Goal: Information Seeking & Learning: Check status

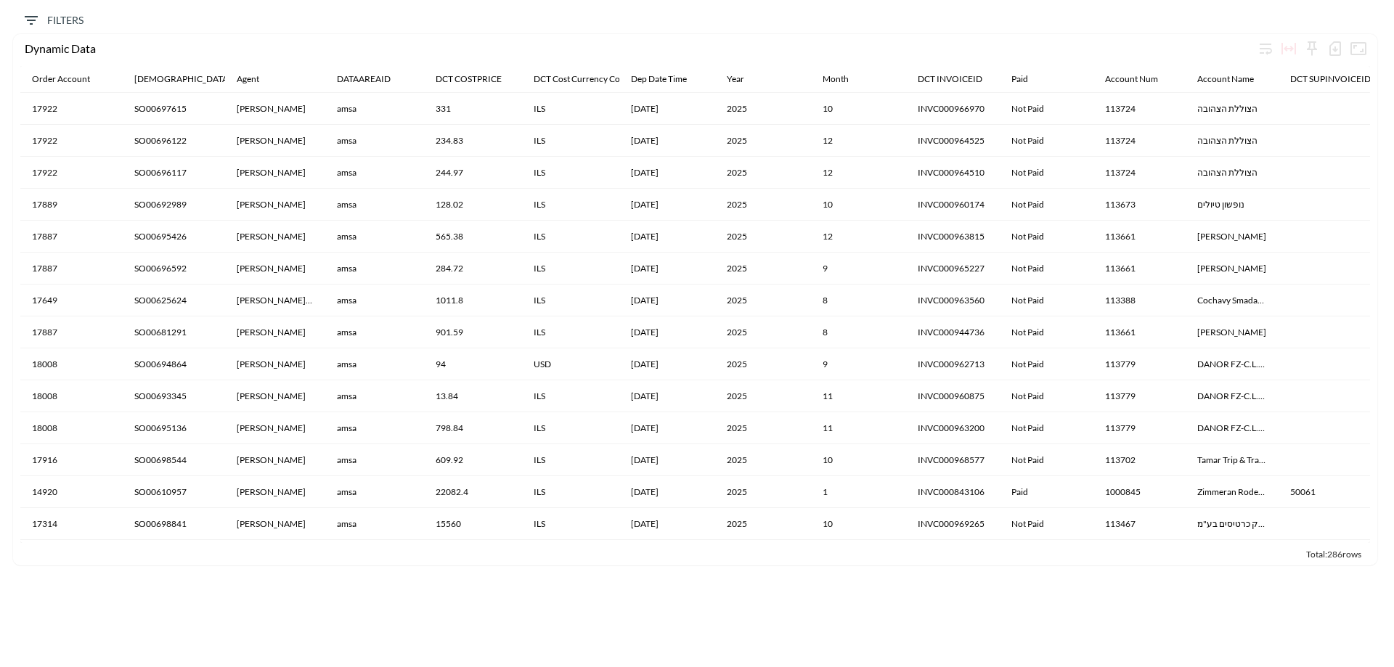
click at [25, 18] on icon "Filters" at bounding box center [31, 20] width 17 height 17
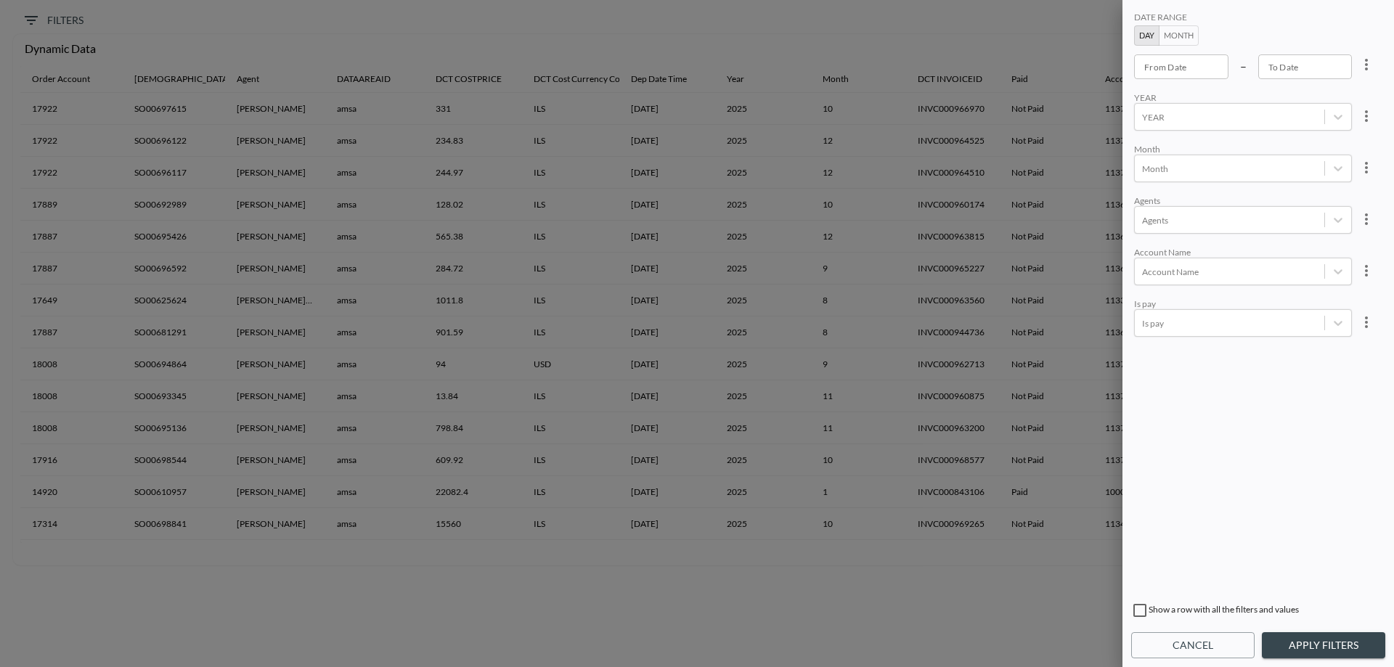
type input "YYYY-MM-DD"
click at [1195, 76] on input "YYYY-MM-DD" at bounding box center [1181, 66] width 94 height 25
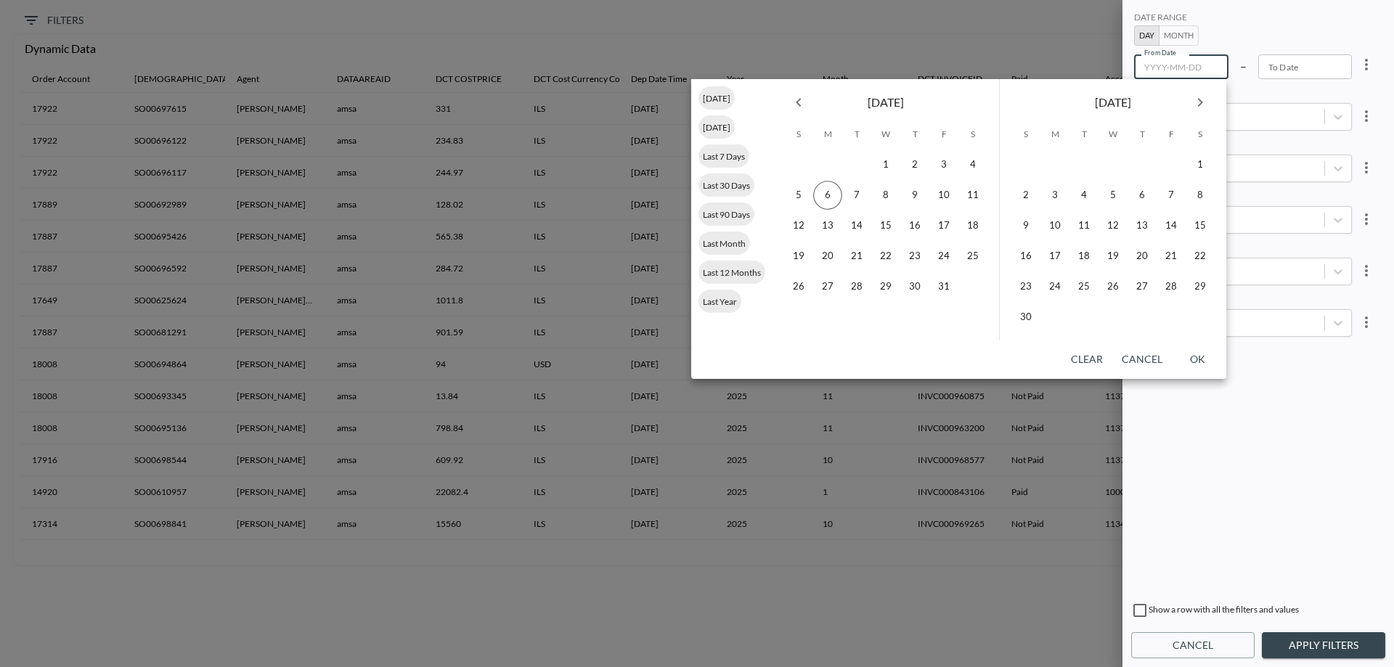
click at [797, 101] on icon "Previous month" at bounding box center [798, 102] width 17 height 17
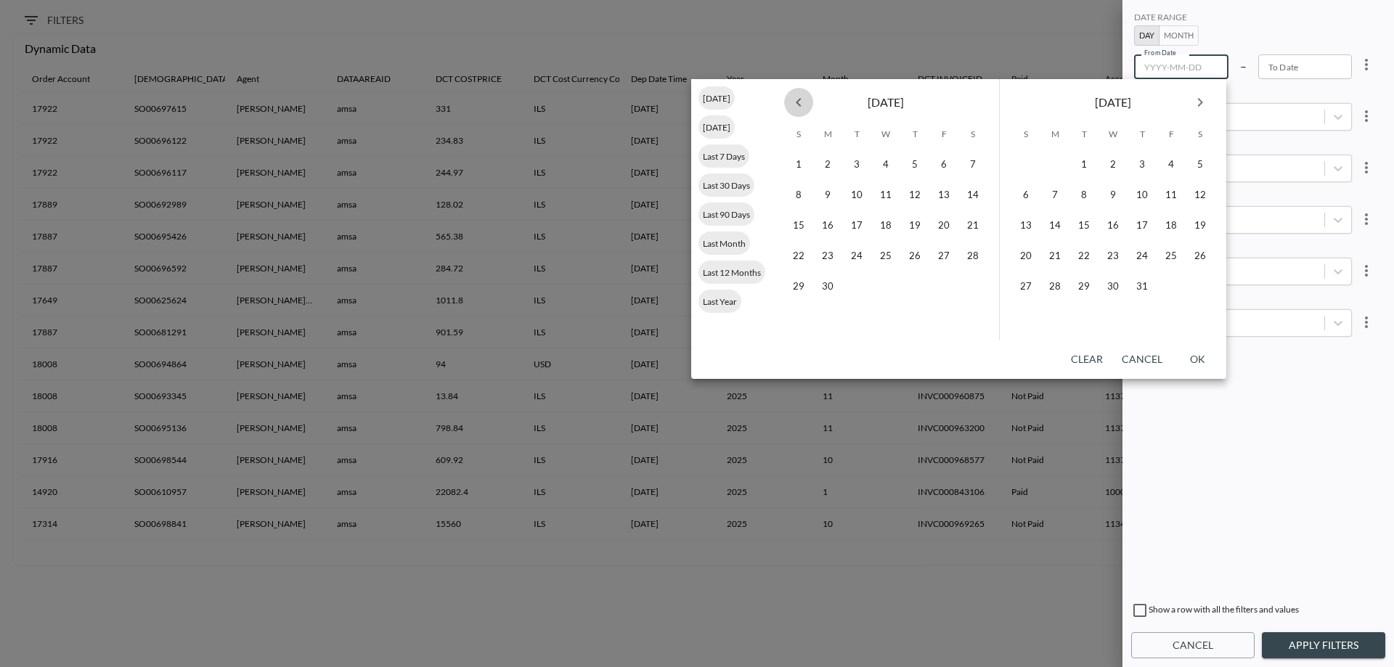
click at [797, 101] on icon "Previous month" at bounding box center [798, 102] width 17 height 17
click at [895, 162] on button "1" at bounding box center [885, 164] width 29 height 29
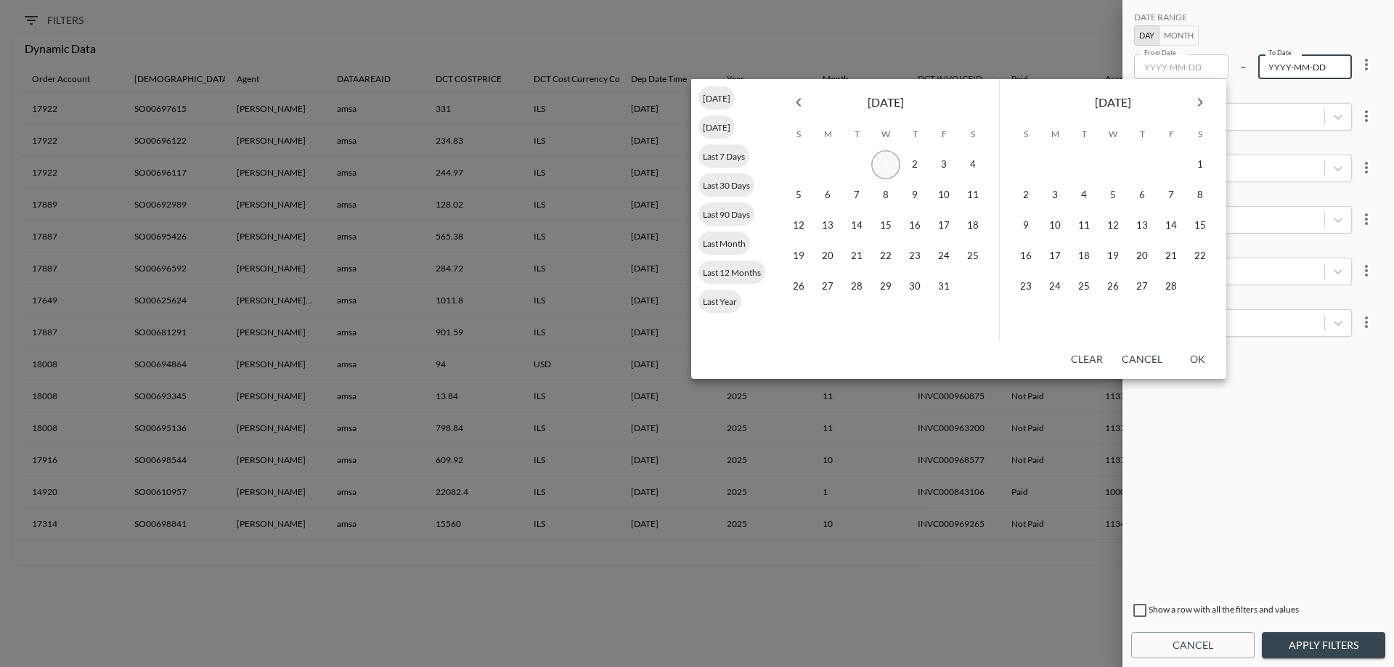
type input "[DATE]"
type input "YYYY-MM-DD"
click at [1198, 105] on icon "Next month" at bounding box center [1200, 102] width 17 height 17
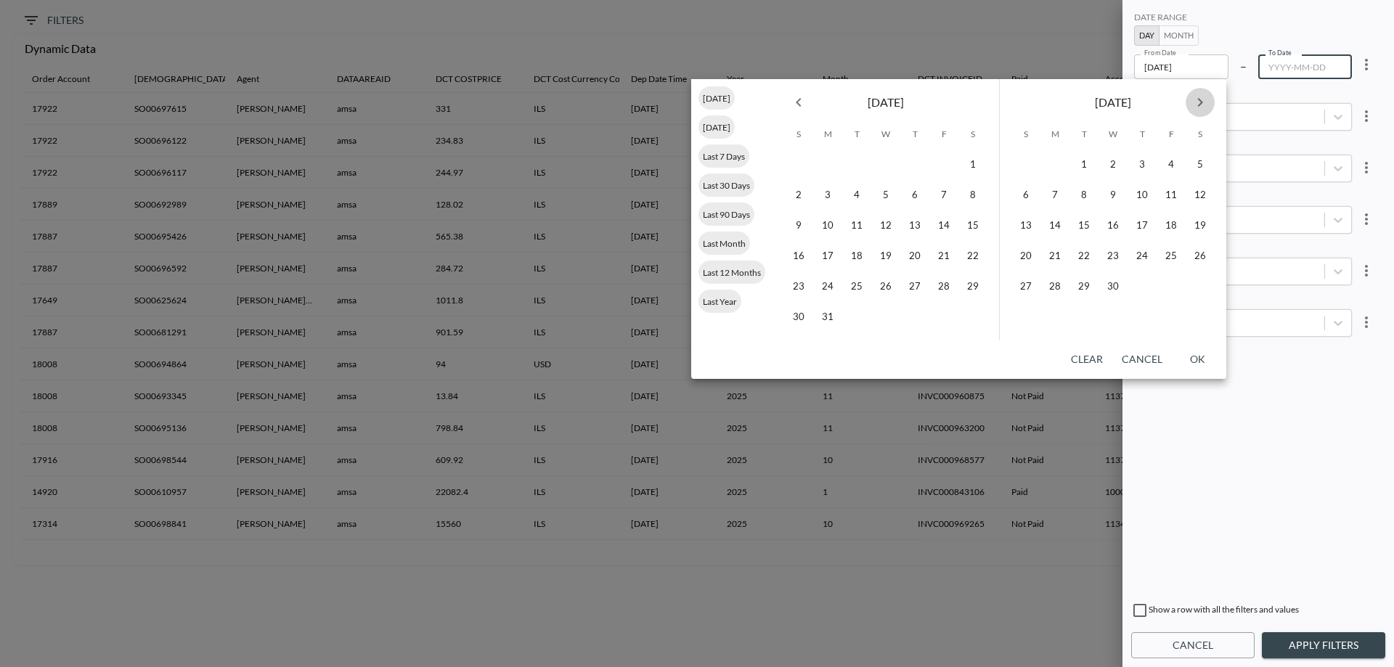
click at [1198, 105] on icon "Next month" at bounding box center [1200, 102] width 17 height 17
click at [1078, 291] on button "30" at bounding box center [1084, 286] width 29 height 29
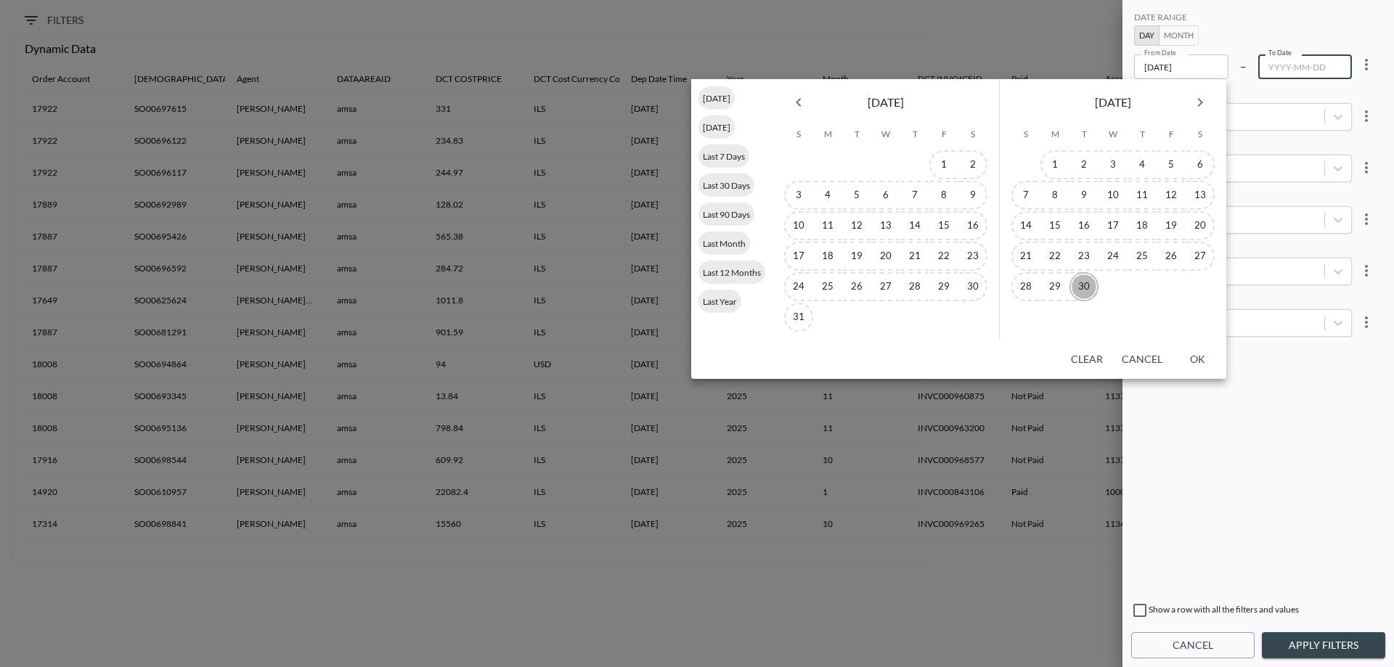
type input "[DATE]"
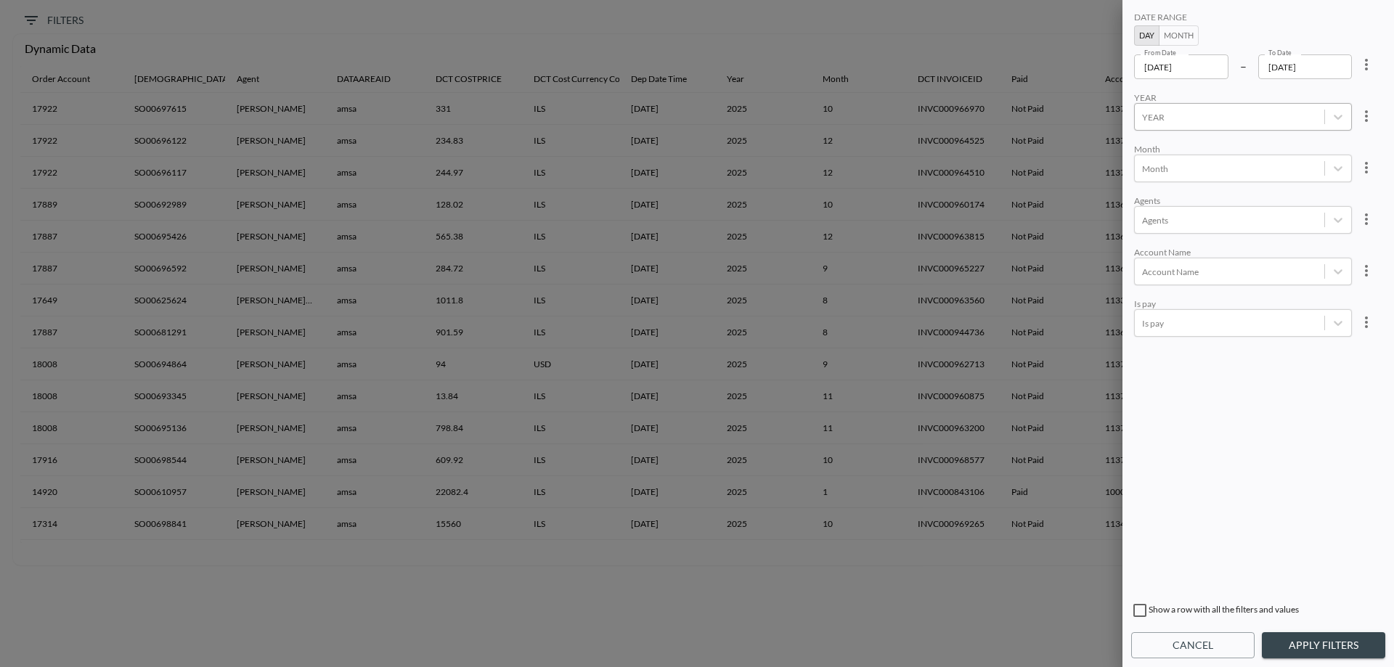
click at [1226, 115] on div at bounding box center [1229, 117] width 175 height 14
click at [1207, 143] on div "2025" at bounding box center [1259, 148] width 254 height 23
click at [1205, 386] on div "DATE RANGE Day Month From Date [DATE] From Date – To Date [DATE] To Date YEAR o…" at bounding box center [1258, 302] width 254 height 586
click at [1185, 224] on div at bounding box center [1229, 220] width 175 height 14
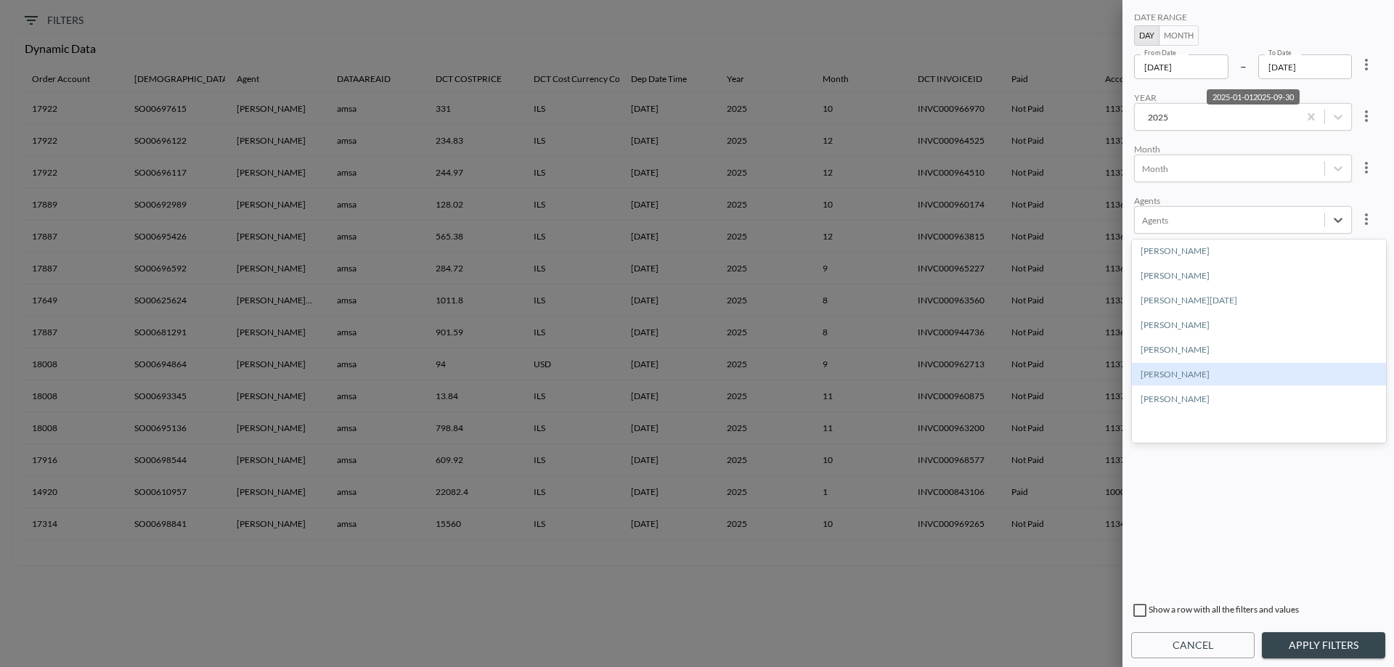
click at [1271, 514] on div "DATE RANGE Day Month From Date [DATE] From Date – To Date [DATE] To Date YEAR […" at bounding box center [1258, 302] width 254 height 586
click at [1189, 319] on body "BI.P.EYE, Interactive Analytics Dashboards 0 Filters Dynamic Data Order Account…" at bounding box center [697, 333] width 1394 height 667
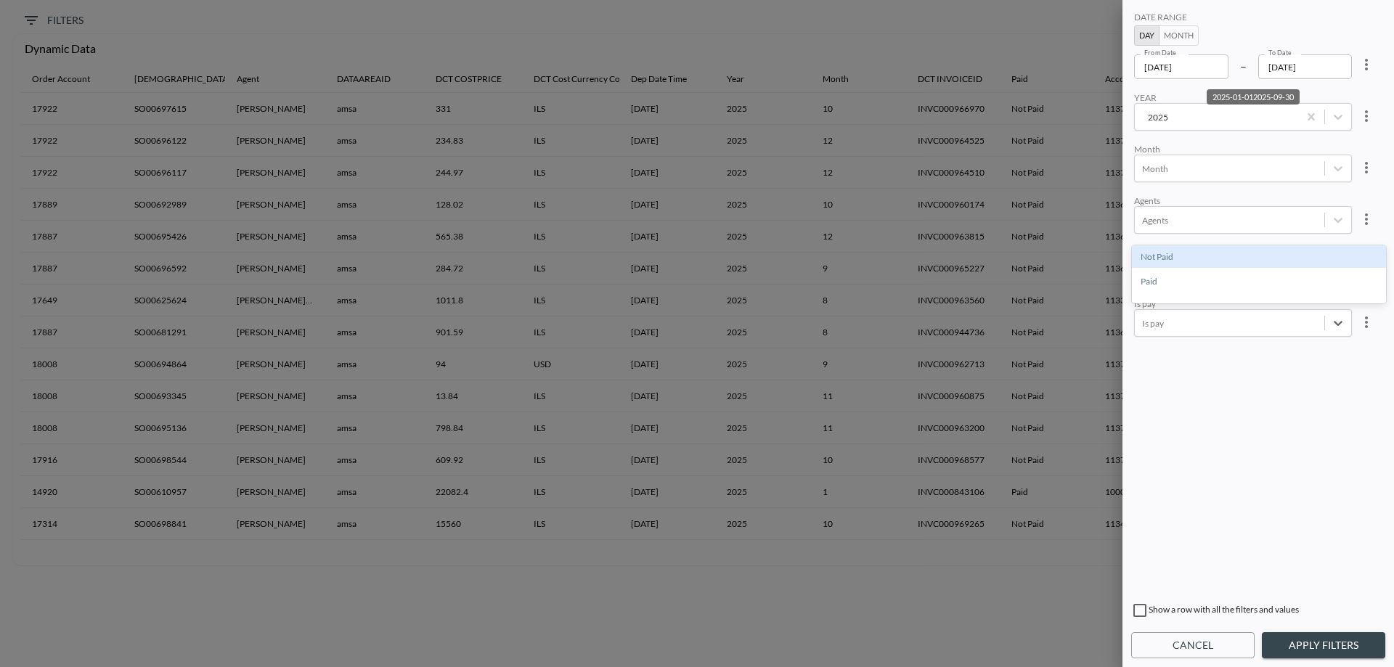
click at [1179, 249] on div "Not Paid" at bounding box center [1259, 256] width 254 height 23
click at [1192, 364] on div "DATE RANGE Day Month From Date [DATE] From Date – To Date [DATE] To Date YEAR […" at bounding box center [1258, 302] width 254 height 586
click at [1189, 271] on div at bounding box center [1229, 272] width 175 height 14
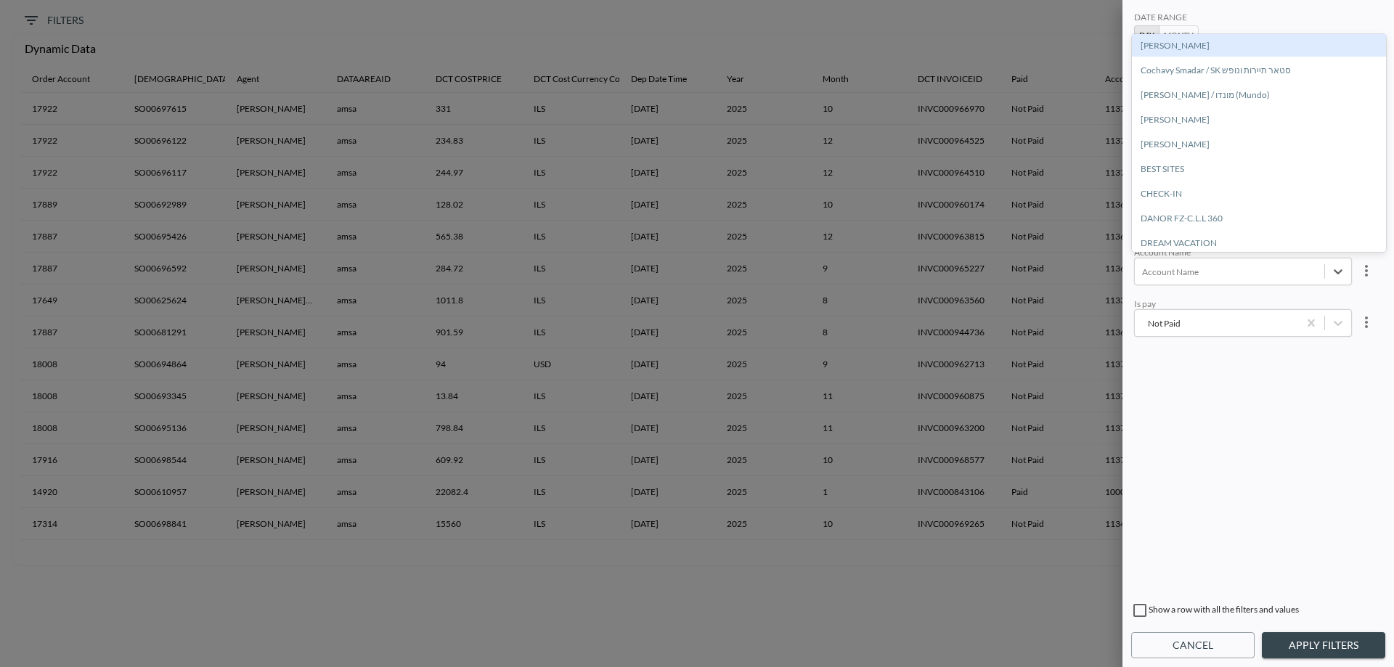
click at [1191, 46] on div "[PERSON_NAME]" at bounding box center [1259, 45] width 254 height 23
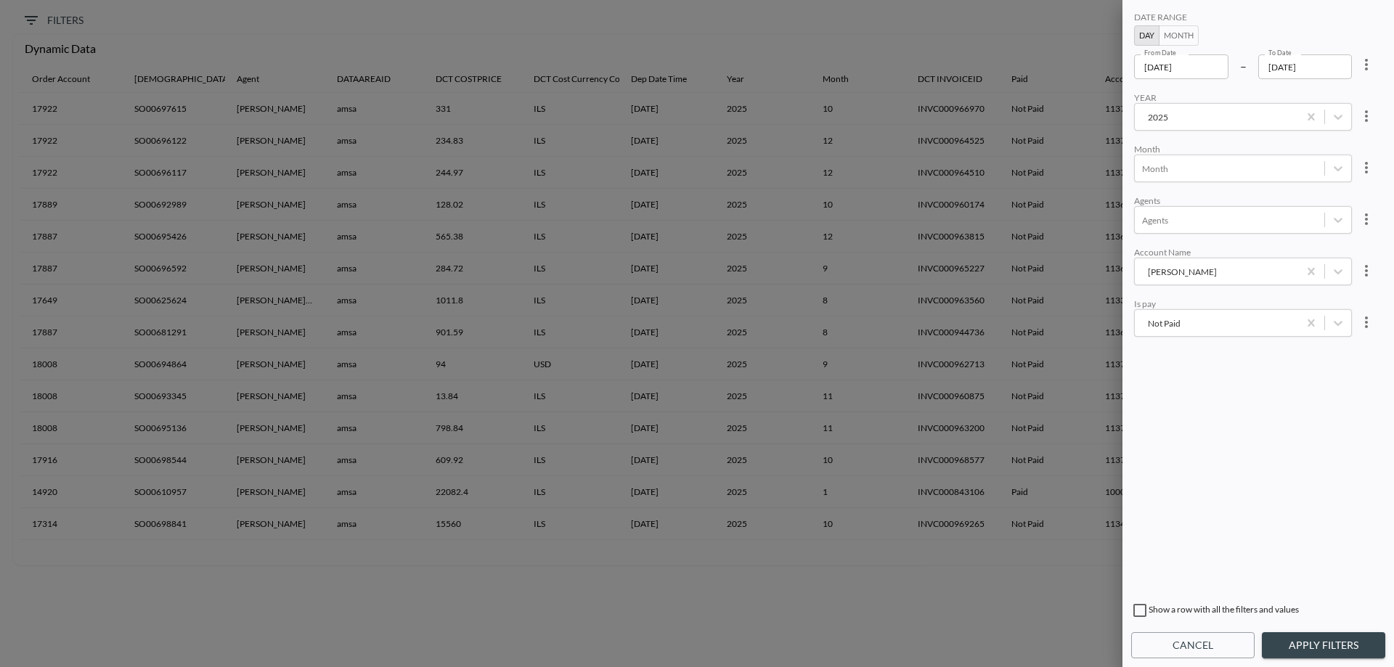
click at [1343, 639] on button "Apply Filters" at bounding box center [1323, 645] width 123 height 27
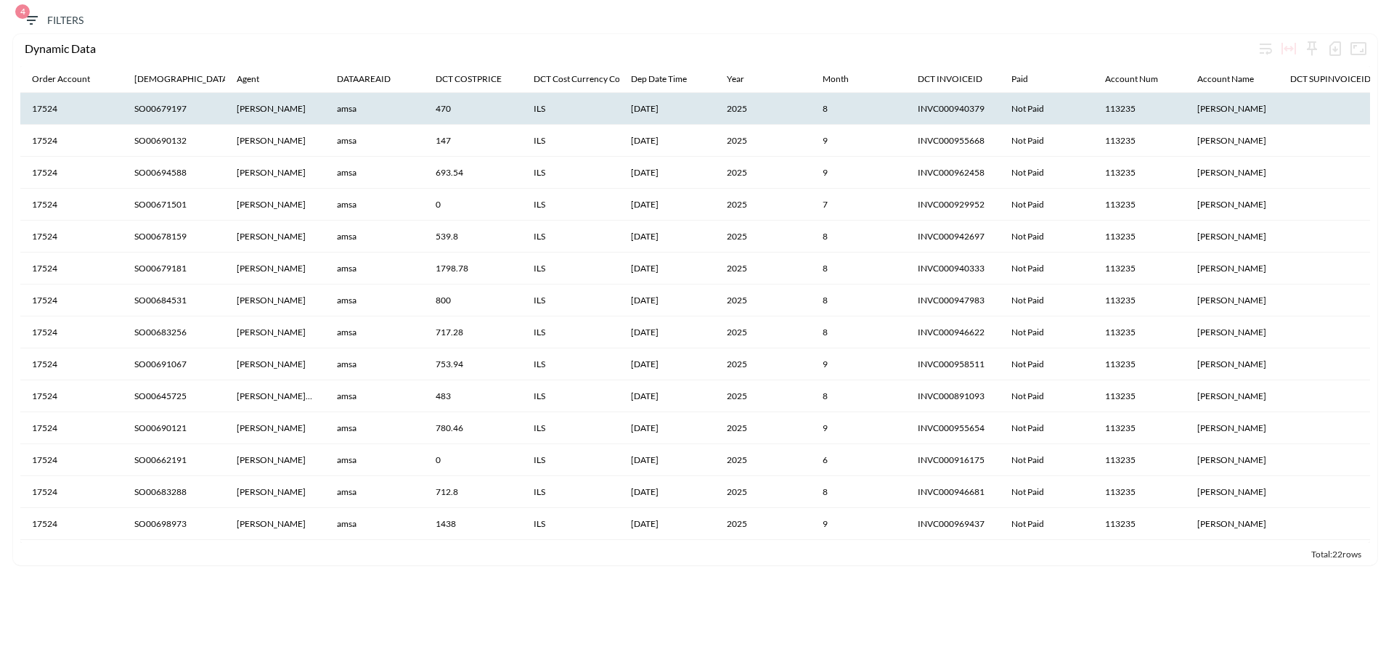
click at [479, 115] on th "470" at bounding box center [473, 109] width 98 height 32
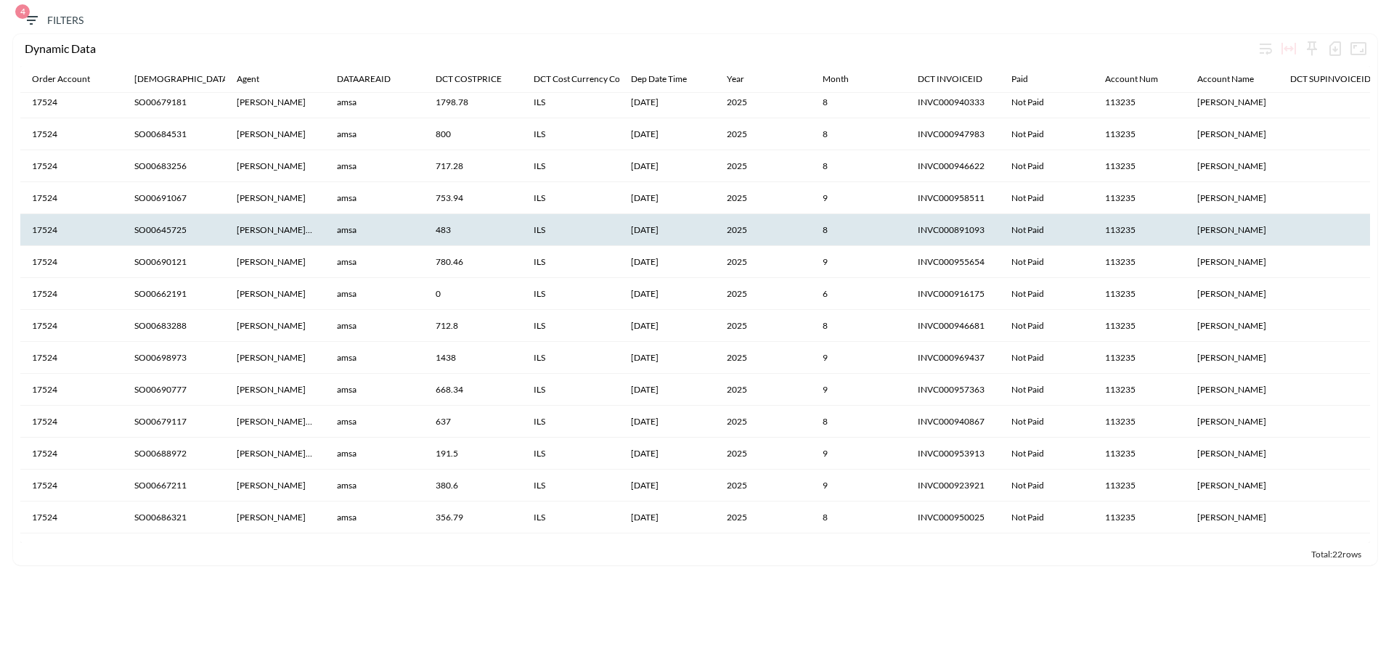
scroll to position [260, 0]
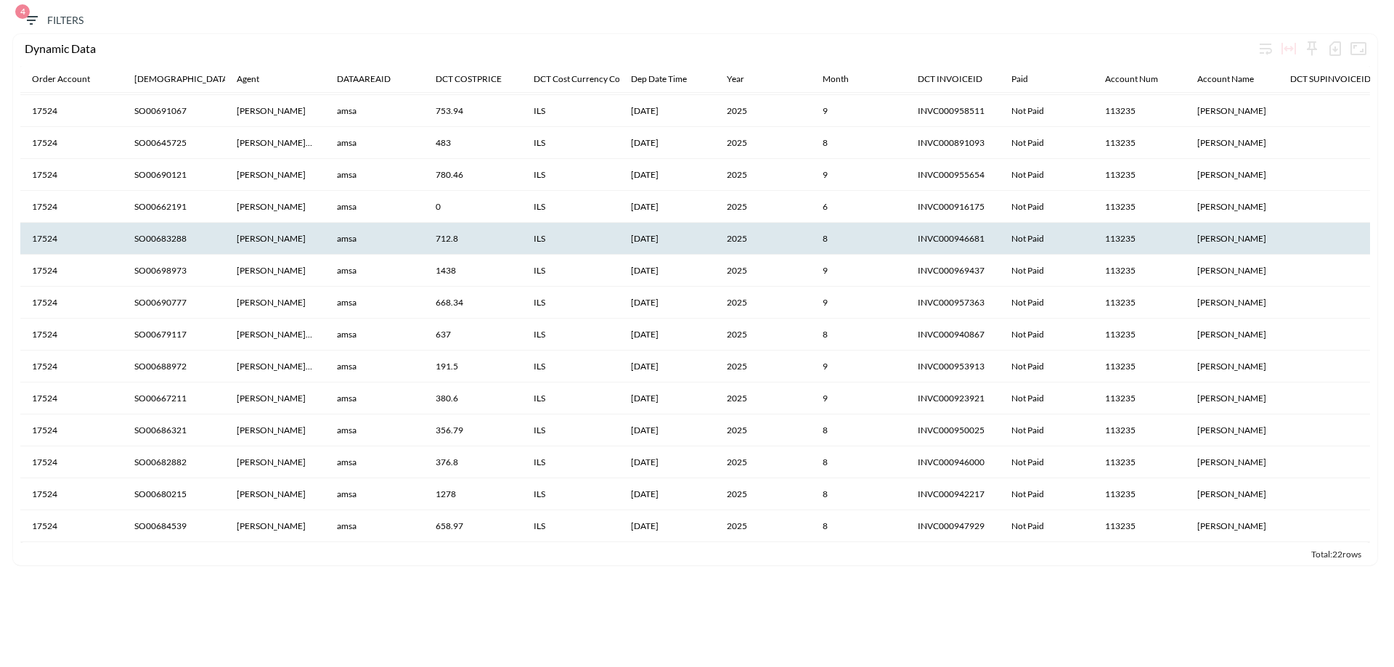
click at [326, 230] on th "amsa" at bounding box center [374, 239] width 99 height 32
click at [153, 232] on th "SO00683288" at bounding box center [174, 239] width 102 height 32
copy th "SO00683288"
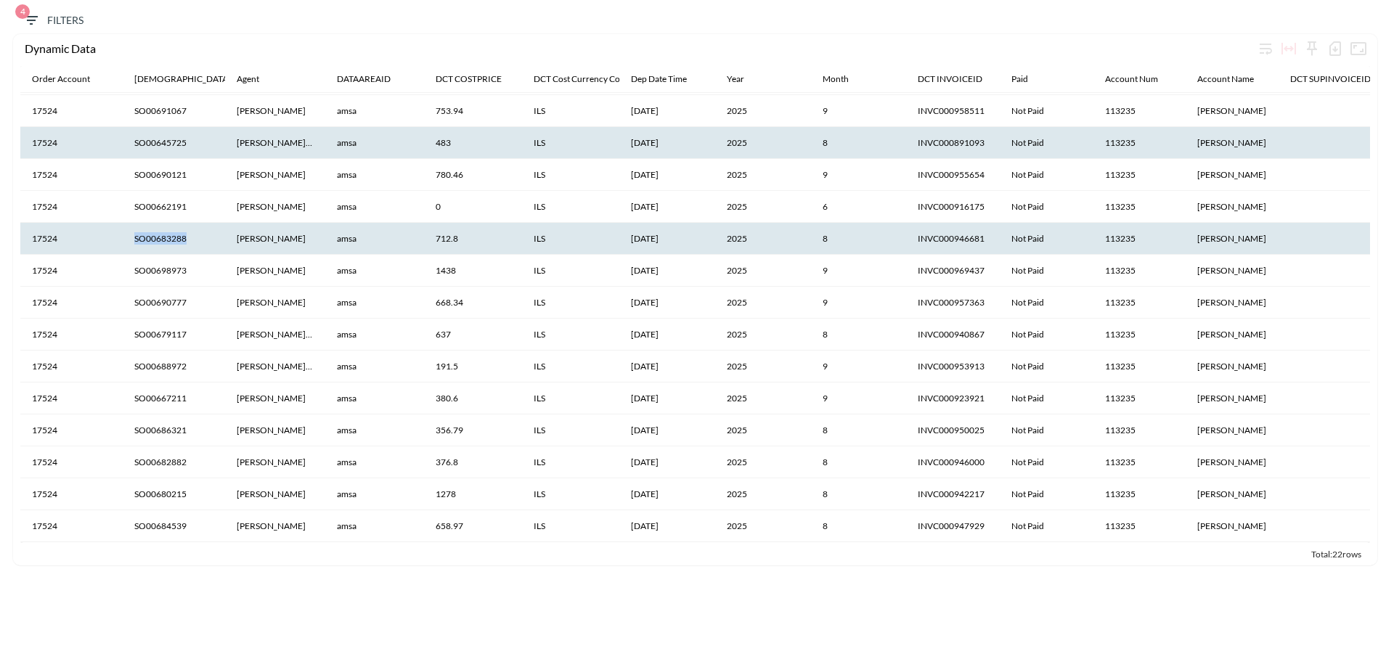
scroll to position [0, 0]
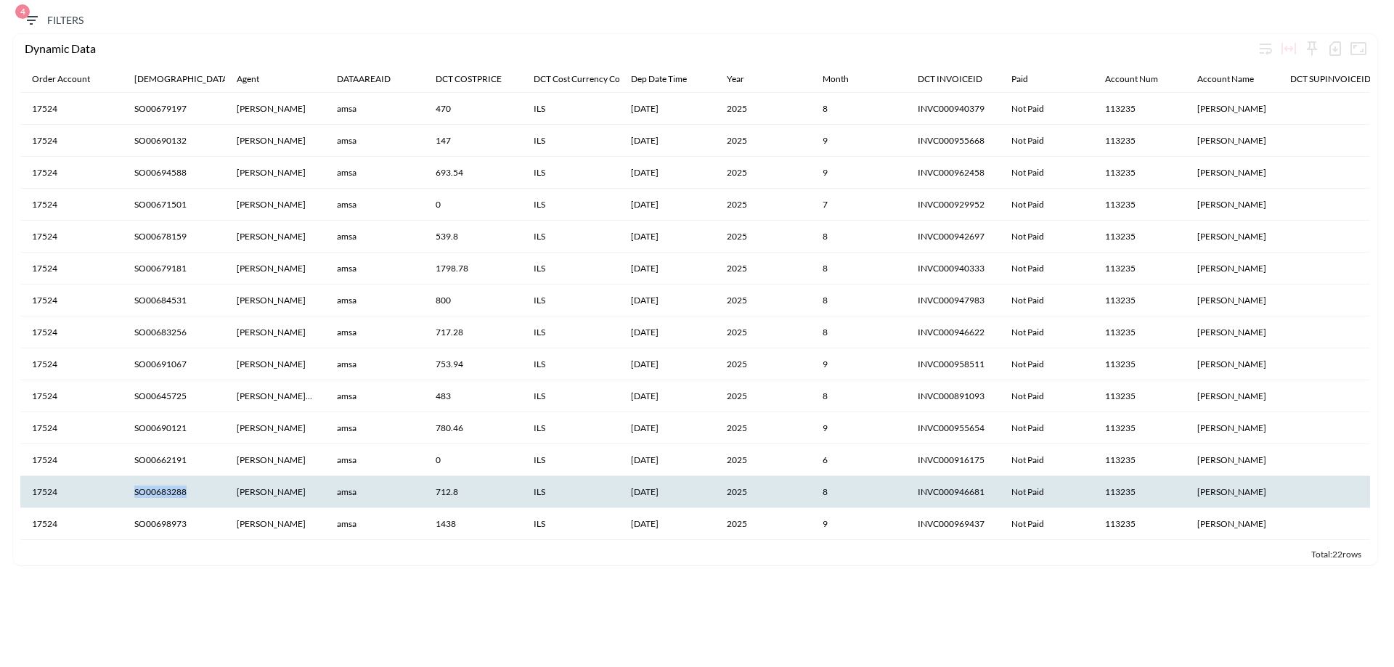
click at [47, 25] on span "4 Filters" at bounding box center [53, 21] width 61 height 18
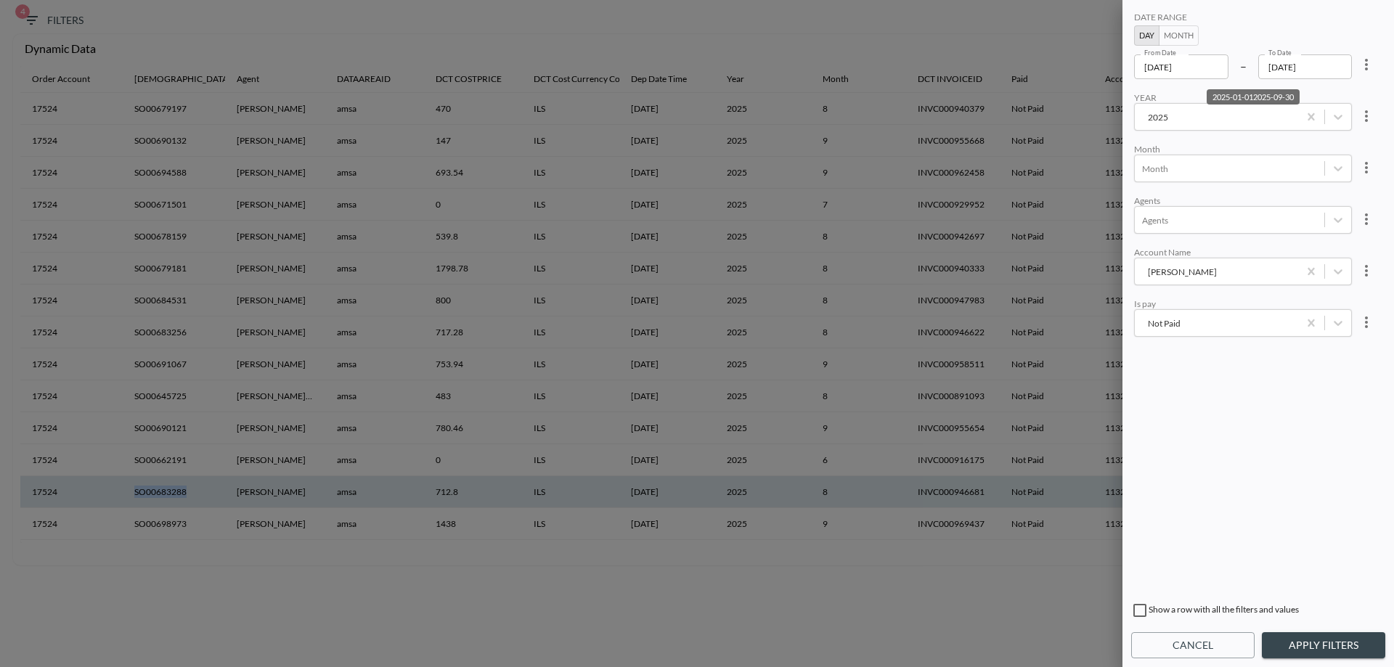
click at [1168, 73] on input "[DATE]" at bounding box center [1181, 66] width 94 height 25
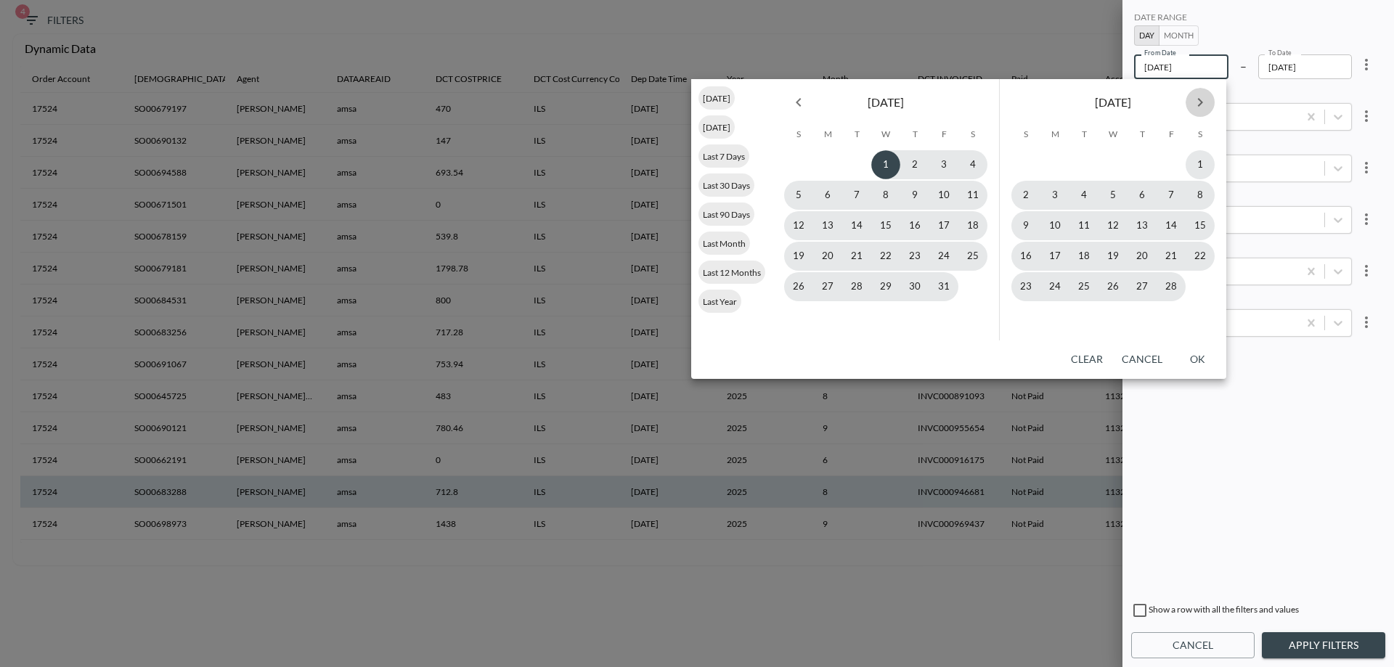
click at [1200, 106] on icon "Next month" at bounding box center [1200, 102] width 17 height 17
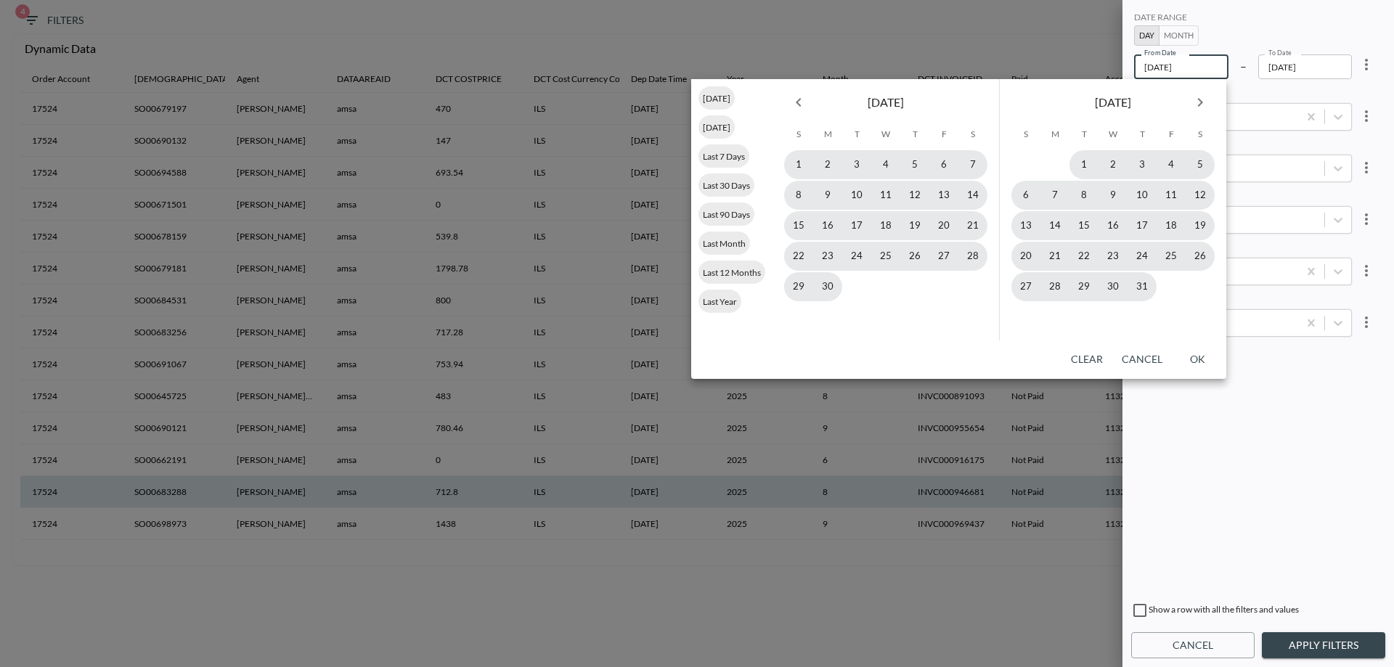
click at [1200, 106] on icon "Next month" at bounding box center [1200, 102] width 17 height 17
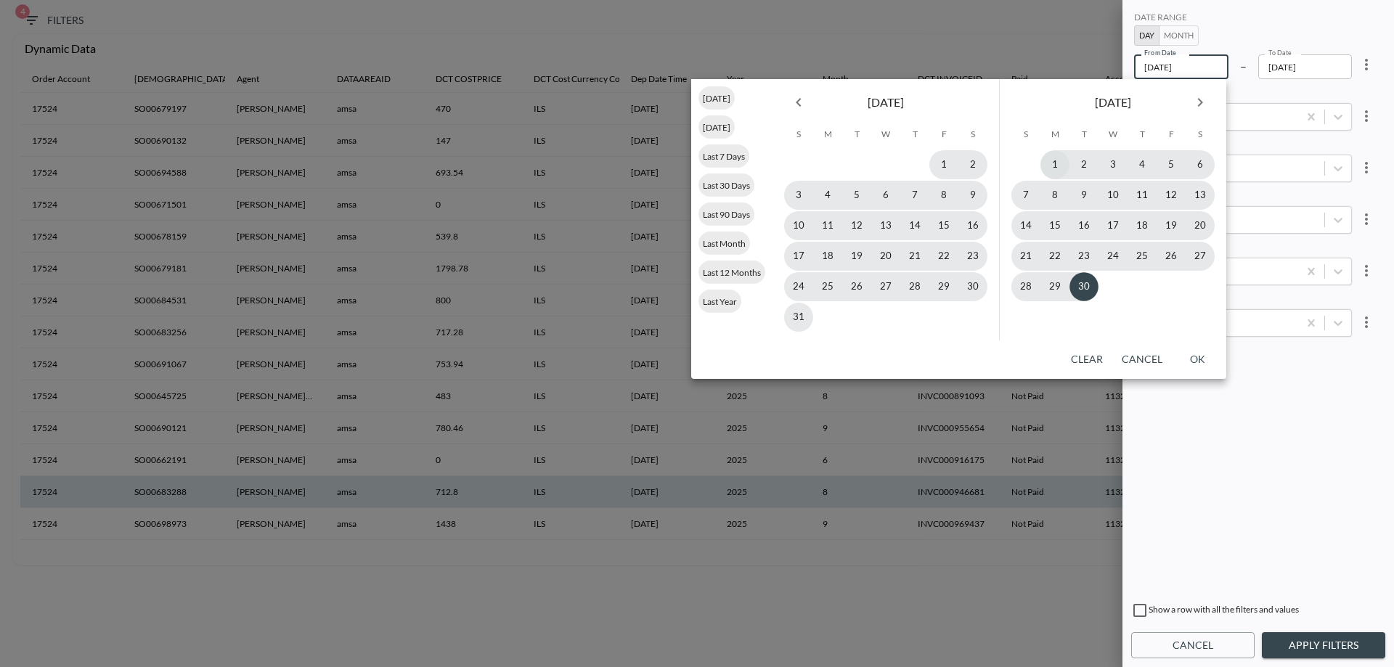
click at [1063, 164] on button "1" at bounding box center [1054, 164] width 29 height 29
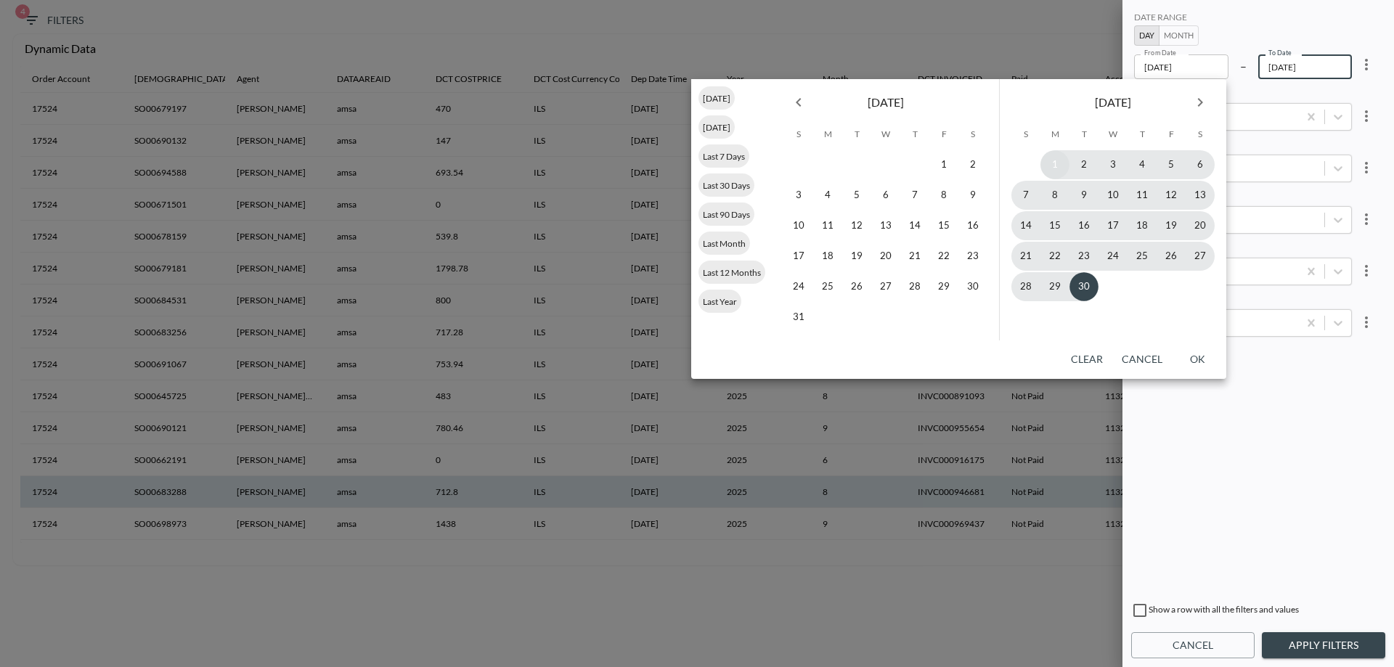
type input "[DATE]"
click at [1293, 430] on div "DATE RANGE Day Month From Date [DATE] From Date – To Date [DATE] To Date YEAR […" at bounding box center [1258, 302] width 254 height 586
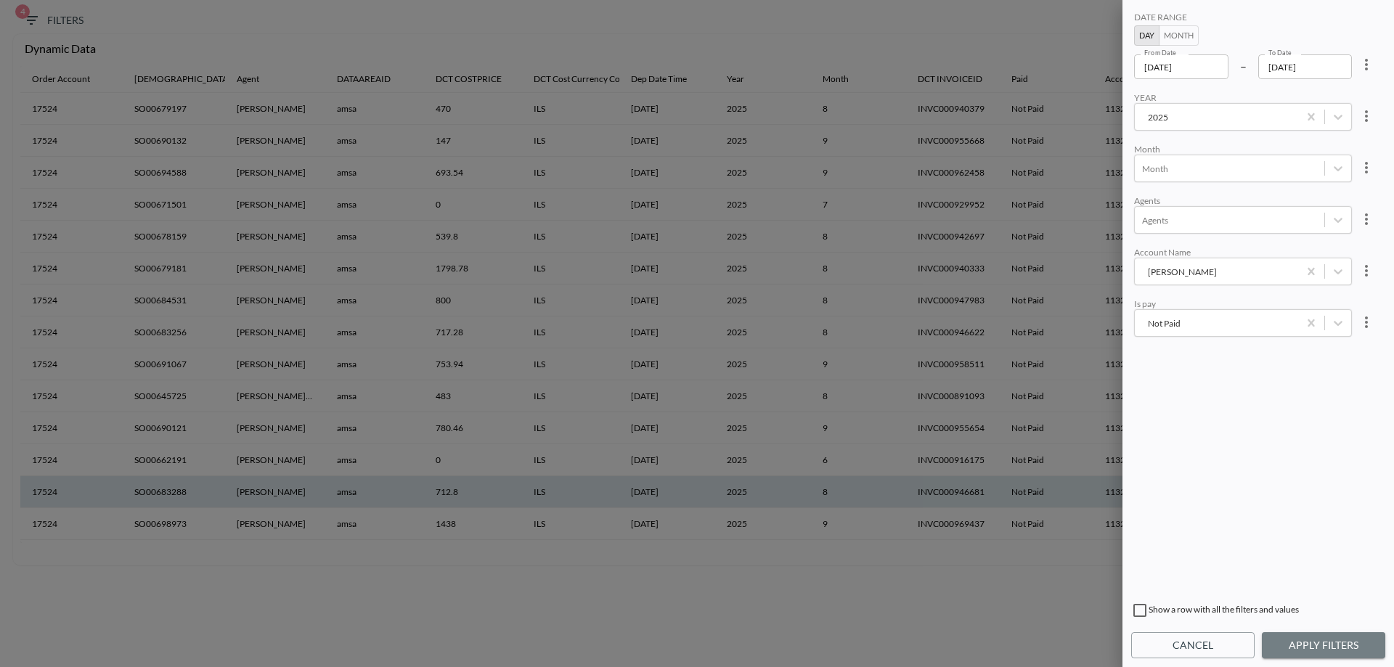
click at [1316, 647] on button "Apply Filters" at bounding box center [1323, 645] width 123 height 27
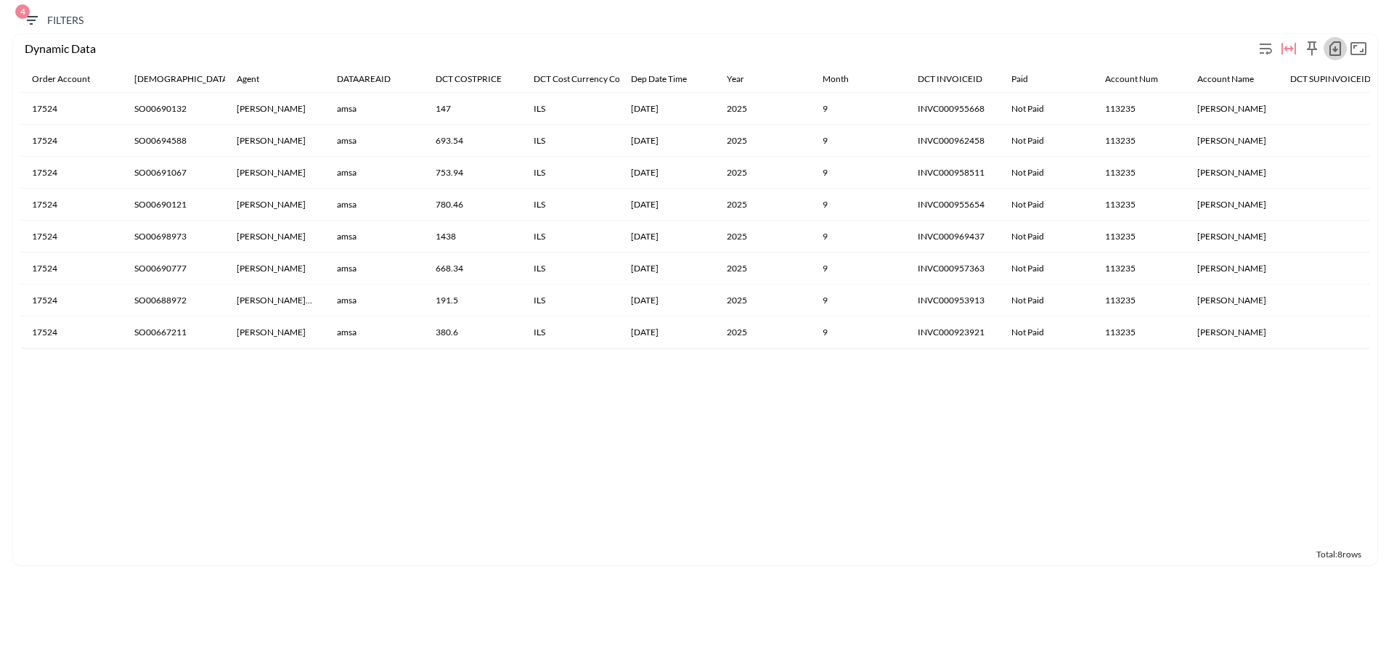
click at [1339, 52] on icon "button" at bounding box center [1335, 48] width 17 height 17
click at [1254, 105] on li "Print" at bounding box center [1264, 105] width 164 height 26
click at [1329, 49] on icon "button" at bounding box center [1335, 48] width 12 height 15
click at [1250, 81] on li "Download CSV ( 8 Rows )" at bounding box center [1264, 79] width 164 height 26
click at [29, 17] on icon "button" at bounding box center [31, 20] width 13 height 9
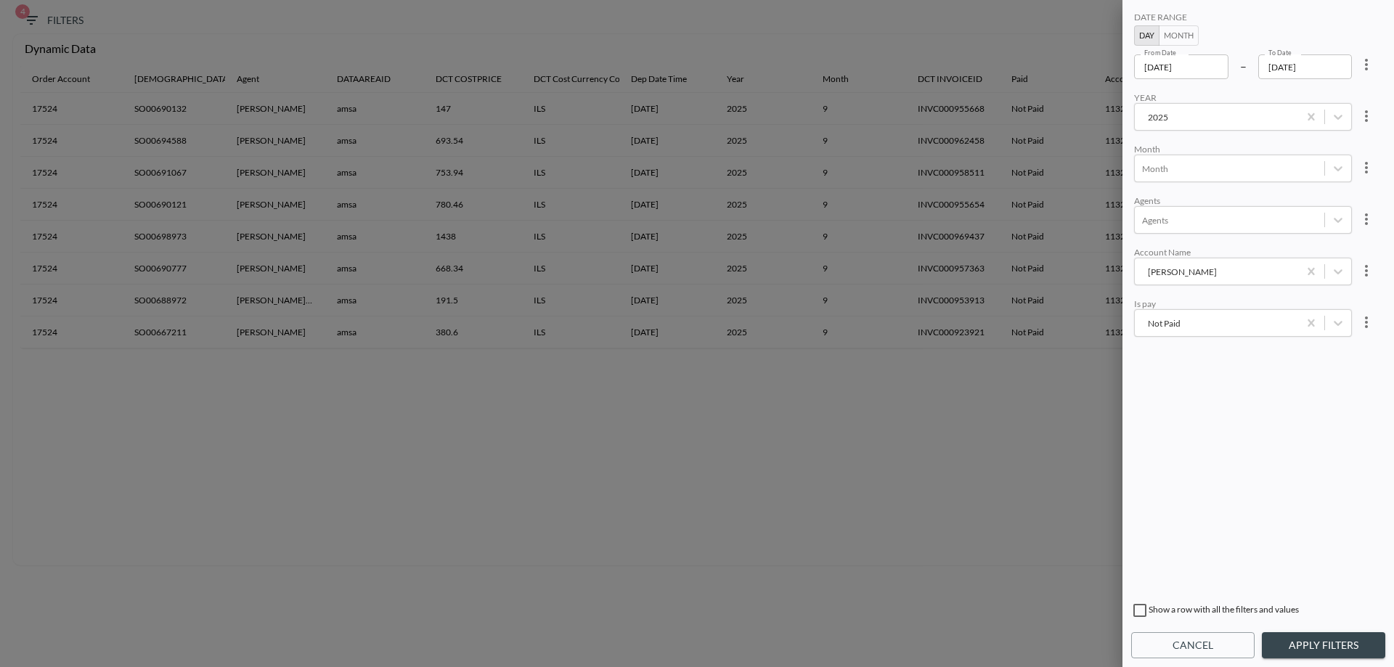
click at [1215, 280] on div "[PERSON_NAME]" at bounding box center [1216, 272] width 149 height 17
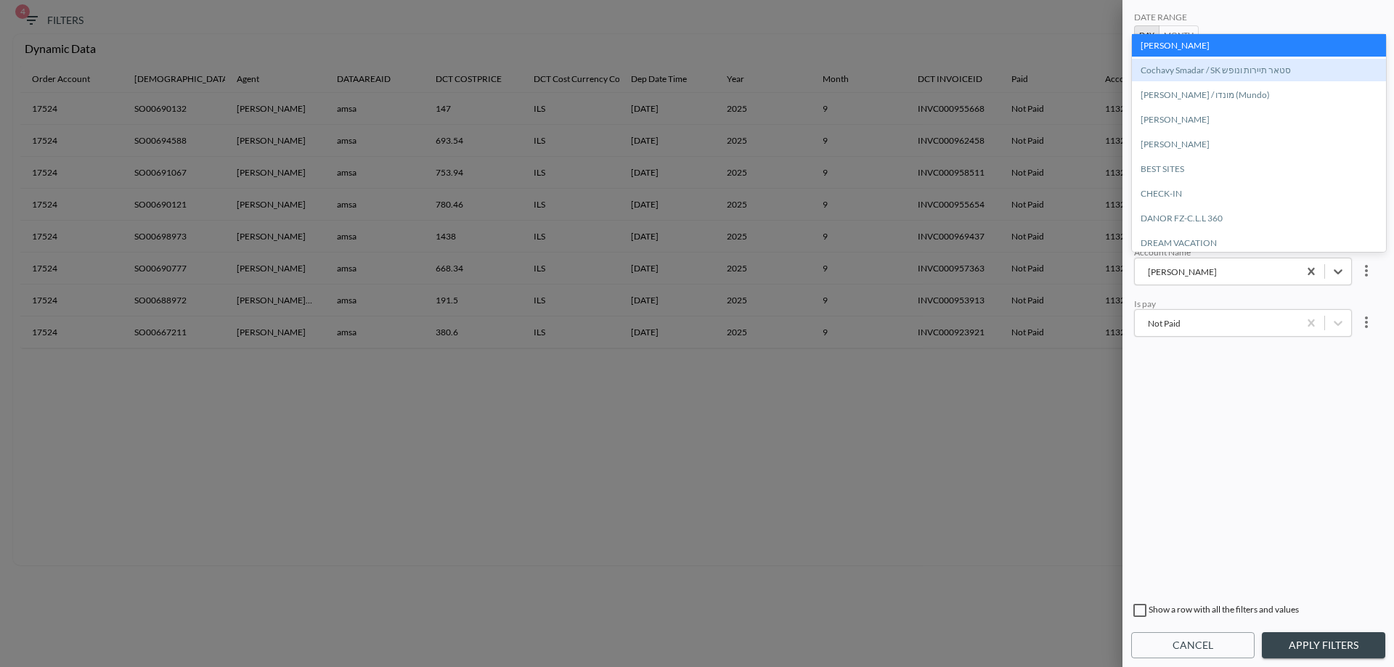
click at [1223, 71] on div "Cochavy Smadar / SK סטאר תיירות ונופש" at bounding box center [1259, 70] width 254 height 23
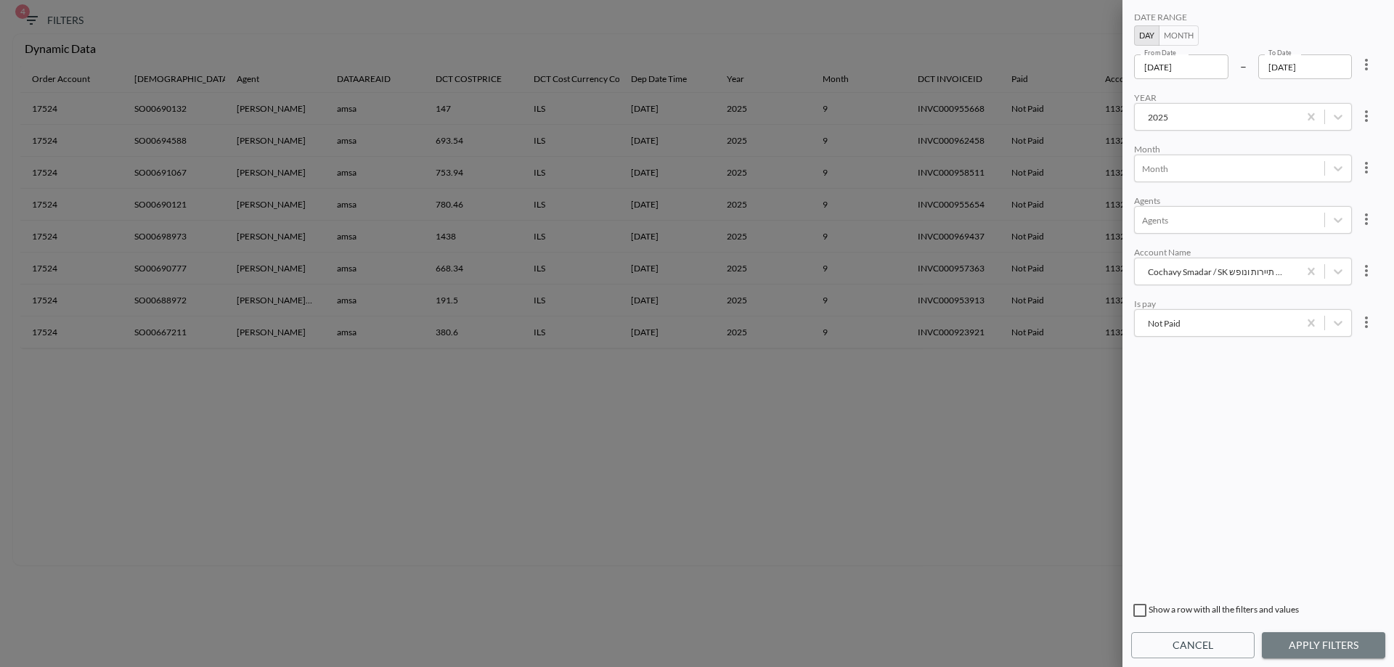
click at [1319, 638] on button "Apply Filters" at bounding box center [1323, 645] width 123 height 27
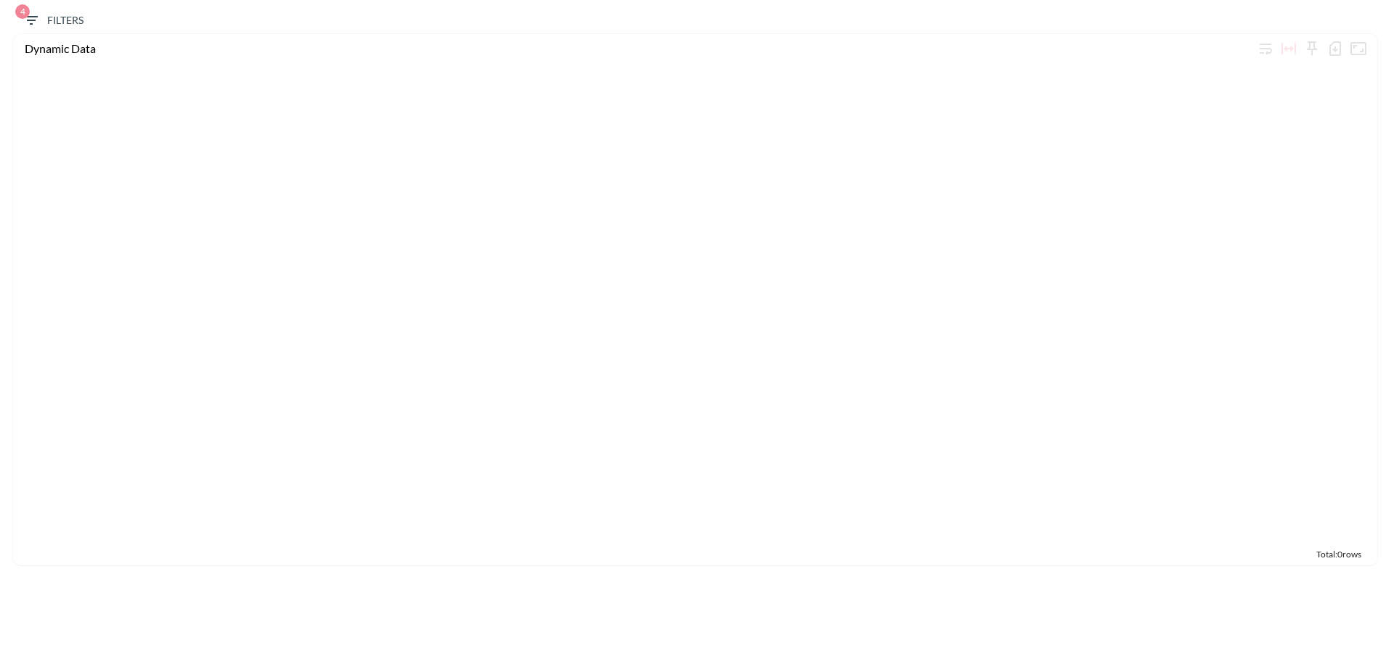
click at [33, 17] on icon "button" at bounding box center [31, 20] width 13 height 9
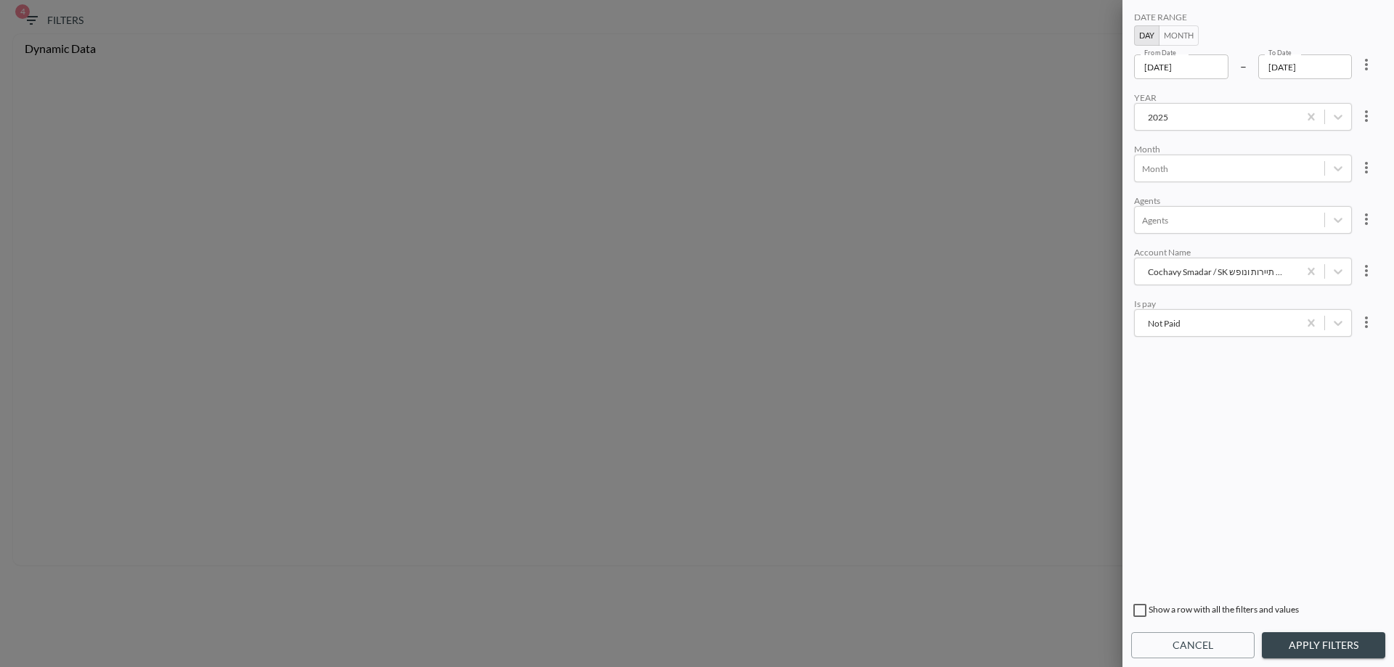
click at [1232, 269] on div "Cochavy Smadar / SK סטאר תיירות ונופש" at bounding box center [1216, 272] width 149 height 14
click at [1186, 65] on body "BI.P.EYE, Interactive Analytics Dashboards 4 Filters Dynamic Data Total: 0 rows…" at bounding box center [697, 333] width 1394 height 667
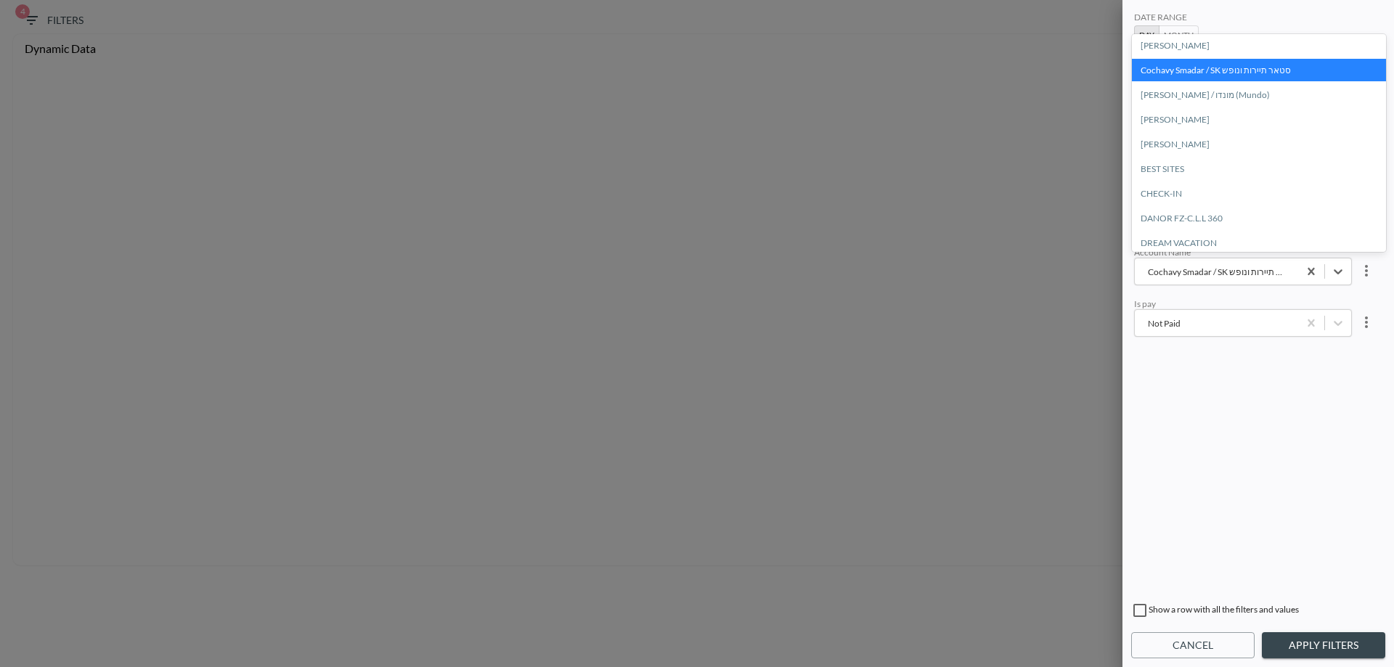
click at [1146, 76] on div "Cochavy Smadar / SK סטאר תיירות ונופש" at bounding box center [1259, 70] width 254 height 23
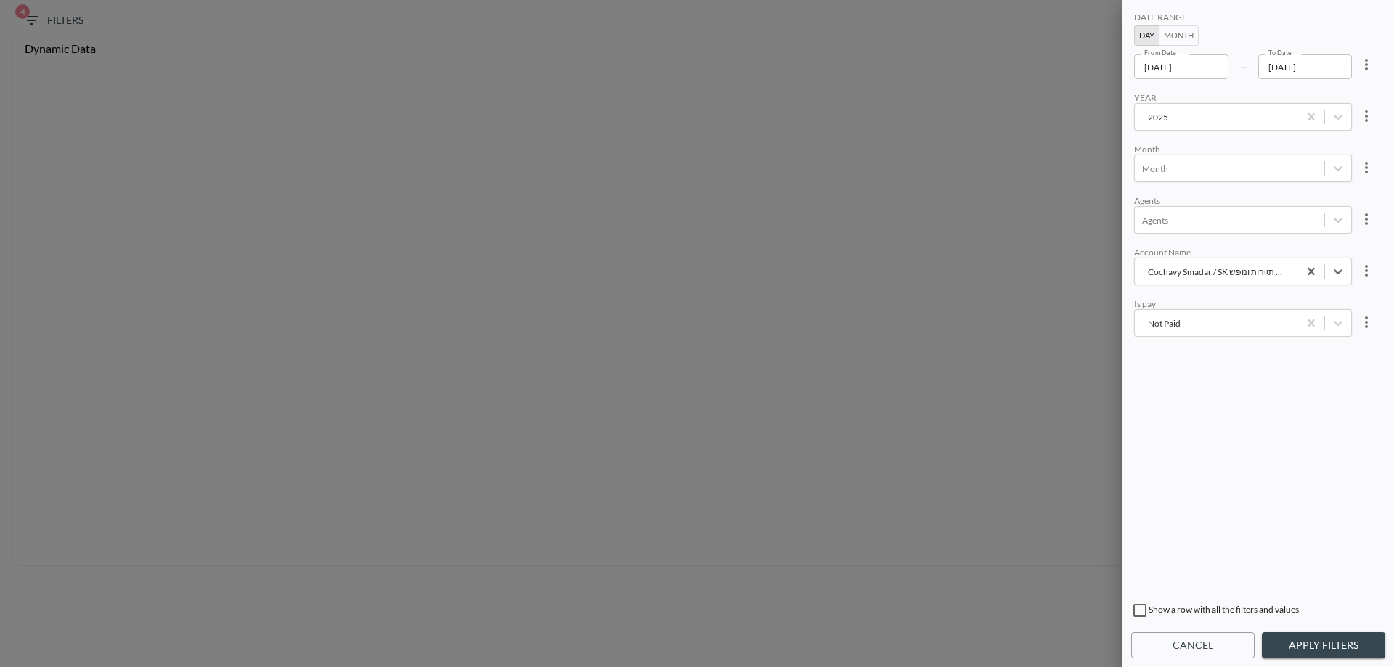
click at [1189, 76] on input "[DATE]" at bounding box center [1181, 66] width 94 height 25
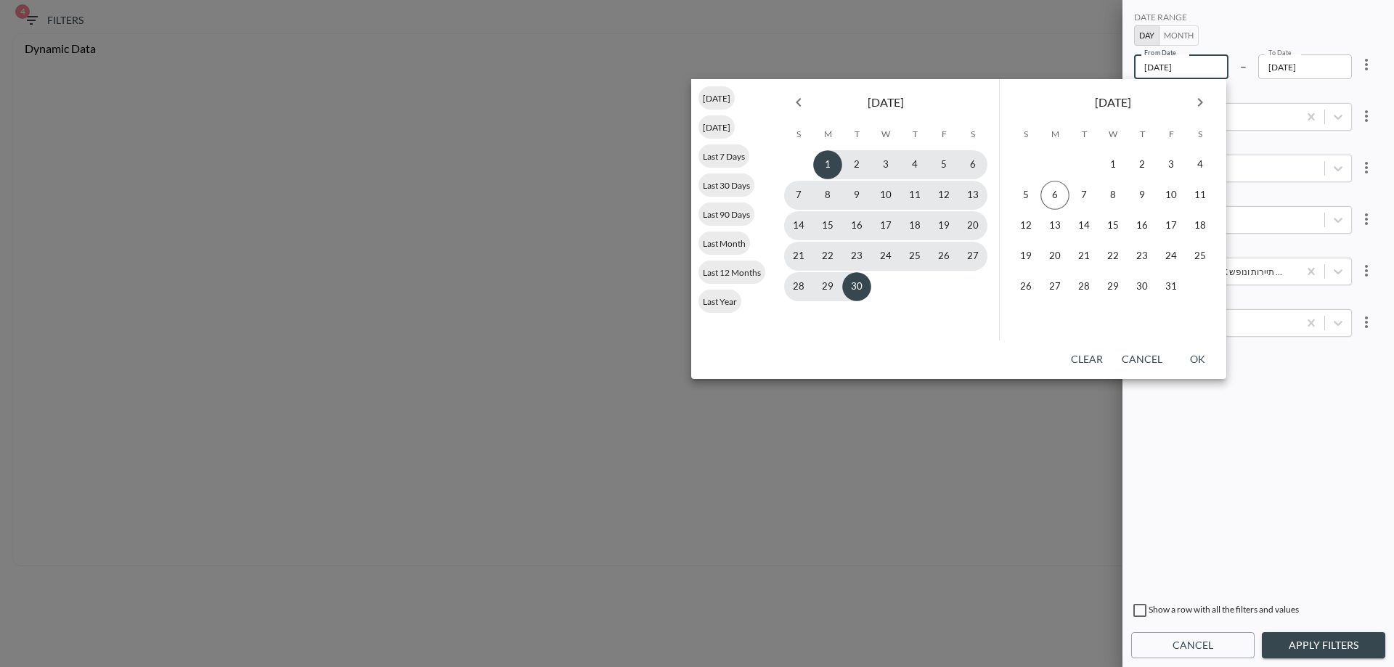
click at [807, 114] on div "[DATE]" at bounding box center [886, 99] width 227 height 41
click at [802, 105] on icon "Previous month" at bounding box center [798, 102] width 17 height 17
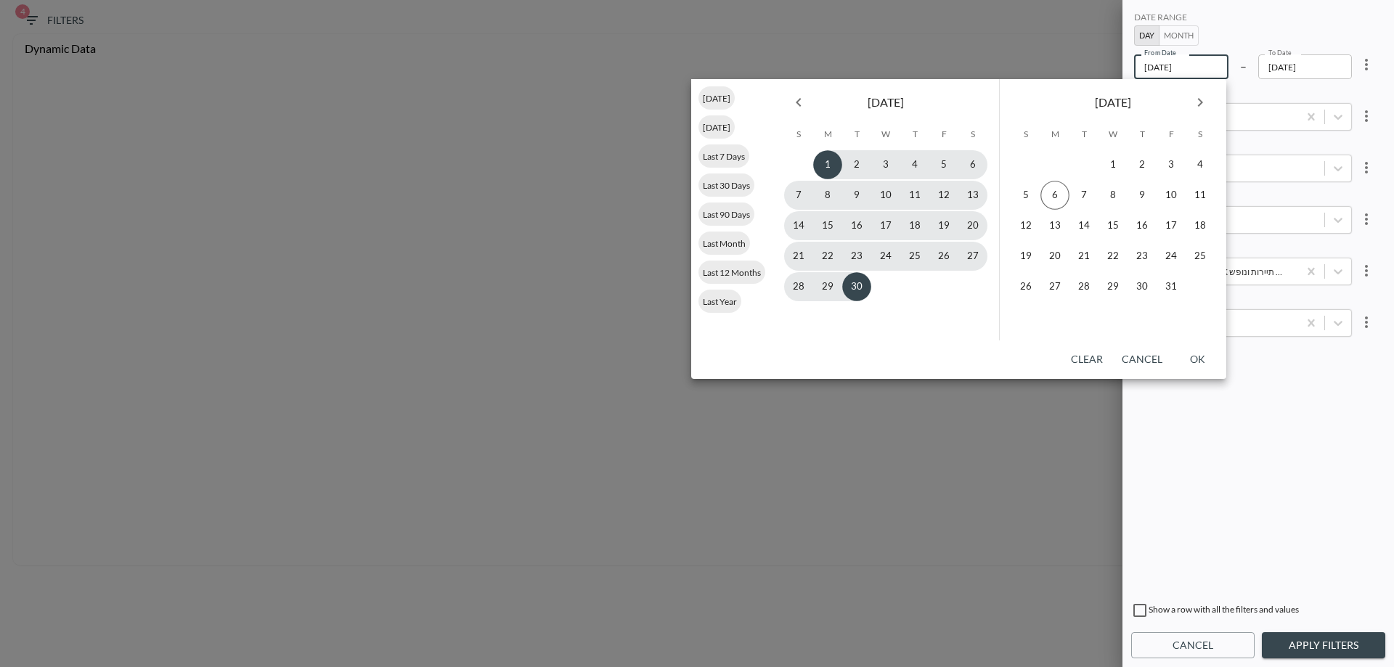
click at [802, 105] on icon "Previous month" at bounding box center [798, 102] width 17 height 17
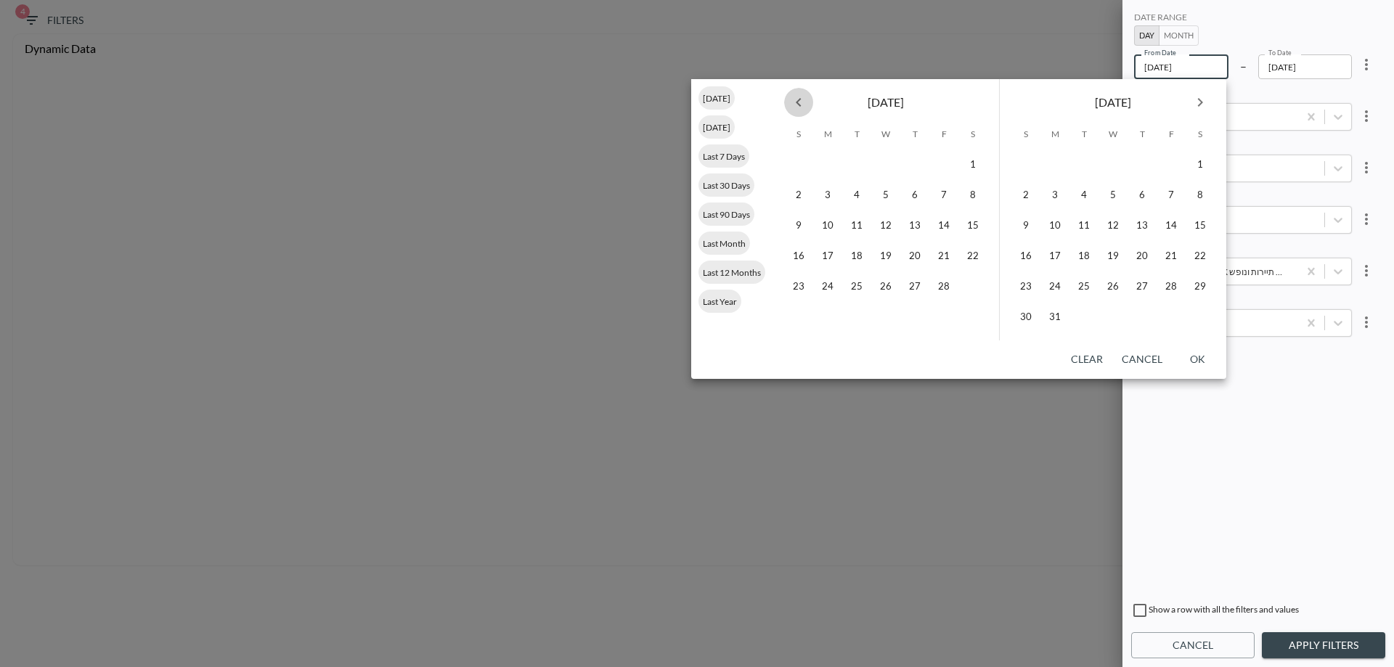
click at [800, 104] on icon "Previous month" at bounding box center [798, 102] width 17 height 17
click at [884, 160] on button "1" at bounding box center [885, 164] width 29 height 29
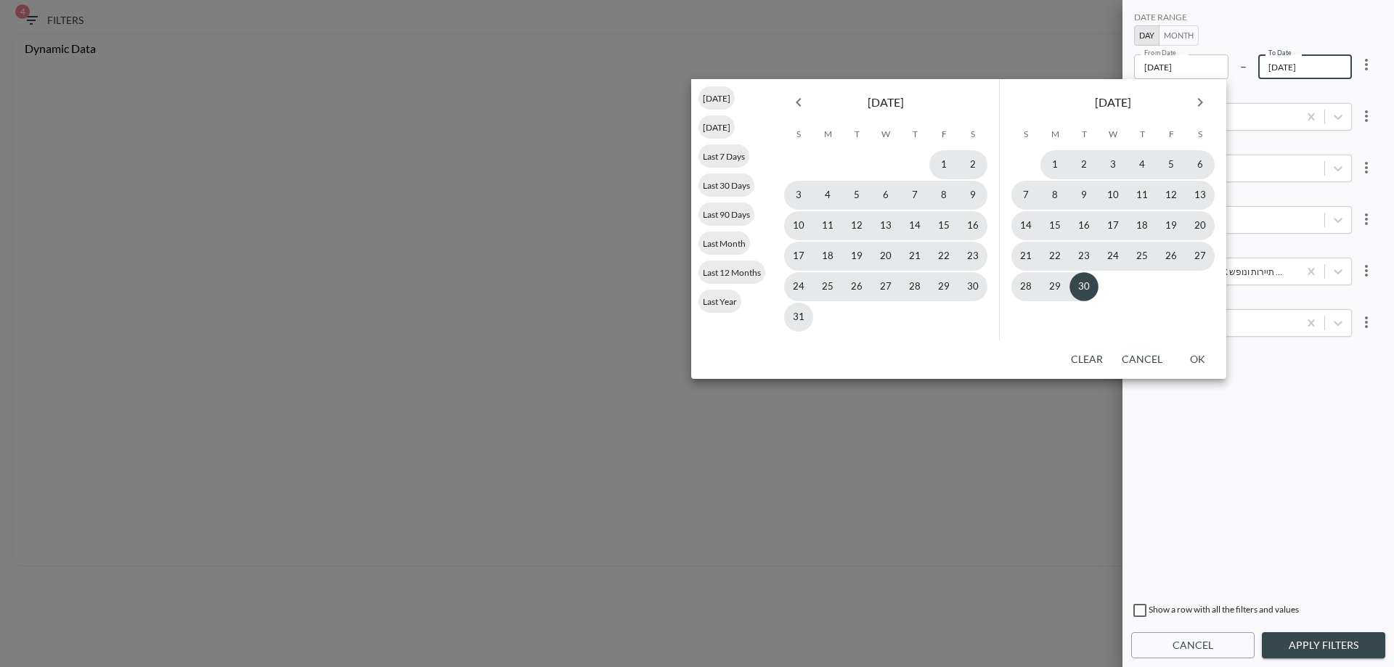
type input "[DATE]"
click at [1207, 368] on button "OK" at bounding box center [1197, 359] width 46 height 27
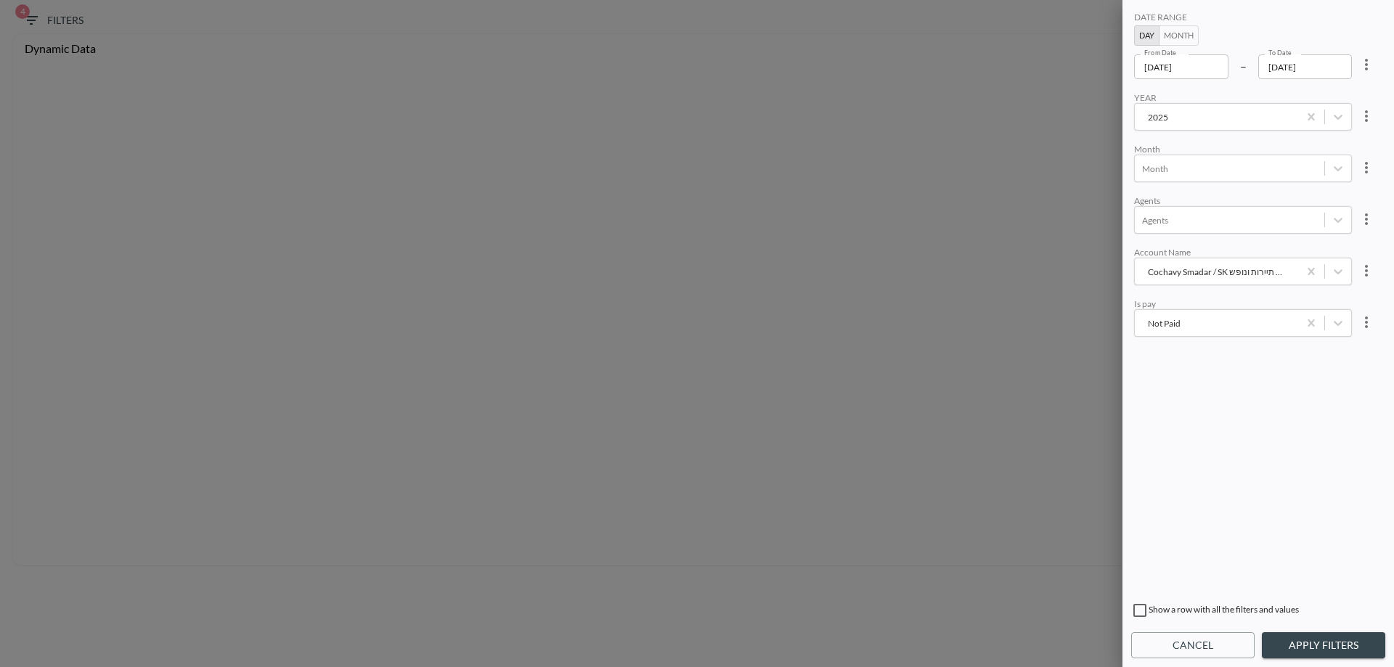
click at [1340, 647] on button "Apply Filters" at bounding box center [1323, 645] width 123 height 27
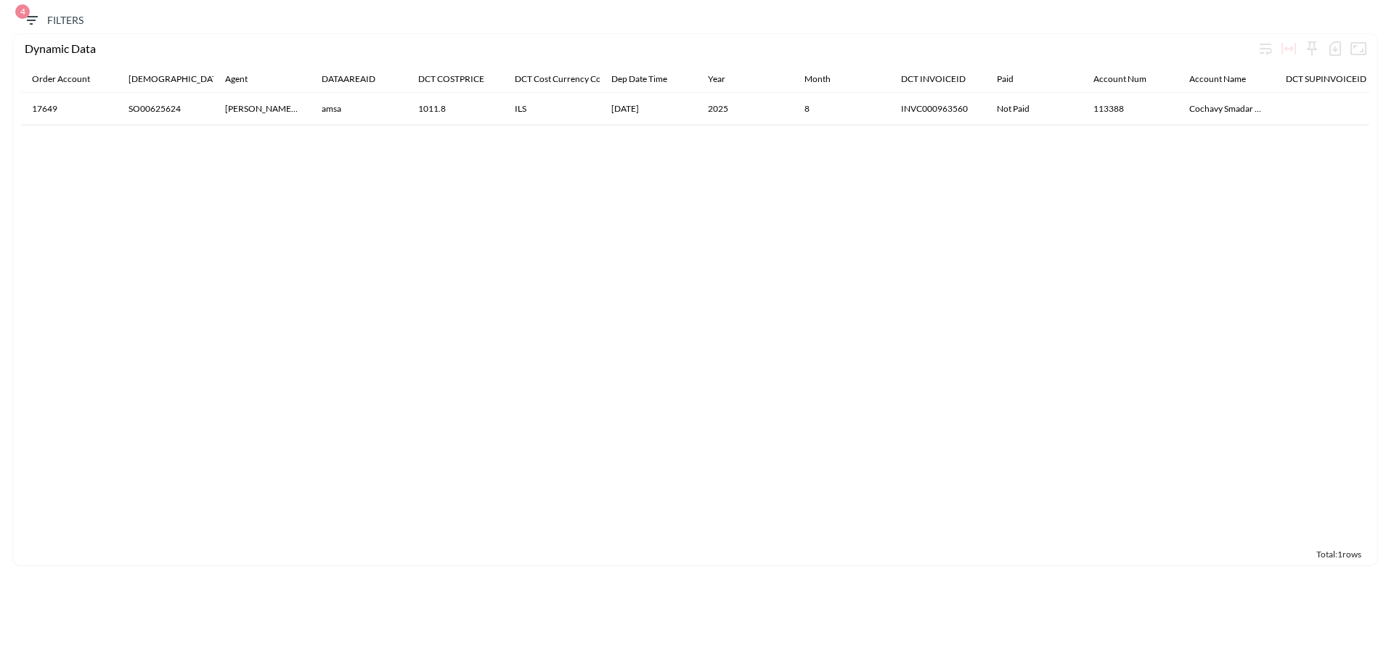
click at [675, 110] on th "[DATE]" at bounding box center [648, 109] width 97 height 32
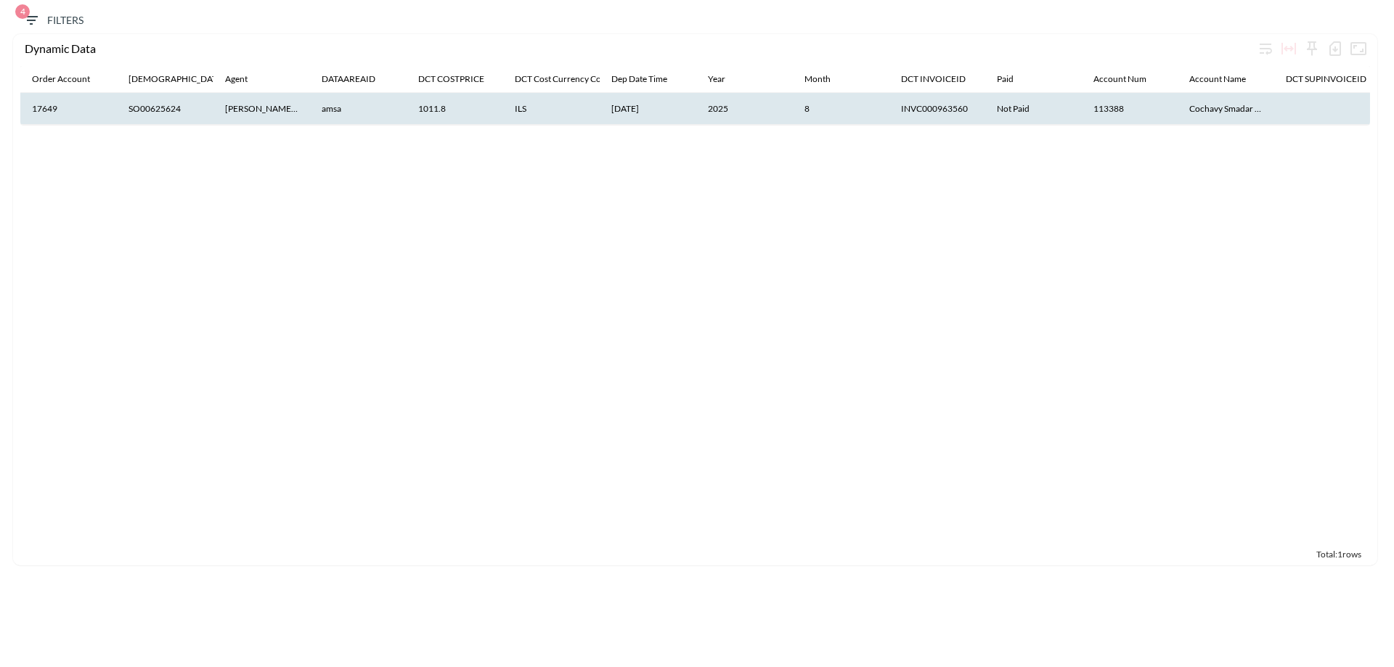
click at [34, 20] on icon "button" at bounding box center [31, 20] width 13 height 9
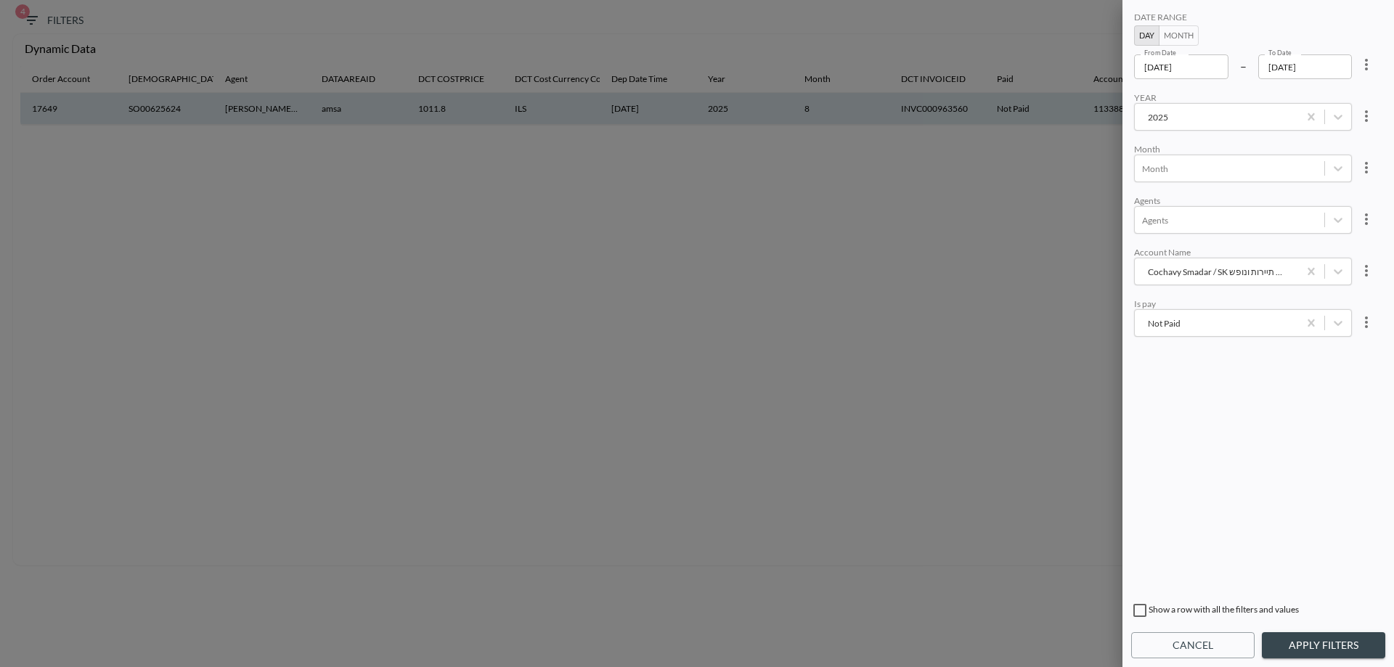
click at [1202, 274] on div "Cochavy Smadar / SK סטאר תיירות ונופש" at bounding box center [1216, 272] width 149 height 14
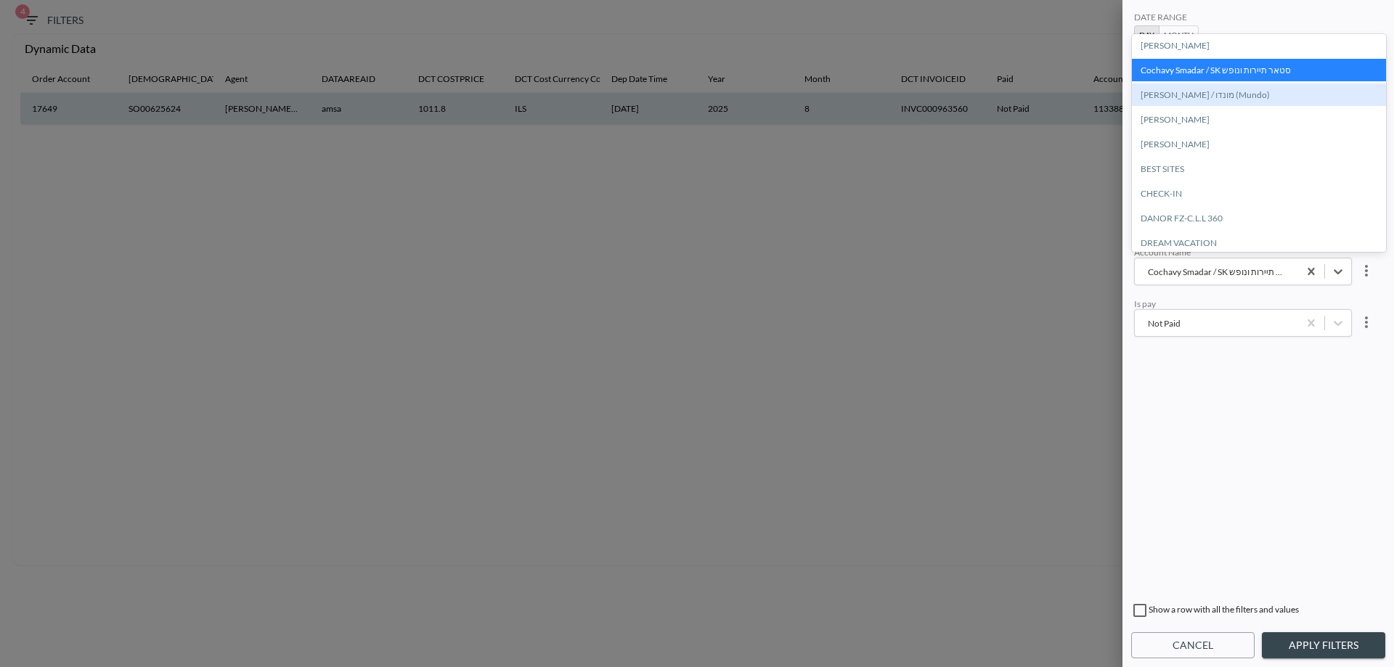
click at [1206, 100] on div "[PERSON_NAME] / מונדו (Mundo)" at bounding box center [1259, 95] width 254 height 23
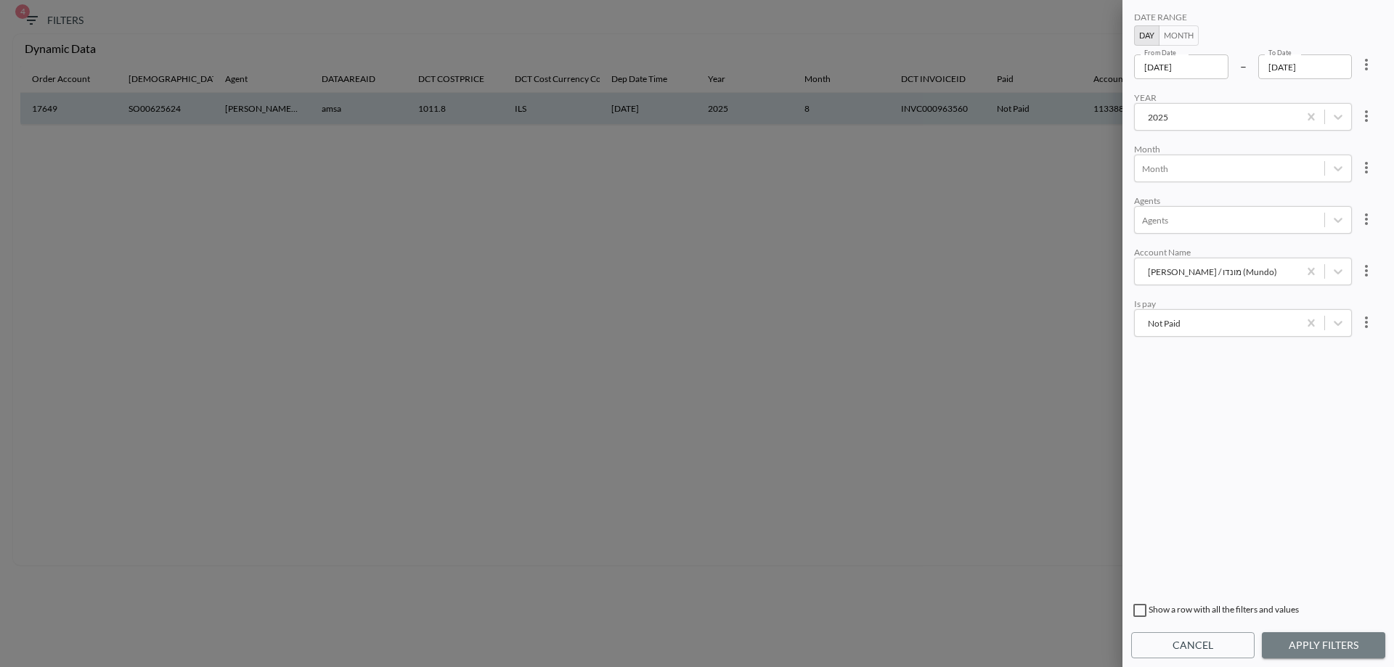
click at [1319, 651] on button "Apply Filters" at bounding box center [1323, 645] width 123 height 27
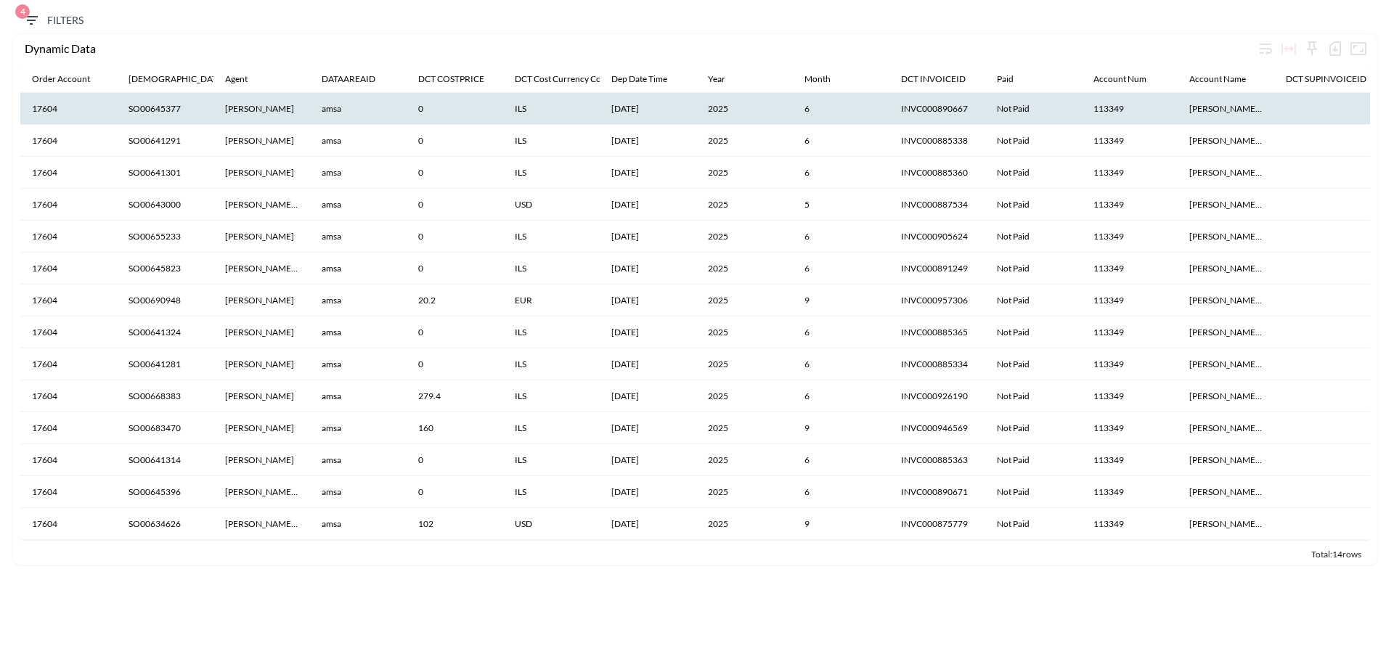
scroll to position [4, 0]
click at [36, 24] on icon "button" at bounding box center [31, 20] width 17 height 17
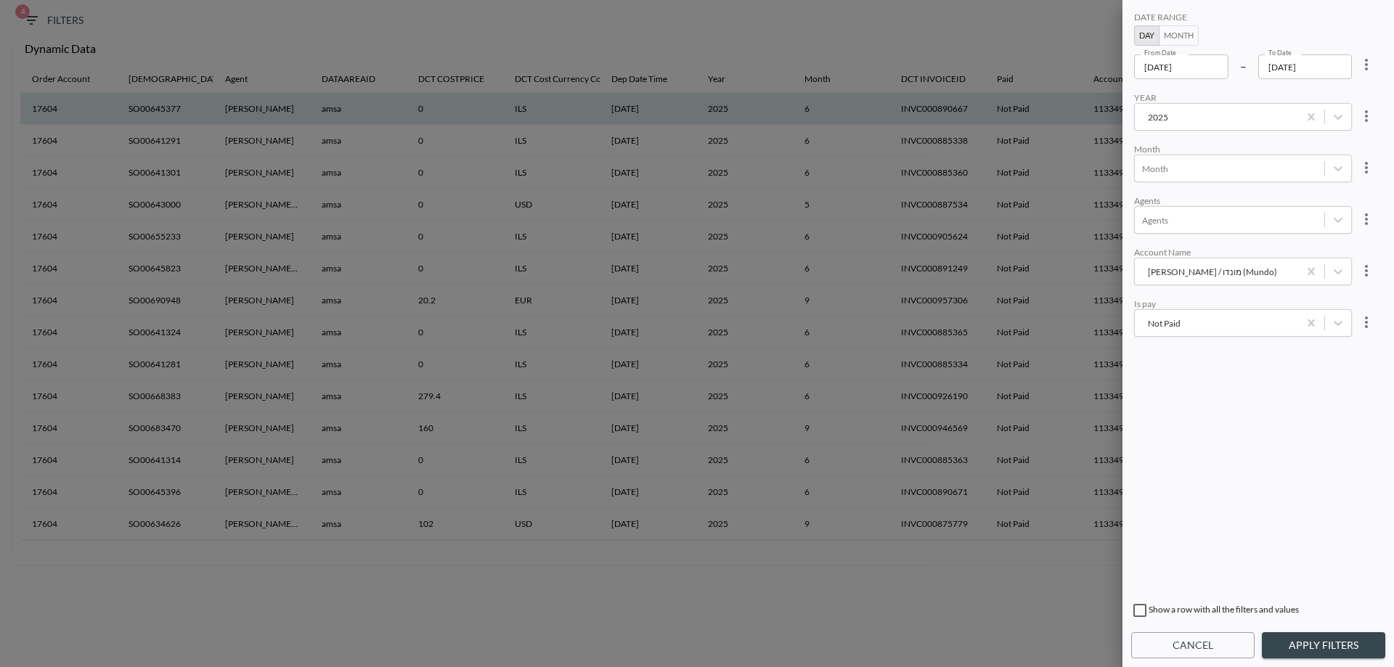
click at [1182, 72] on input "[DATE]" at bounding box center [1181, 66] width 94 height 25
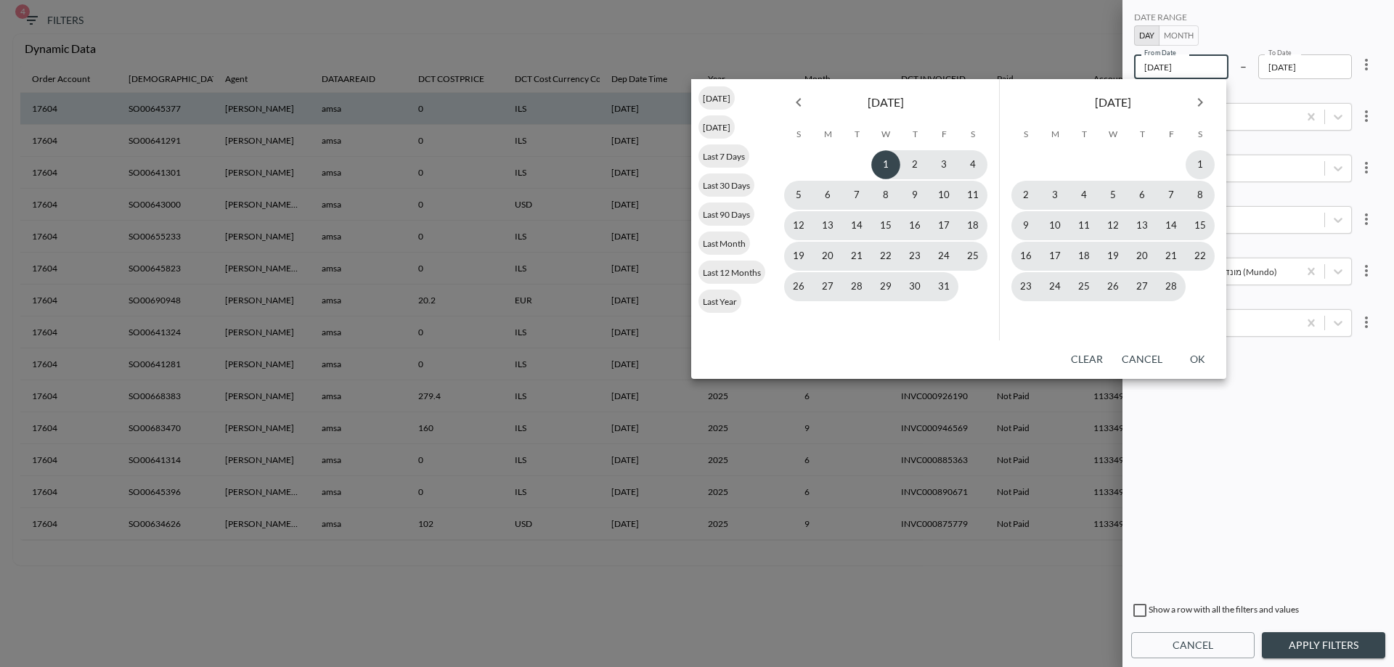
click at [1170, 68] on input "[DATE]" at bounding box center [1181, 66] width 94 height 25
click at [1185, 67] on input "[DATE]" at bounding box center [1181, 66] width 94 height 25
click at [1196, 102] on icon "Next month" at bounding box center [1200, 102] width 17 height 17
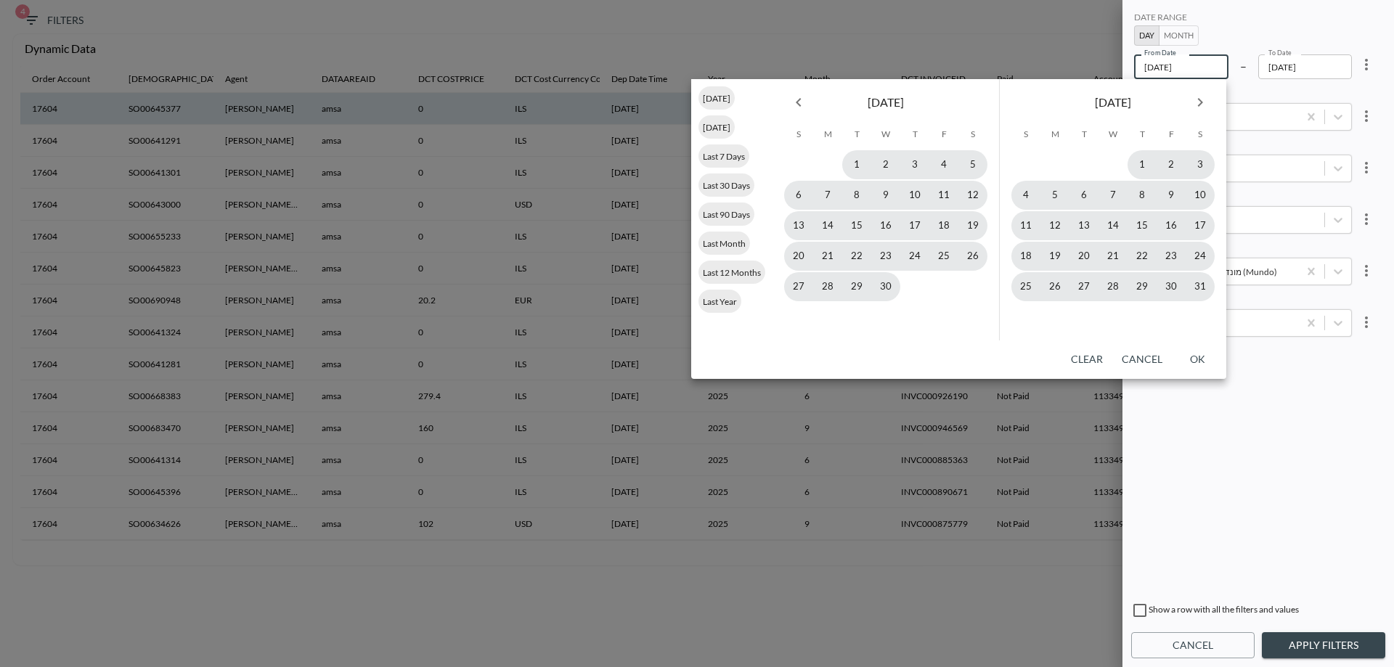
click at [1196, 102] on icon "Next month" at bounding box center [1200, 102] width 17 height 17
click at [728, 237] on div "Last Month" at bounding box center [725, 243] width 52 height 23
type input "[DATE]"
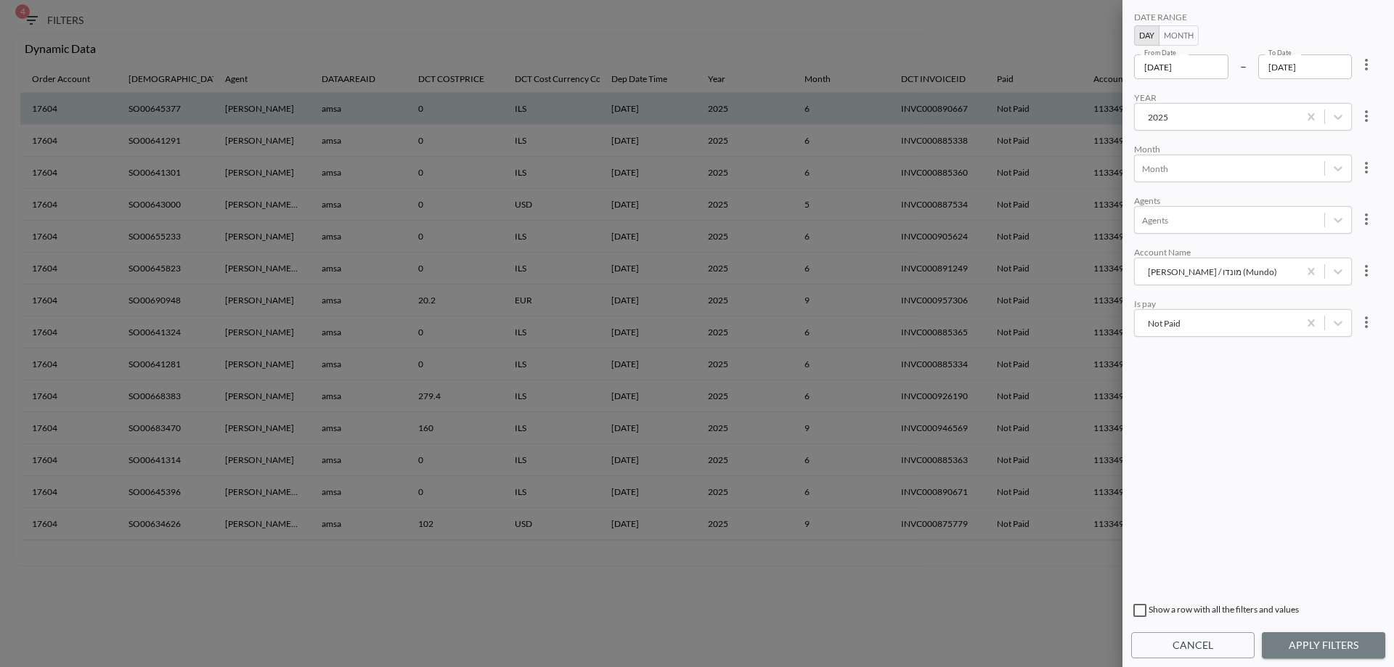
click at [1328, 642] on button "Apply Filters" at bounding box center [1323, 645] width 123 height 27
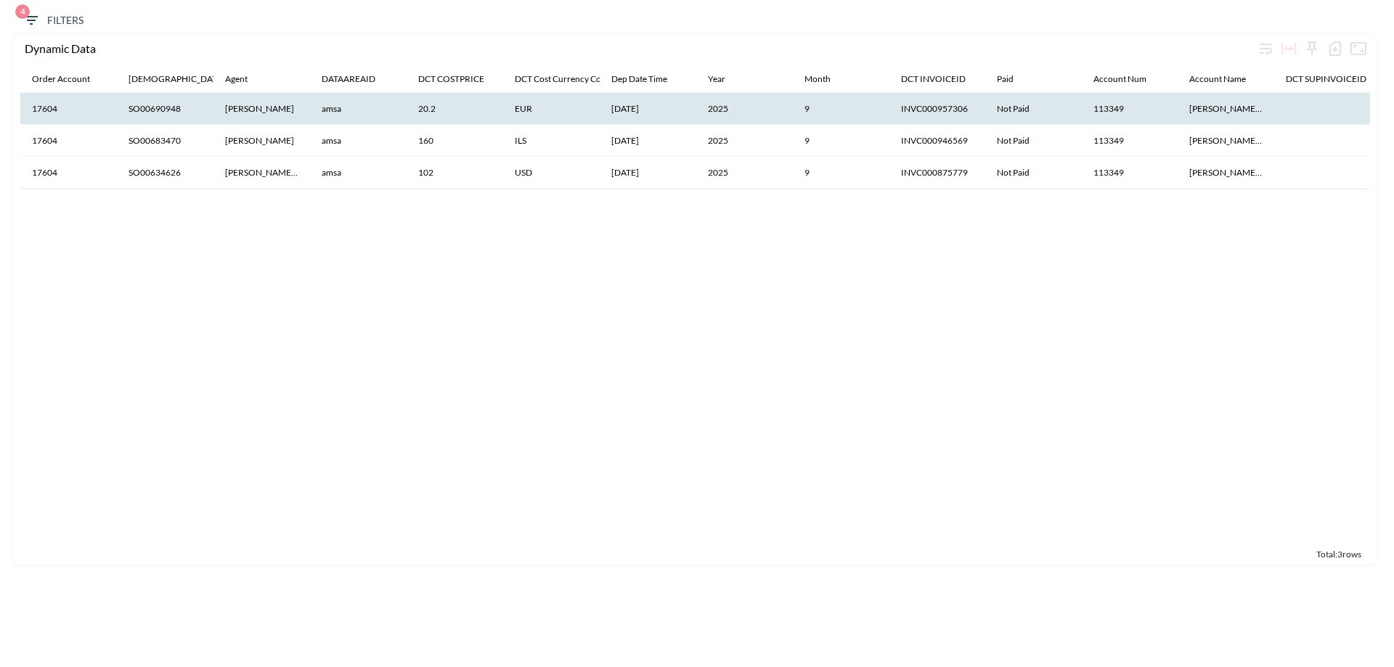
scroll to position [0, 0]
click at [1338, 50] on icon "button" at bounding box center [1335, 48] width 17 height 17
click at [1218, 83] on li "Download CSV ( 3 Rows )" at bounding box center [1264, 79] width 164 height 26
click at [25, 22] on icon "button" at bounding box center [31, 20] width 17 height 17
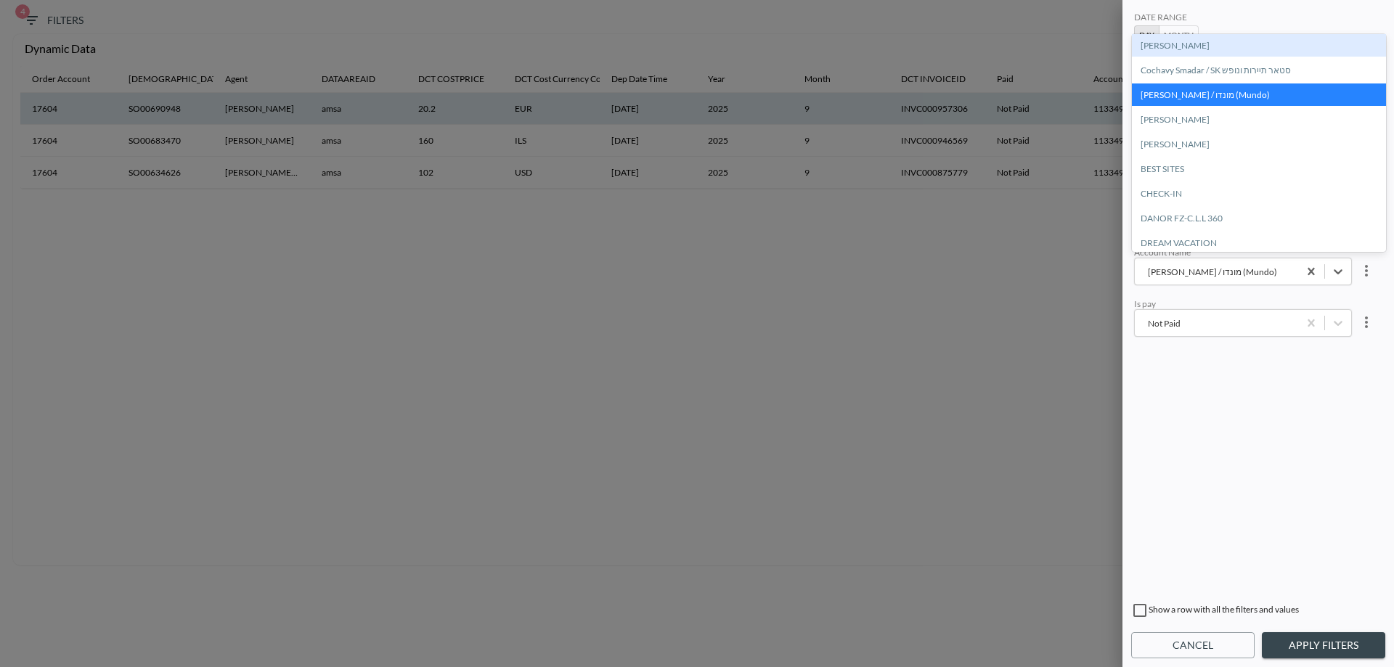
click at [1209, 274] on div "Noa Vortman / מונדו (Mundo)" at bounding box center [1216, 272] width 149 height 14
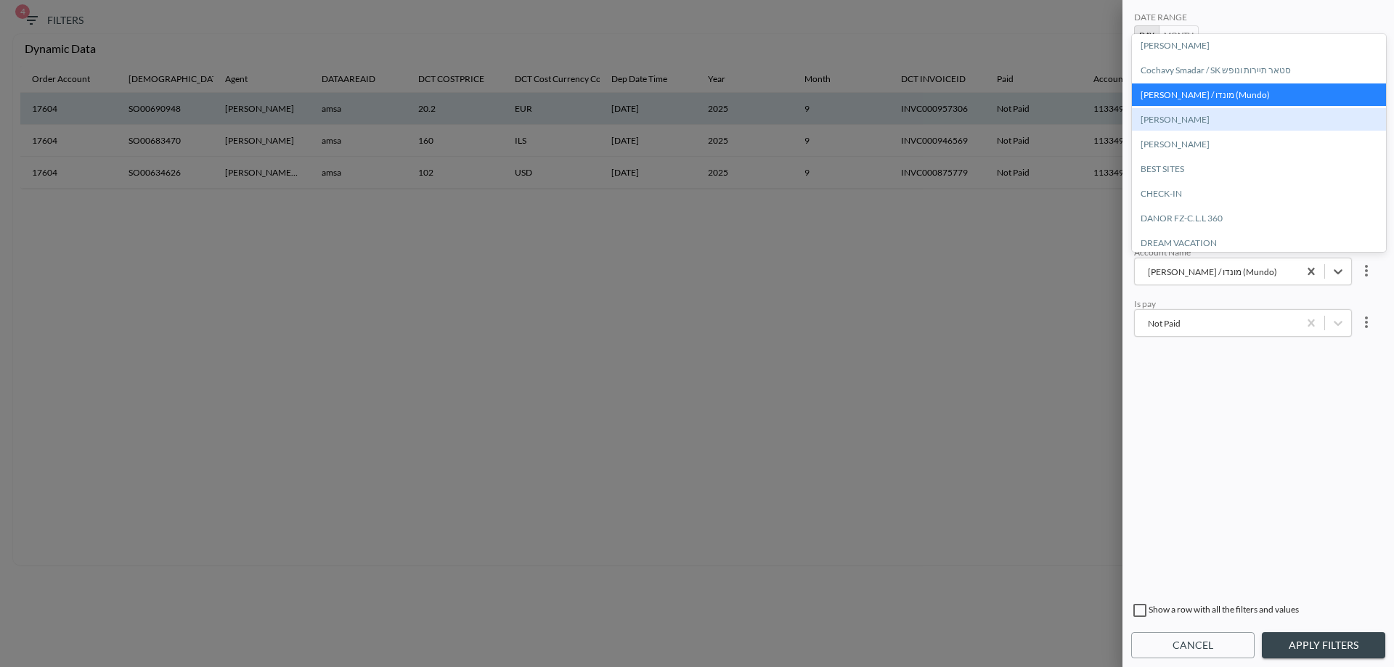
click at [1180, 113] on div "[PERSON_NAME]" at bounding box center [1259, 119] width 254 height 23
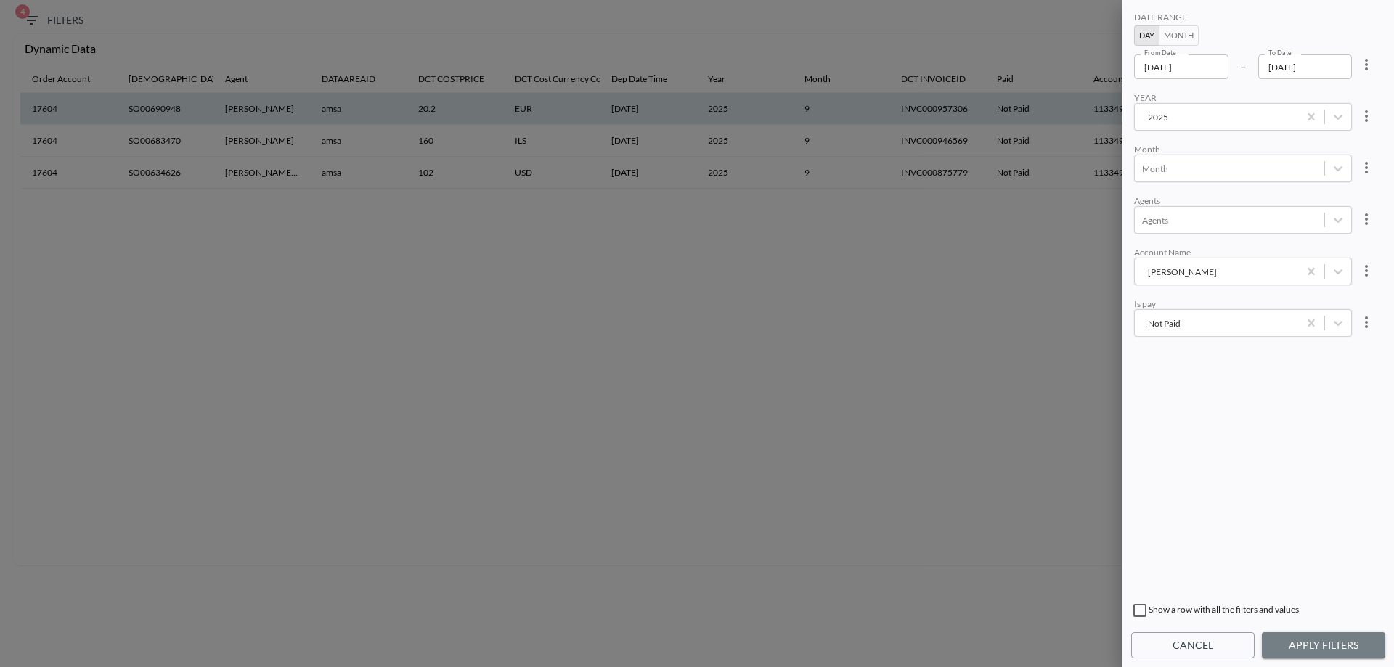
click at [1318, 648] on button "Apply Filters" at bounding box center [1323, 645] width 123 height 27
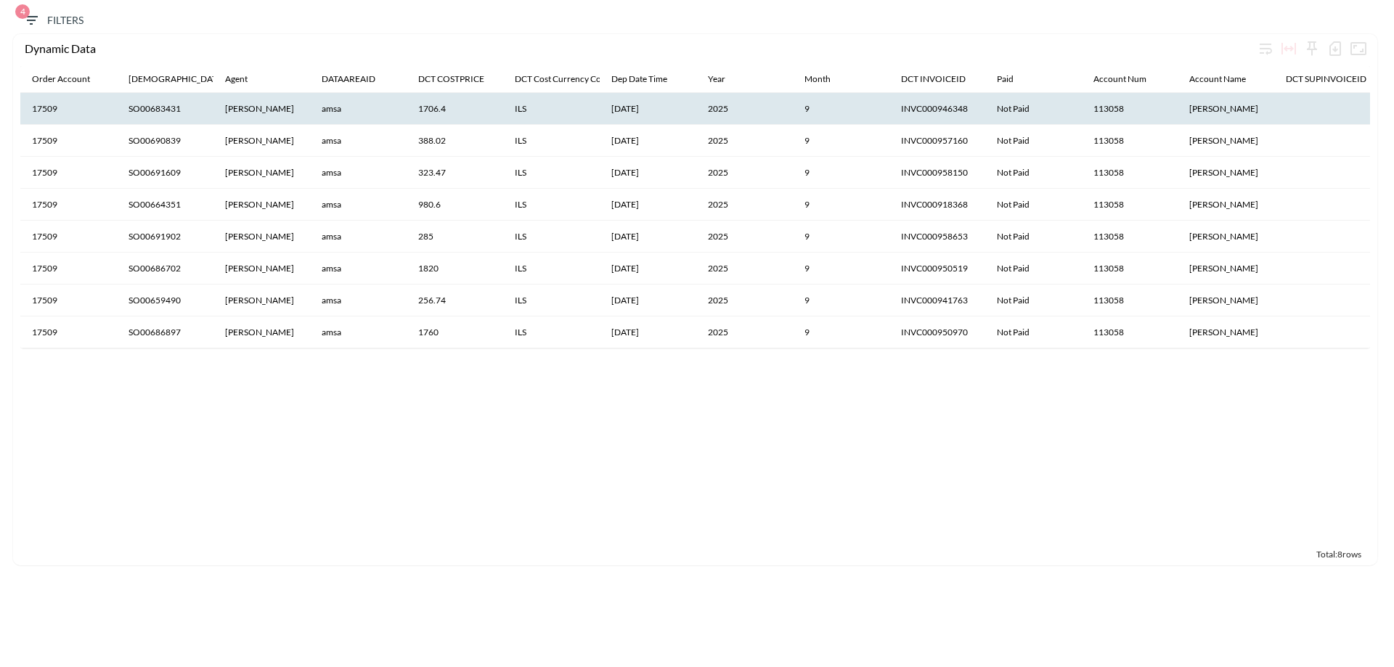
click at [1329, 47] on icon "button" at bounding box center [1335, 48] width 12 height 15
click at [1267, 83] on li "Download CSV ( 8 Rows )" at bounding box center [1264, 79] width 164 height 26
click at [53, 25] on span "4 Filters" at bounding box center [53, 21] width 61 height 18
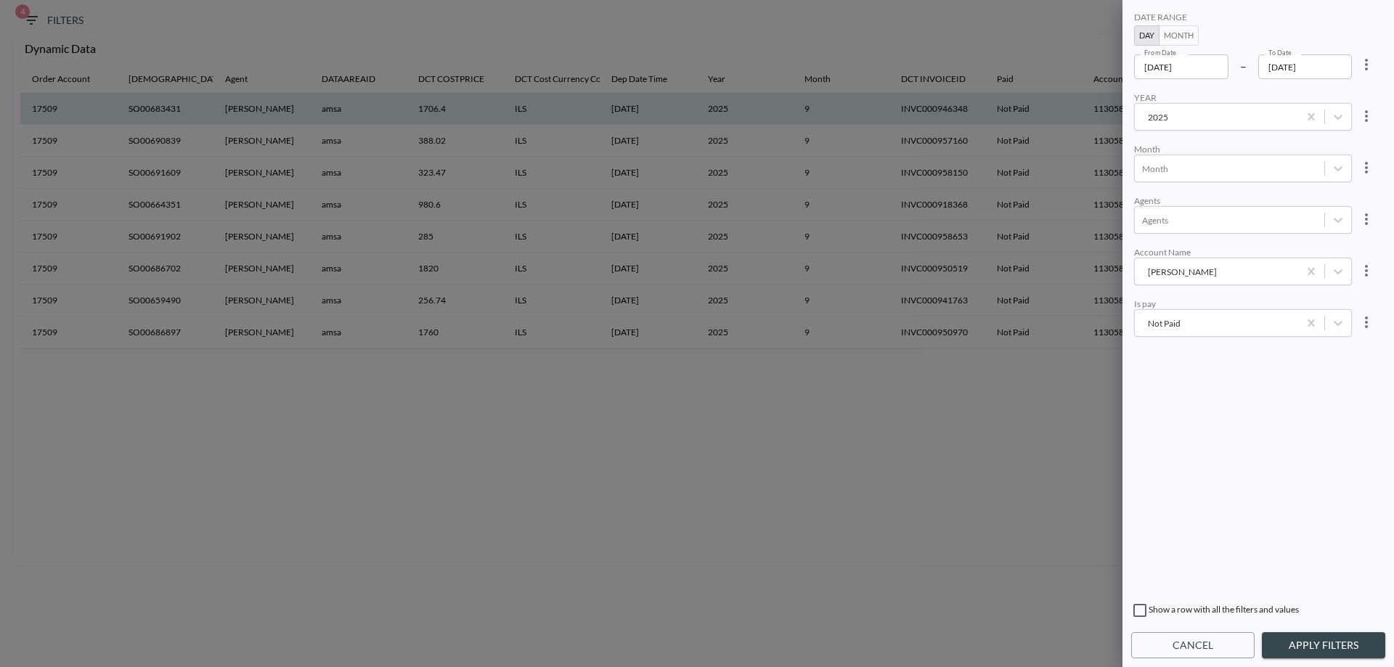
click at [1186, 318] on body "BI.P.EYE, Interactive Analytics Dashboards 4 Filters Dynamic Data Order Account…" at bounding box center [697, 333] width 1394 height 667
click at [1186, 318] on div "Not Paid Paid" at bounding box center [1259, 354] width 254 height 218
click at [1222, 381] on div "Not Paid Paid" at bounding box center [1259, 354] width 254 height 218
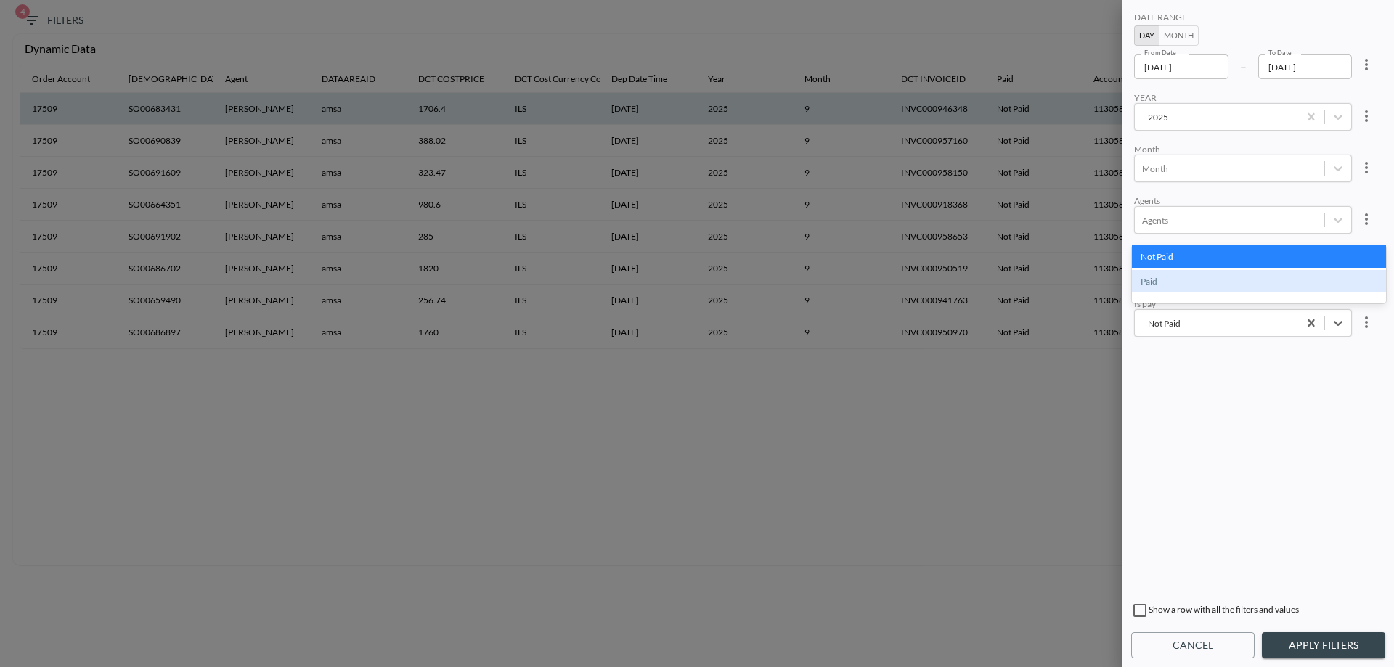
click at [1268, 407] on div "Not Paid Paid" at bounding box center [1259, 354] width 254 height 218
click at [1238, 260] on div "Not Paid" at bounding box center [1259, 256] width 254 height 23
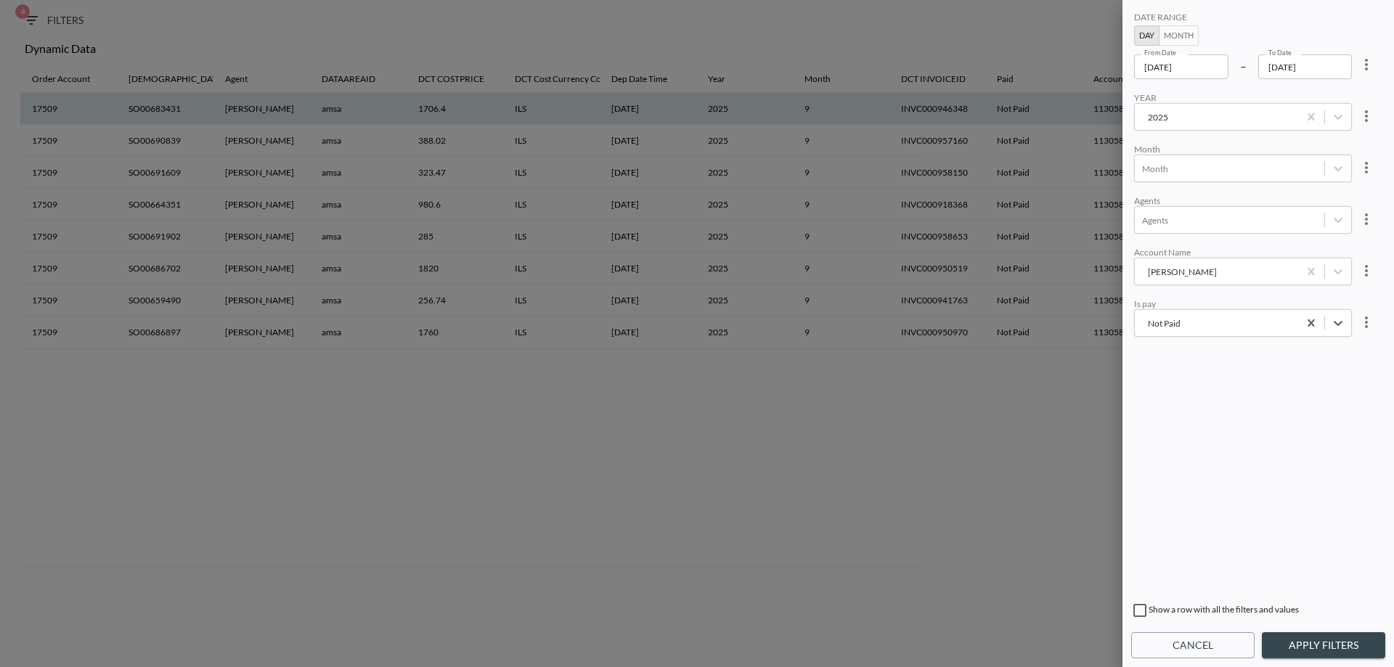
click at [1230, 273] on div "מאסטר דילס" at bounding box center [1216, 272] width 149 height 14
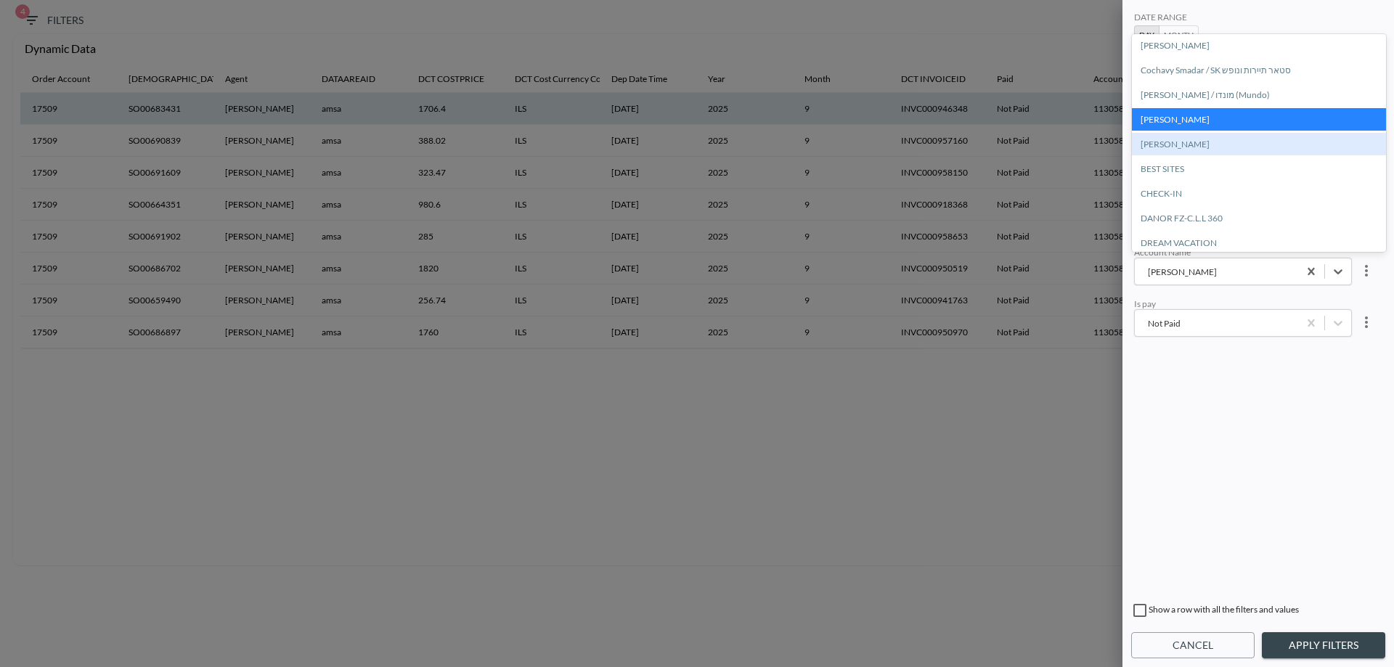
click at [1201, 147] on div "[PERSON_NAME]" at bounding box center [1259, 144] width 254 height 23
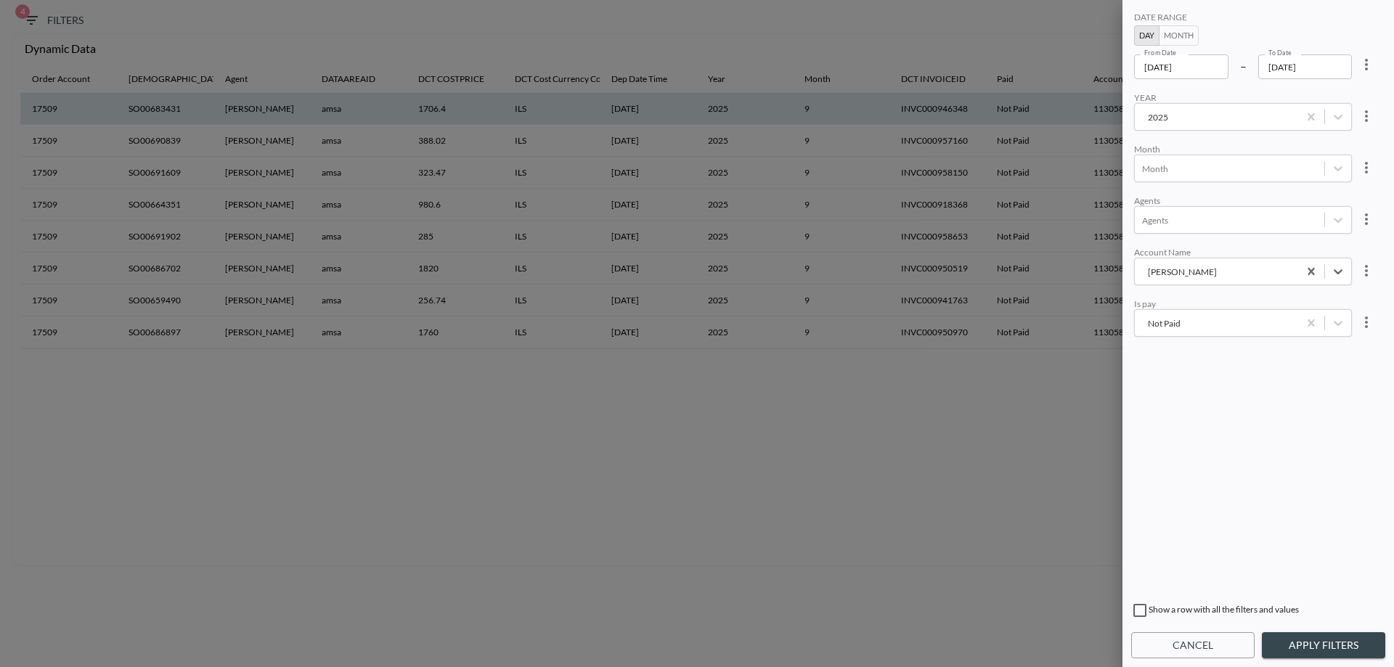
click at [1181, 75] on input "[DATE]" at bounding box center [1181, 66] width 94 height 25
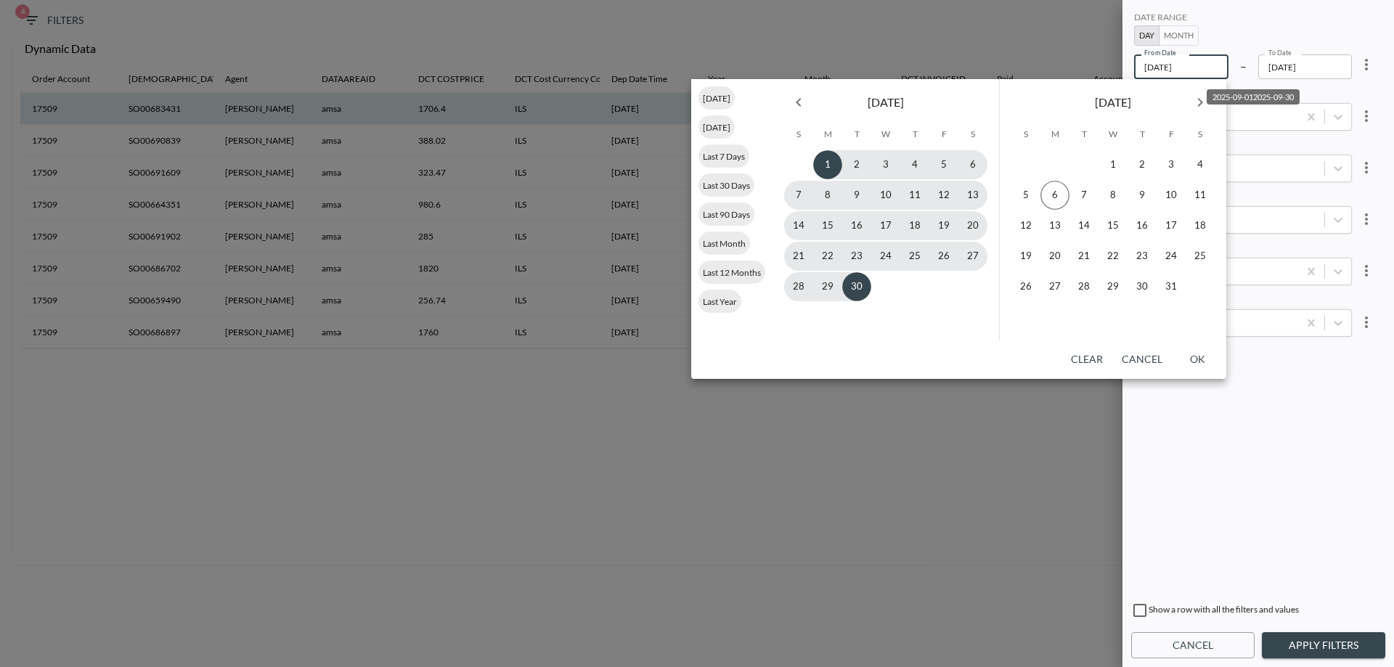
click at [1174, 70] on input "[DATE]" at bounding box center [1181, 66] width 94 height 25
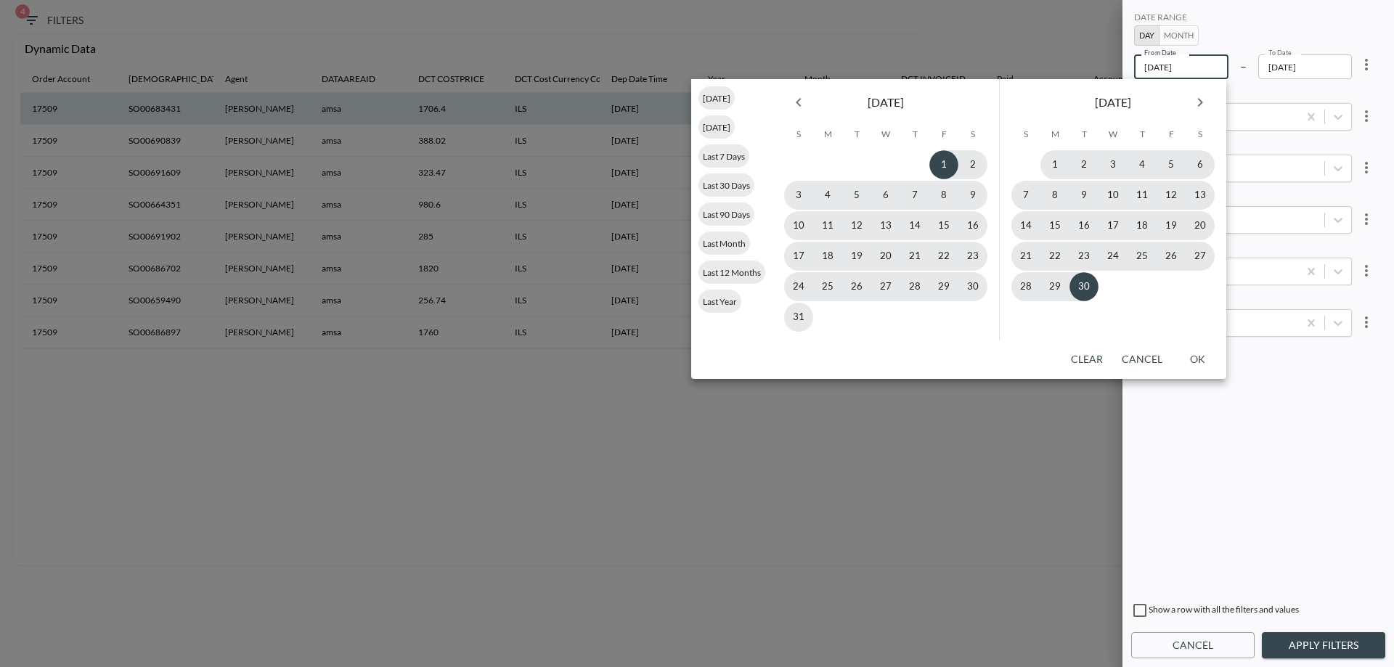
type input "[DATE]"
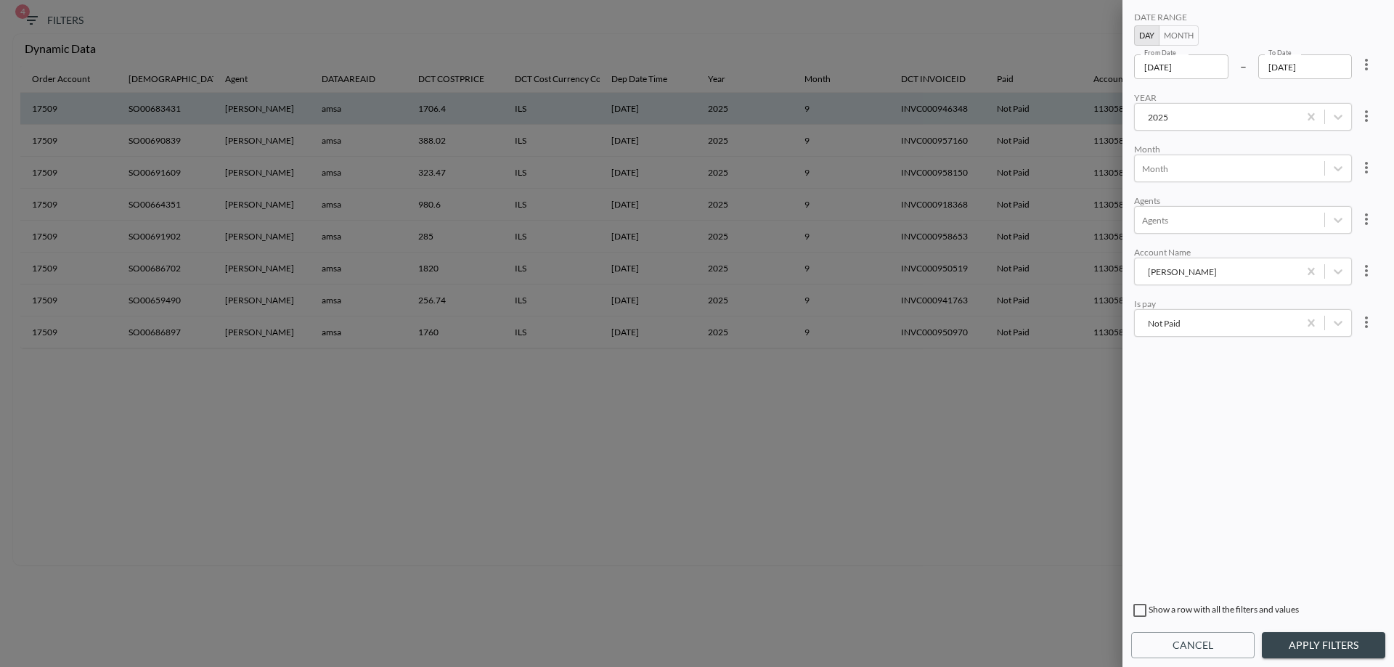
click at [1279, 407] on div "DATE RANGE Day Month From Date [DATE] From Date – To Date [DATE] To Date YEAR […" at bounding box center [1258, 302] width 254 height 586
click at [1306, 646] on button "Apply Filters" at bounding box center [1323, 645] width 123 height 27
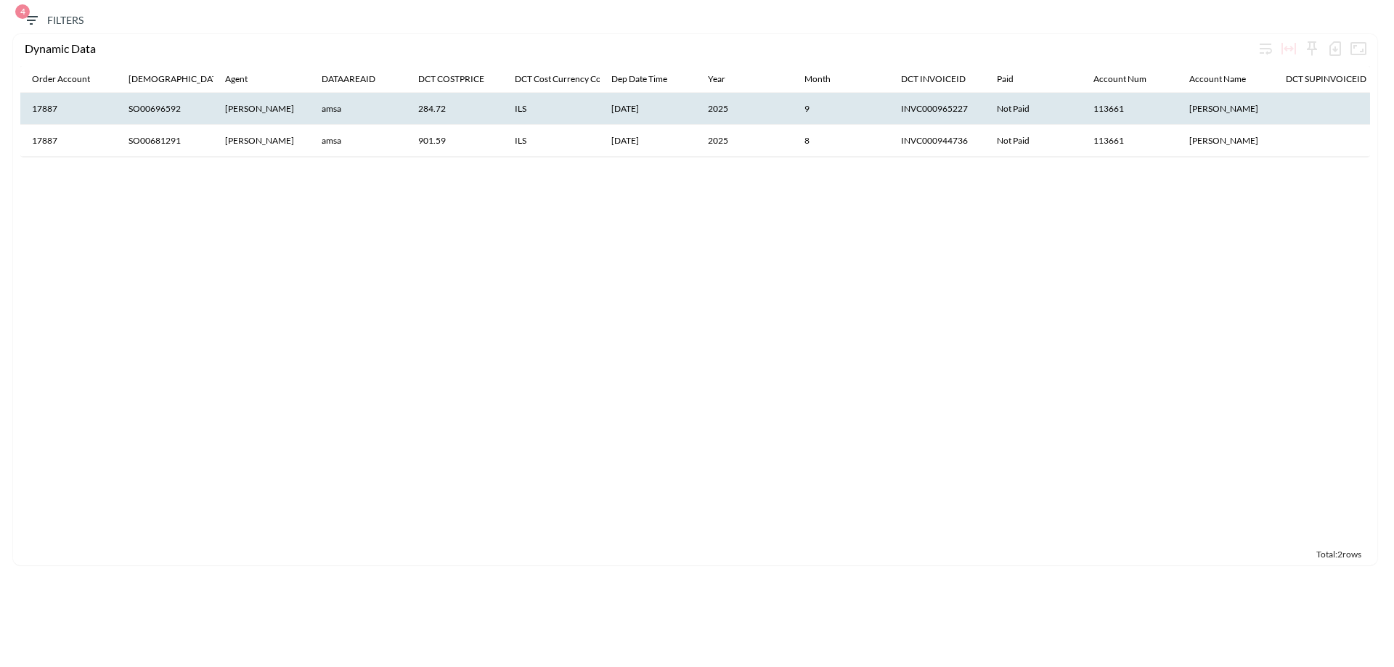
click at [1332, 50] on icon "button" at bounding box center [1335, 48] width 17 height 17
click at [1268, 74] on li "Download CSV ( 2 Rows )" at bounding box center [1264, 79] width 164 height 26
click at [49, 30] on button "4 Filters" at bounding box center [53, 20] width 73 height 27
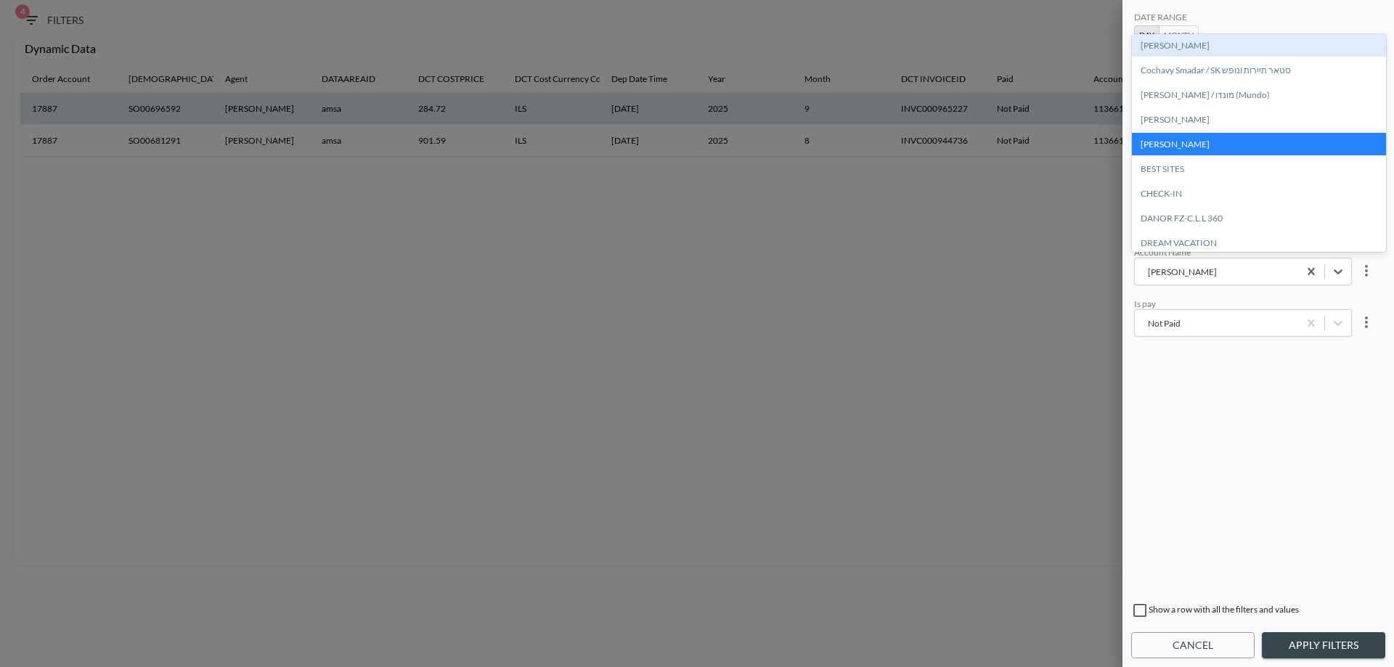
click at [1216, 277] on div "Amer Mahdi" at bounding box center [1216, 272] width 149 height 14
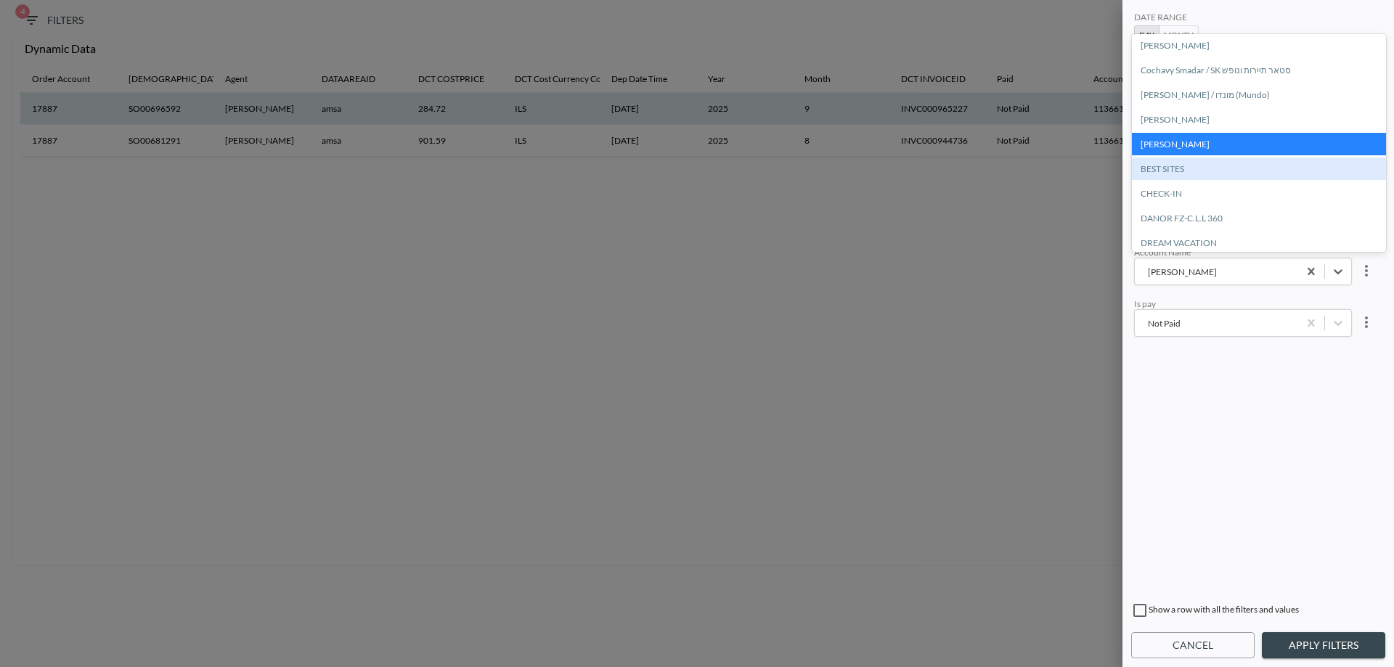
click at [1202, 172] on div "BEST SITES" at bounding box center [1259, 169] width 254 height 23
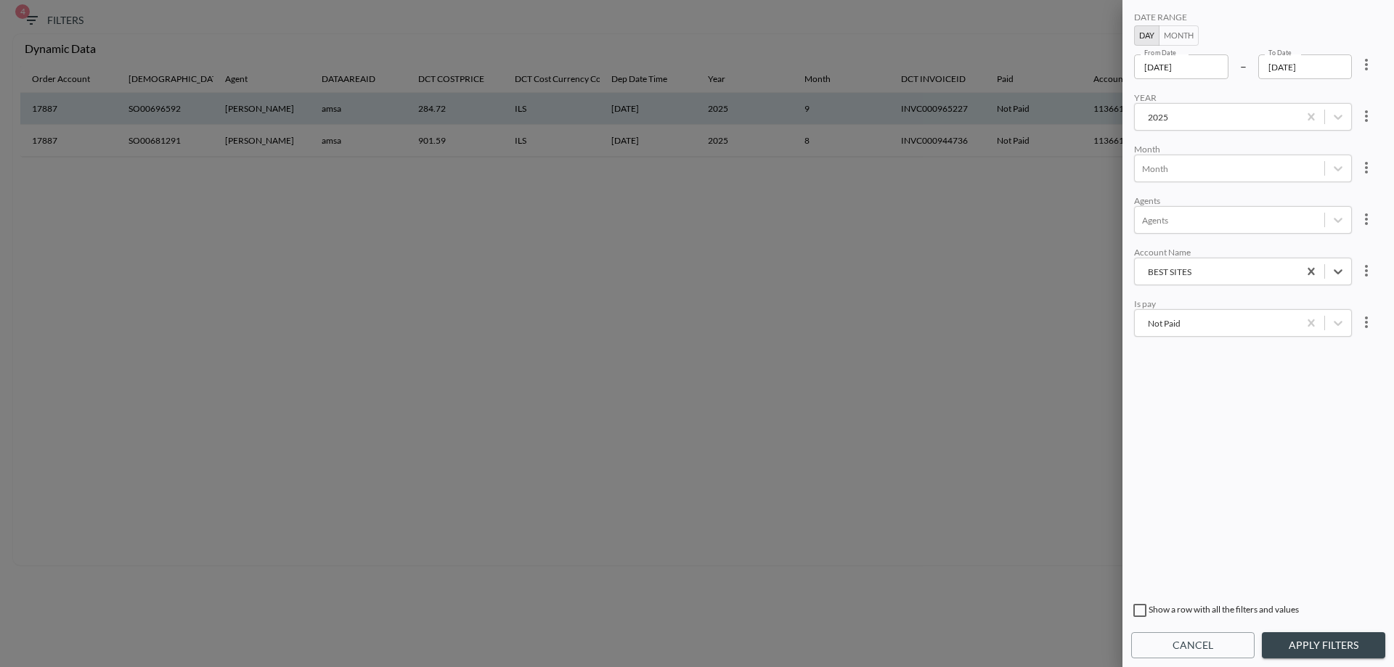
click at [1348, 653] on button "Apply Filters" at bounding box center [1323, 645] width 123 height 27
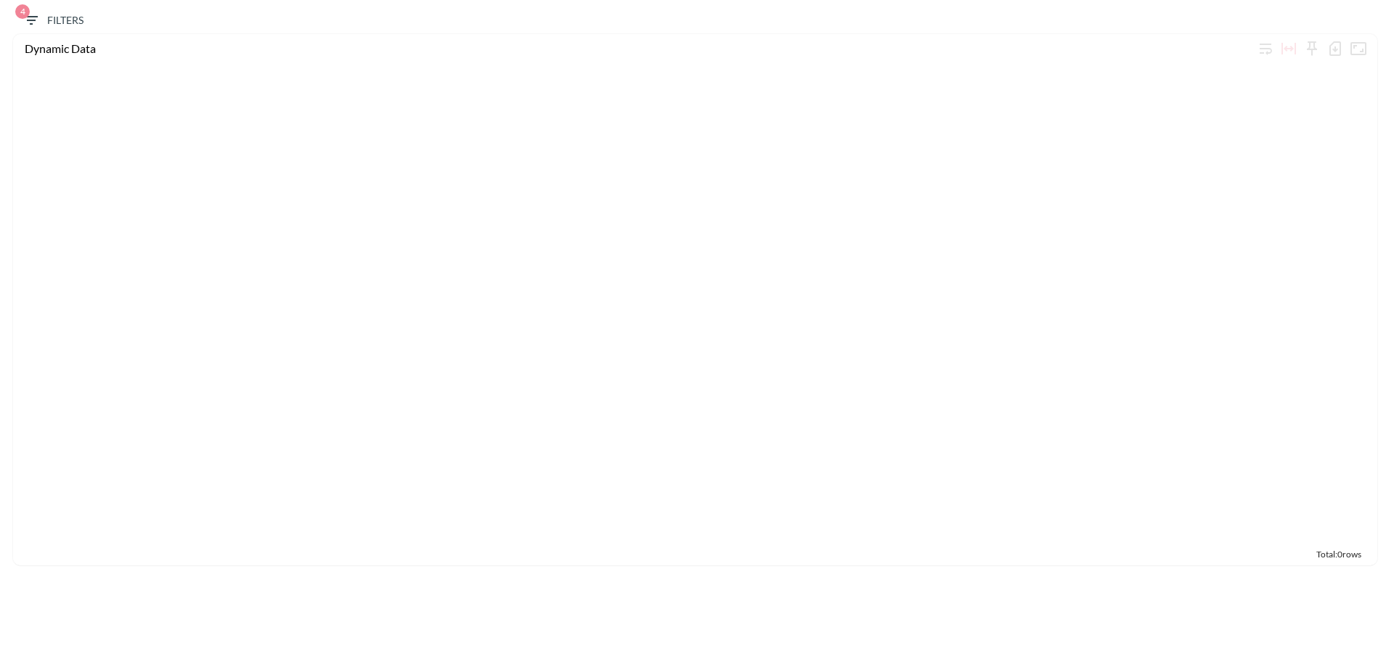
click at [37, 18] on icon "button" at bounding box center [31, 20] width 17 height 17
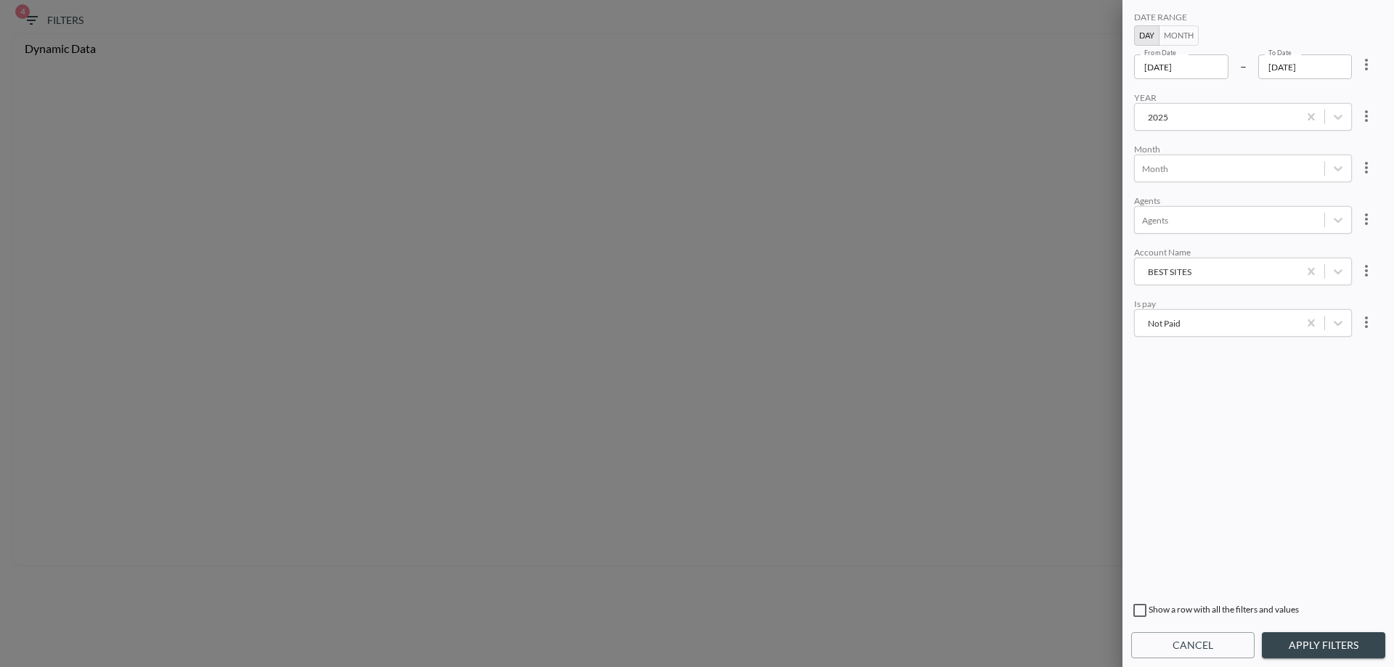
click at [1157, 64] on input "[DATE]" at bounding box center [1181, 66] width 94 height 25
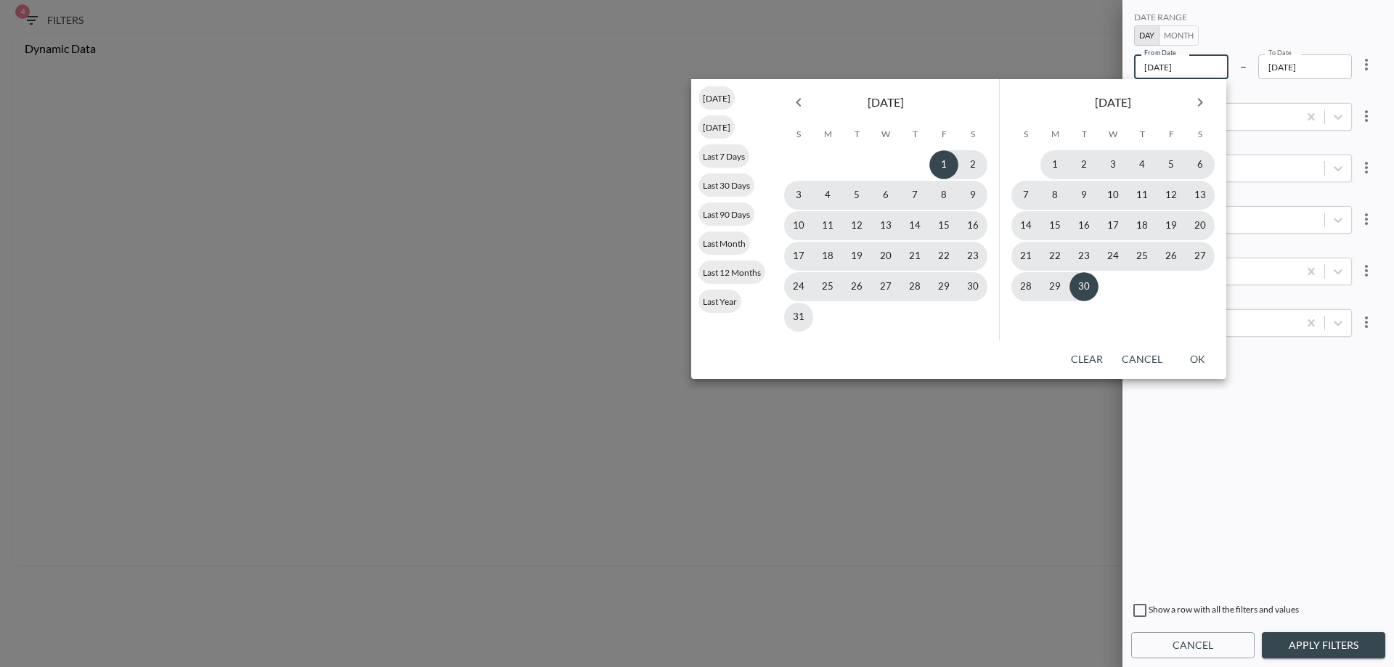
click at [1173, 71] on input "[DATE]" at bounding box center [1181, 66] width 94 height 25
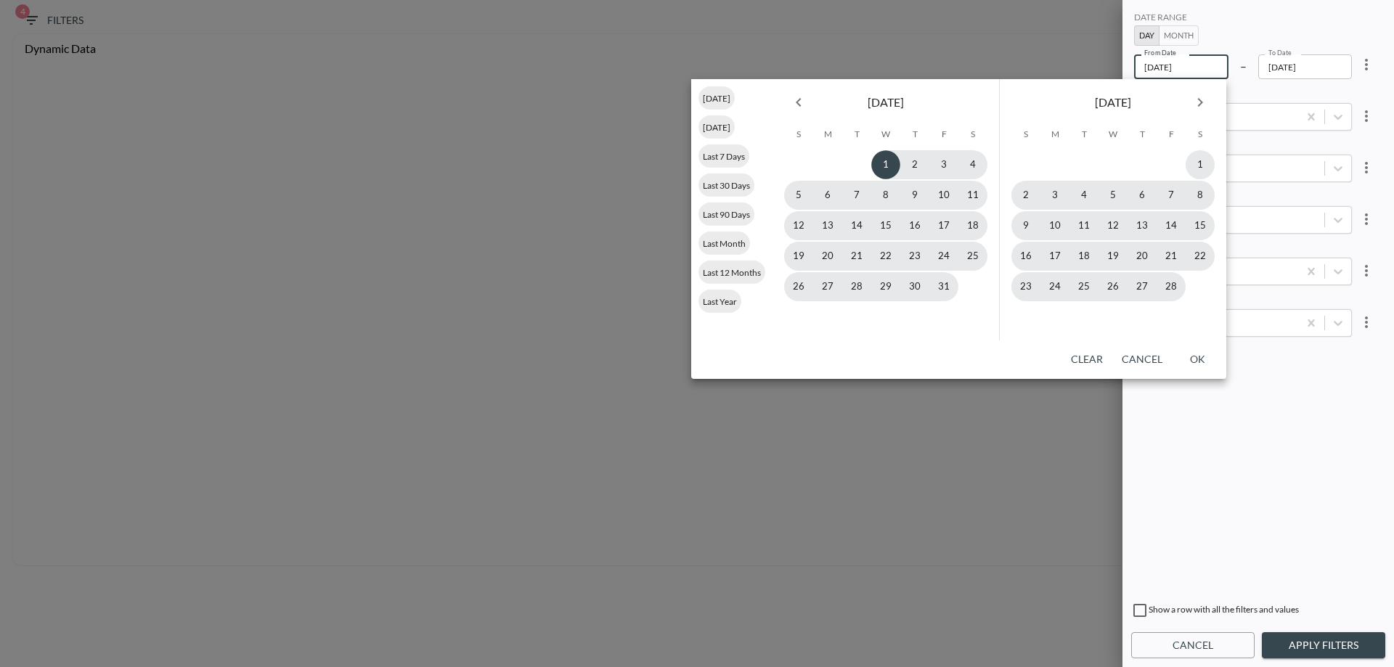
type input "[DATE]"
click at [1318, 423] on div "DATE RANGE Day Month From Date [DATE] From Date – To Date [DATE] To Date YEAR […" at bounding box center [1258, 302] width 254 height 586
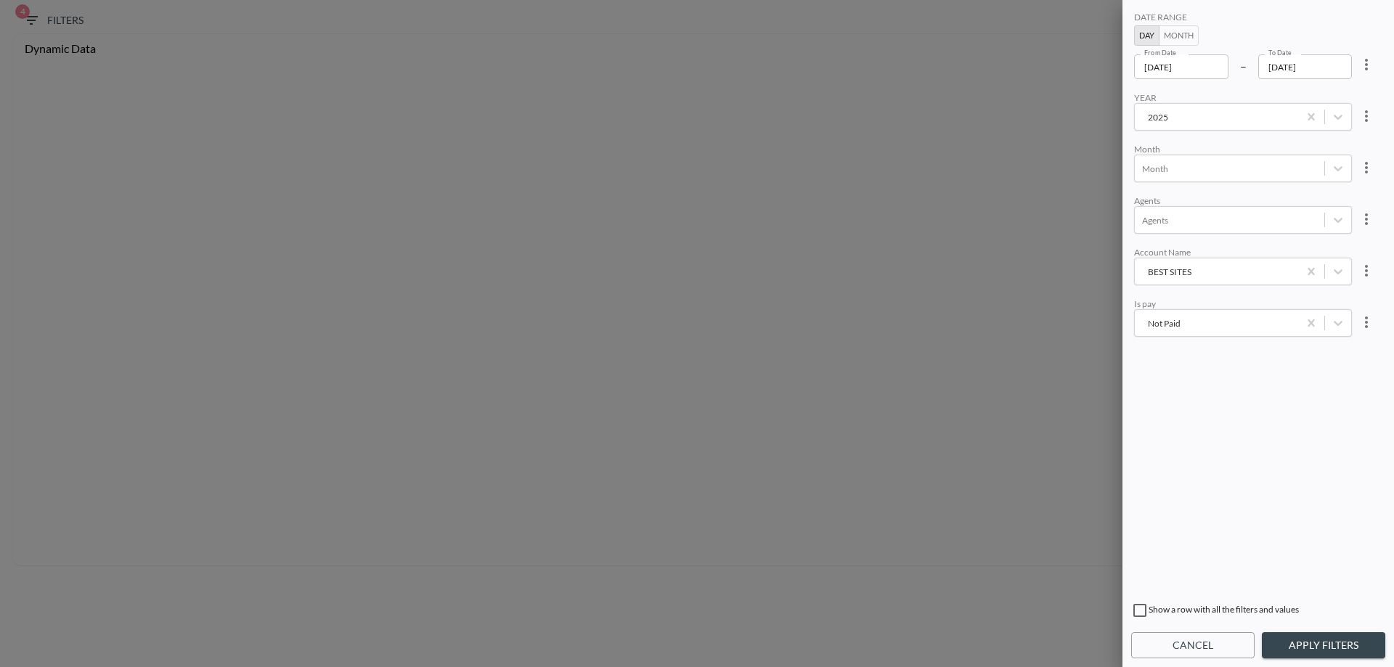
click at [1307, 651] on button "Apply Filters" at bounding box center [1323, 645] width 123 height 27
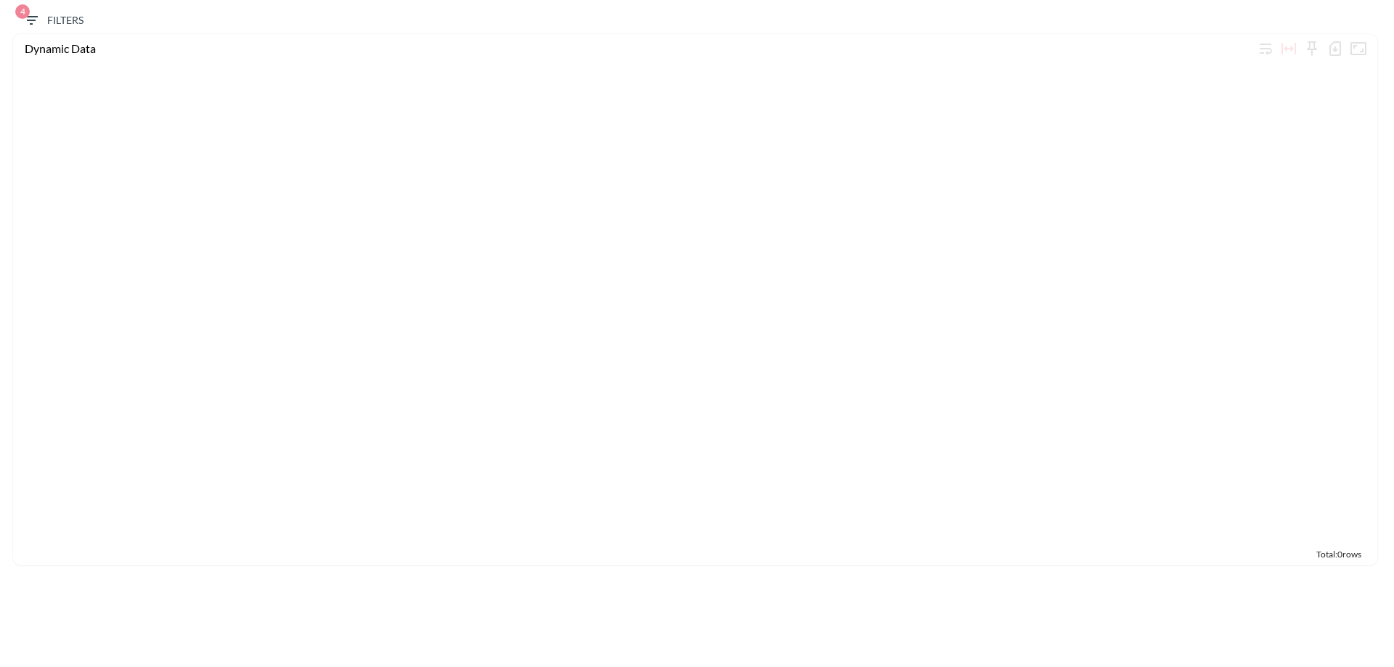
click at [25, 17] on span "4" at bounding box center [22, 11] width 15 height 15
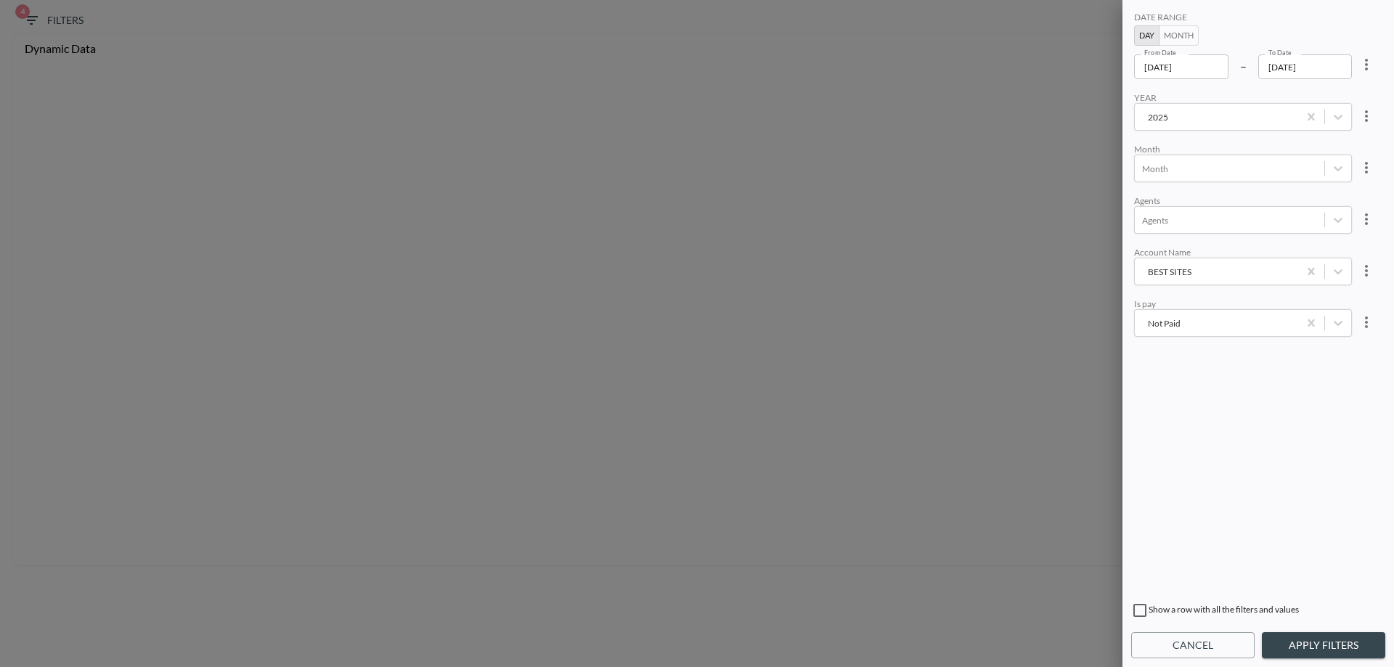
click at [1173, 278] on div "BEST SITES" at bounding box center [1216, 272] width 149 height 14
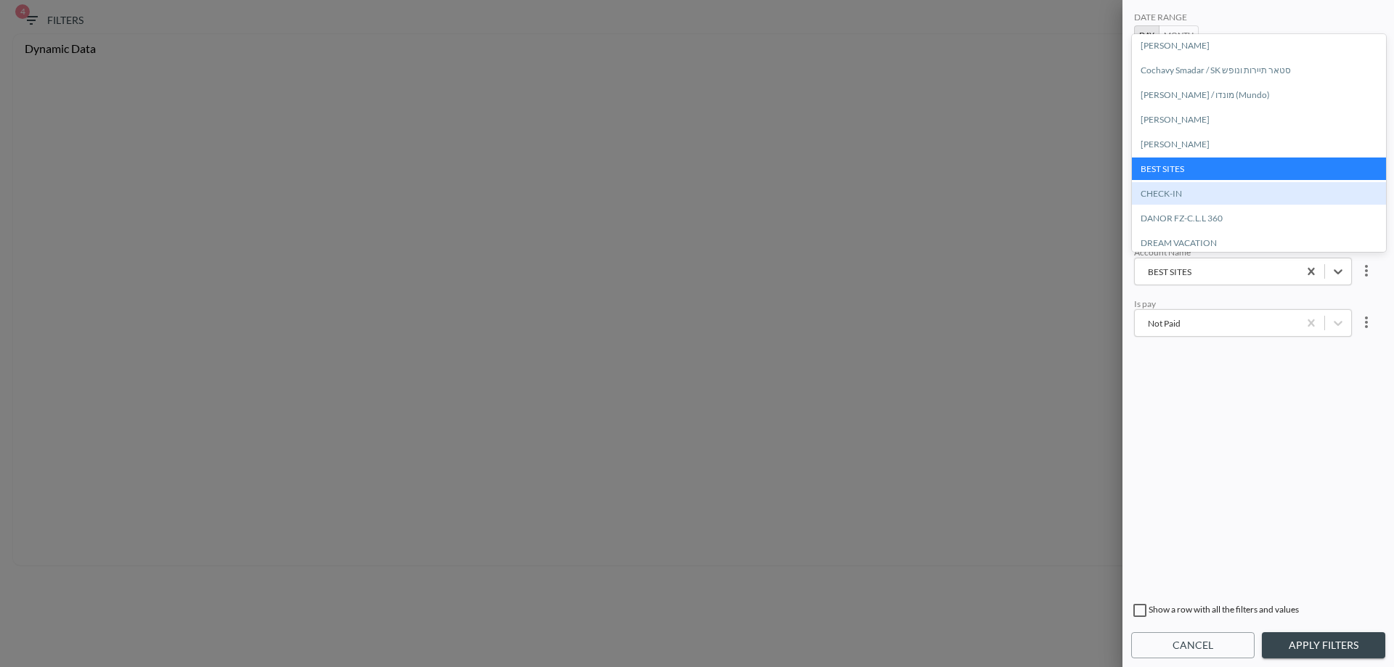
click at [1171, 197] on div "CHECK-IN" at bounding box center [1259, 193] width 254 height 23
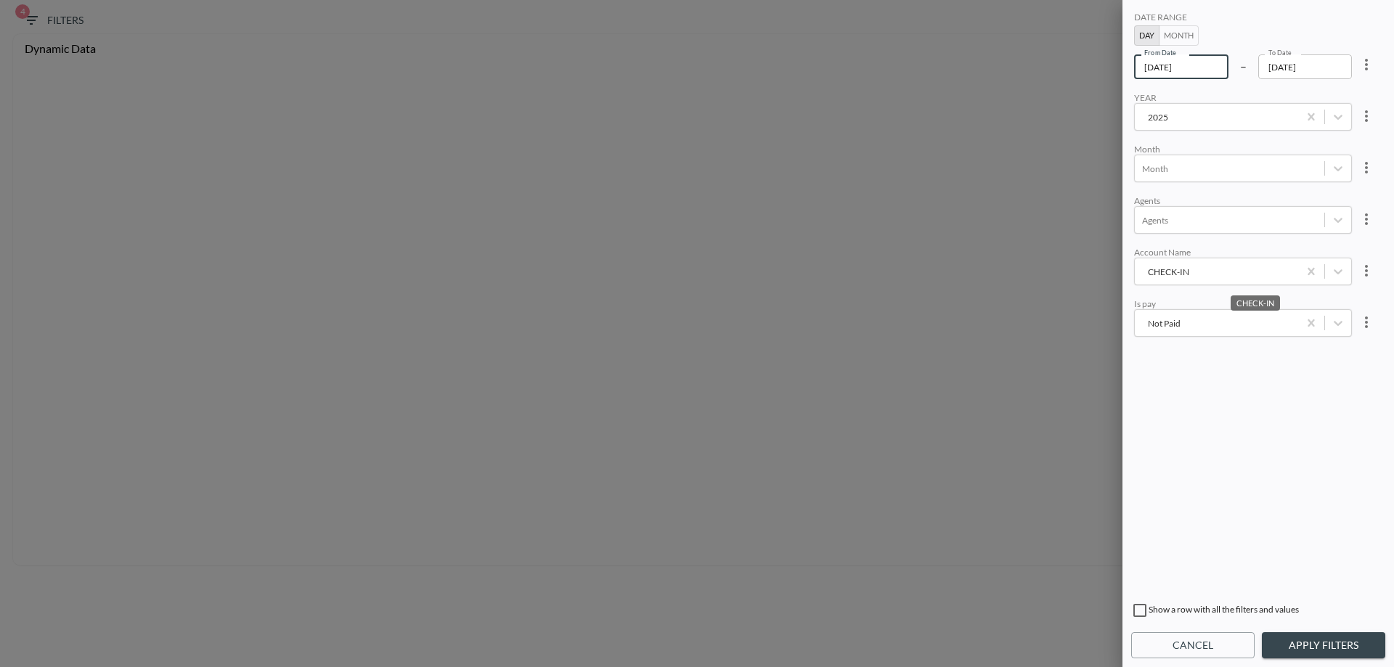
click at [1172, 70] on input "[DATE]" at bounding box center [1181, 66] width 94 height 25
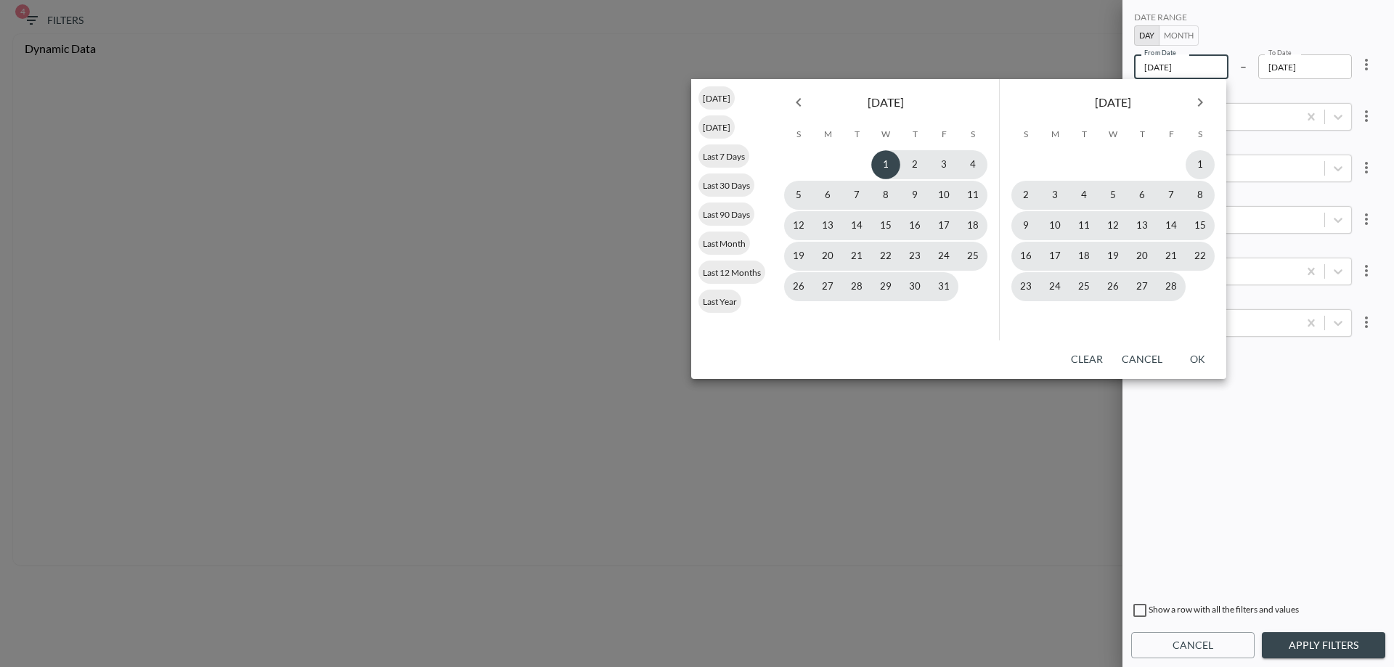
click at [1172, 70] on input "[DATE]" at bounding box center [1181, 66] width 94 height 25
click at [1175, 70] on input "[DATE]" at bounding box center [1181, 66] width 94 height 25
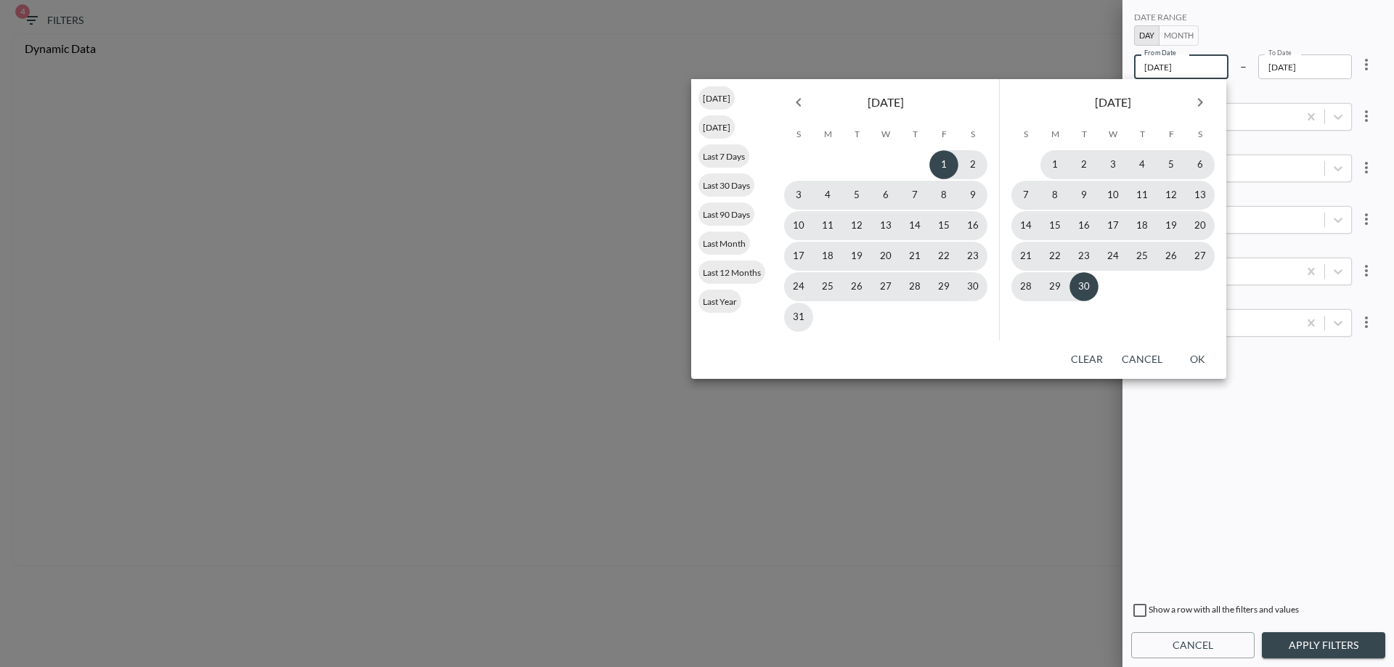
type input "[DATE]"
click at [1333, 423] on div "DATE RANGE Day Month From Date [DATE] From Date – To Date [DATE] To Date YEAR […" at bounding box center [1258, 302] width 254 height 586
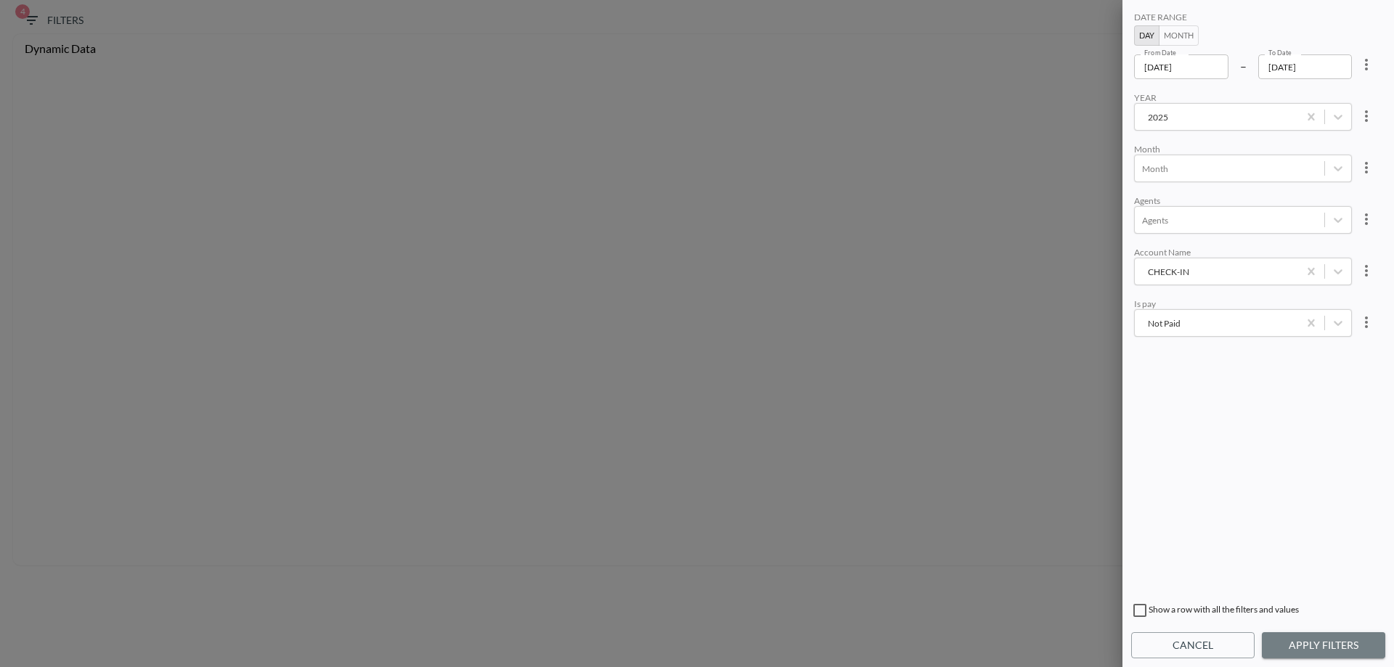
click at [1340, 638] on button "Apply Filters" at bounding box center [1323, 645] width 123 height 27
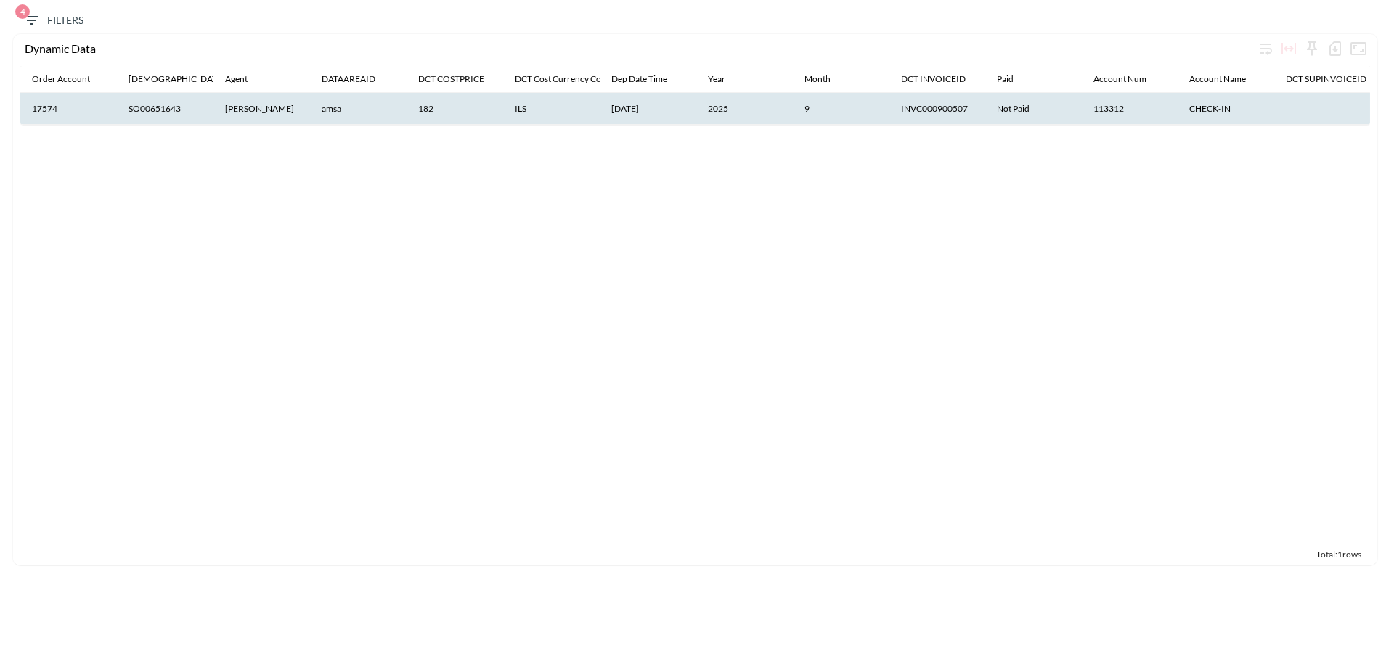
click at [68, 15] on span "4 Filters" at bounding box center [53, 21] width 61 height 18
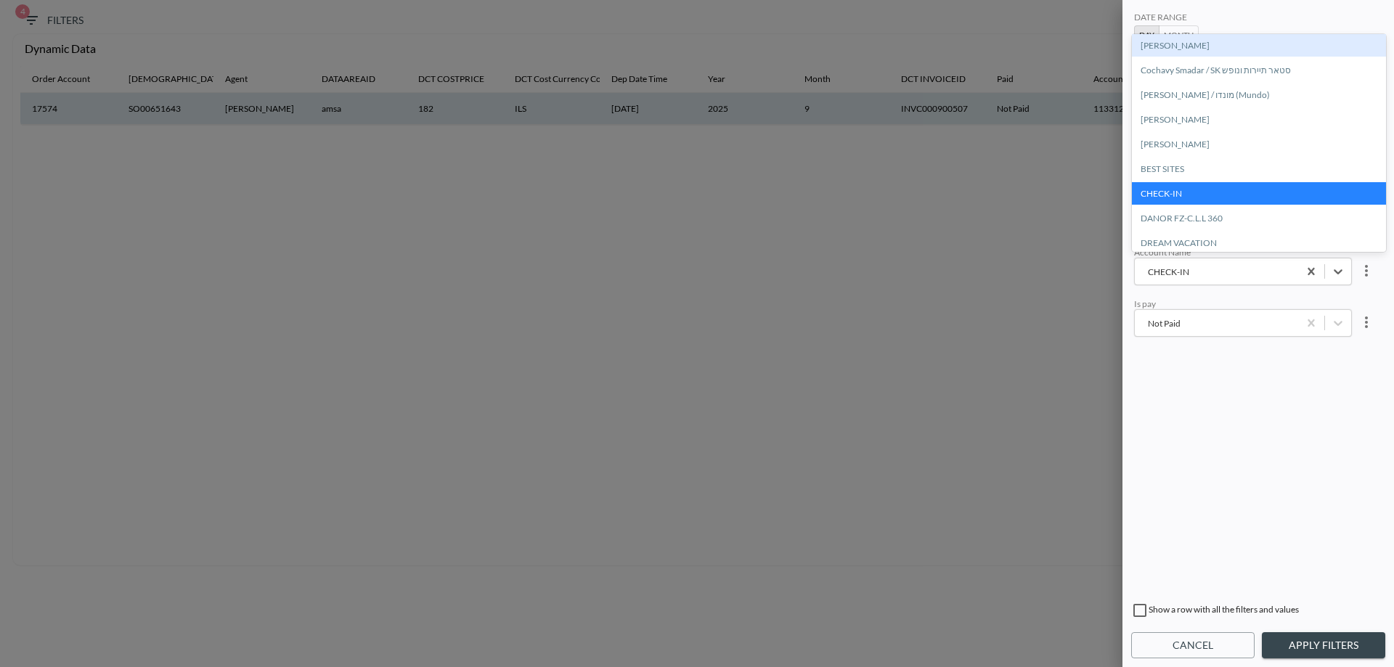
click at [1191, 272] on div "CHECK-IN" at bounding box center [1216, 272] width 149 height 14
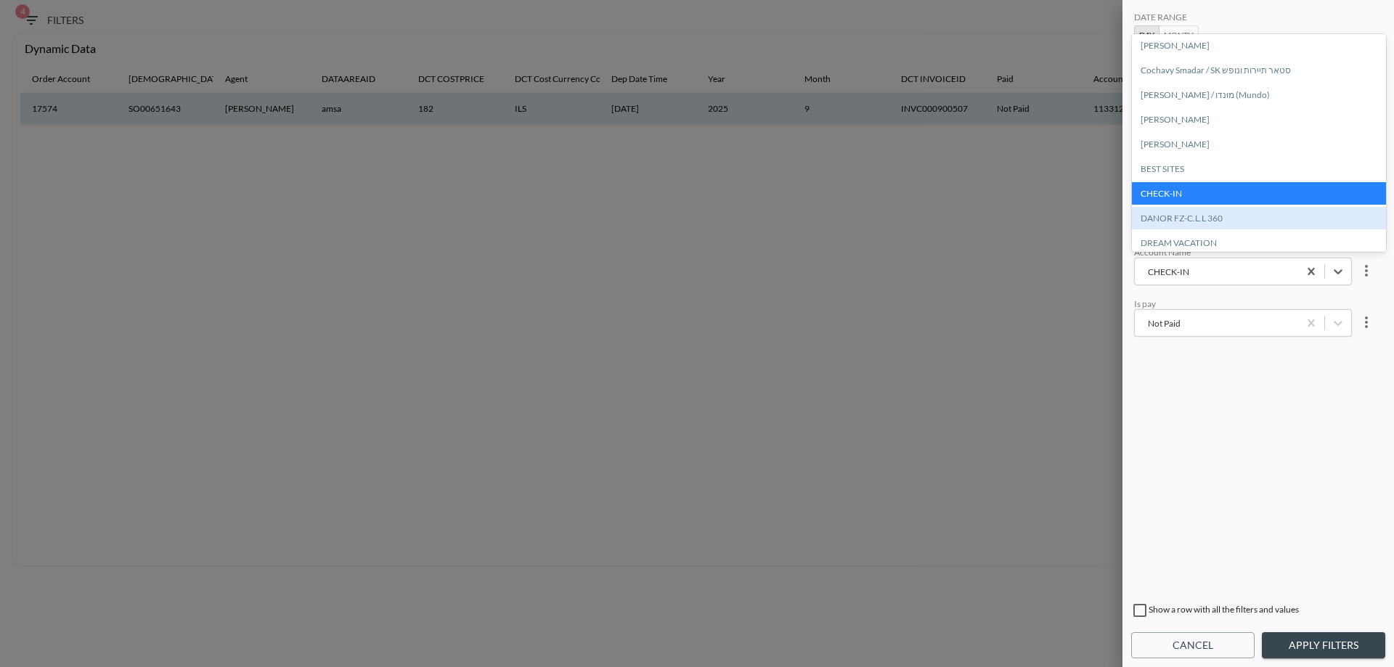
click at [1196, 221] on div "DANOR FZ-C.L.L 360" at bounding box center [1259, 218] width 254 height 23
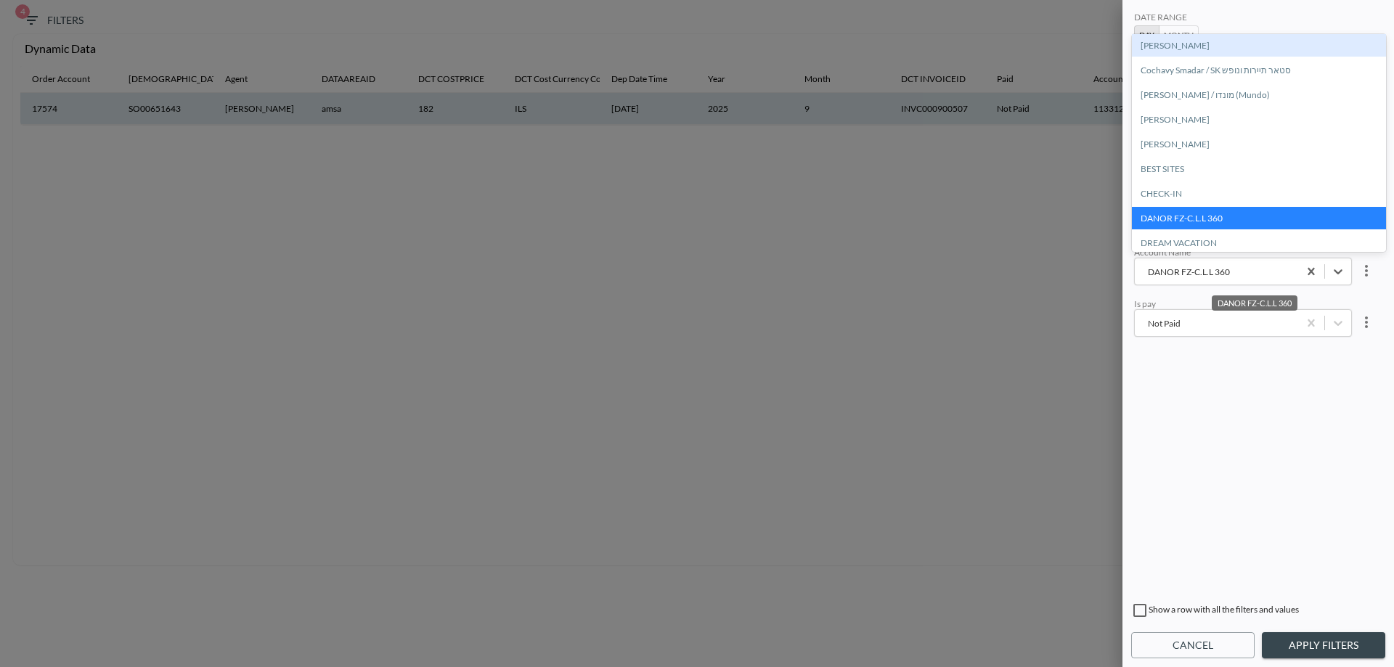
click at [1209, 274] on div "DANOR FZ-C.L.L 360" at bounding box center [1216, 272] width 149 height 14
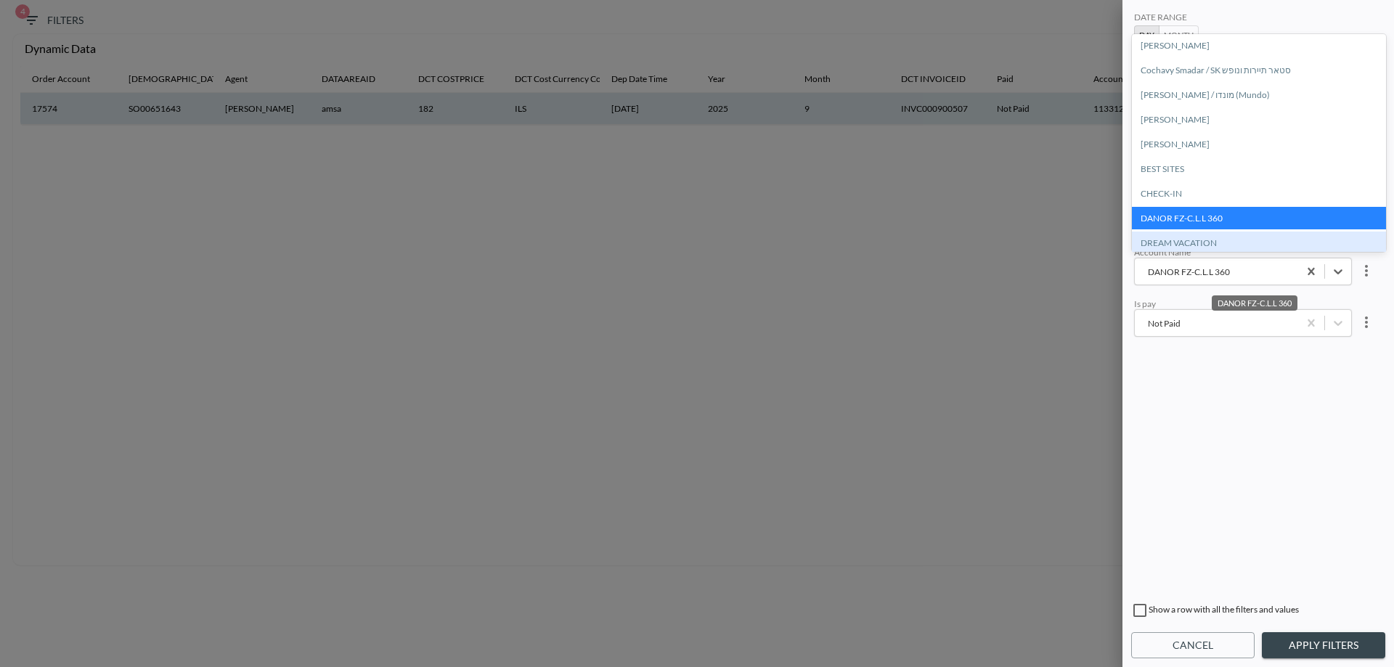
click at [1206, 245] on div "DREAM VACATION" at bounding box center [1259, 243] width 254 height 23
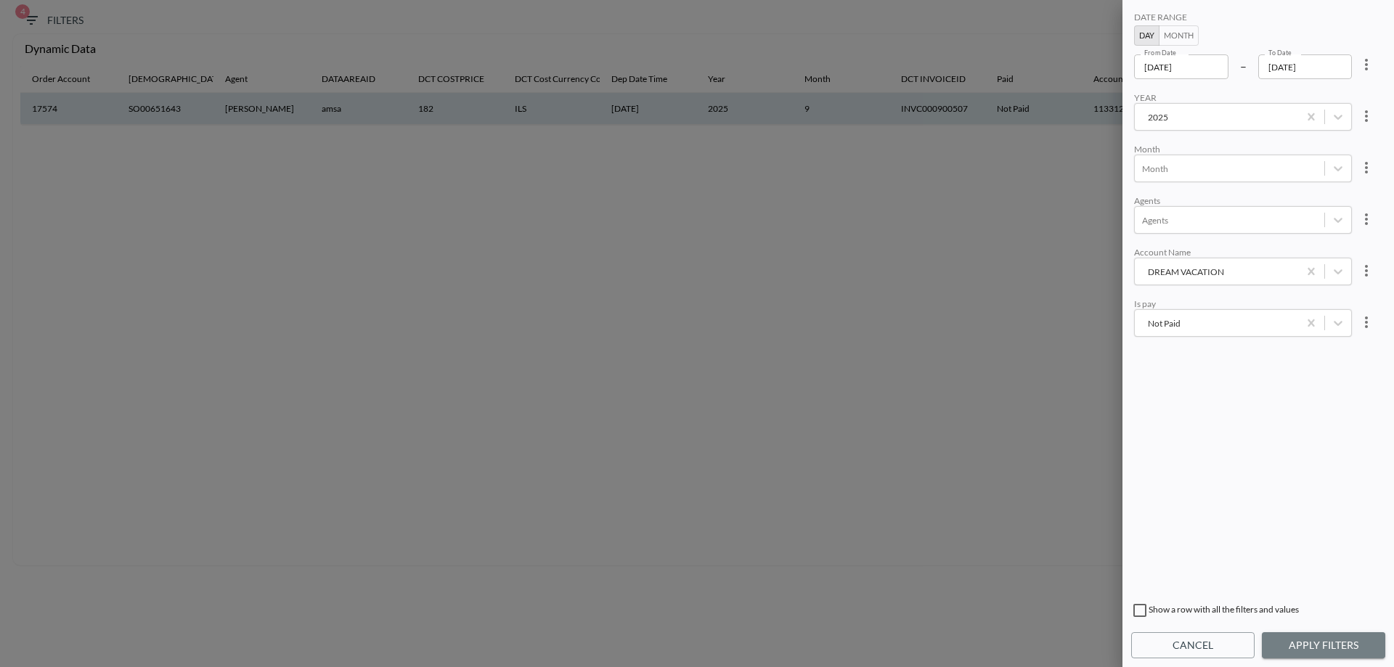
click at [1339, 643] on button "Apply Filters" at bounding box center [1323, 645] width 123 height 27
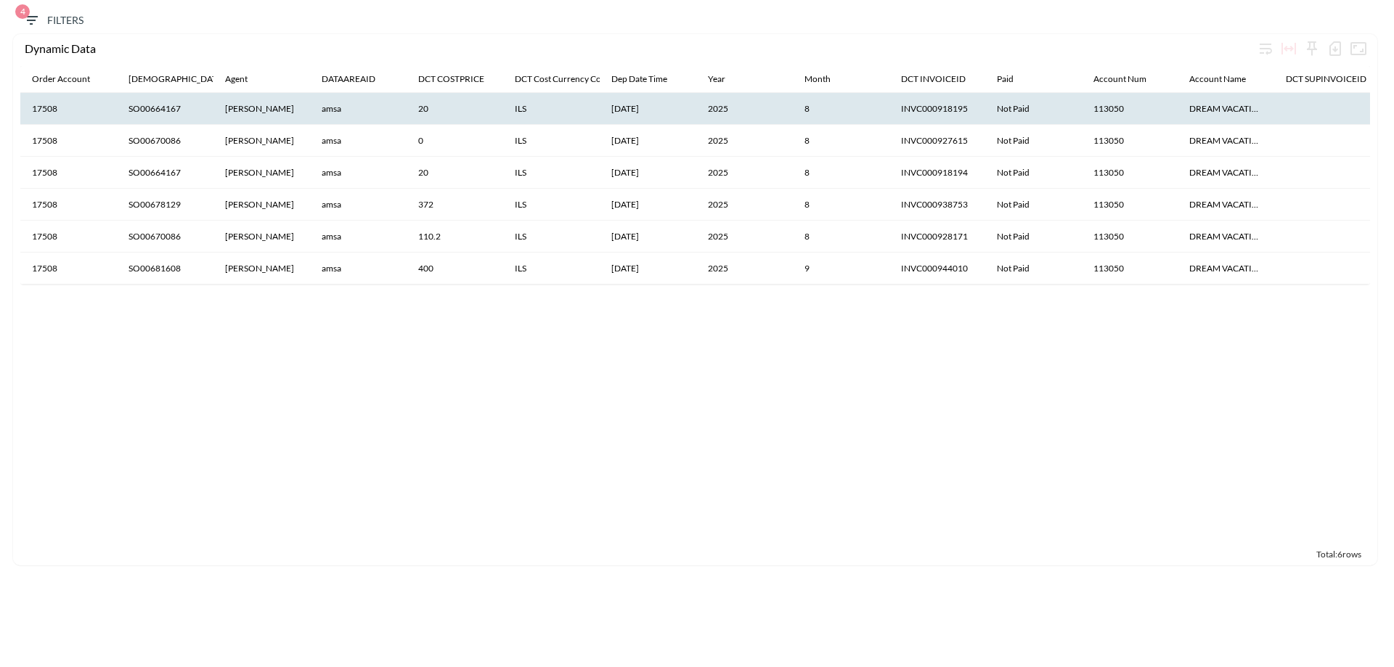
click at [828, 236] on th "8" at bounding box center [841, 237] width 97 height 32
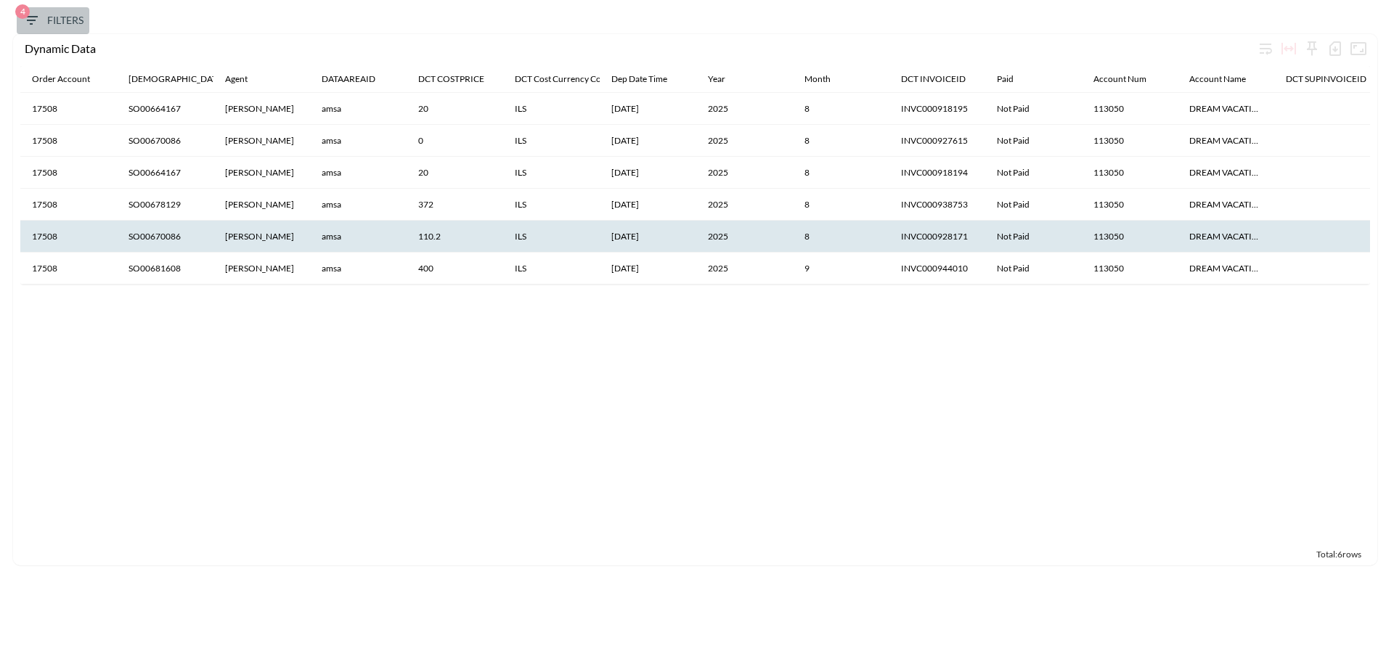
click at [49, 25] on span "4 Filters" at bounding box center [53, 21] width 61 height 18
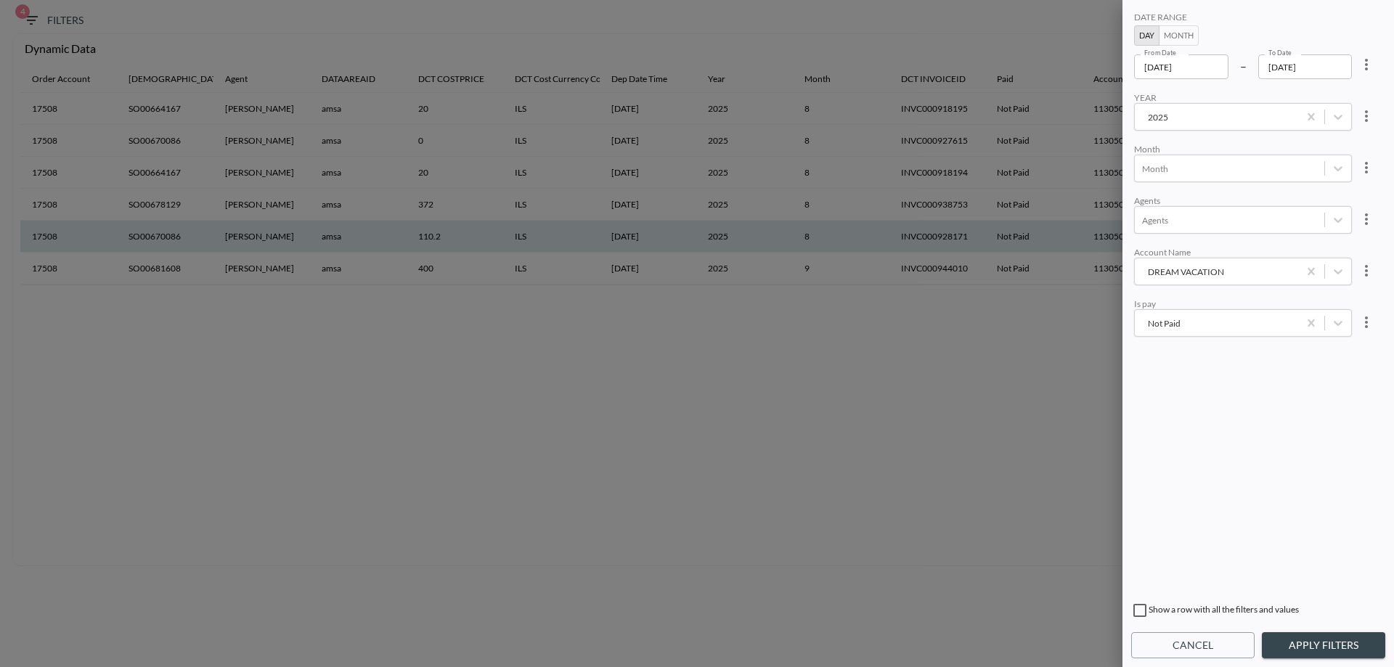
click at [1171, 75] on input "[DATE]" at bounding box center [1181, 66] width 94 height 25
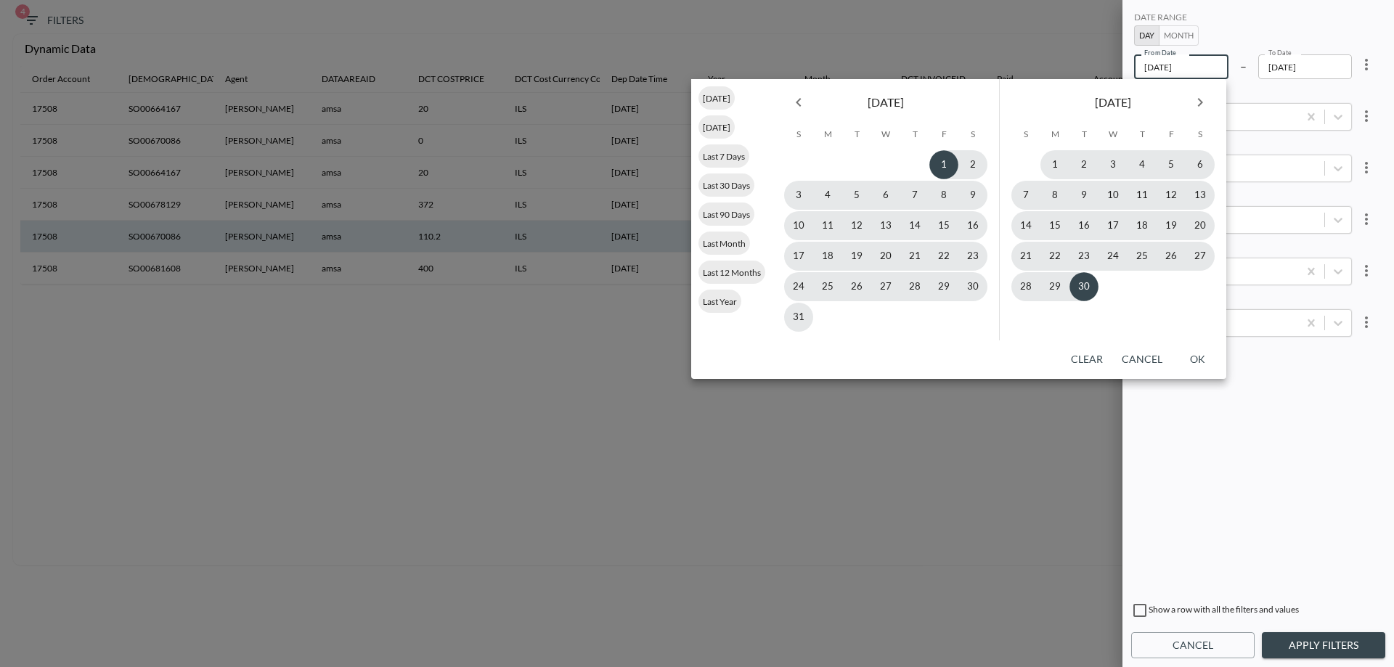
click at [1173, 71] on input "[DATE]" at bounding box center [1181, 66] width 94 height 25
click at [1058, 164] on button "1" at bounding box center [1054, 164] width 29 height 29
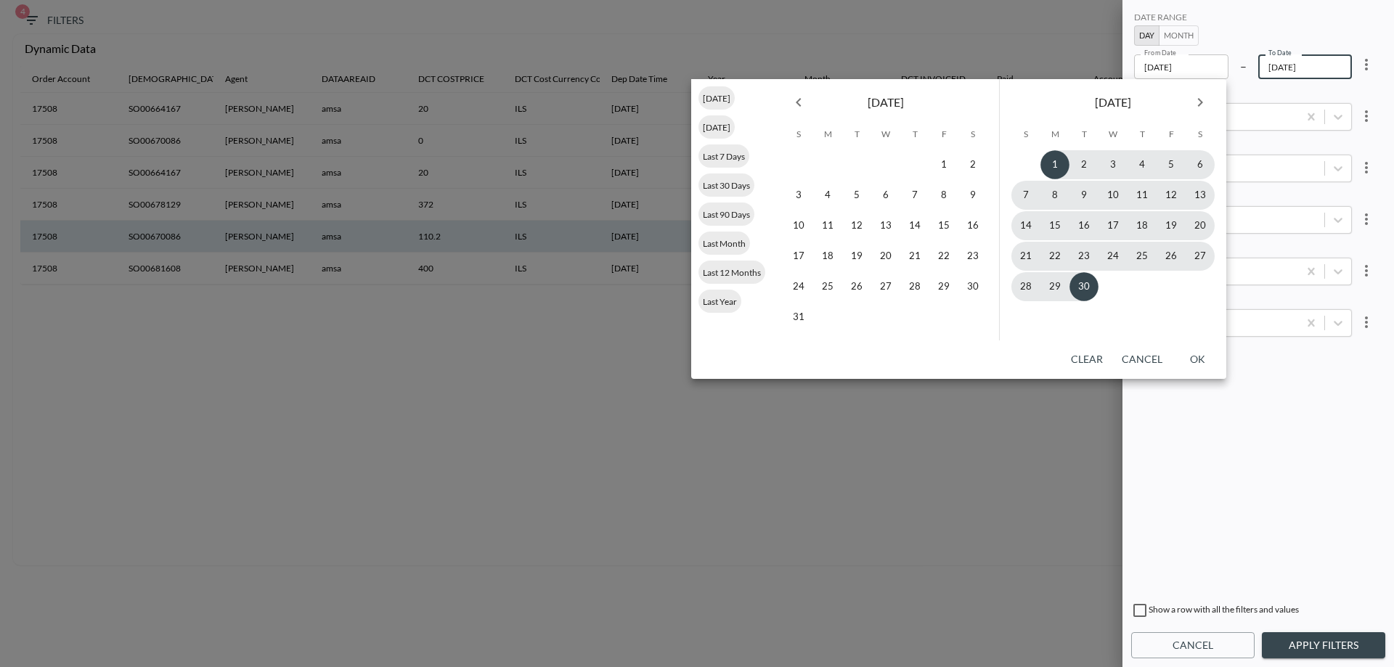
type input "[DATE]"
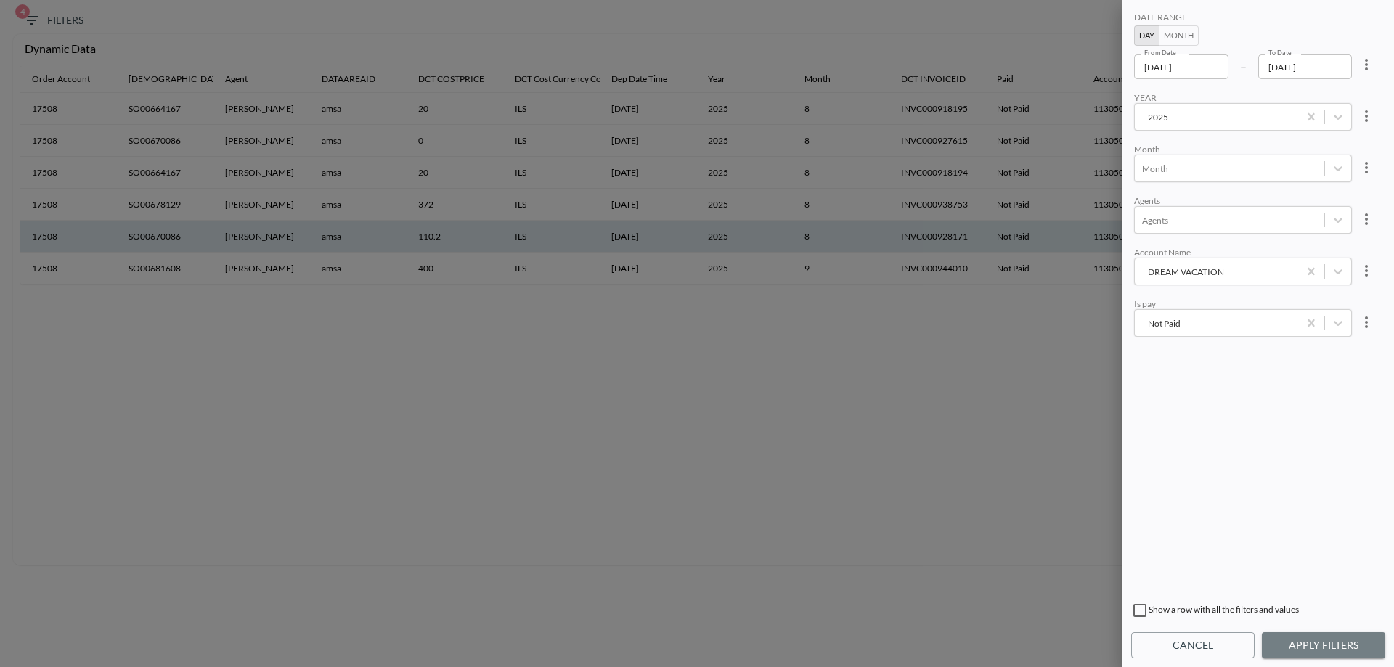
click at [1324, 648] on button "Apply Filters" at bounding box center [1323, 645] width 123 height 27
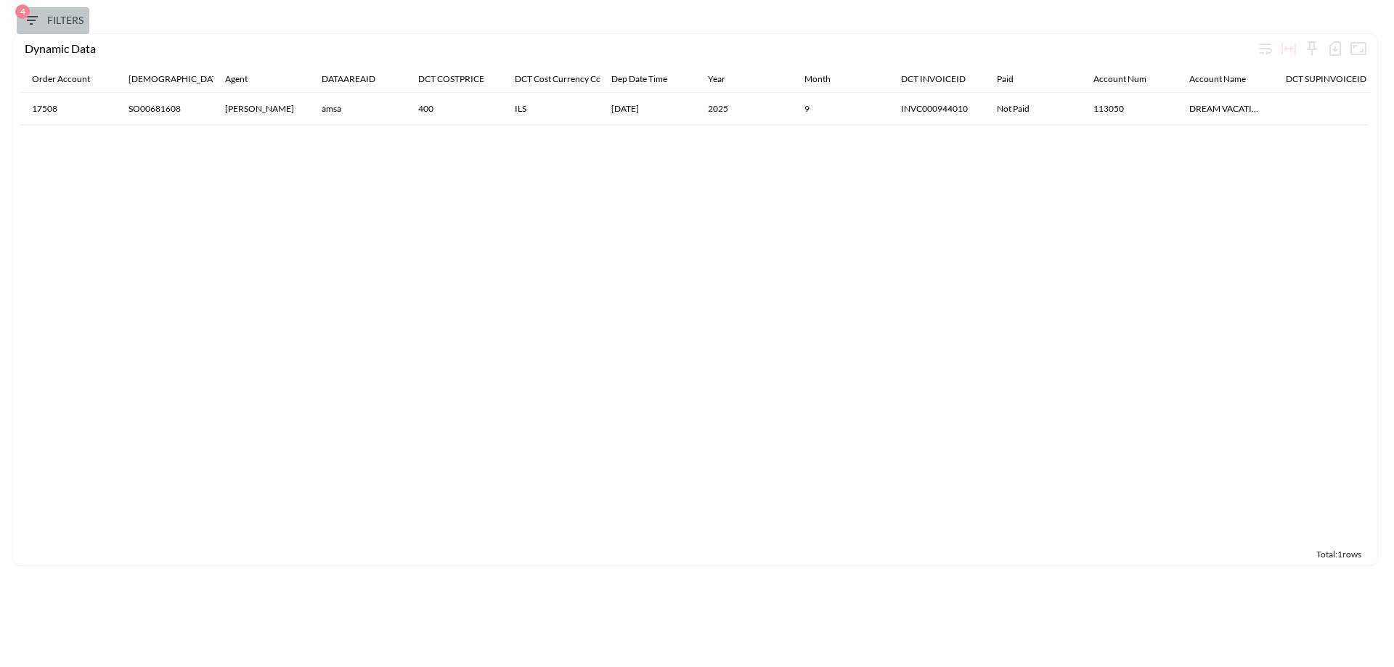
click at [63, 26] on span "4 Filters" at bounding box center [53, 21] width 61 height 18
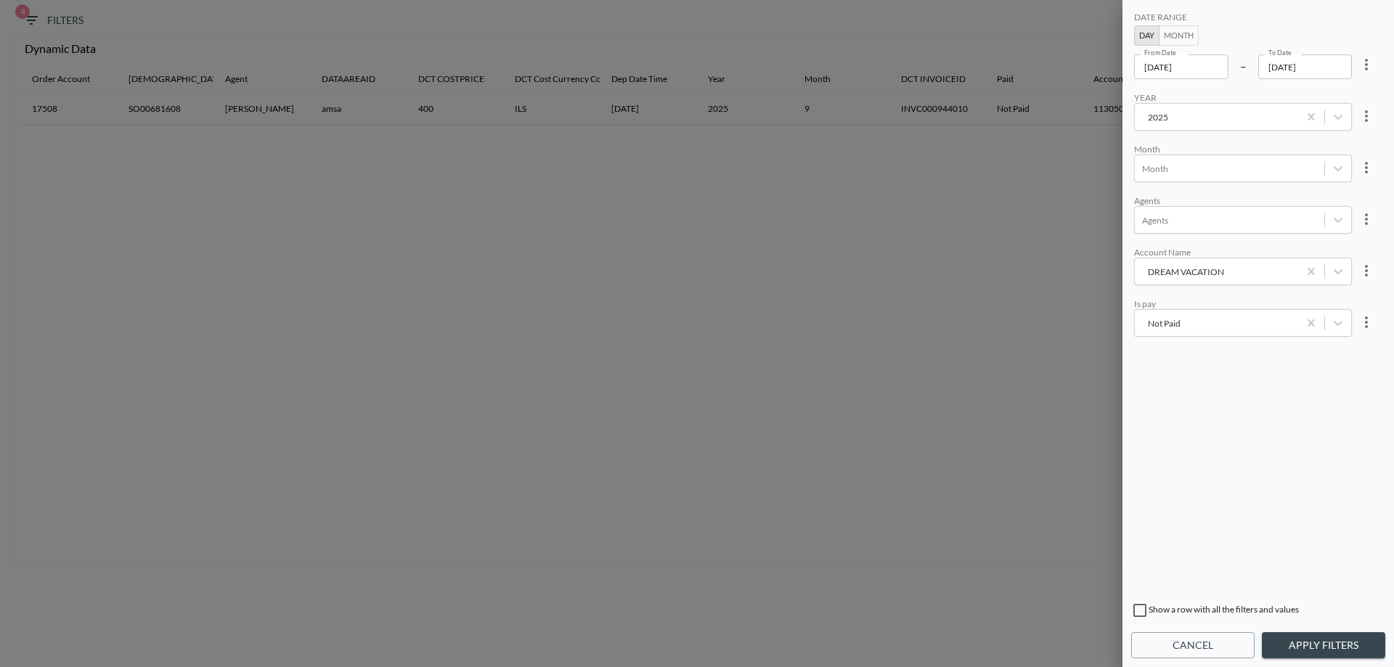
click at [1184, 269] on div "DREAM VACATION" at bounding box center [1216, 272] width 149 height 14
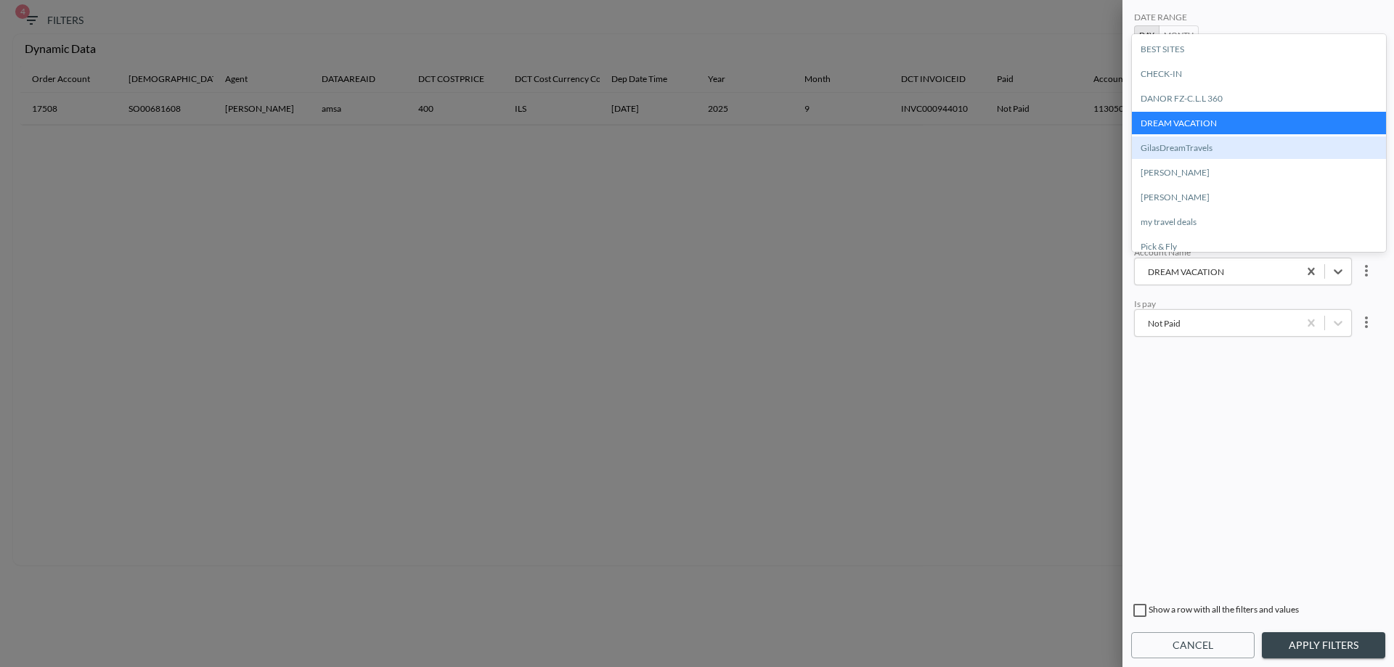
scroll to position [145, 0]
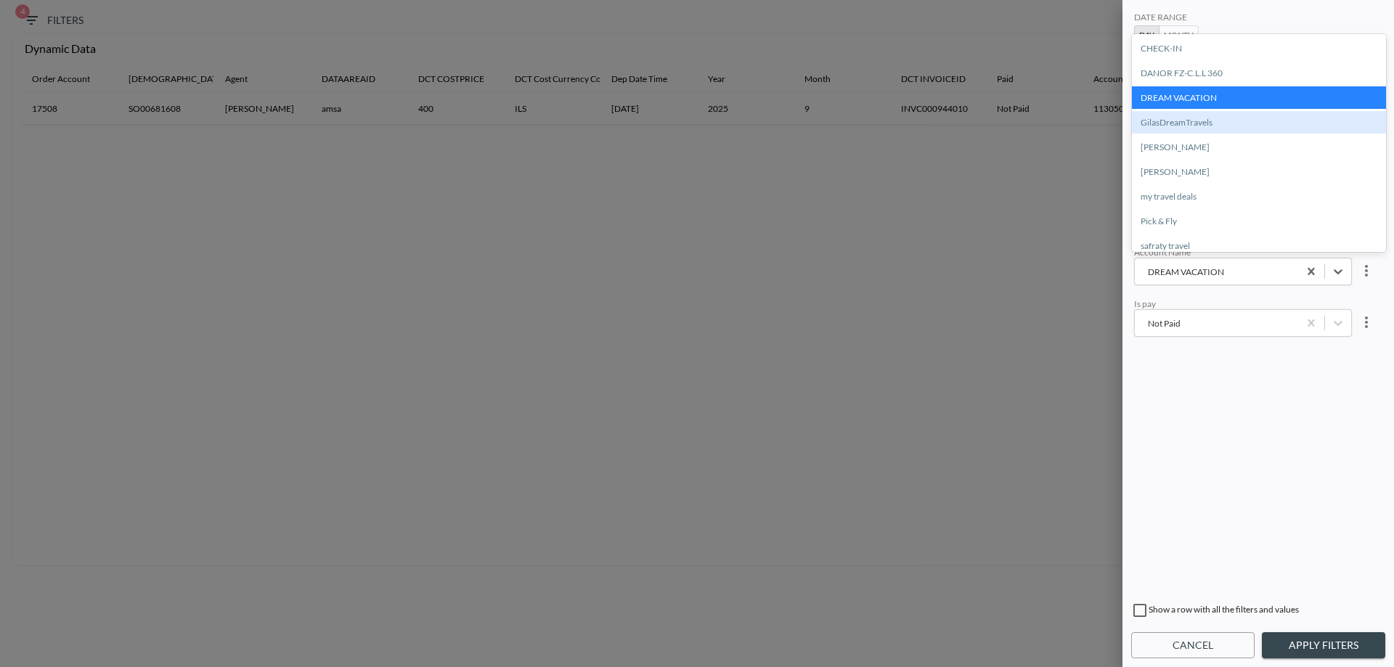
click at [1189, 127] on div "GilasDreamTravels" at bounding box center [1259, 122] width 254 height 23
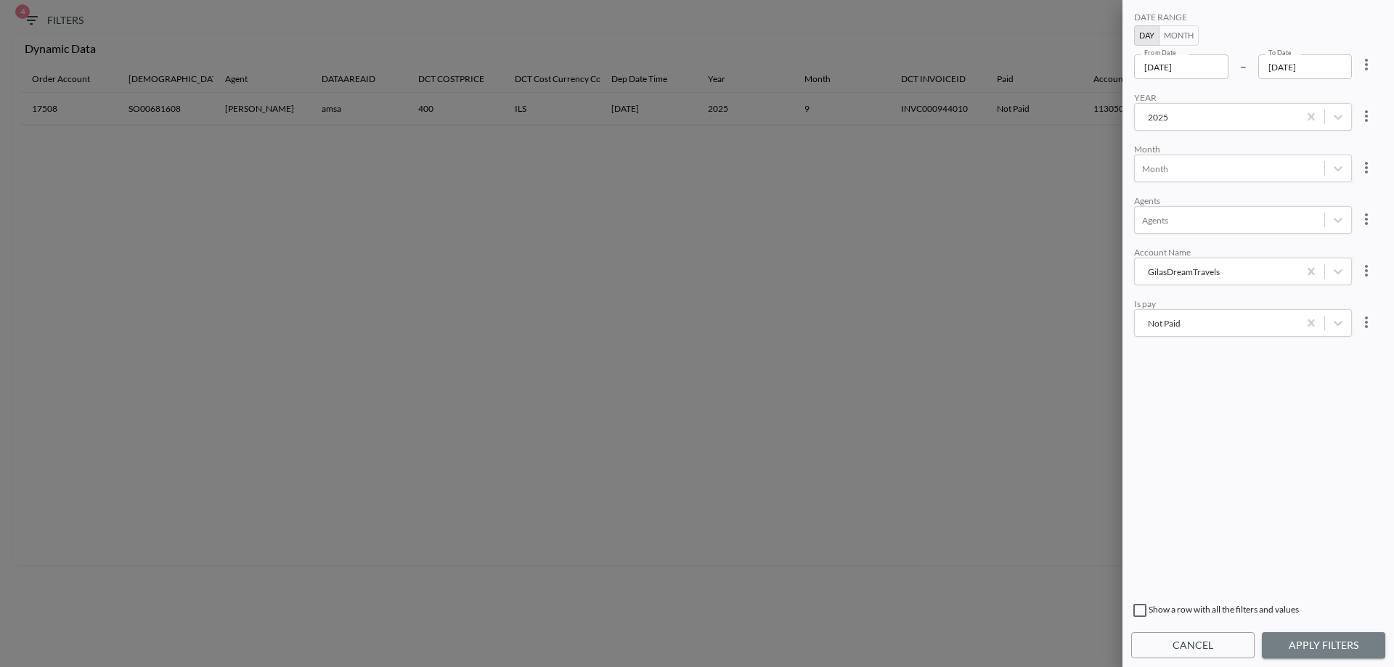
click at [1345, 646] on button "Apply Filters" at bounding box center [1323, 645] width 123 height 27
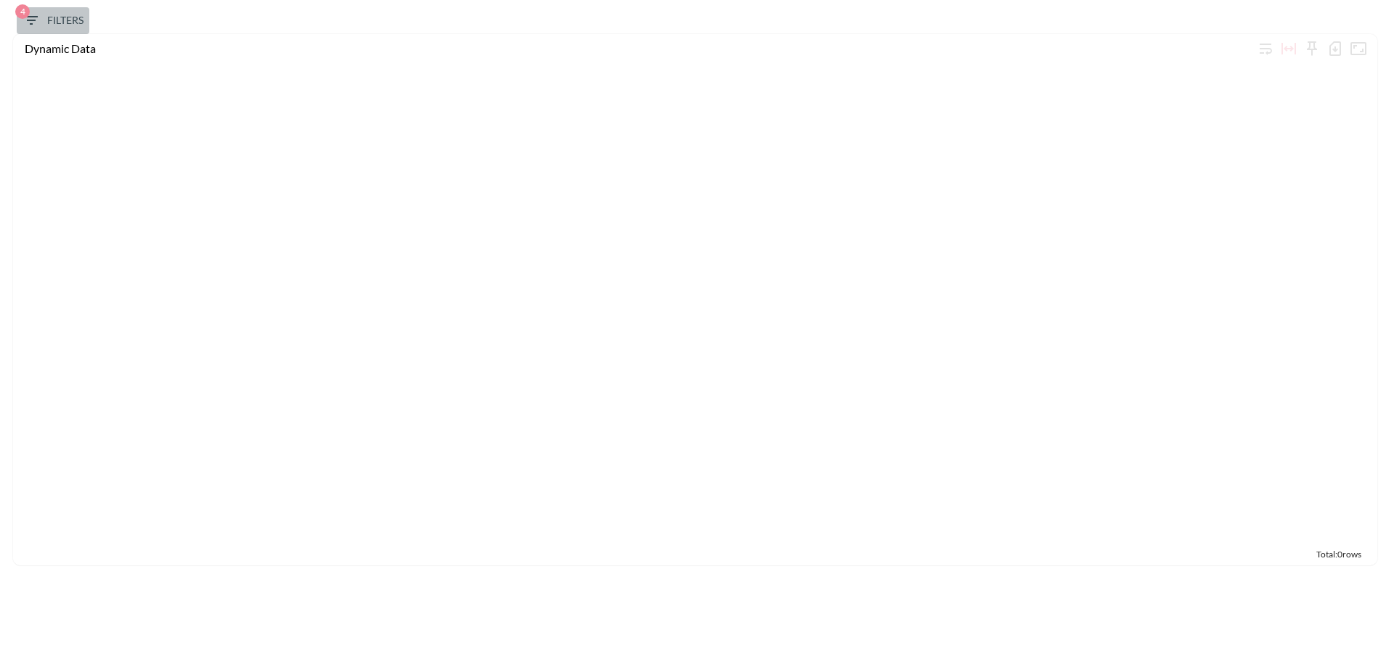
click at [45, 15] on span "4 Filters" at bounding box center [53, 21] width 61 height 18
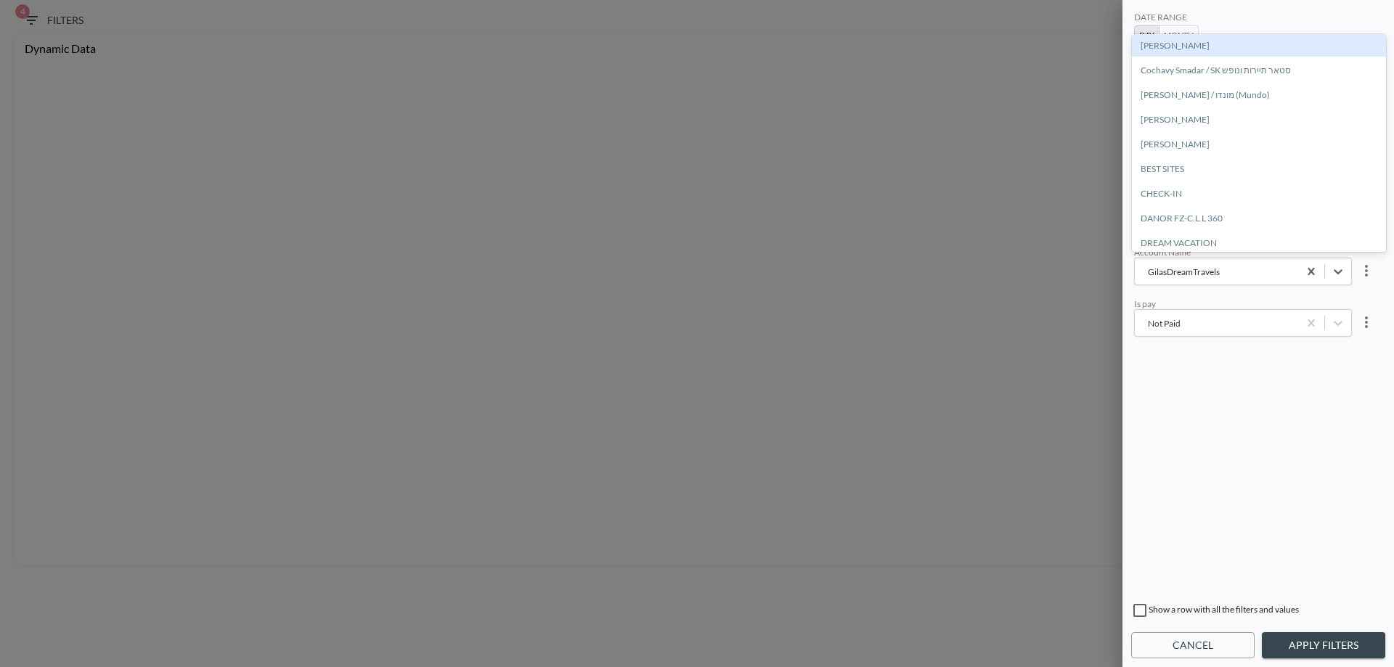
click at [1212, 277] on div "GilasDreamTravels" at bounding box center [1216, 272] width 149 height 14
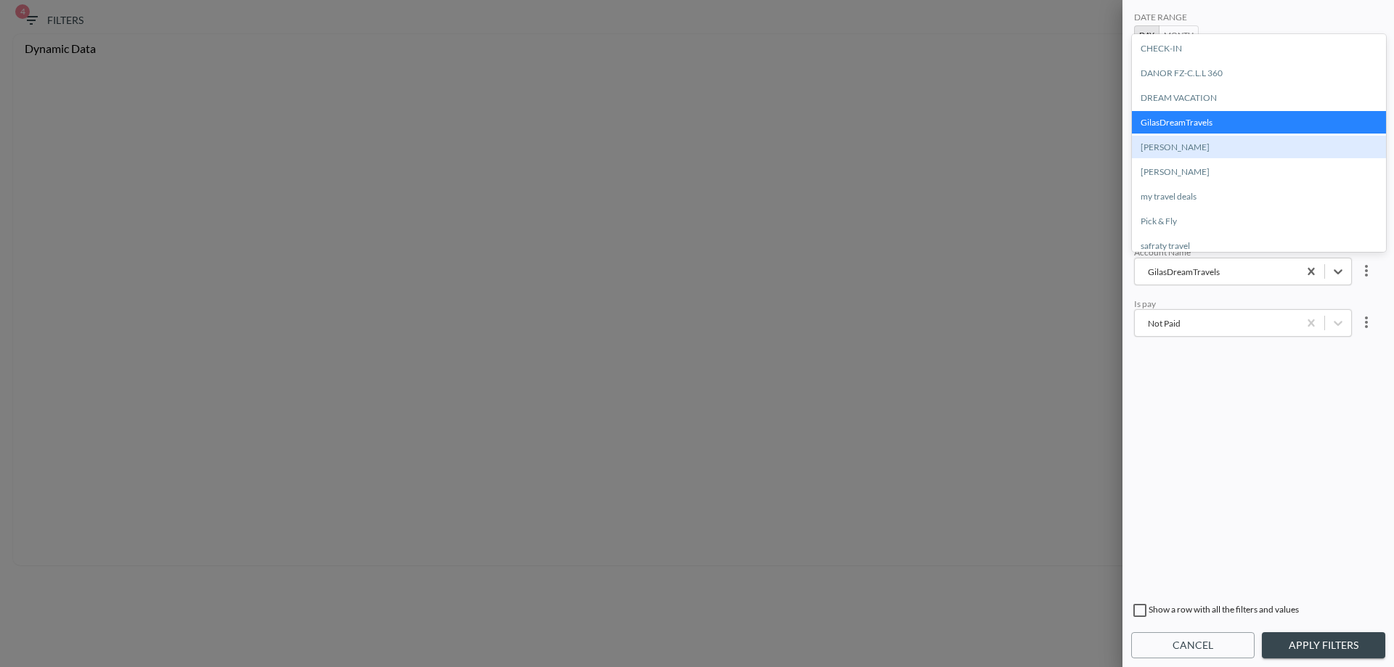
click at [1199, 138] on div "[PERSON_NAME]" at bounding box center [1259, 147] width 254 height 23
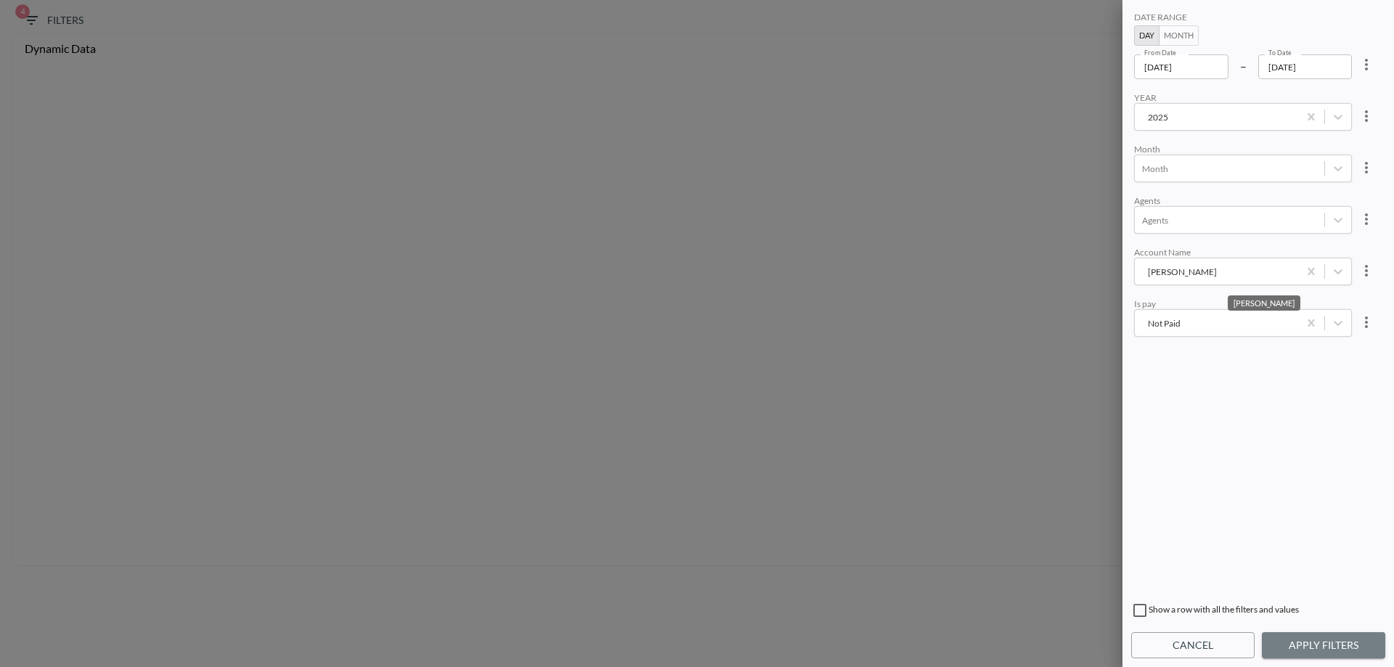
click at [1321, 650] on button "Apply Filters" at bounding box center [1323, 645] width 123 height 27
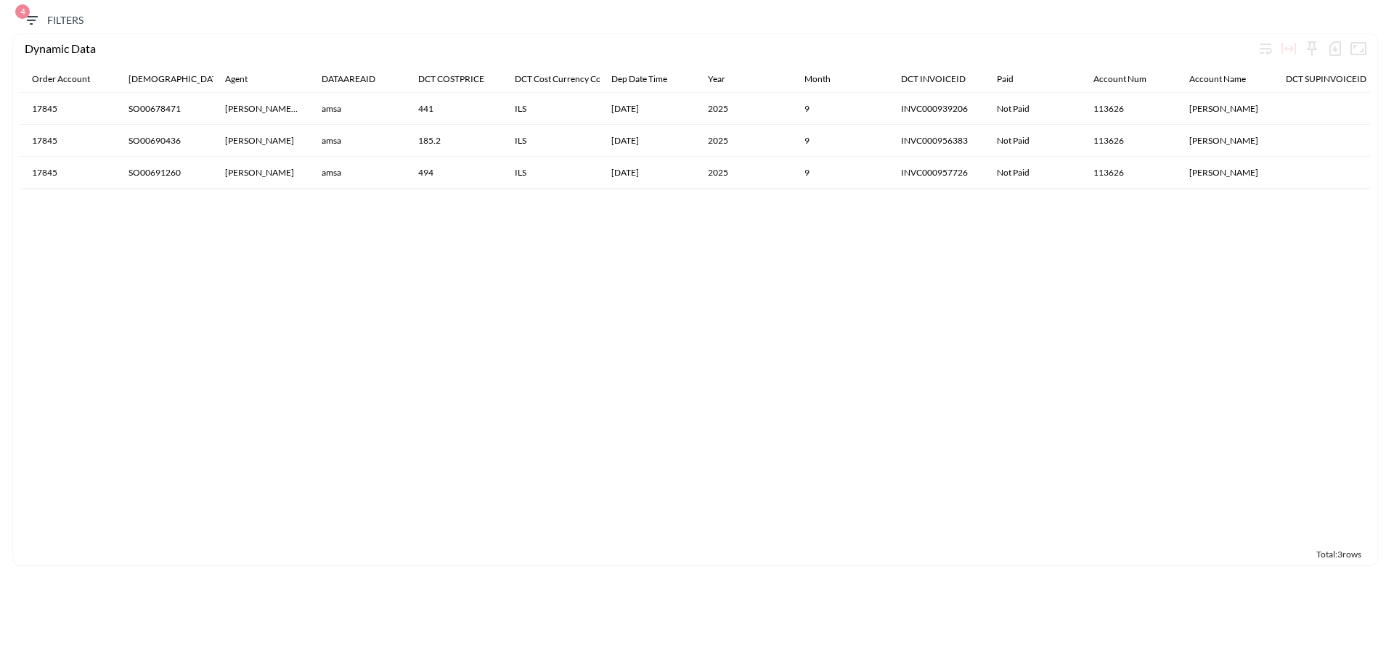
click at [1332, 49] on icon "button" at bounding box center [1335, 48] width 17 height 17
click at [1248, 77] on li "Download CSV ( 3 Rows )" at bounding box center [1264, 79] width 164 height 26
click at [81, 27] on span "4 Filters" at bounding box center [53, 21] width 61 height 18
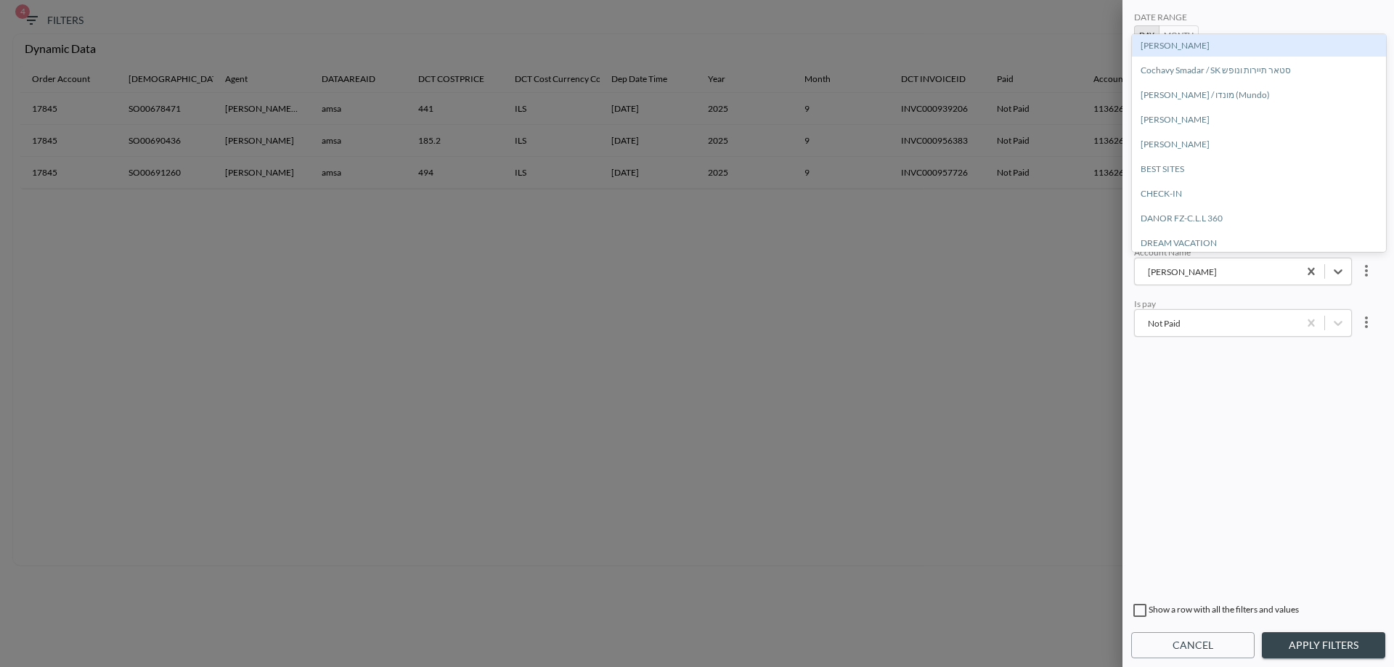
click at [1199, 274] on div "Haziza Ilanit" at bounding box center [1216, 272] width 149 height 14
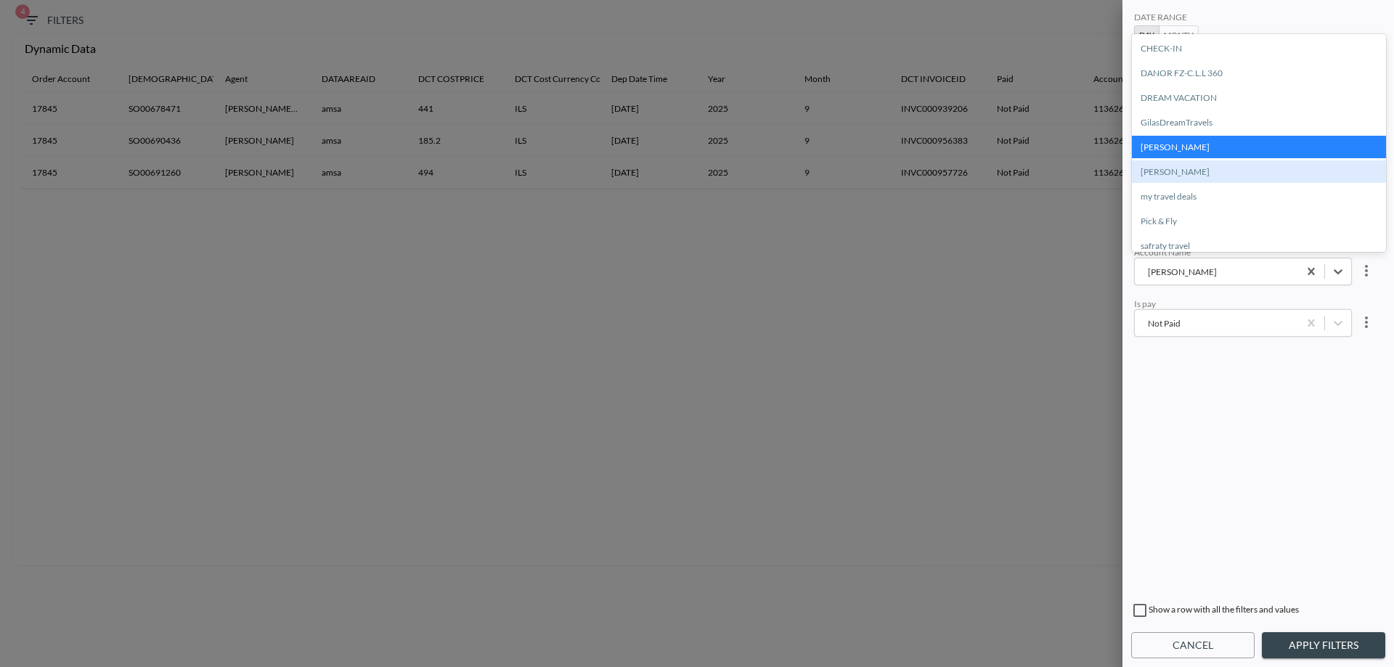
click at [1178, 173] on div "[PERSON_NAME]" at bounding box center [1259, 171] width 254 height 23
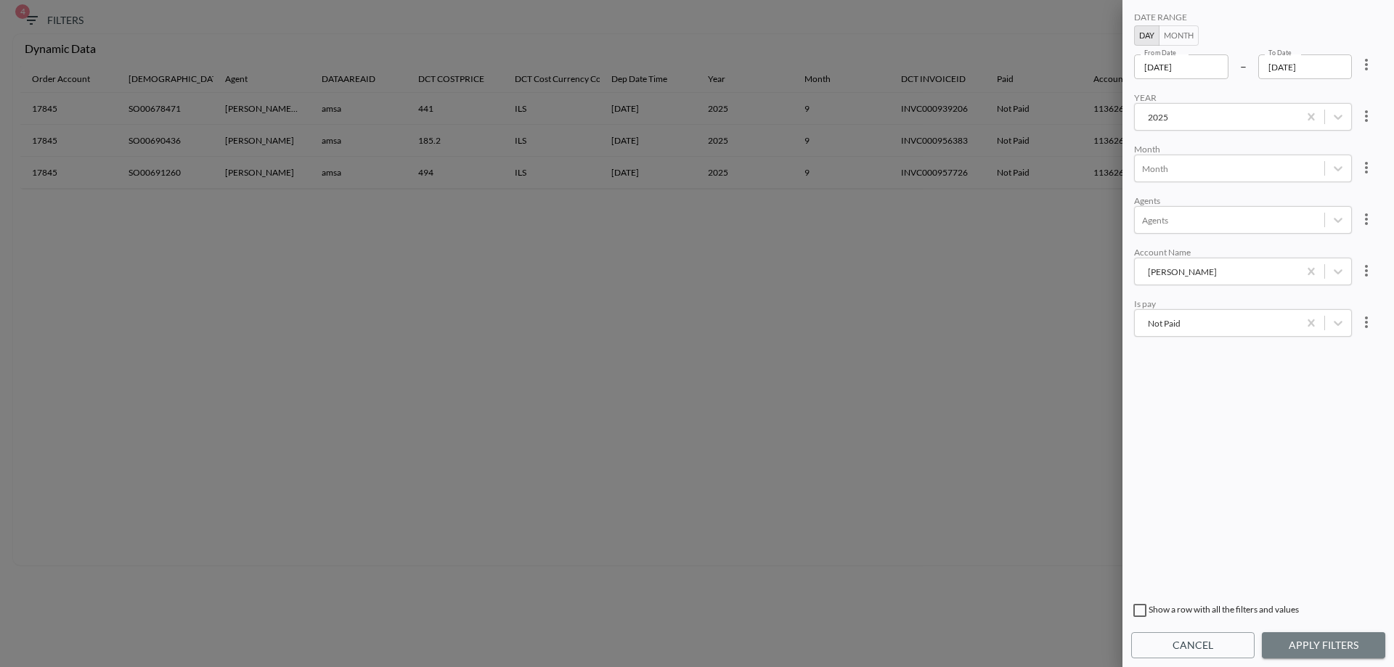
click at [1316, 639] on button "Apply Filters" at bounding box center [1323, 645] width 123 height 27
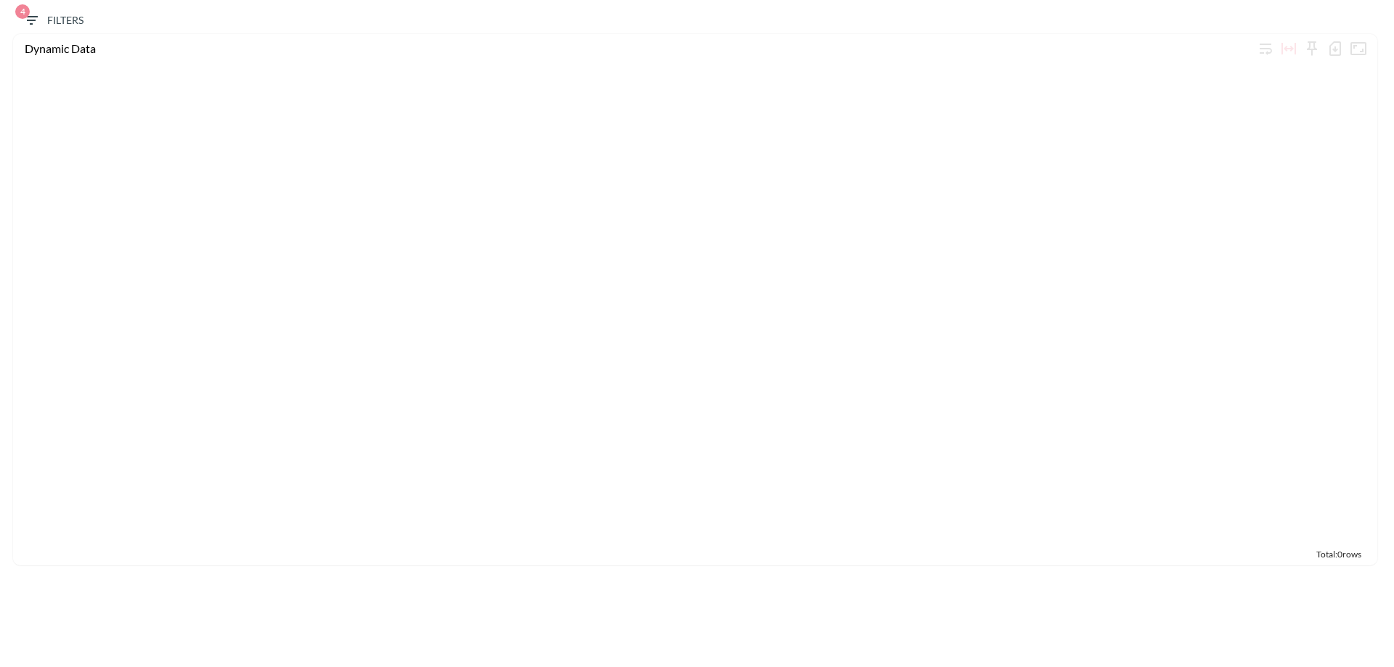
click at [53, 27] on span "4 Filters" at bounding box center [53, 21] width 61 height 18
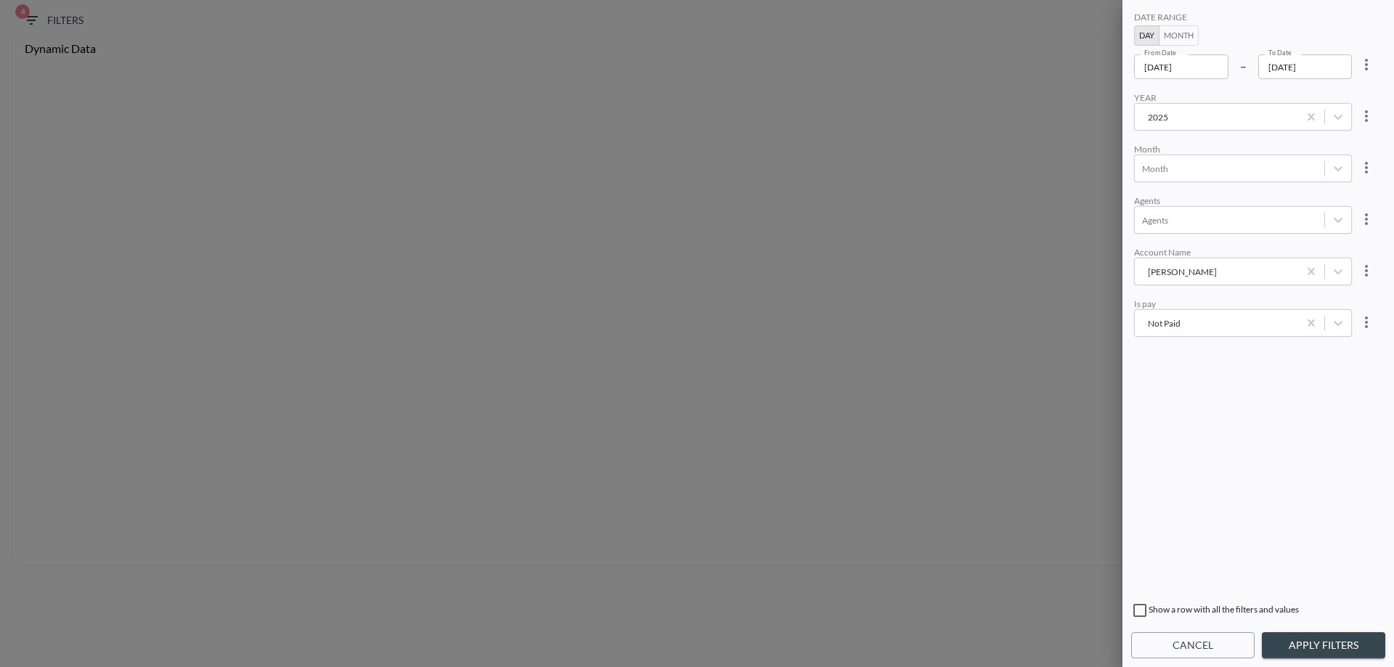
click at [1245, 333] on body "BI.P.EYE, Interactive Analytics Dashboards 4 Filters Dynamic Data Total: 0 rows…" at bounding box center [697, 333] width 1394 height 667
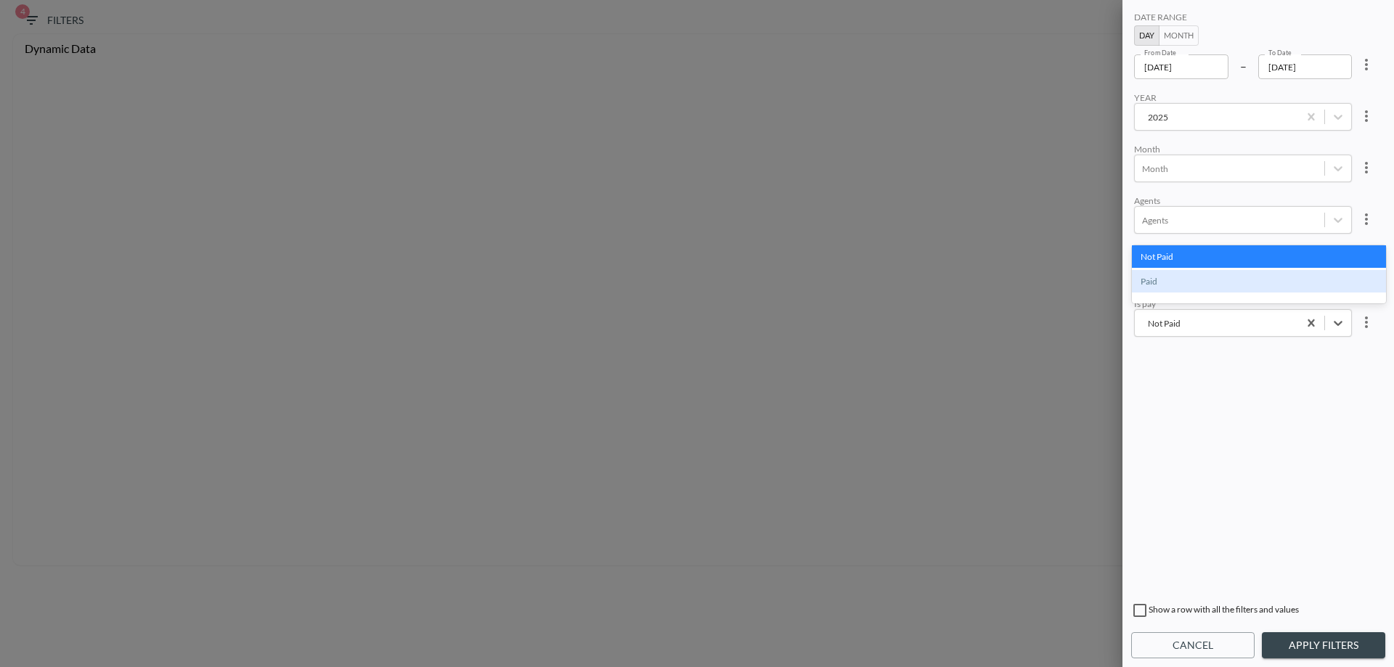
click at [1227, 396] on div "Not Paid Paid" at bounding box center [1259, 354] width 254 height 218
click at [1185, 68] on input "[DATE]" at bounding box center [1181, 66] width 94 height 25
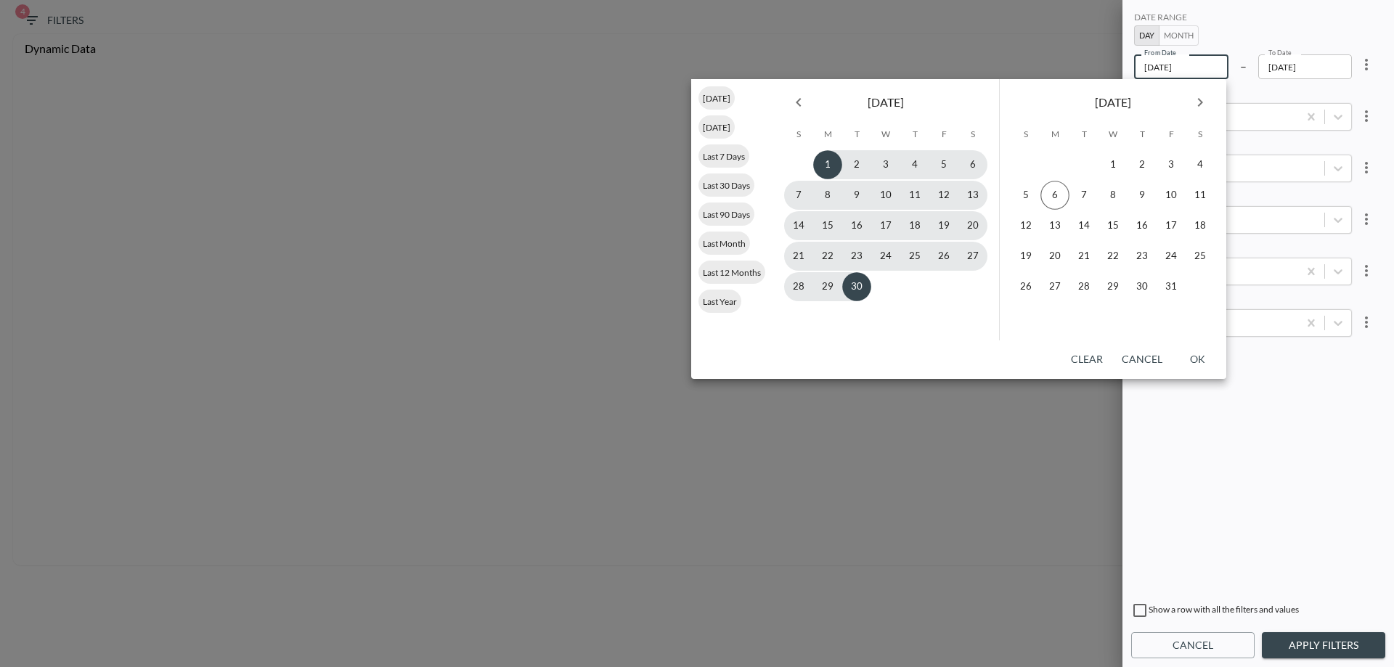
click at [1175, 69] on input "[DATE]" at bounding box center [1181, 66] width 94 height 25
click at [795, 101] on icon "Previous month" at bounding box center [798, 102] width 17 height 17
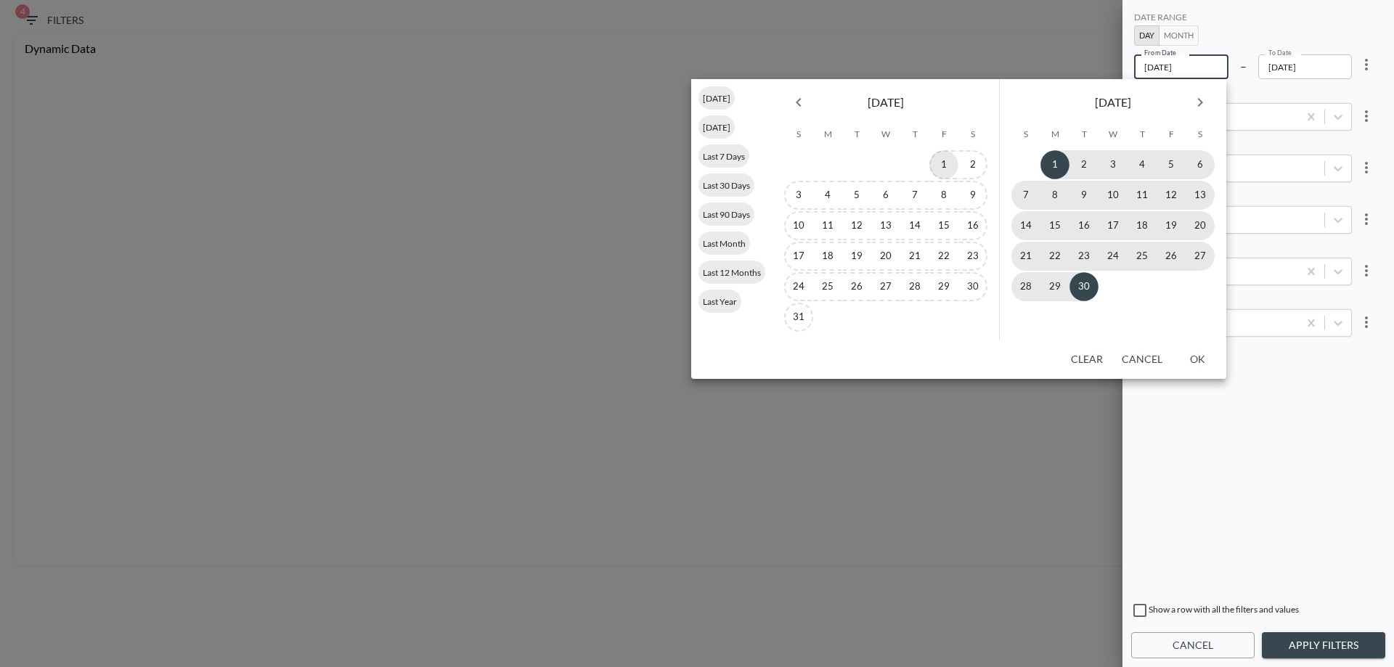
click at [934, 158] on button "1" at bounding box center [943, 164] width 29 height 29
type input "[DATE]"
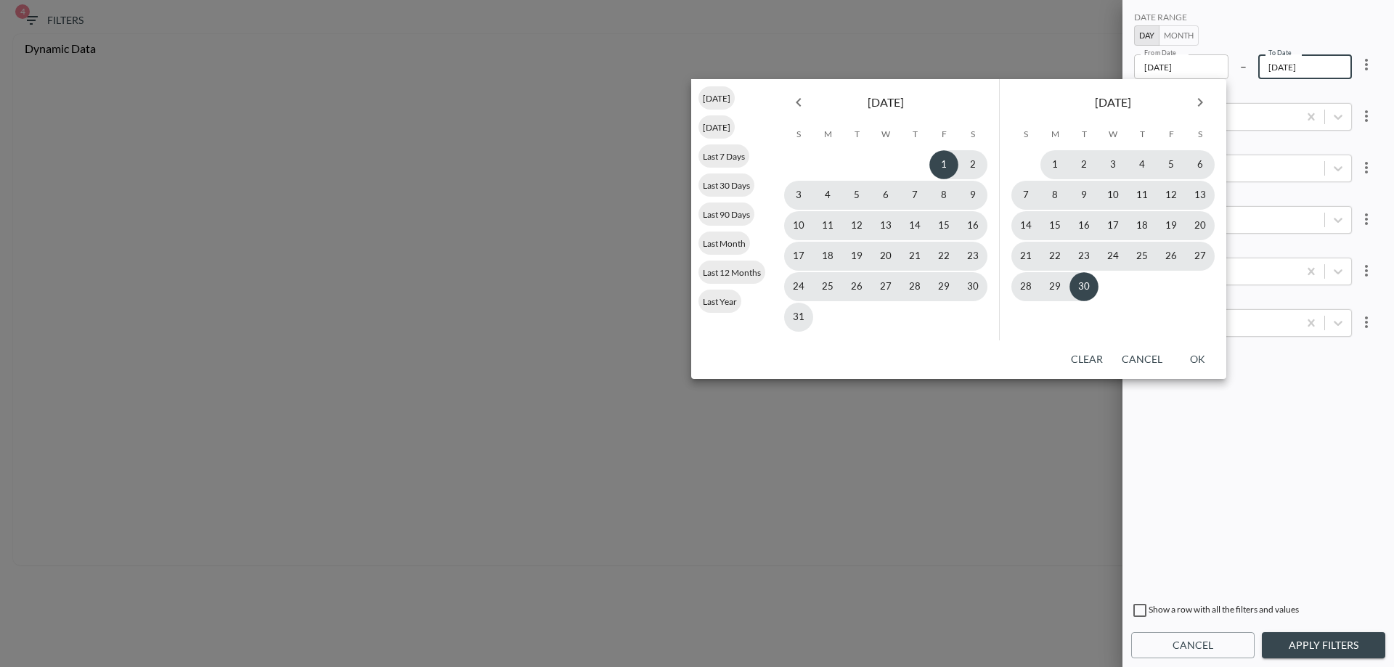
click at [1250, 381] on div "DATE RANGE Day Month From Date [DATE] From Date – To Date [DATE] To Date YEAR […" at bounding box center [1258, 302] width 254 height 586
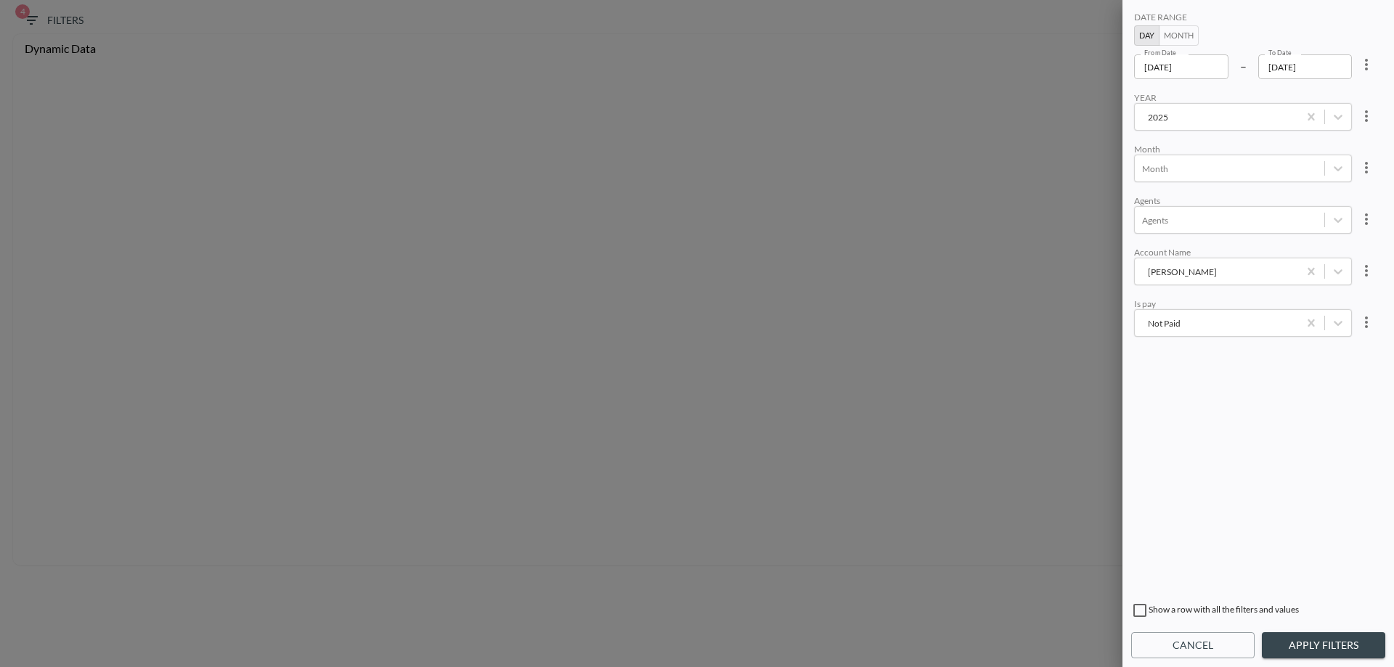
click at [1333, 643] on button "Apply Filters" at bounding box center [1323, 645] width 123 height 27
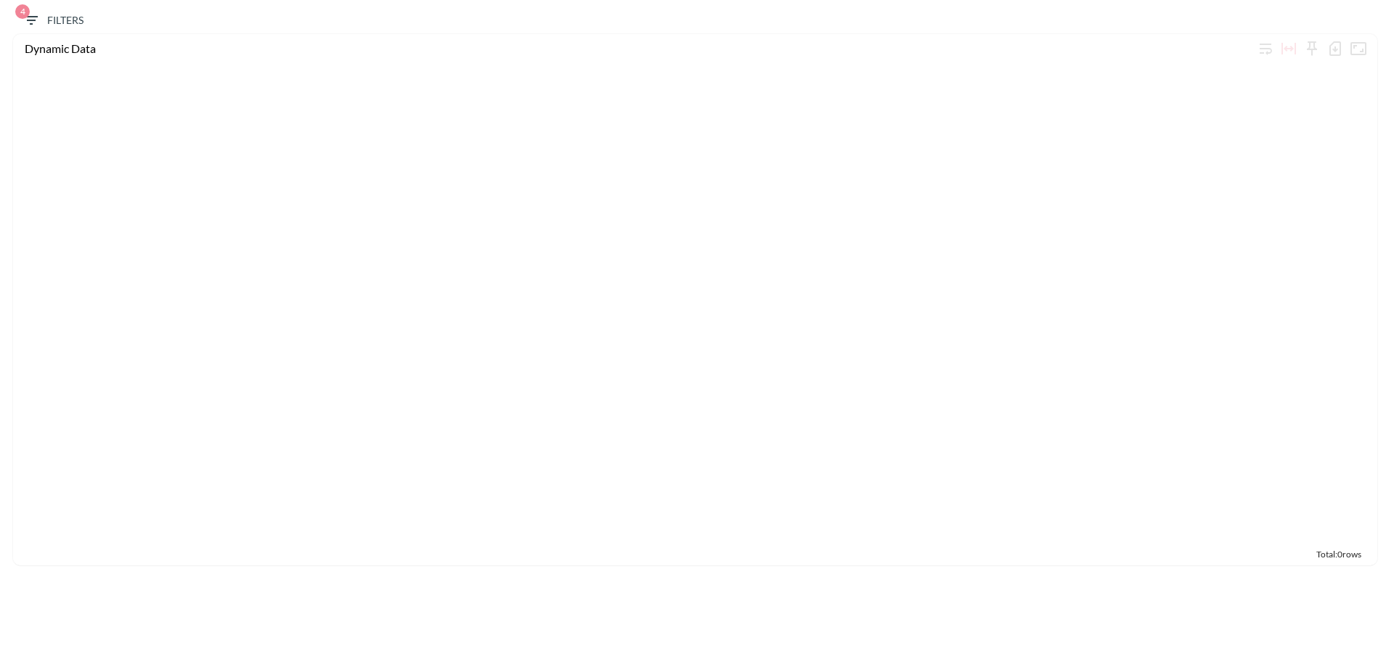
click at [61, 21] on span "4 Filters" at bounding box center [53, 21] width 61 height 18
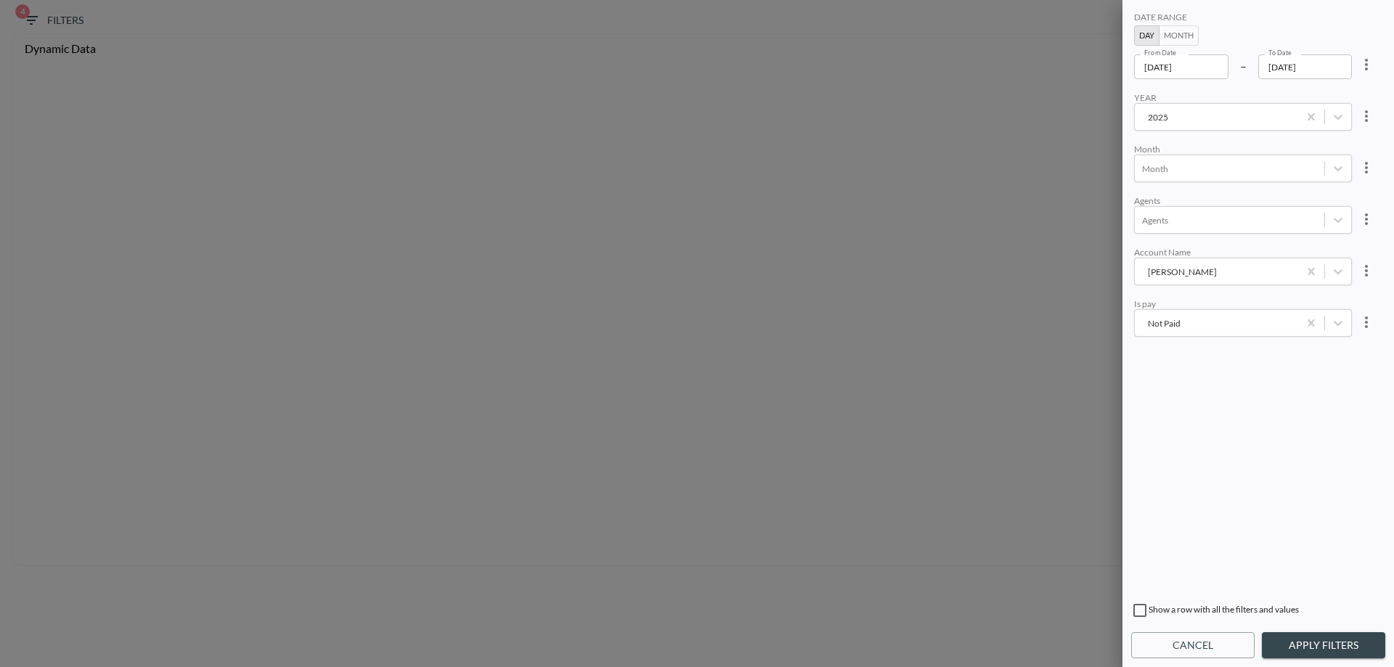
click at [1207, 280] on div "[PERSON_NAME]" at bounding box center [1216, 272] width 163 height 20
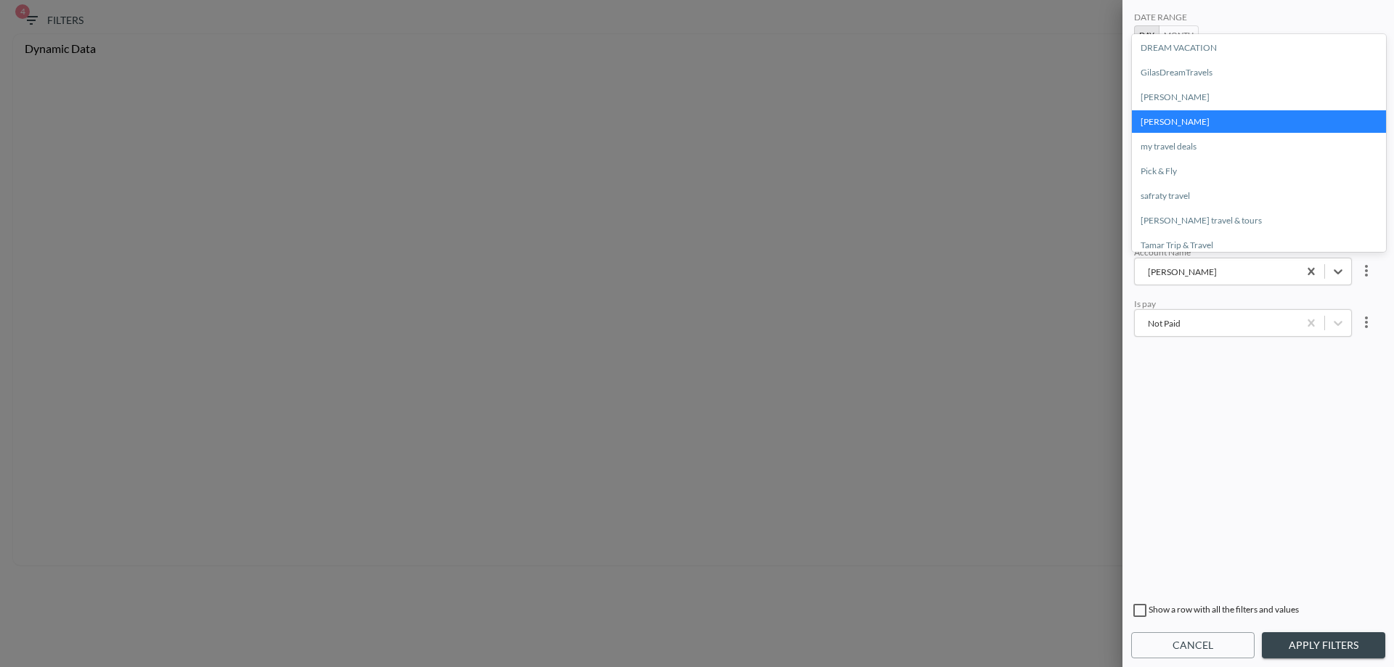
scroll to position [218, 0]
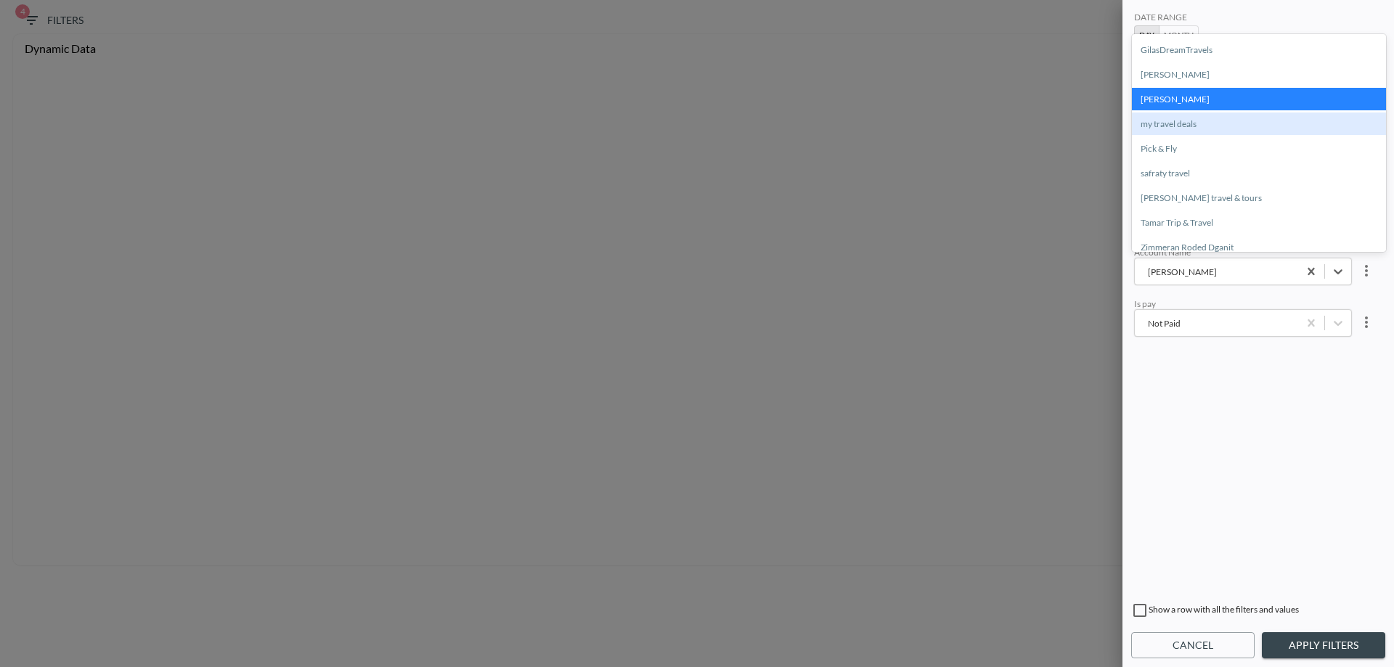
click at [1183, 119] on div "my travel deals" at bounding box center [1259, 124] width 254 height 23
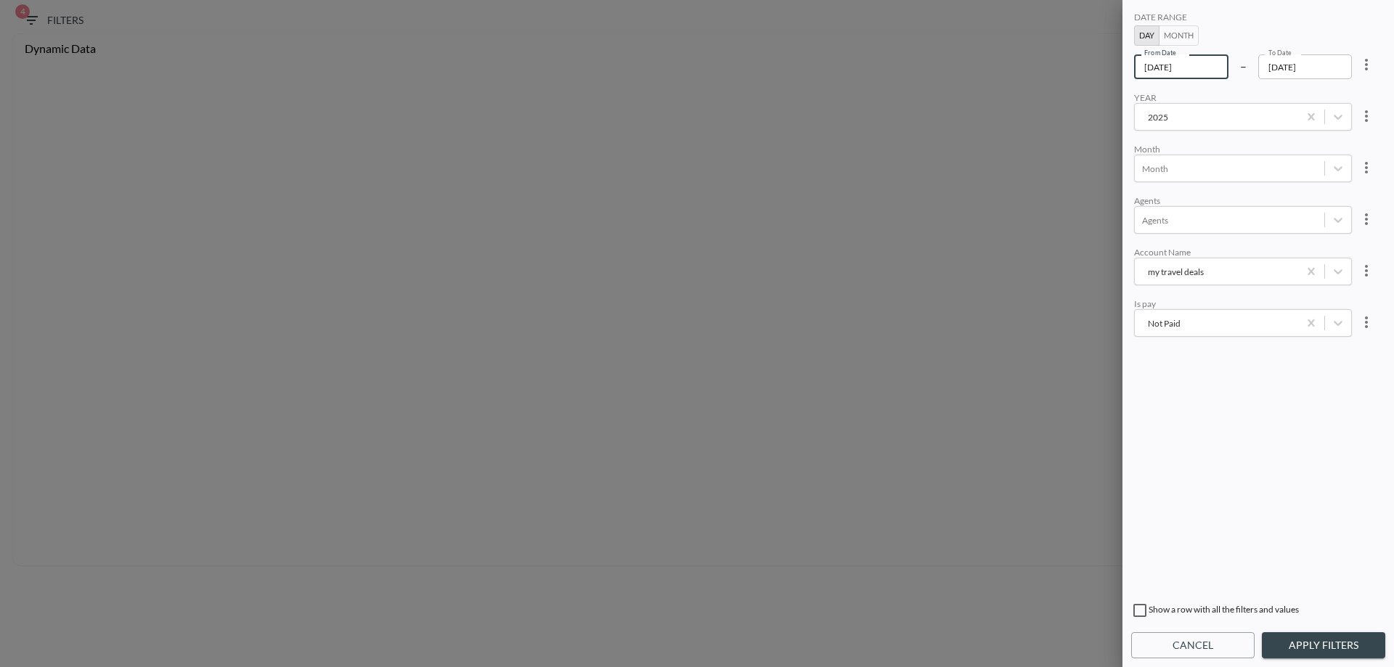
click at [1173, 68] on input "[DATE]" at bounding box center [1181, 66] width 94 height 25
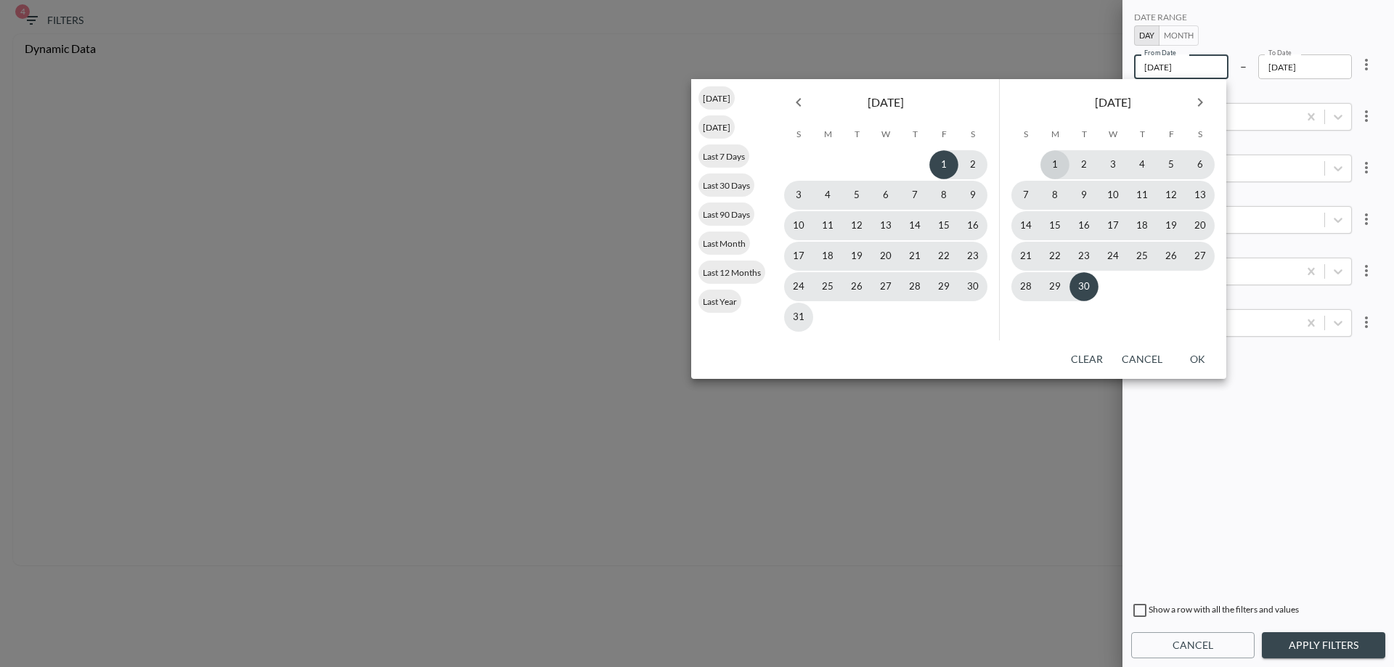
click at [1066, 166] on button "1" at bounding box center [1054, 164] width 29 height 29
type input "[DATE]"
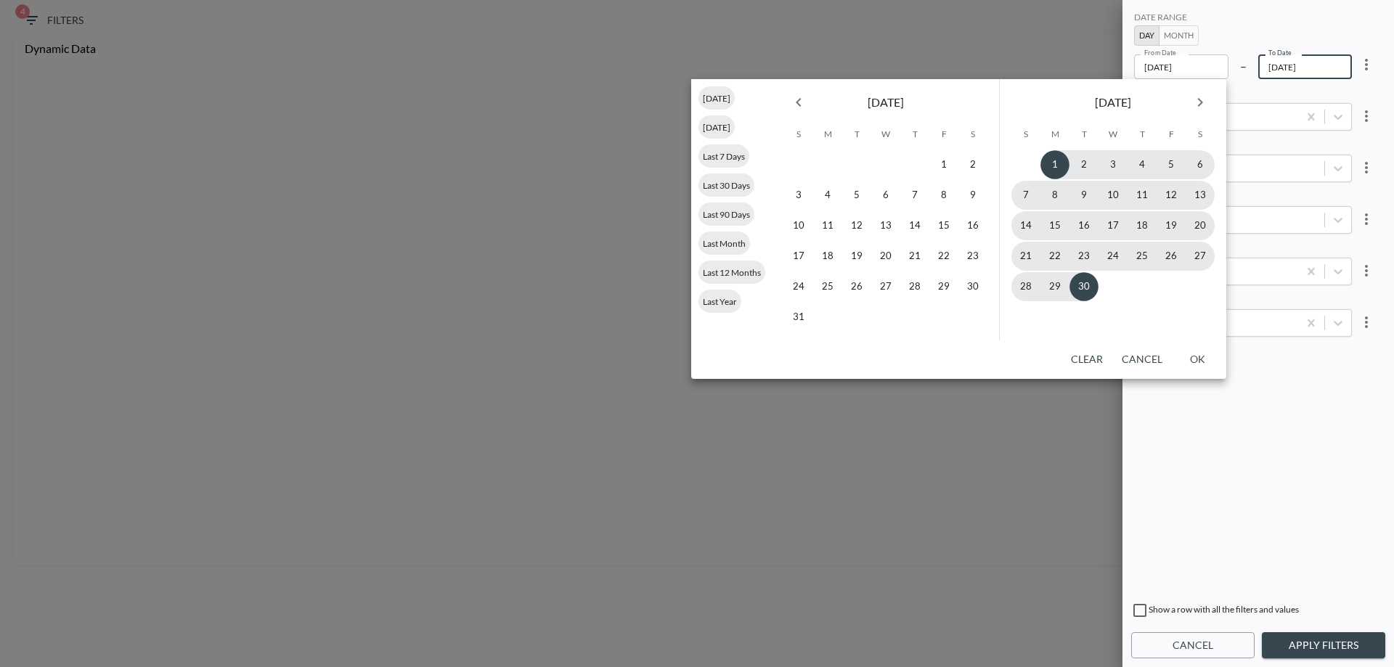
click at [1321, 642] on button "Apply Filters" at bounding box center [1323, 645] width 123 height 27
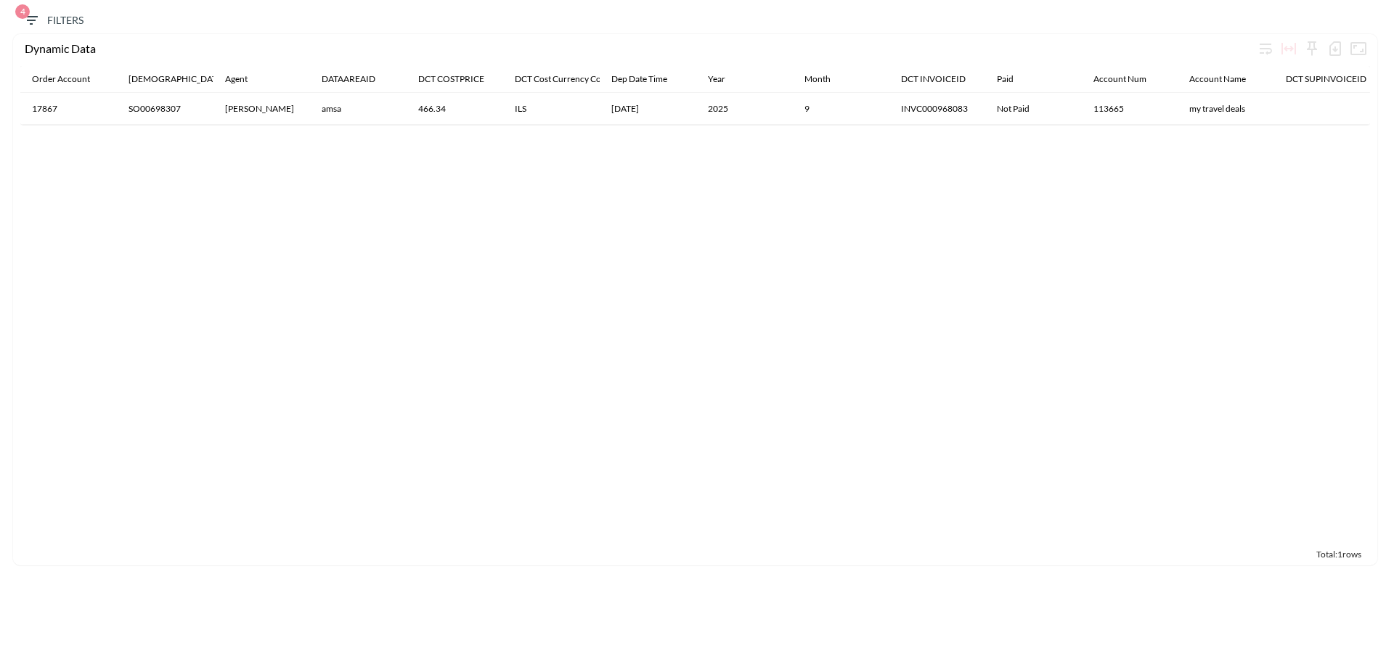
click at [38, 22] on icon "button" at bounding box center [31, 20] width 17 height 17
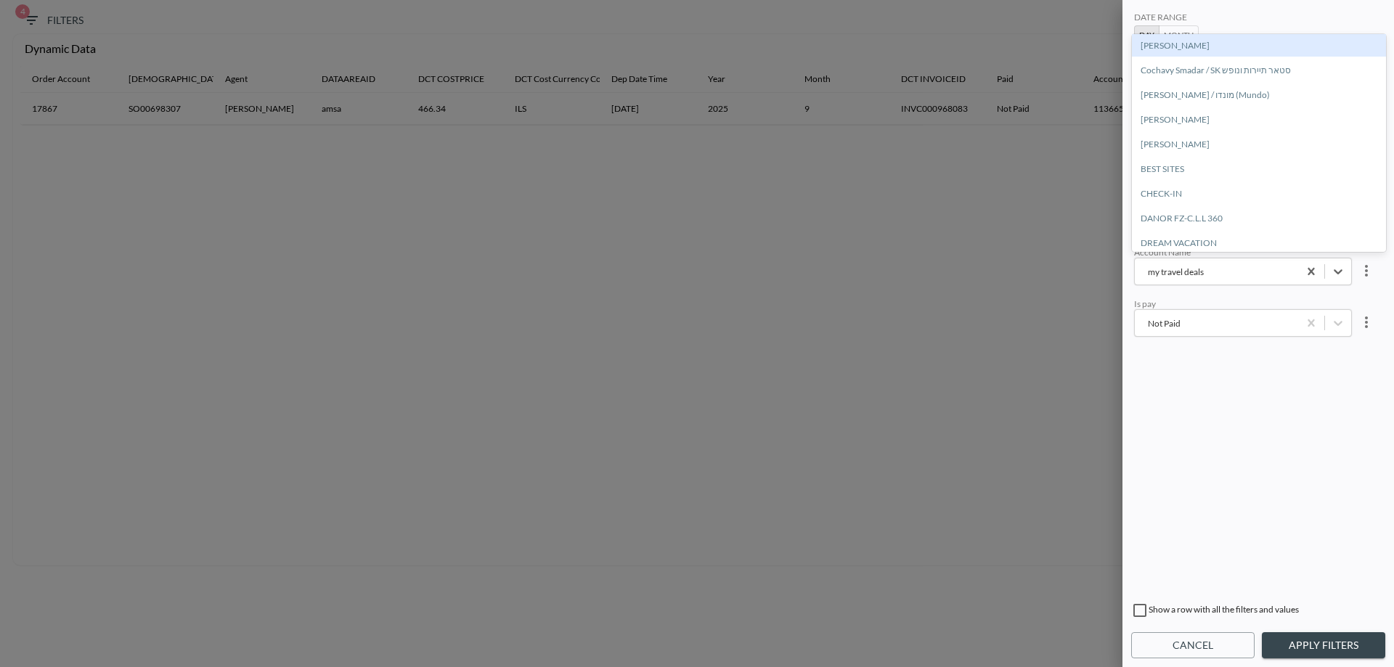
click at [1200, 267] on div "my travel deals" at bounding box center [1216, 272] width 149 height 14
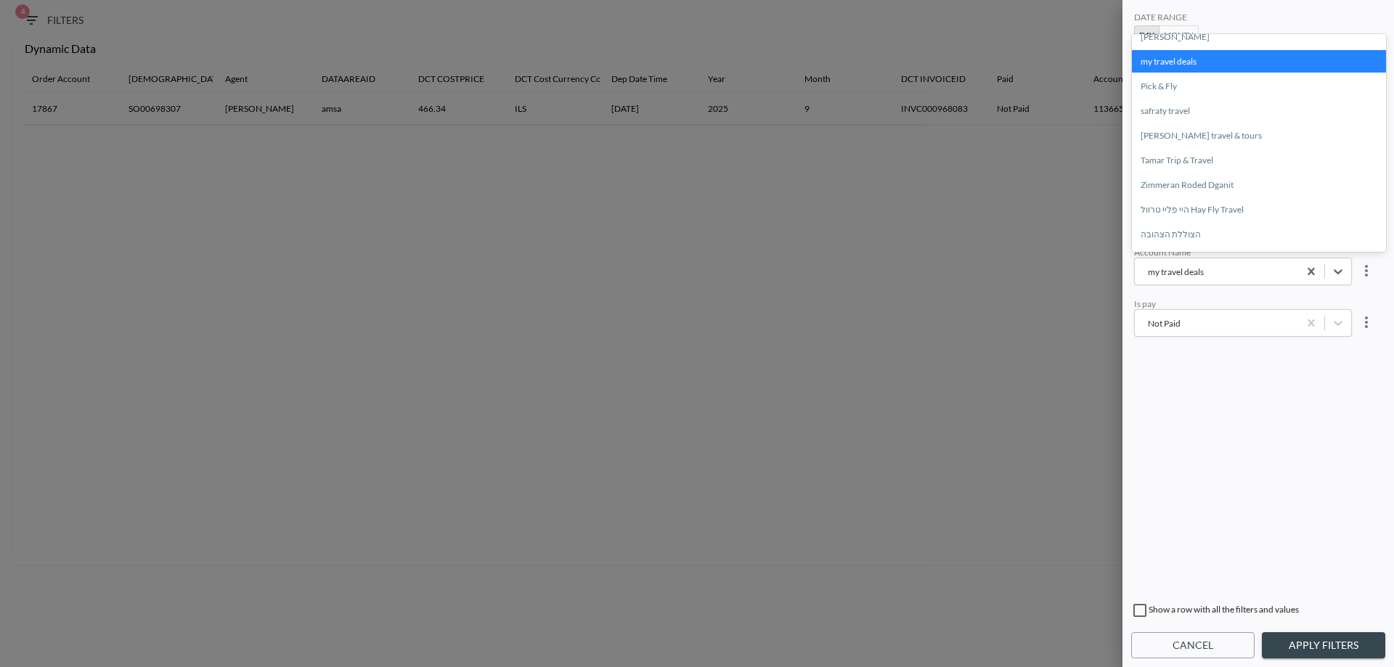
scroll to position [290, 0]
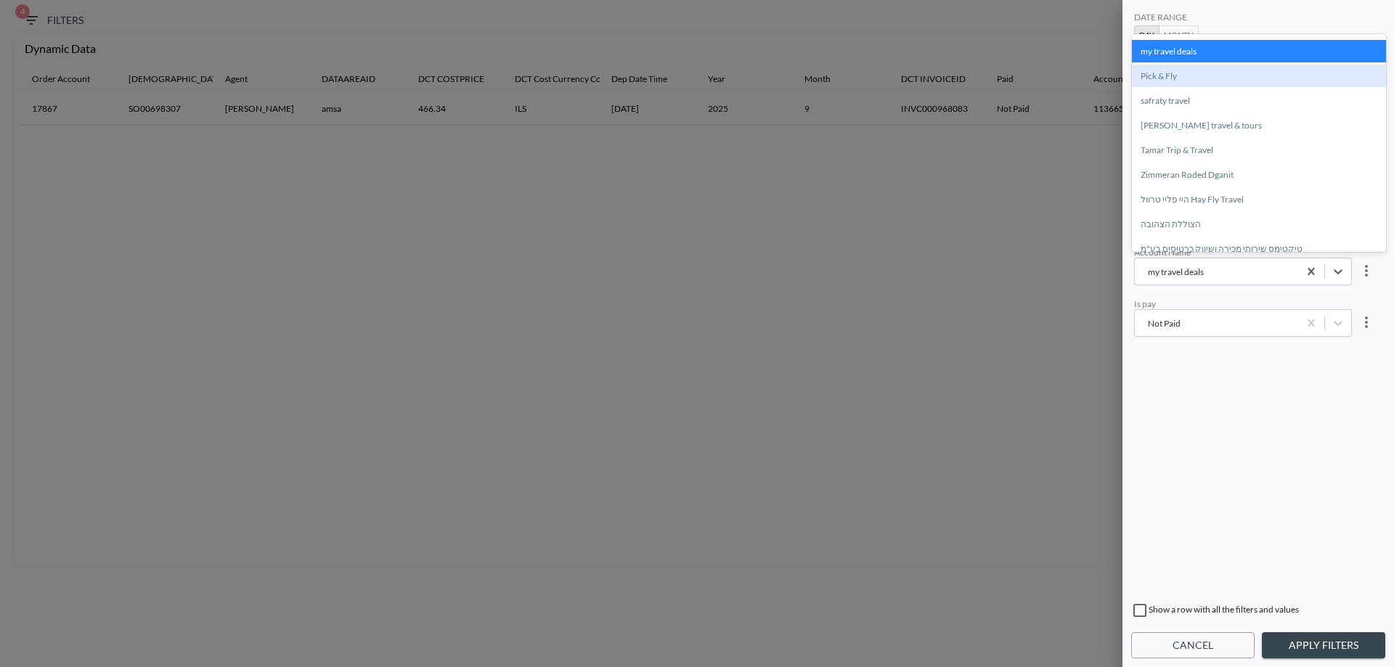
click at [1205, 70] on div "Pick & Fly" at bounding box center [1259, 76] width 254 height 23
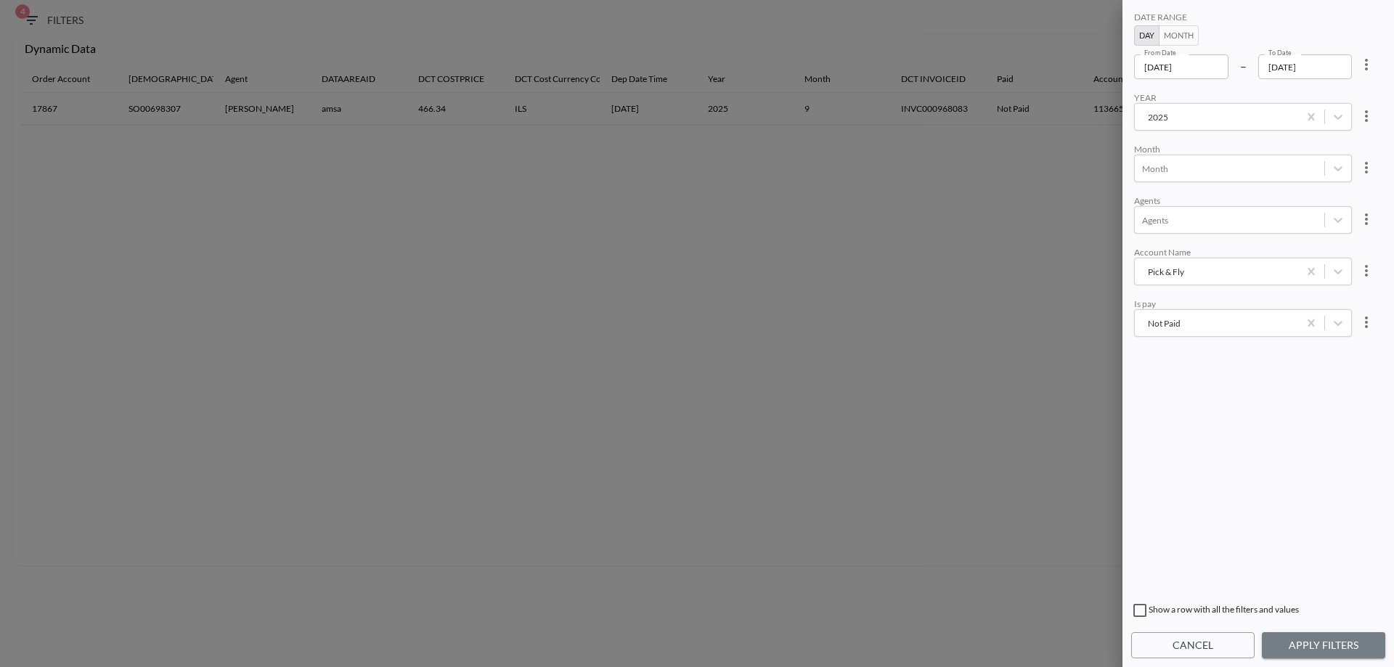
click at [1359, 652] on button "Apply Filters" at bounding box center [1323, 645] width 123 height 27
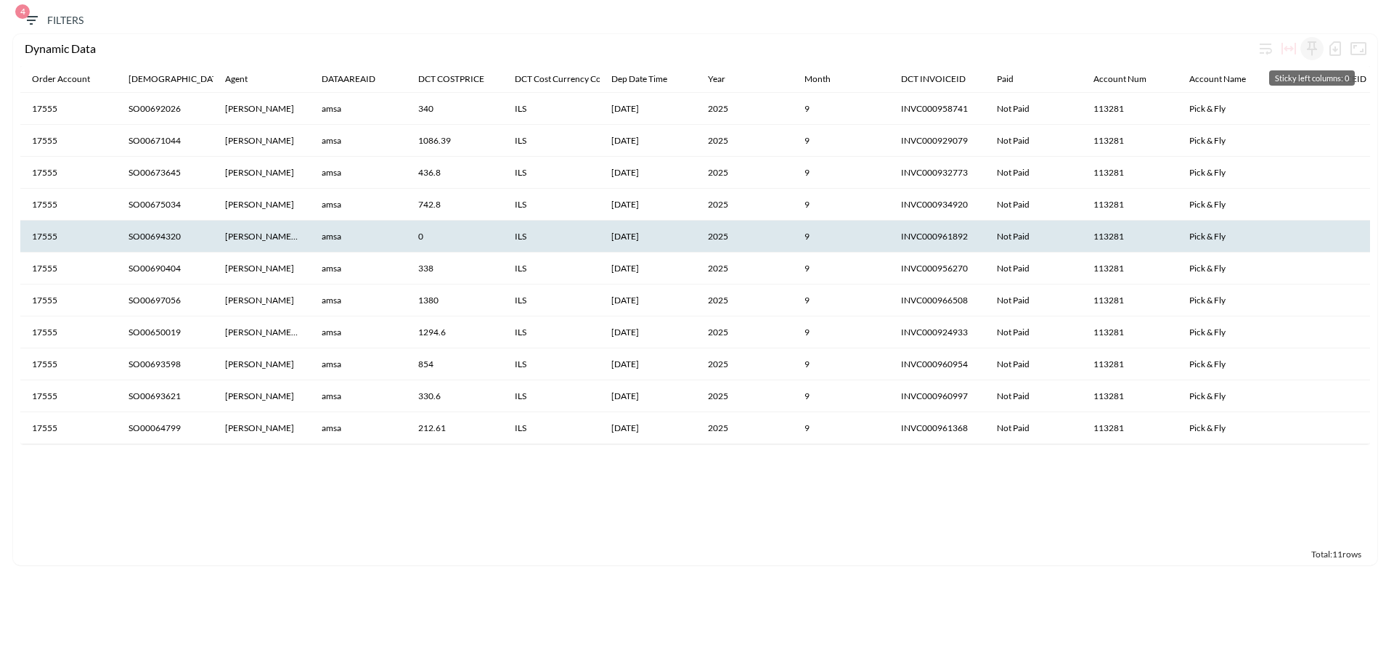
click at [1314, 53] on icon "Sticky left columns: 0" at bounding box center [1311, 48] width 17 height 17
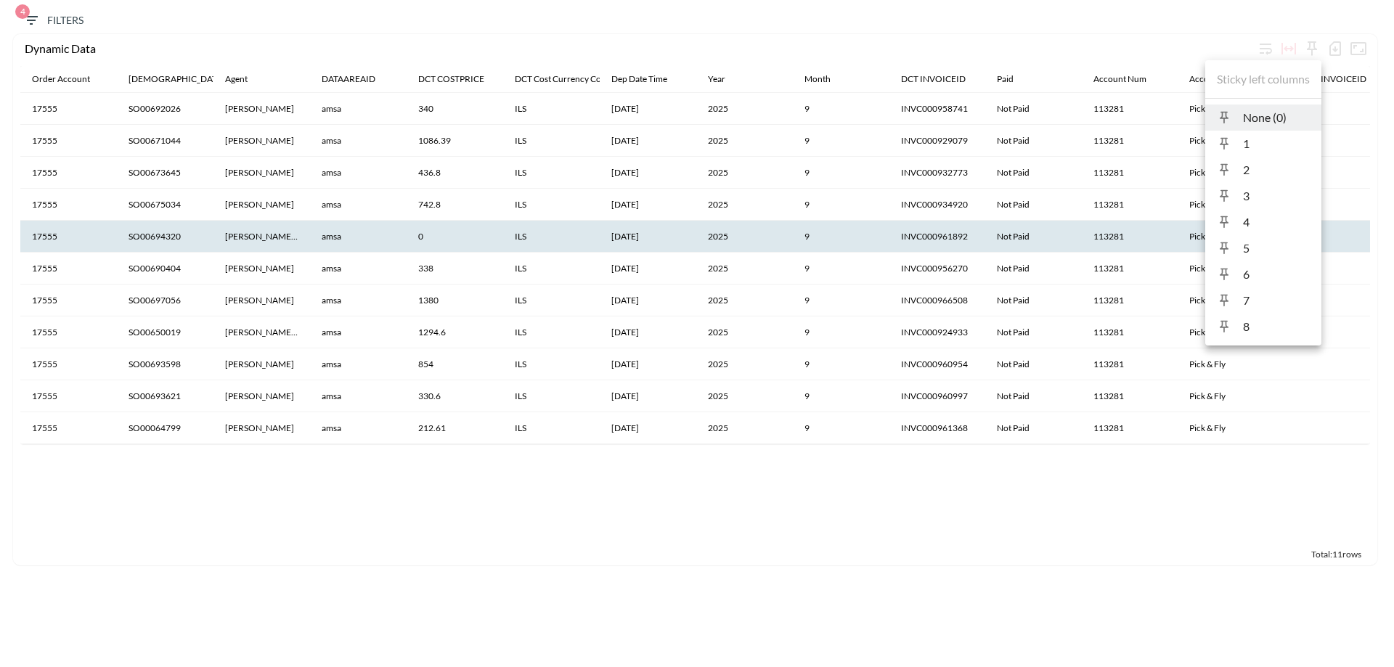
click at [1304, 21] on div at bounding box center [697, 333] width 1394 height 667
click at [1333, 50] on icon "button" at bounding box center [1335, 48] width 17 height 17
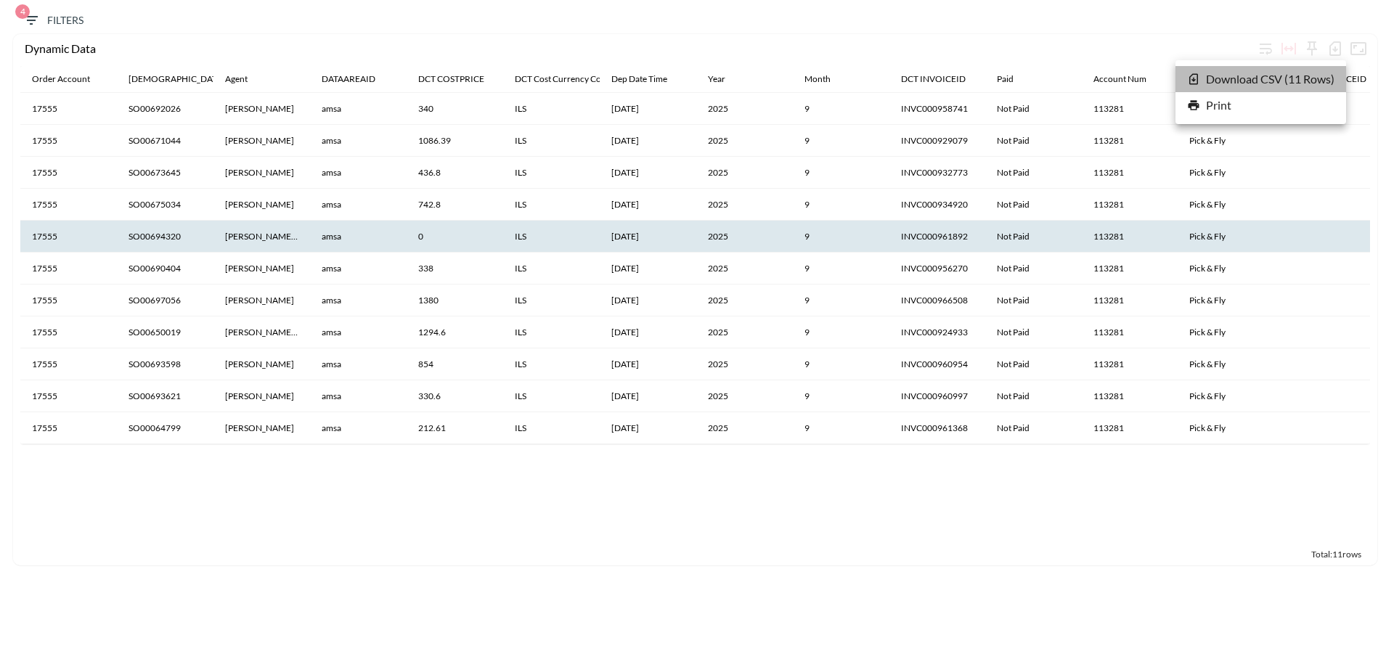
click at [1250, 79] on li "Download CSV ( 11 Rows )" at bounding box center [1261, 79] width 171 height 26
click at [60, 26] on span "4 Filters" at bounding box center [53, 21] width 61 height 18
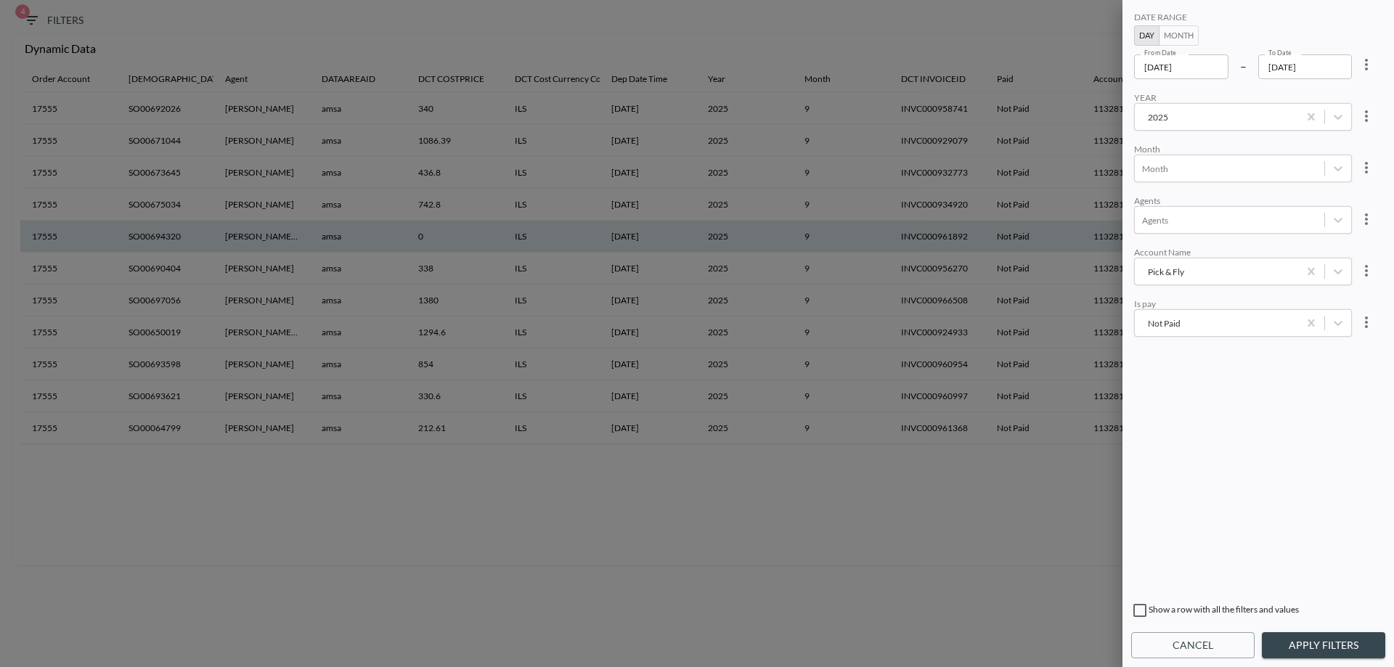
click at [1173, 272] on div "Pick & Fly" at bounding box center [1216, 272] width 149 height 14
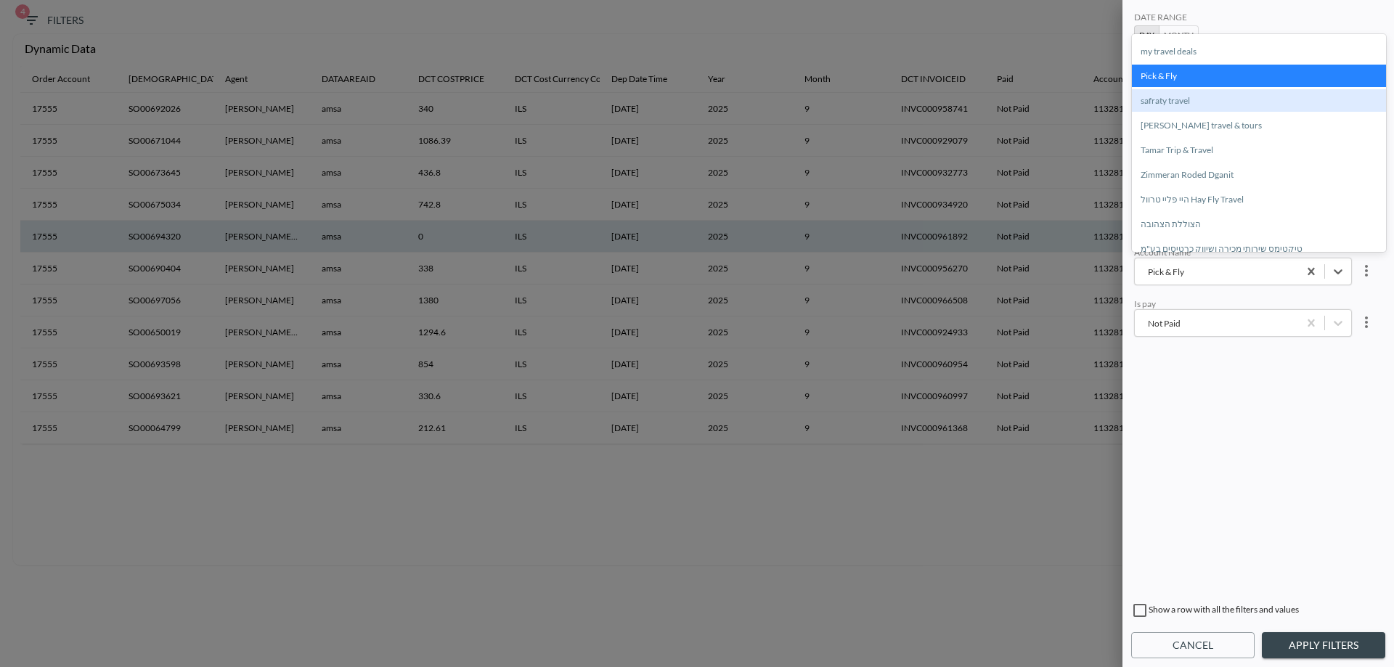
click at [1165, 101] on div "safraty travel" at bounding box center [1259, 100] width 254 height 23
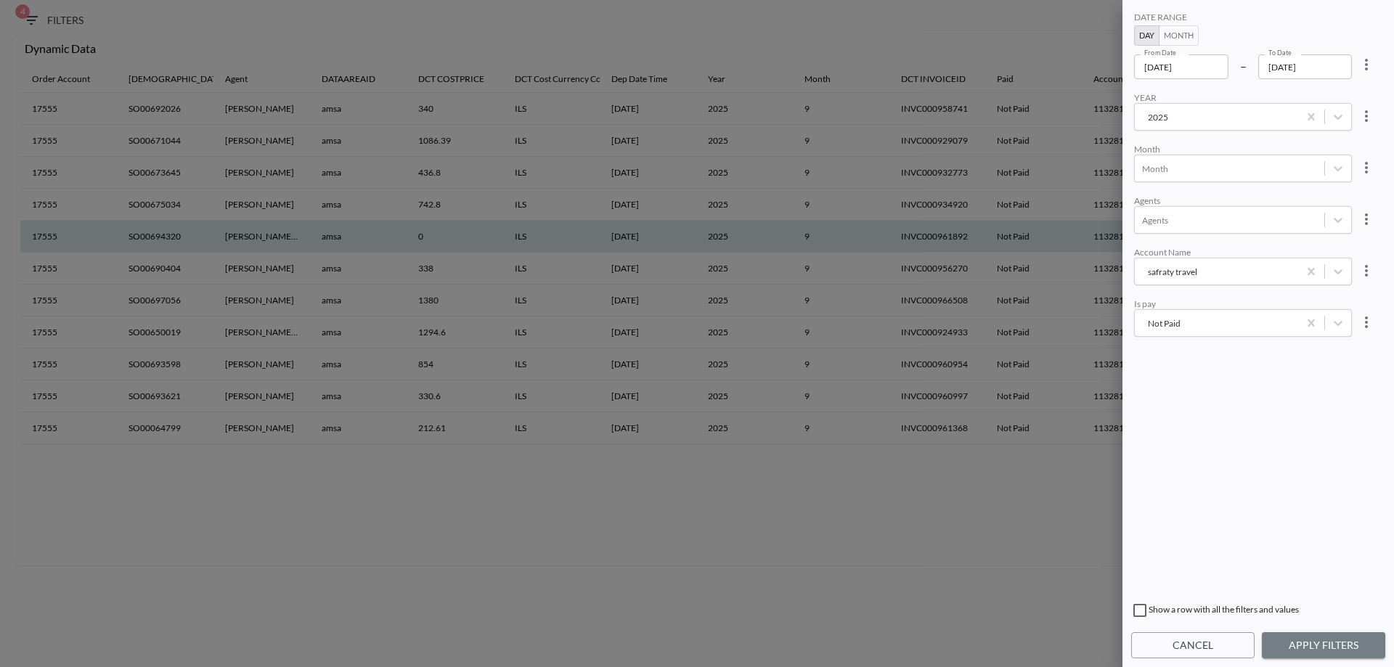
click at [1321, 638] on button "Apply Filters" at bounding box center [1323, 645] width 123 height 27
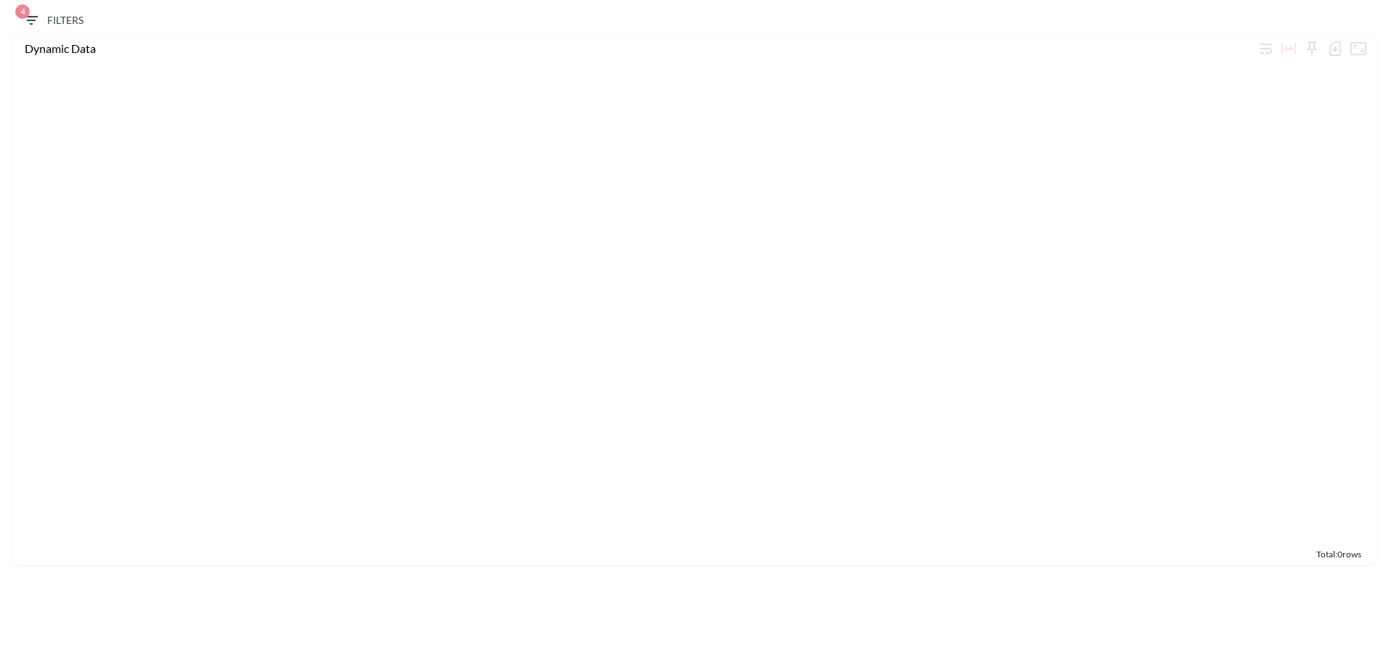
click at [56, 19] on span "4 Filters" at bounding box center [53, 21] width 61 height 18
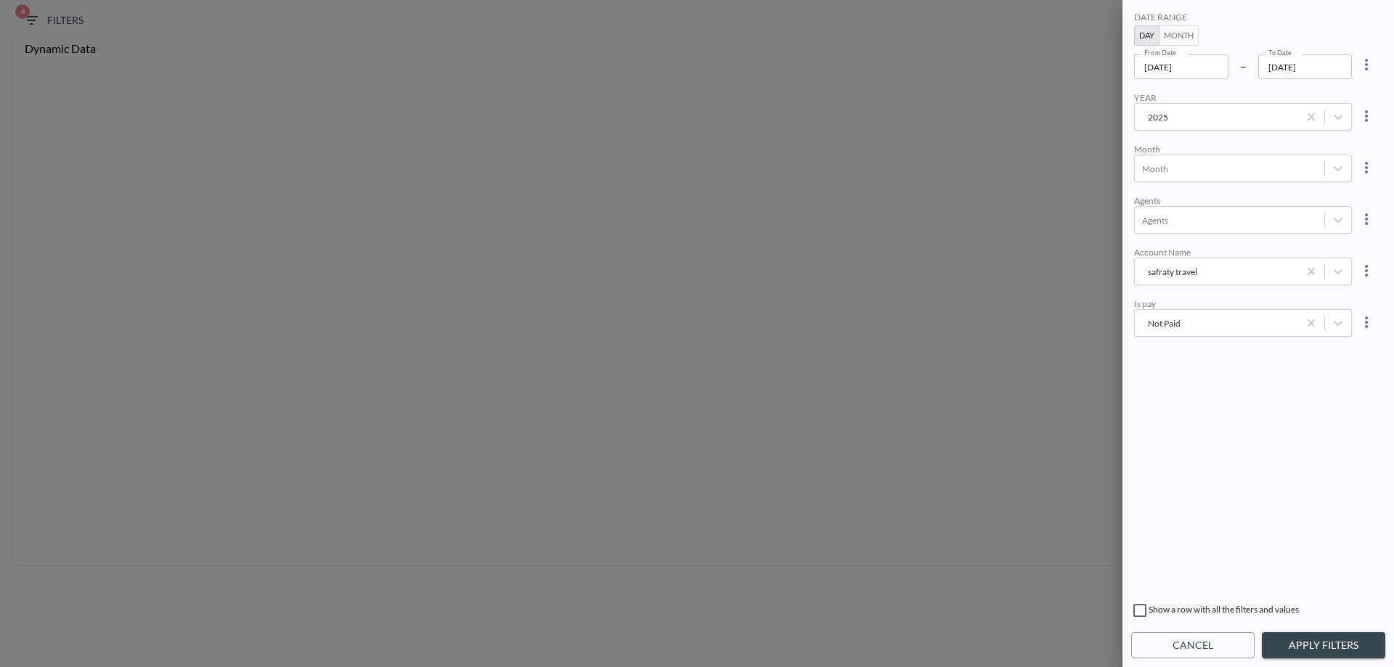
click at [1186, 272] on div "safraty travel" at bounding box center [1216, 272] width 149 height 14
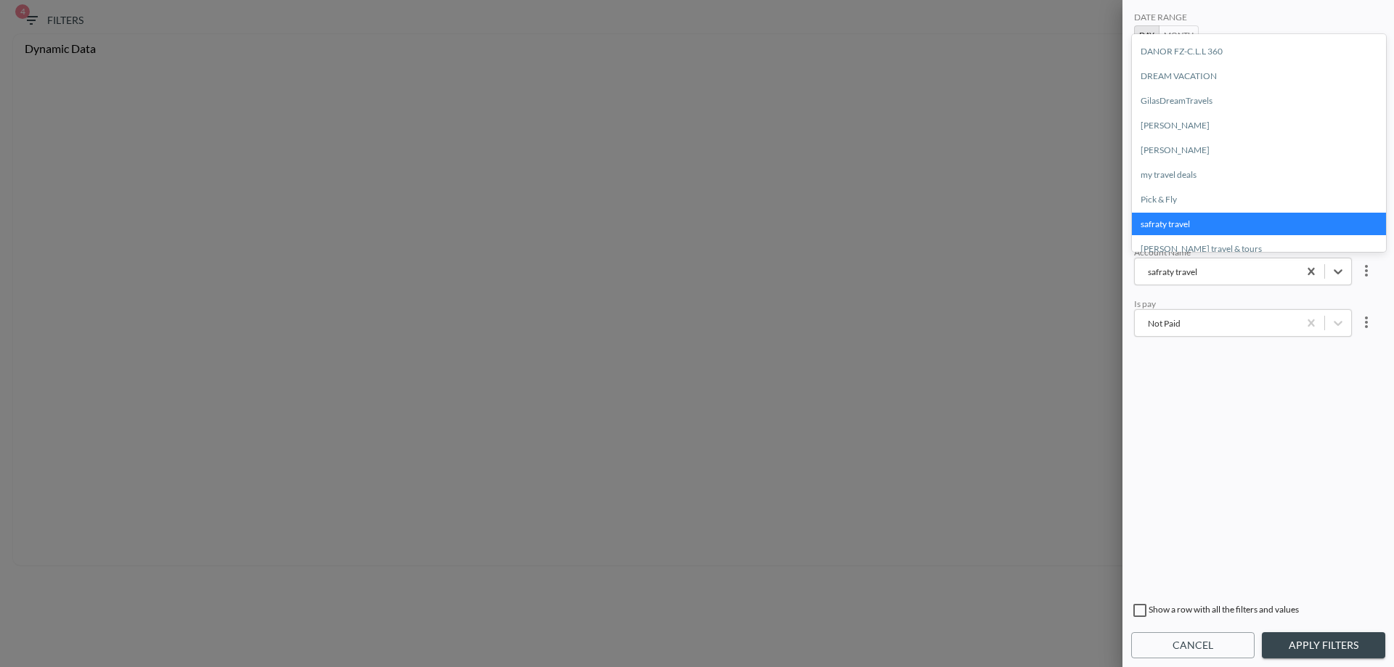
scroll to position [218, 0]
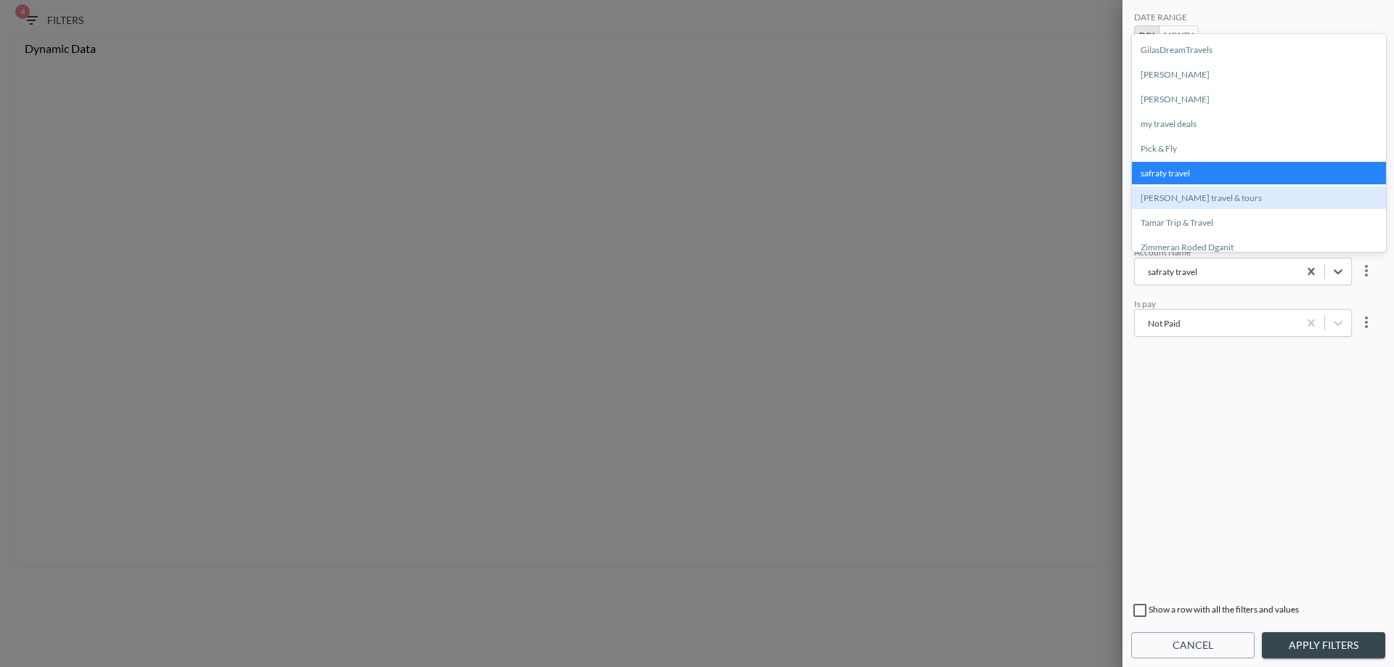
click at [1189, 203] on div "[PERSON_NAME] travel & tours" at bounding box center [1259, 198] width 254 height 23
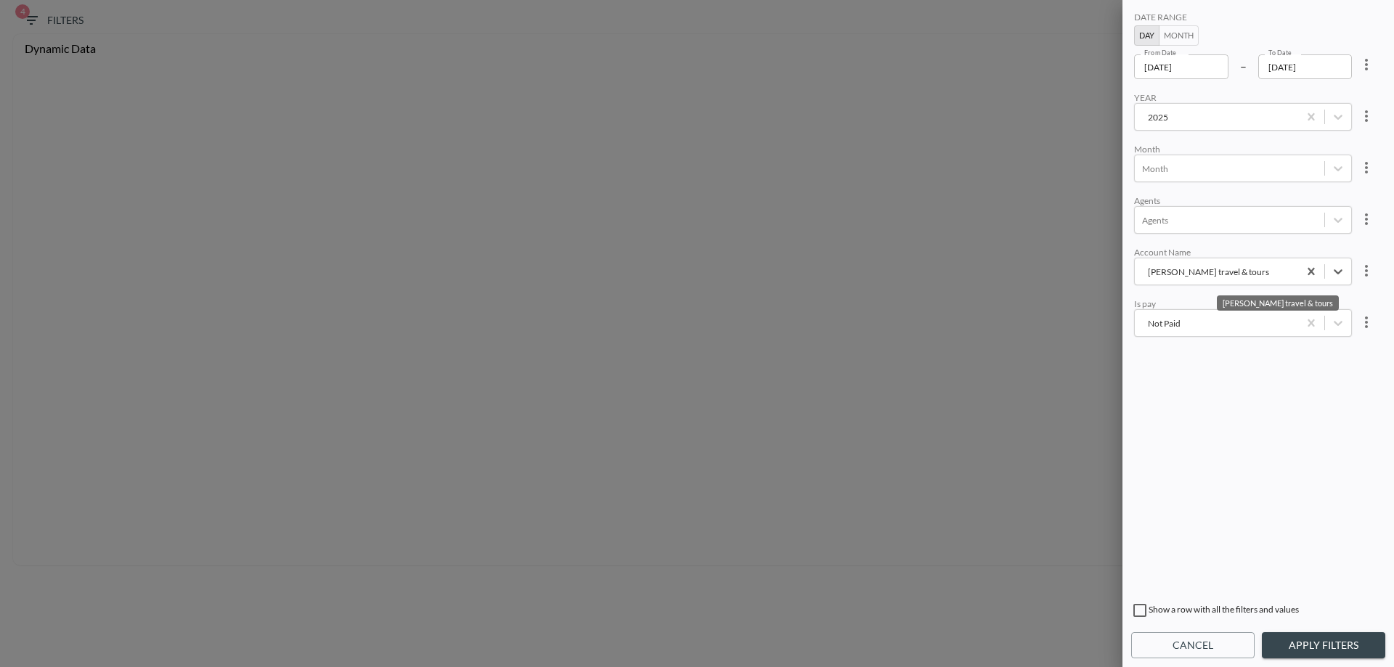
click at [1334, 652] on button "Apply Filters" at bounding box center [1323, 645] width 123 height 27
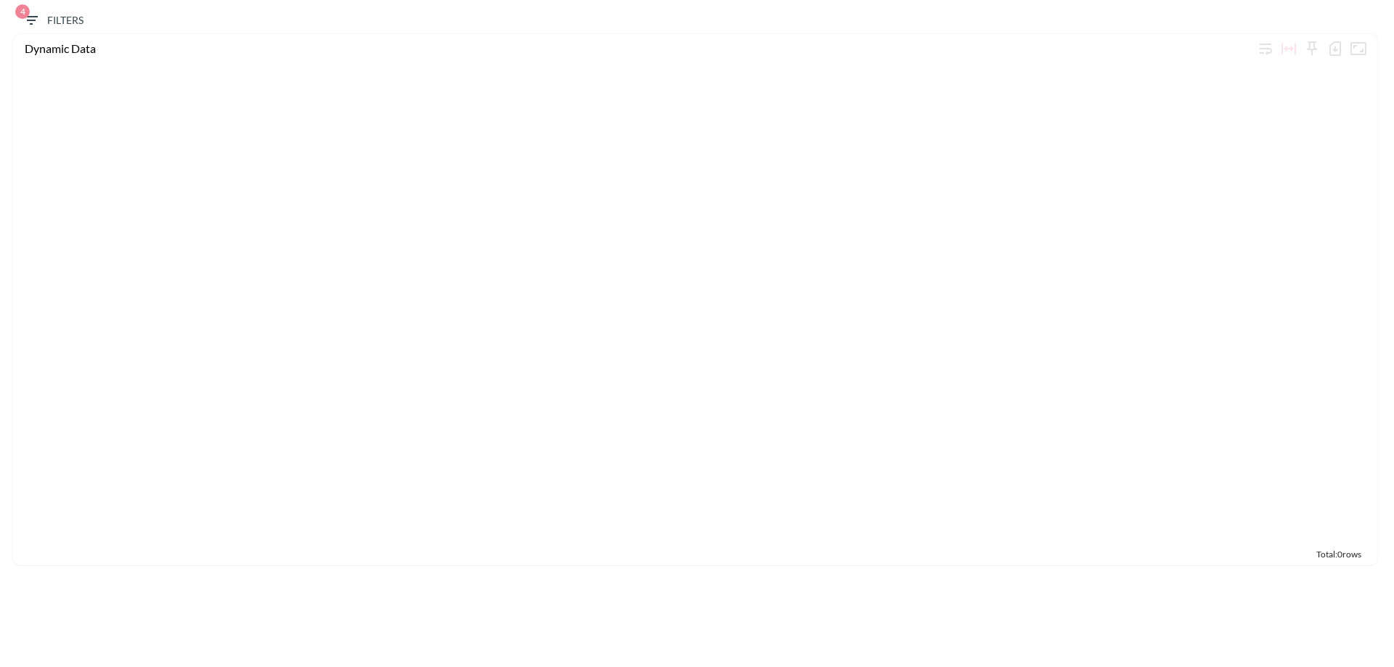
click at [80, 25] on span "4 Filters" at bounding box center [53, 21] width 61 height 18
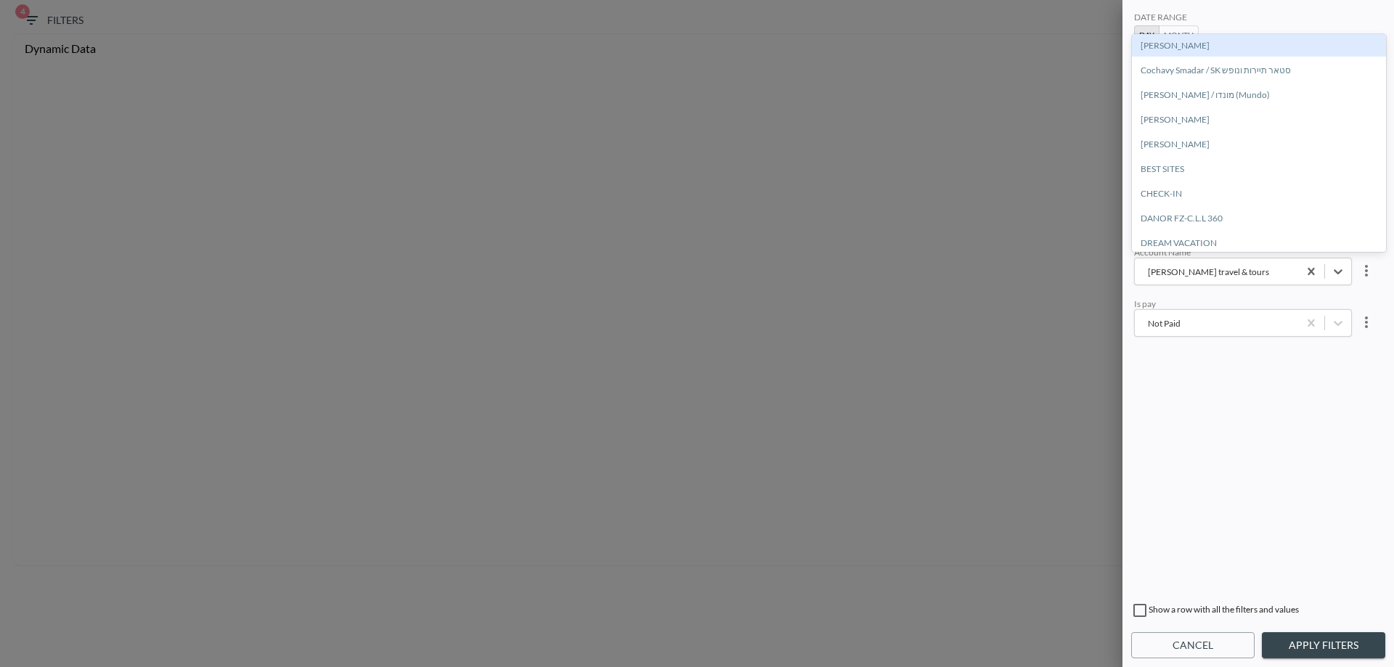
click at [1149, 282] on div "[PERSON_NAME] travel & tours" at bounding box center [1243, 272] width 218 height 28
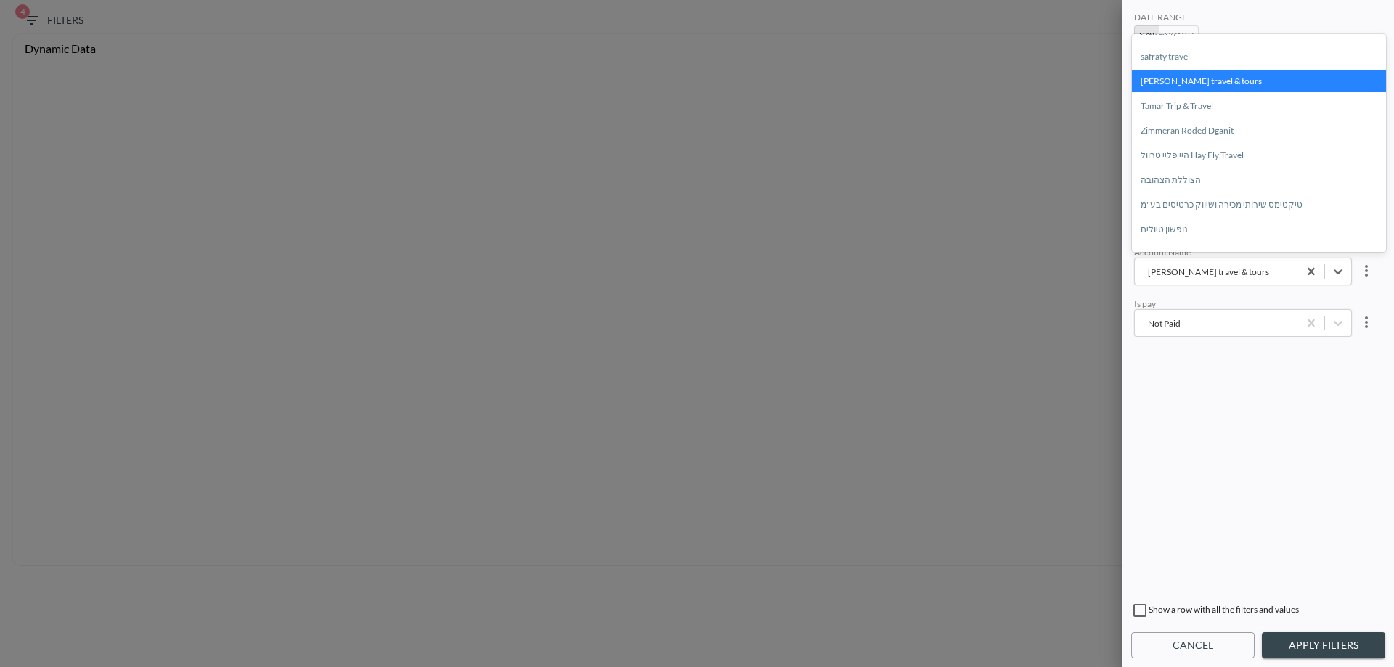
scroll to position [350, 0]
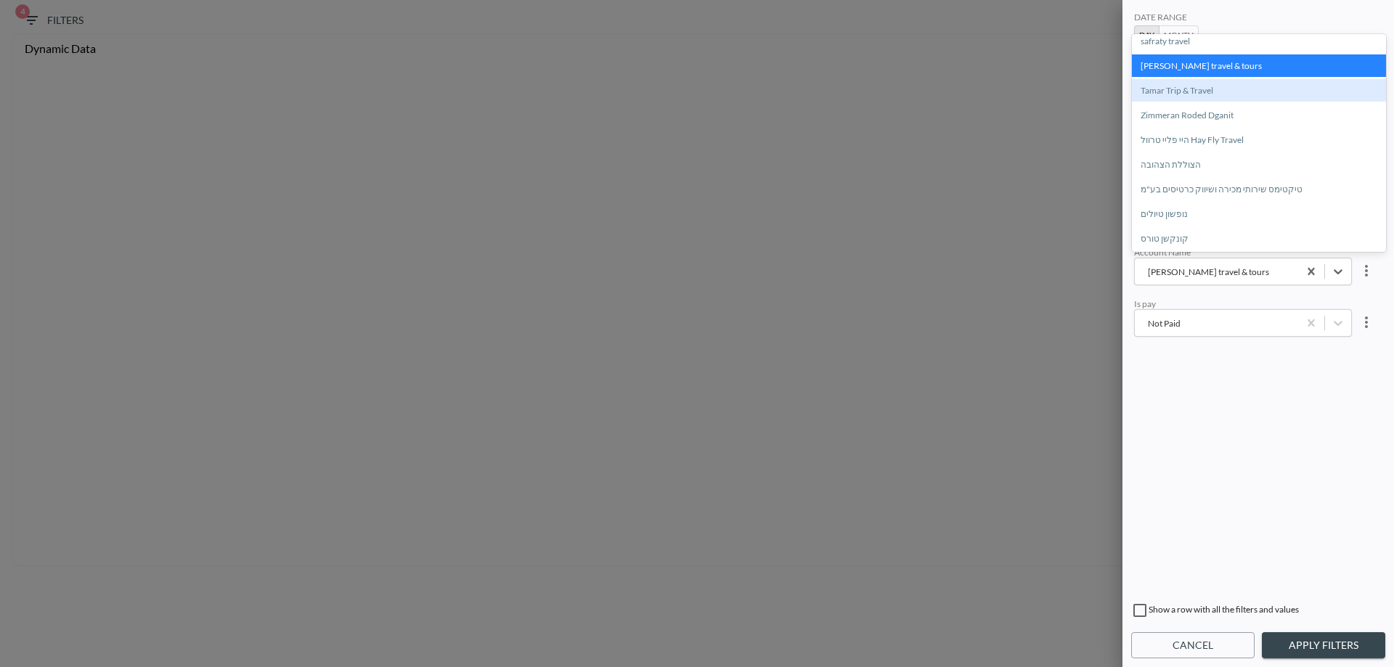
click at [1192, 92] on div "Tamar Trip & Travel" at bounding box center [1259, 90] width 254 height 23
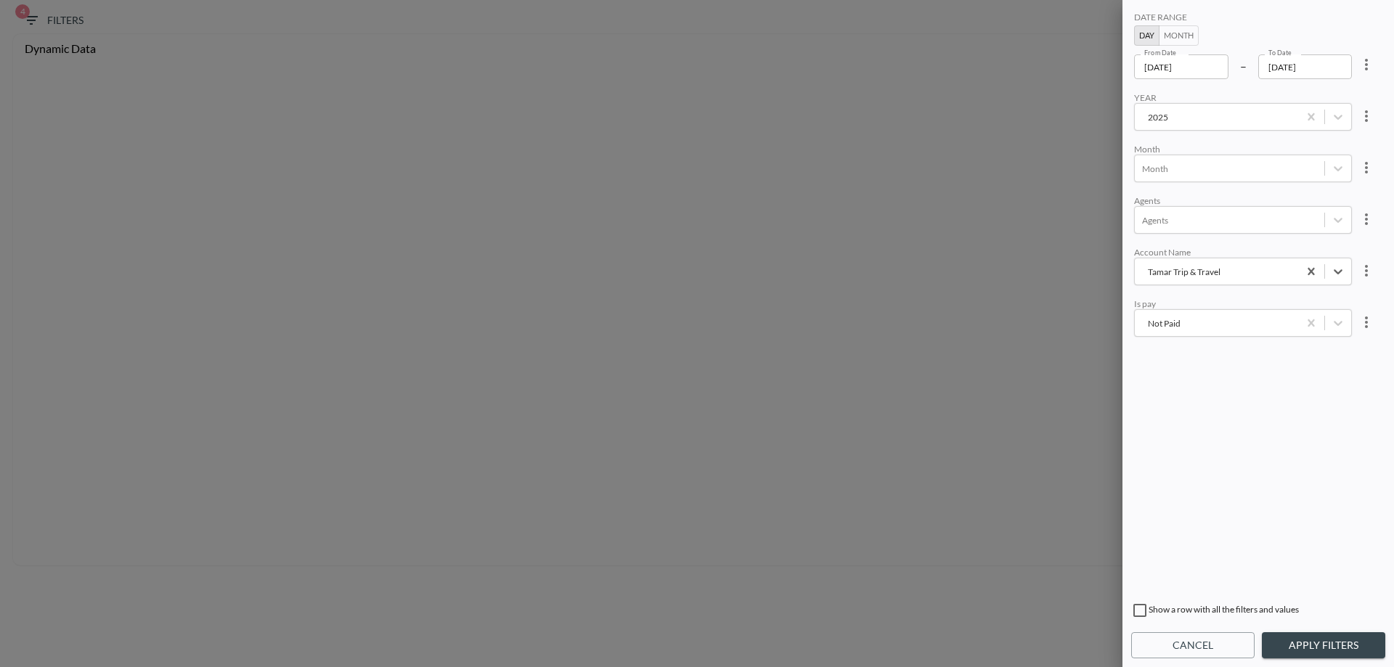
click at [1327, 640] on button "Apply Filters" at bounding box center [1323, 645] width 123 height 27
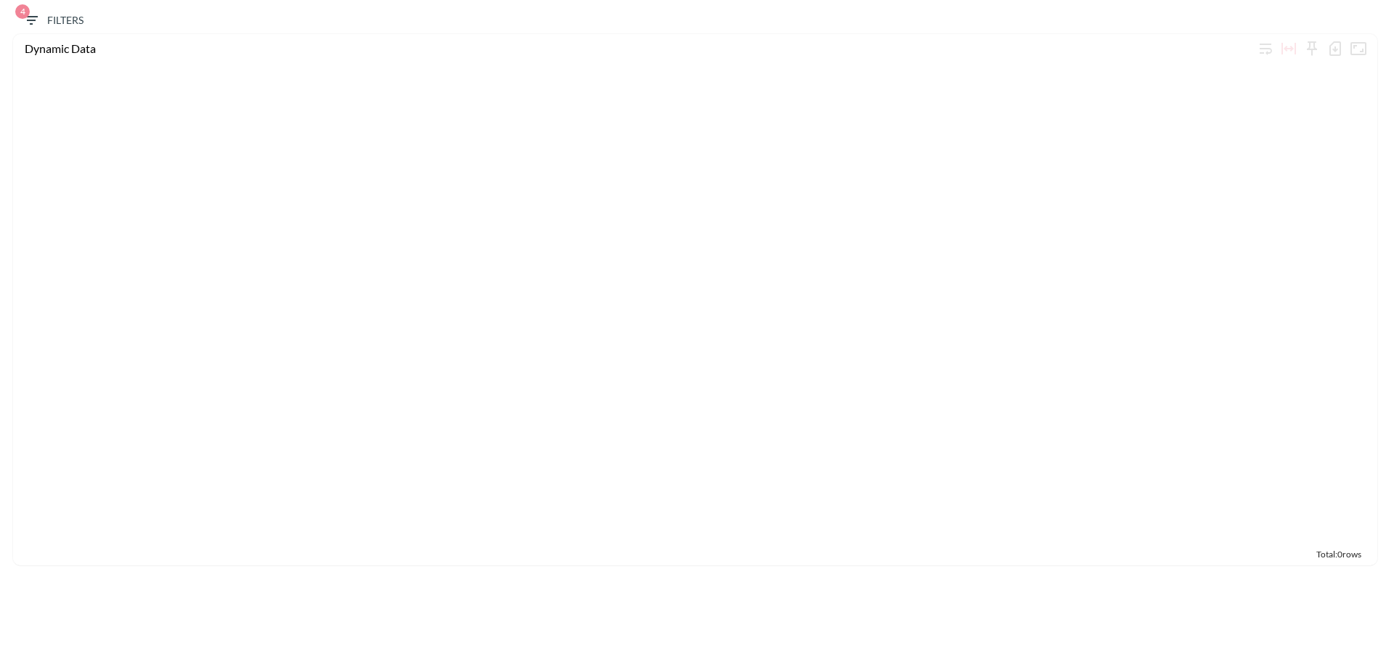
click at [59, 24] on span "4 Filters" at bounding box center [53, 21] width 61 height 18
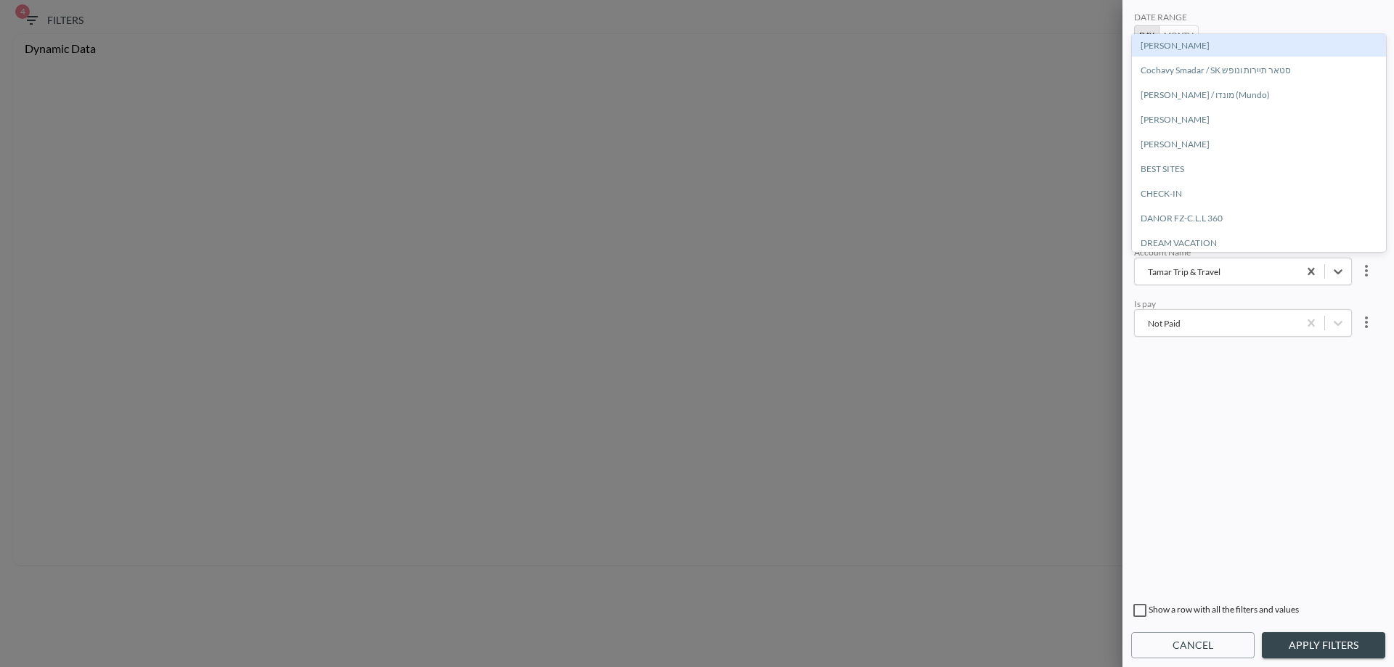
click at [1149, 275] on div "Tamar Trip & Travel" at bounding box center [1216, 272] width 149 height 14
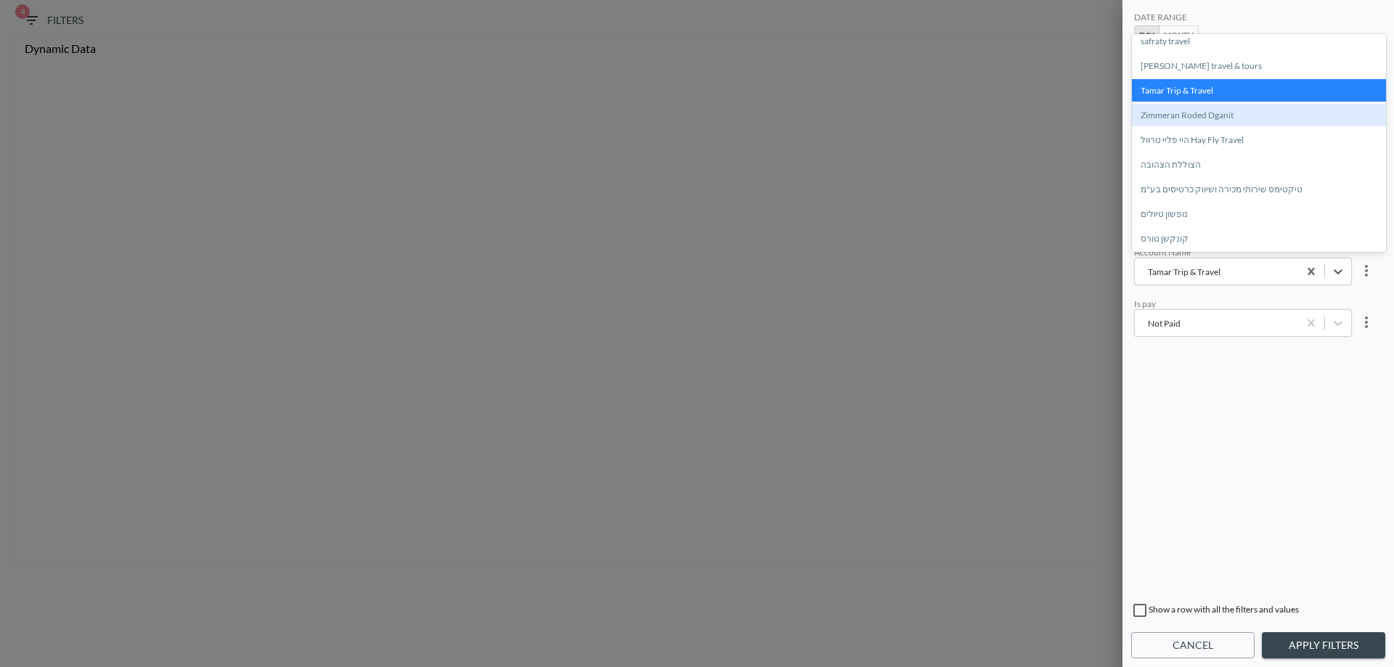
click at [1181, 112] on div "Zimmeran Roded Dganit" at bounding box center [1259, 115] width 254 height 23
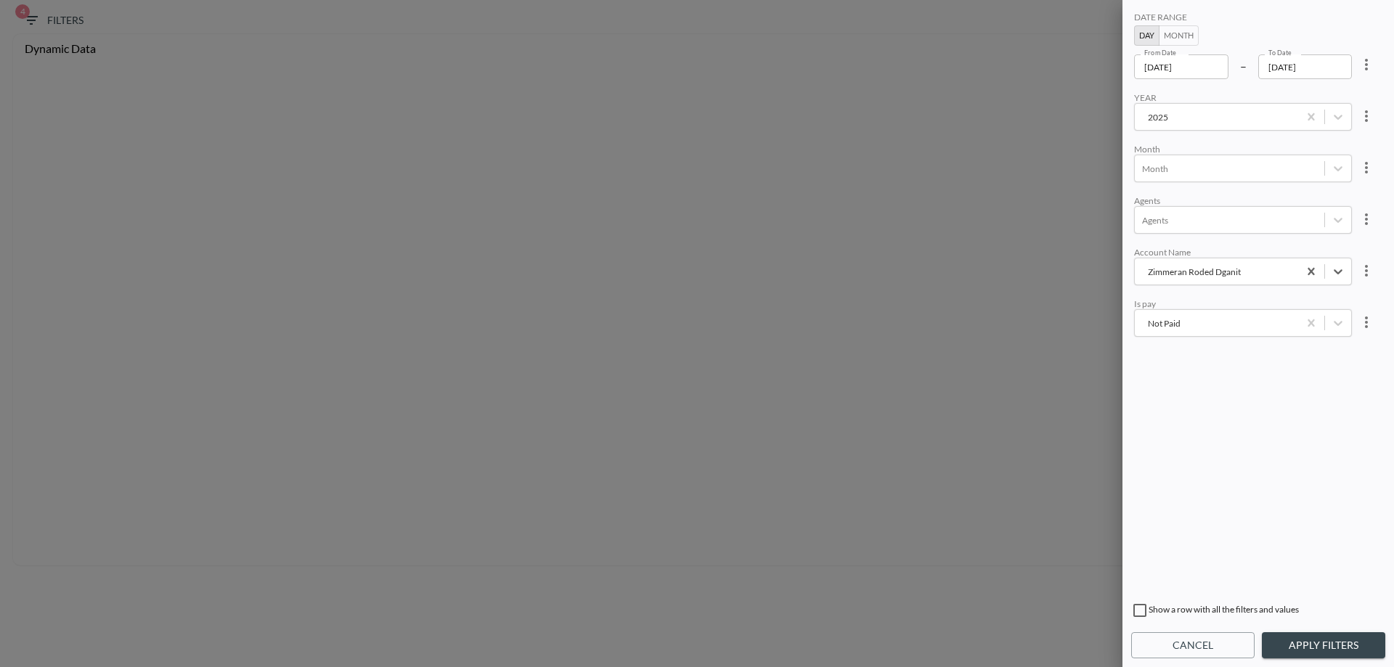
click at [1311, 635] on button "Apply Filters" at bounding box center [1323, 645] width 123 height 27
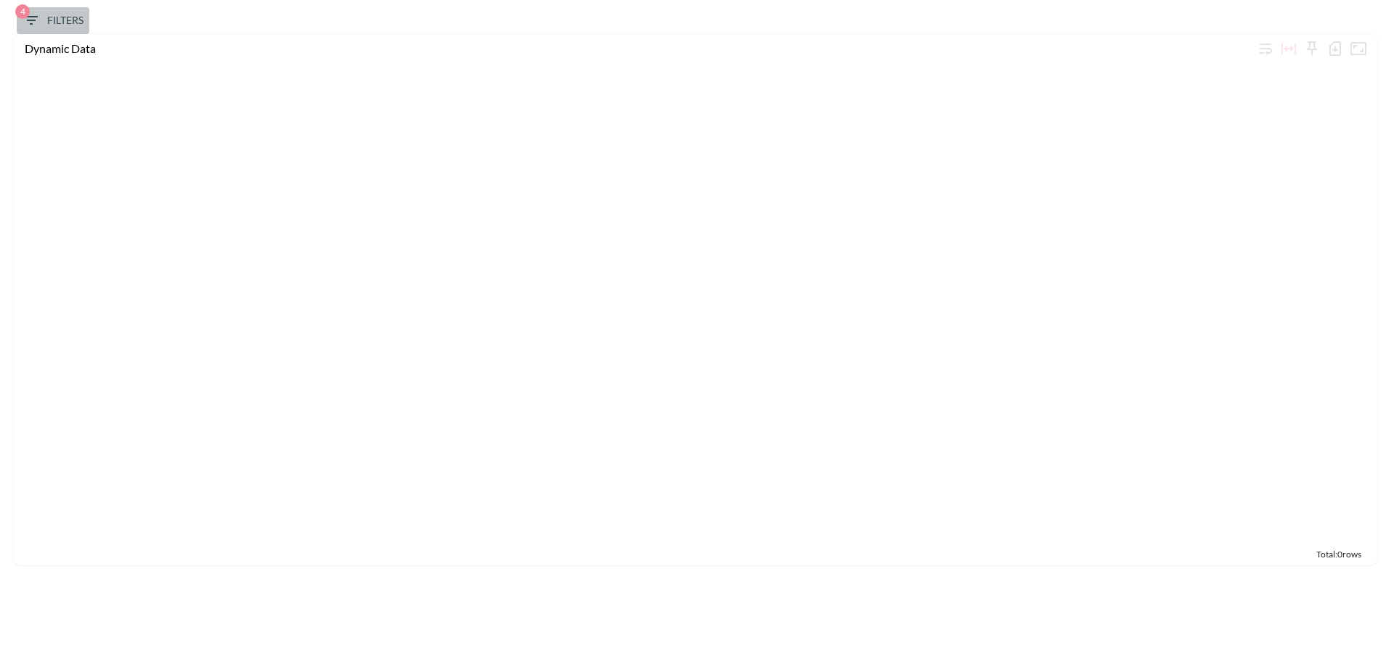
click at [44, 9] on button "4 Filters" at bounding box center [53, 20] width 73 height 27
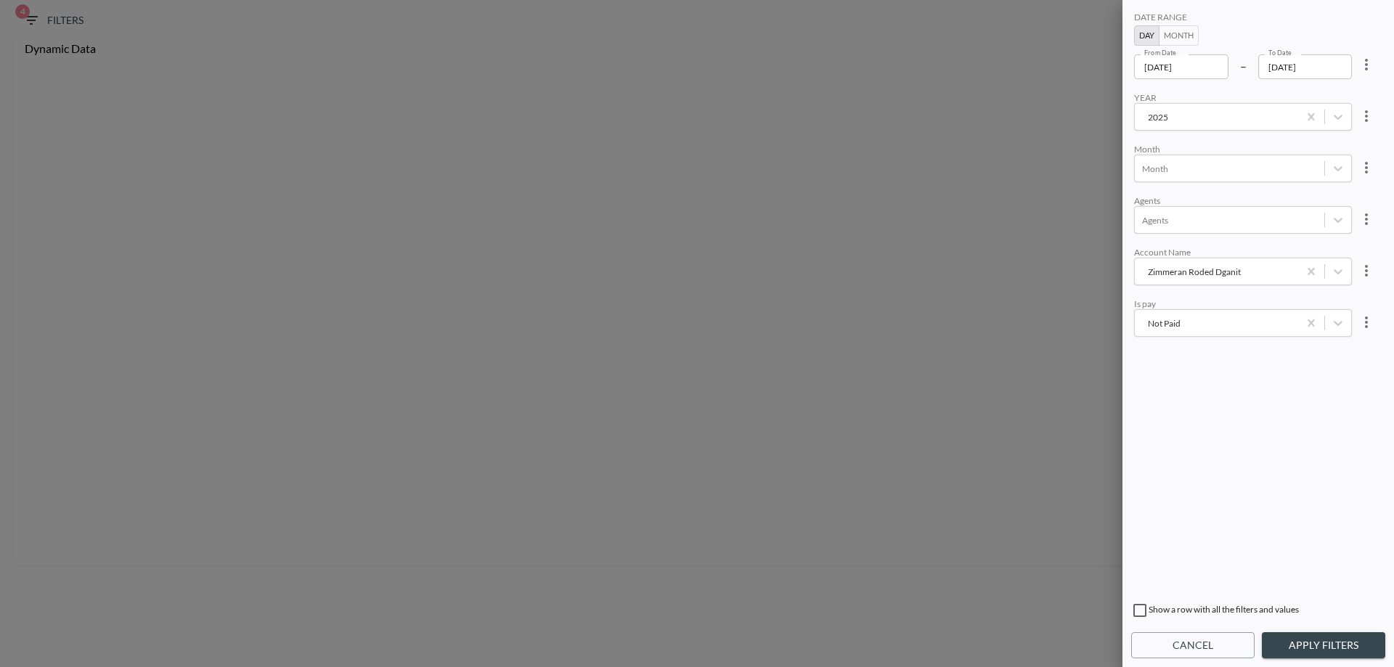
click at [1225, 277] on div "Zimmeran Roded Dganit" at bounding box center [1216, 272] width 149 height 14
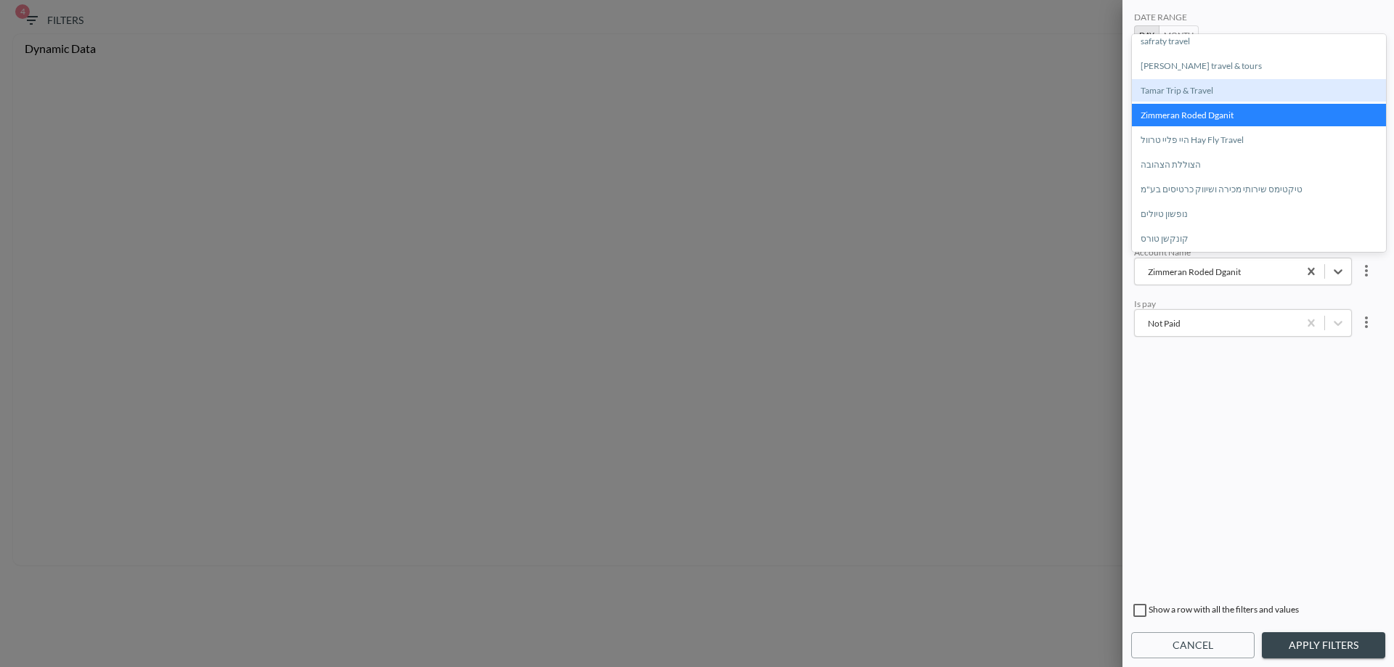
click at [1176, 87] on div "Tamar Trip & Travel" at bounding box center [1259, 90] width 254 height 23
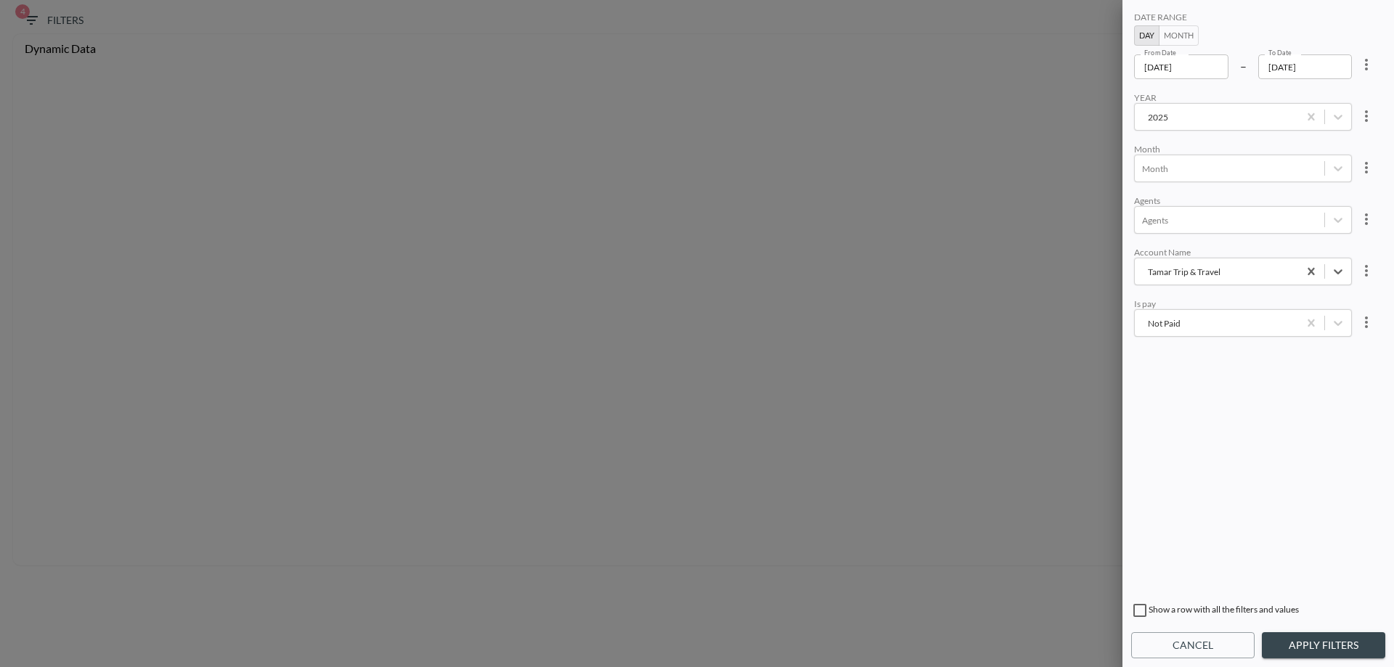
click at [1187, 67] on input "[DATE]" at bounding box center [1181, 66] width 94 height 25
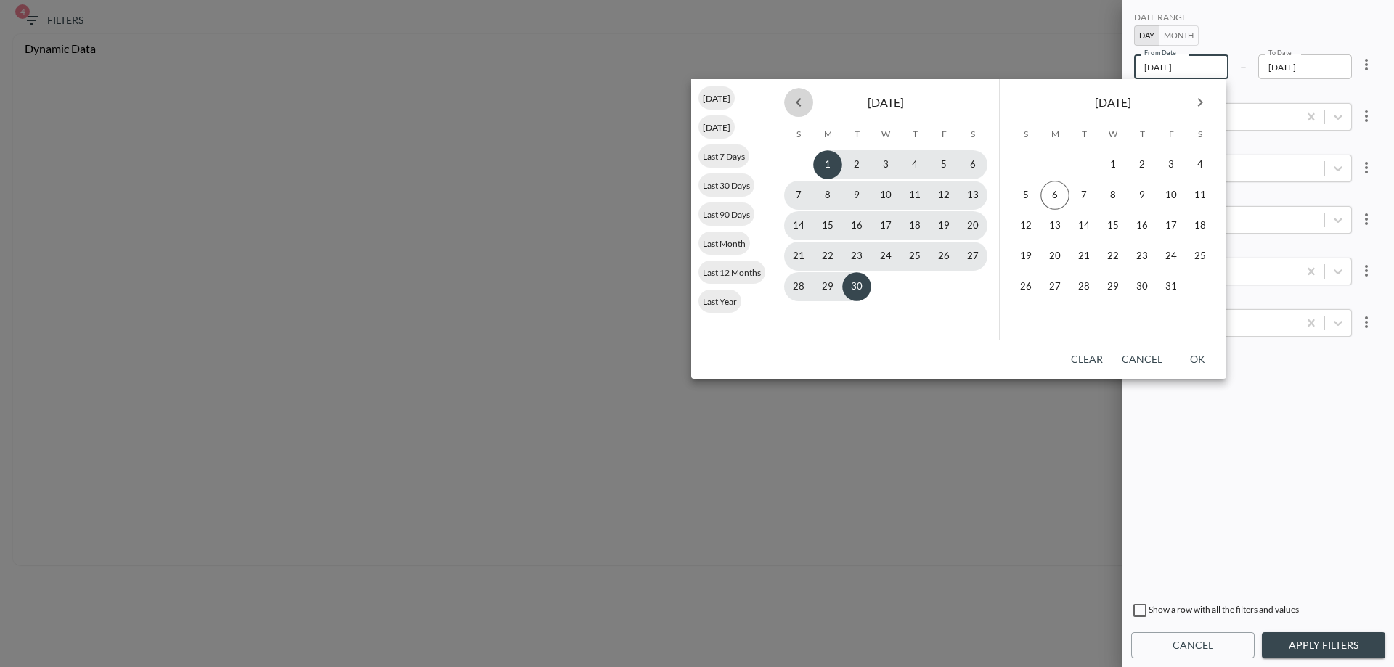
click at [800, 98] on icon "Previous month" at bounding box center [798, 102] width 5 height 9
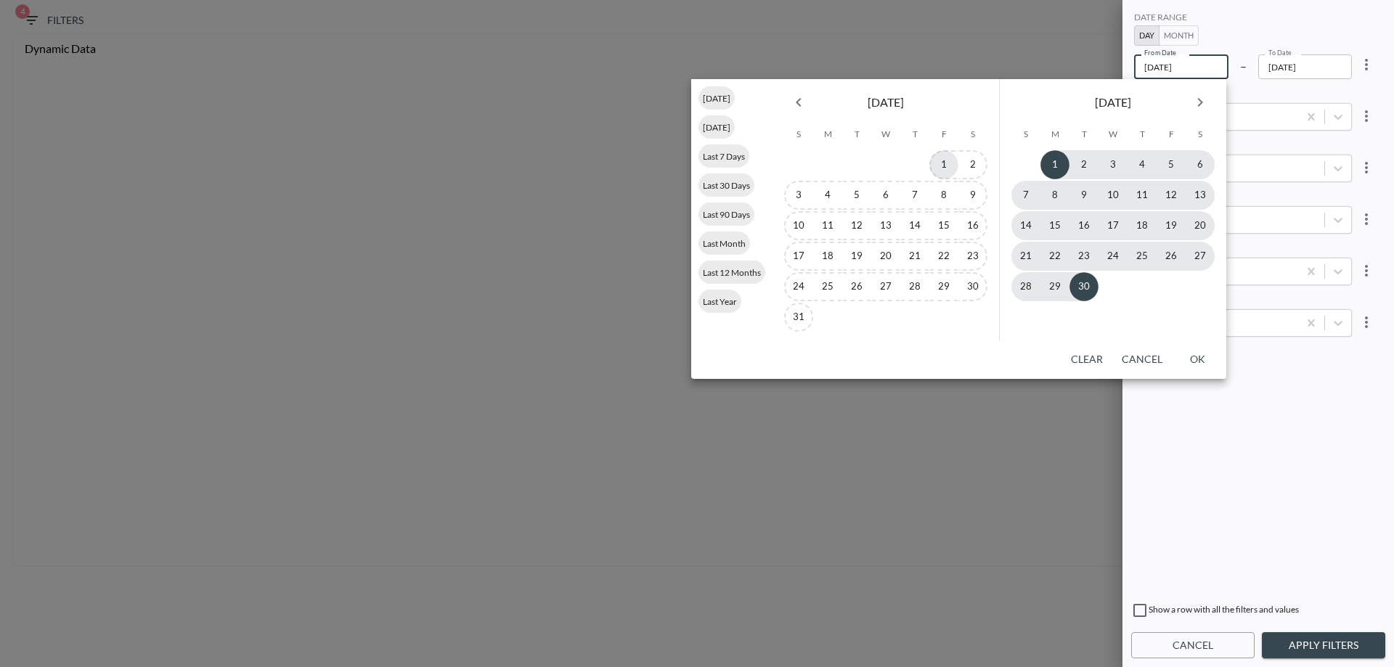
click at [944, 157] on button "1" at bounding box center [943, 164] width 29 height 29
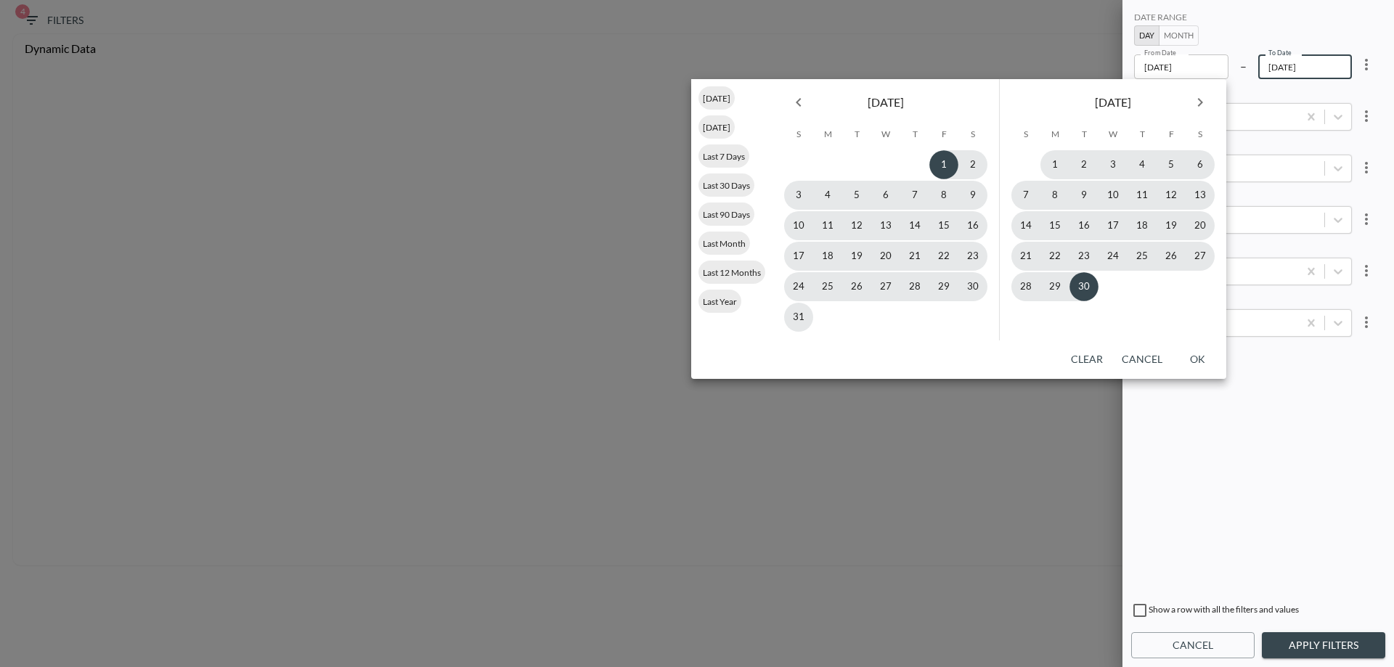
type input "[DATE]"
click at [1190, 360] on button "OK" at bounding box center [1197, 359] width 46 height 27
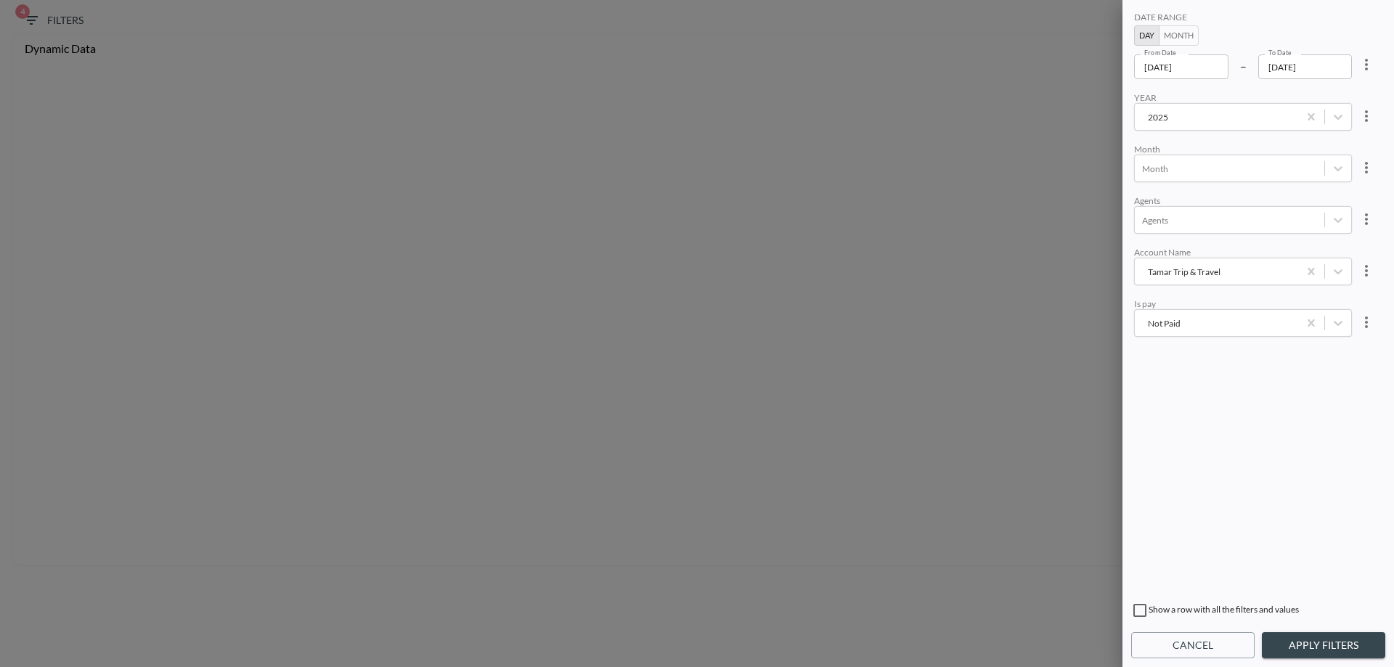
click at [1329, 646] on button "Apply Filters" at bounding box center [1323, 645] width 123 height 27
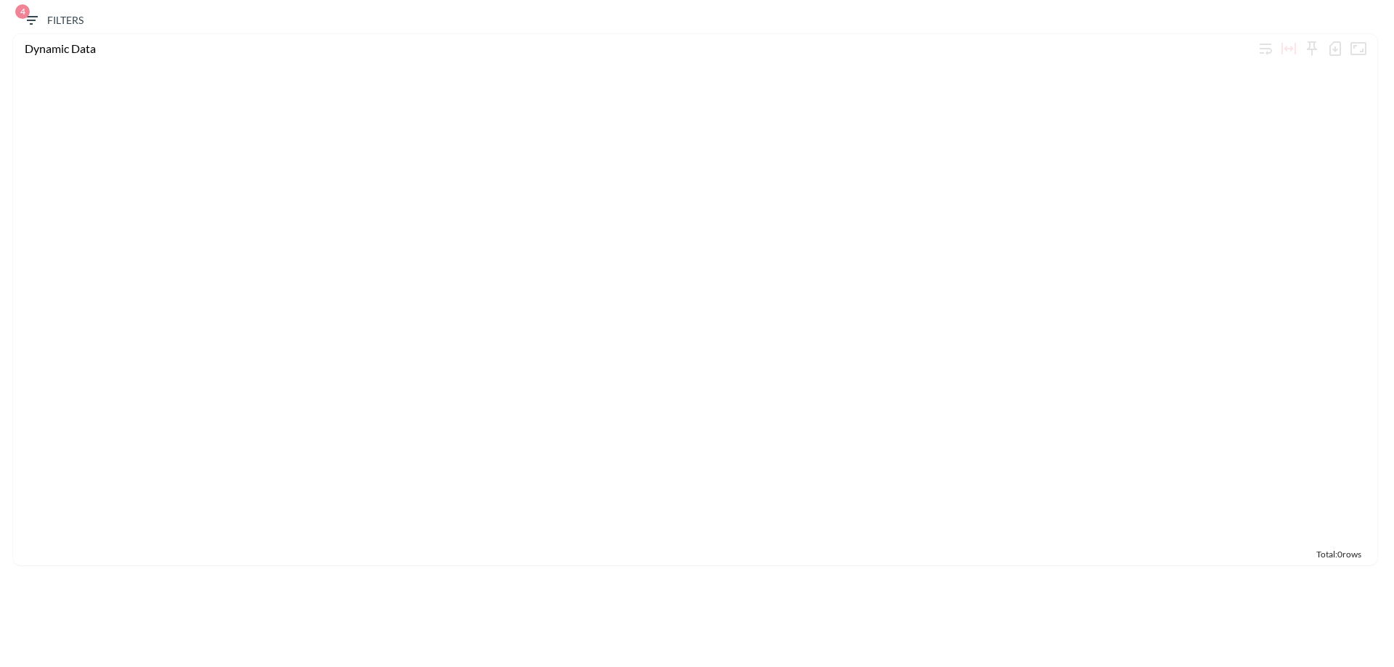
click at [31, 7] on div "4 Filters Dynamic Data Total: 0 rows" at bounding box center [697, 286] width 1394 height 573
click at [30, 21] on icon "button" at bounding box center [31, 20] width 13 height 9
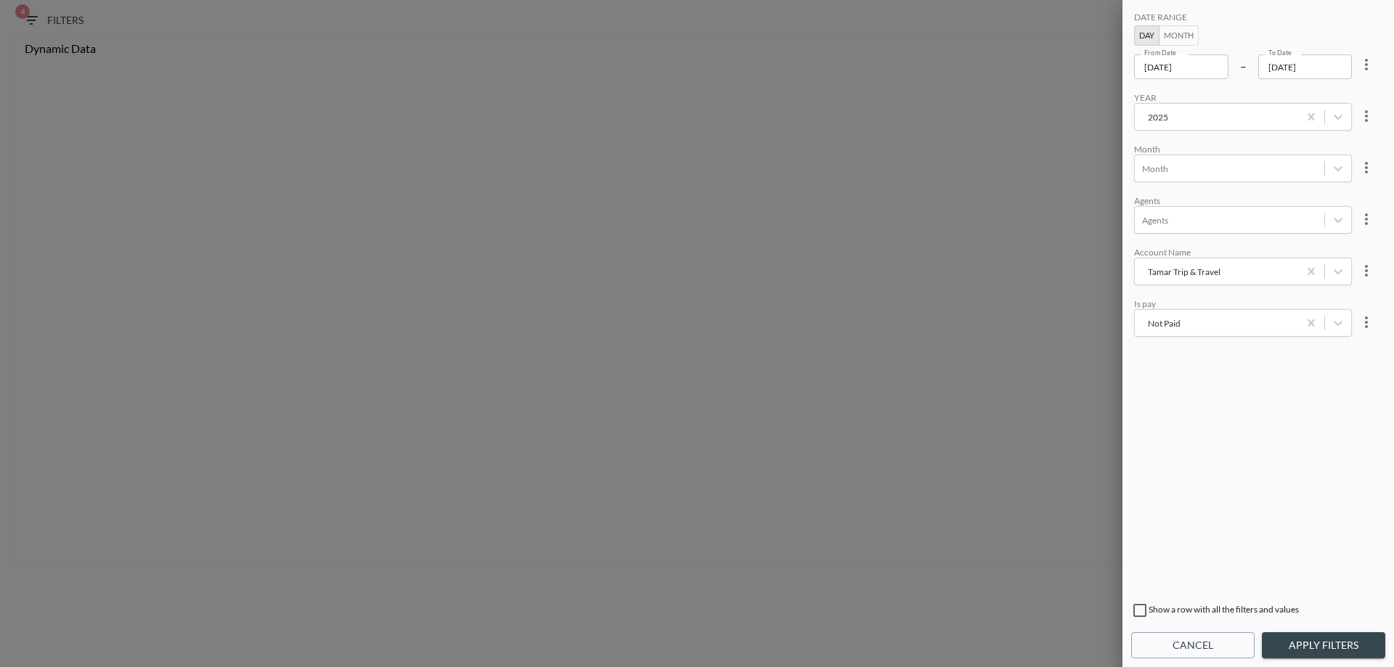
click at [1223, 280] on div "Tamar Trip & Travel" at bounding box center [1216, 272] width 163 height 20
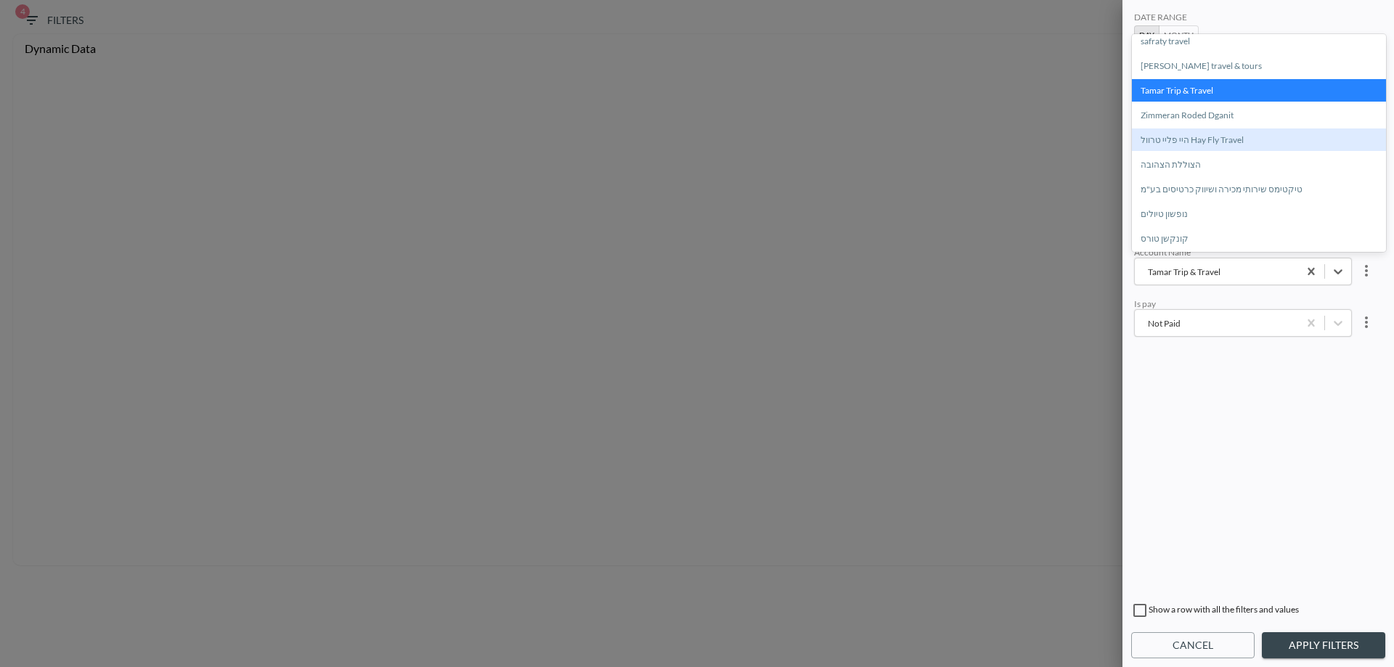
click at [1215, 144] on div "היי פליי טרוול Hay Fly Travel" at bounding box center [1259, 140] width 254 height 23
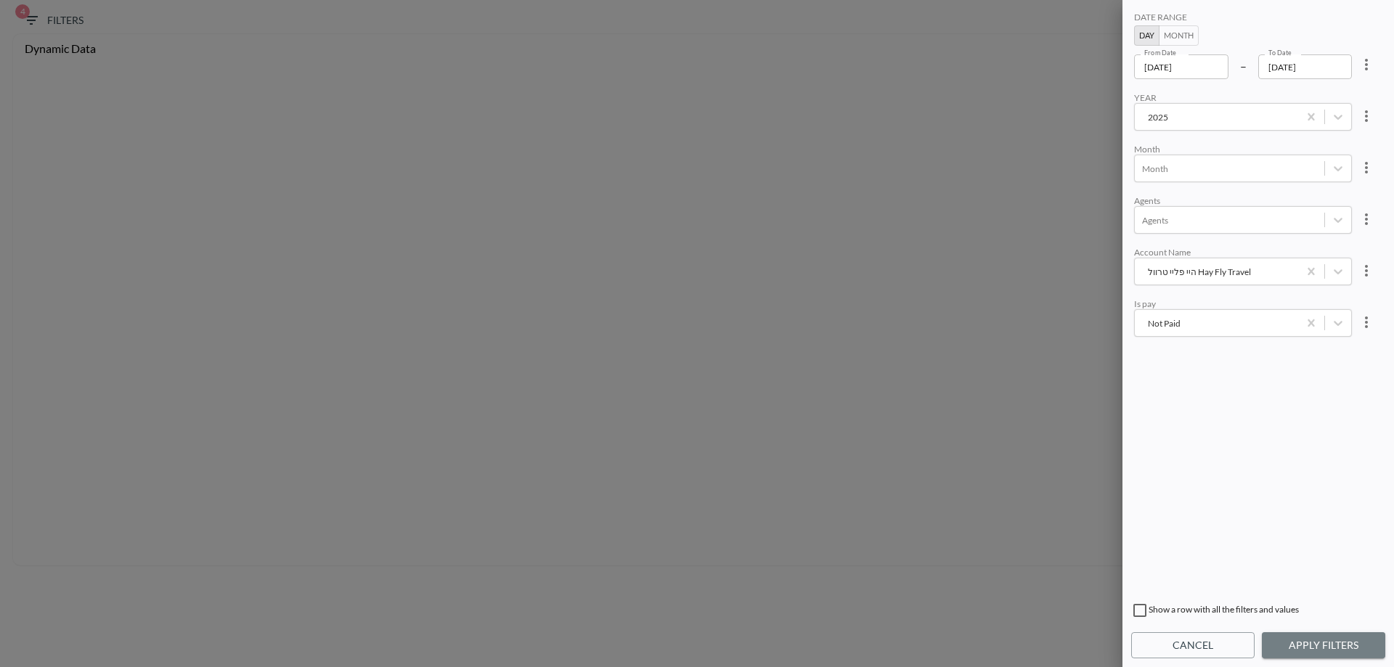
click at [1306, 644] on button "Apply Filters" at bounding box center [1323, 645] width 123 height 27
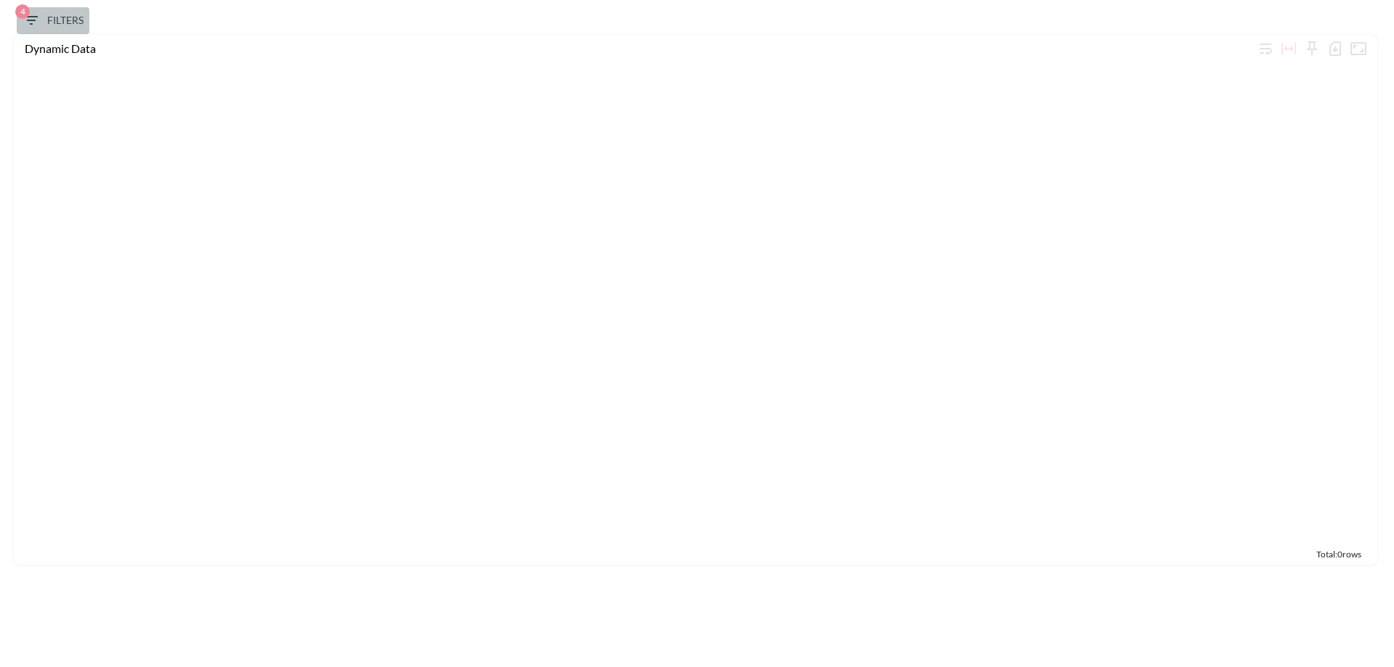
click at [48, 15] on span "4 Filters" at bounding box center [53, 21] width 61 height 18
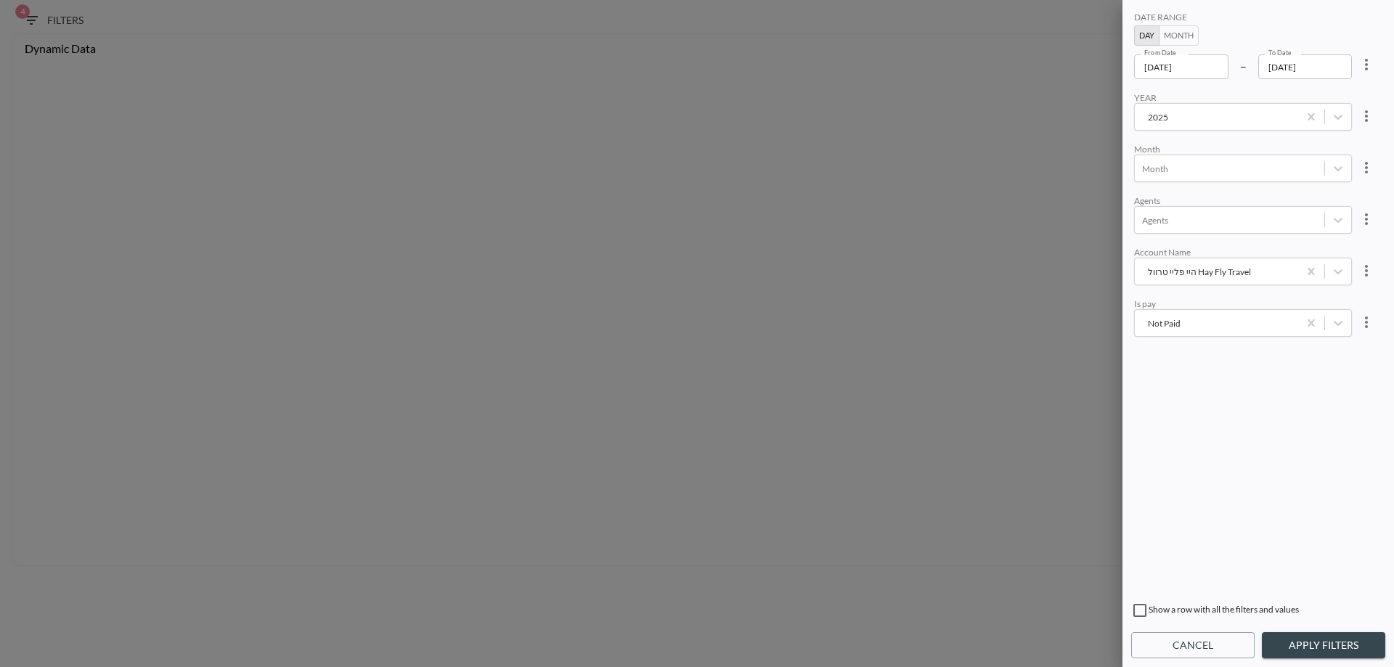
click at [1231, 278] on div "היי פליי טרוול Hay Fly Travel" at bounding box center [1216, 272] width 149 height 14
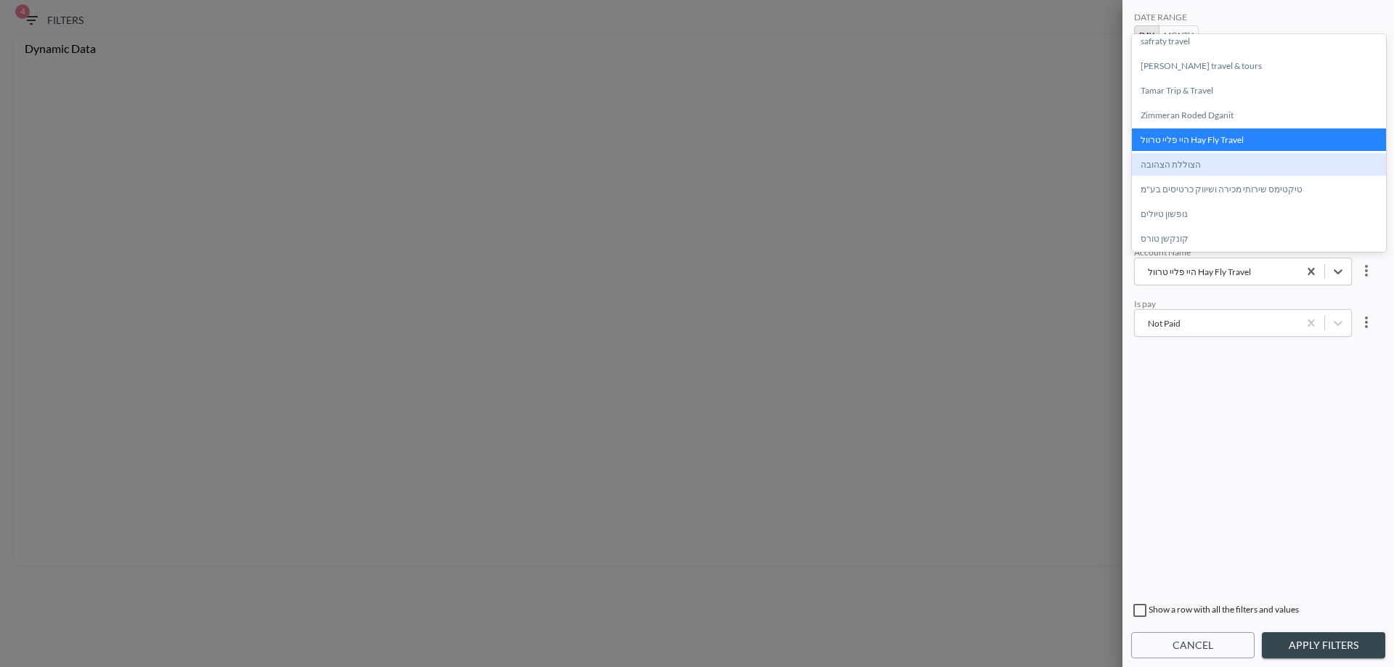
click at [1194, 168] on div "הצוללת הצהובה" at bounding box center [1259, 164] width 254 height 23
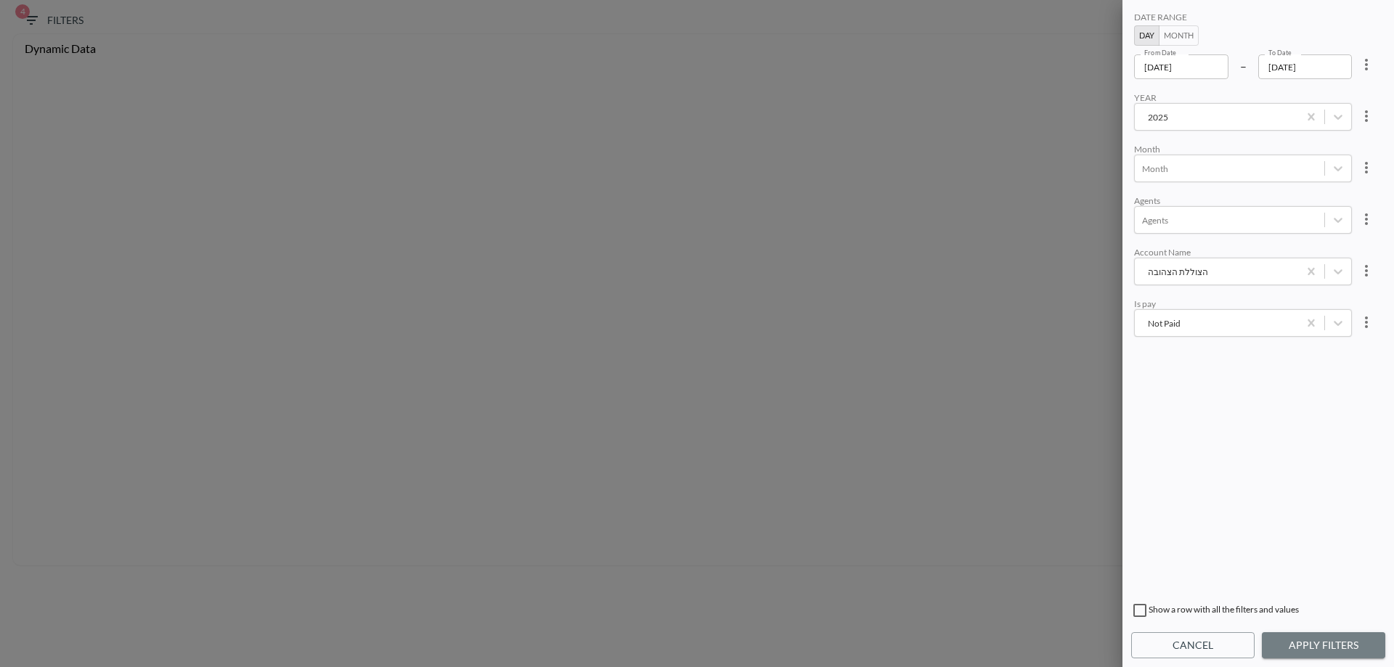
click at [1306, 641] on button "Apply Filters" at bounding box center [1323, 645] width 123 height 27
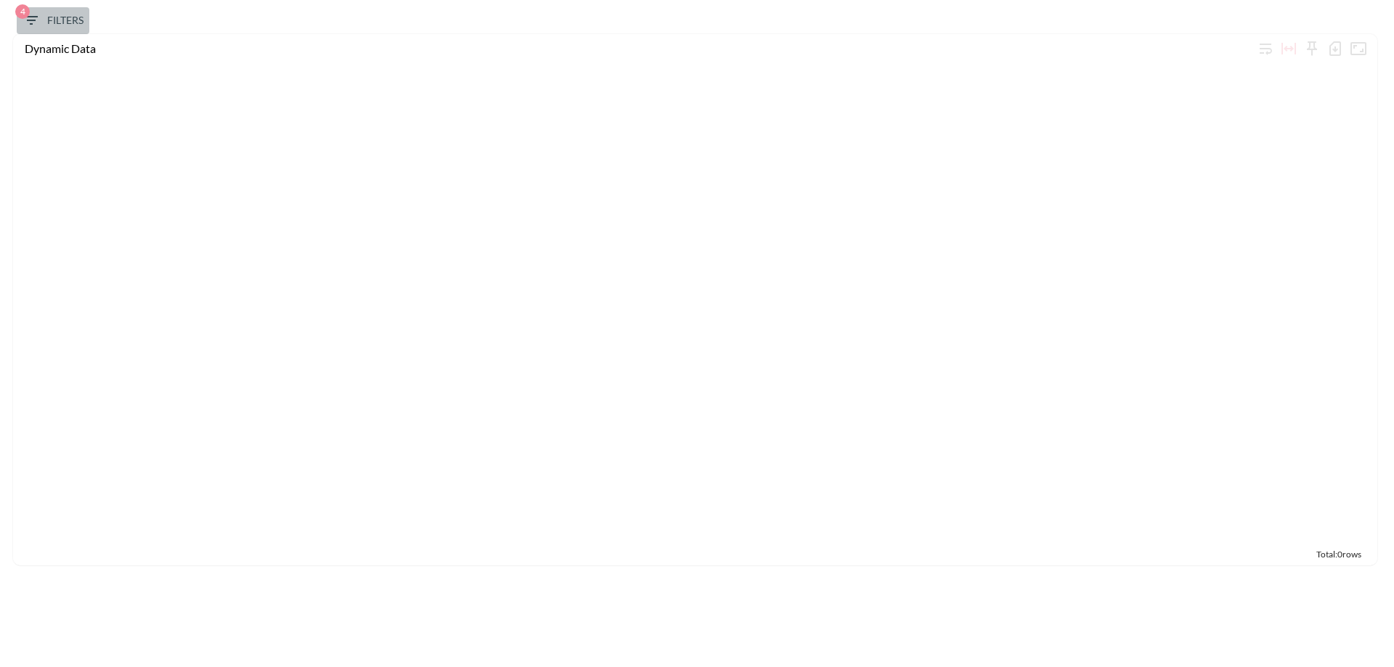
click at [50, 29] on span "4 Filters" at bounding box center [53, 21] width 61 height 18
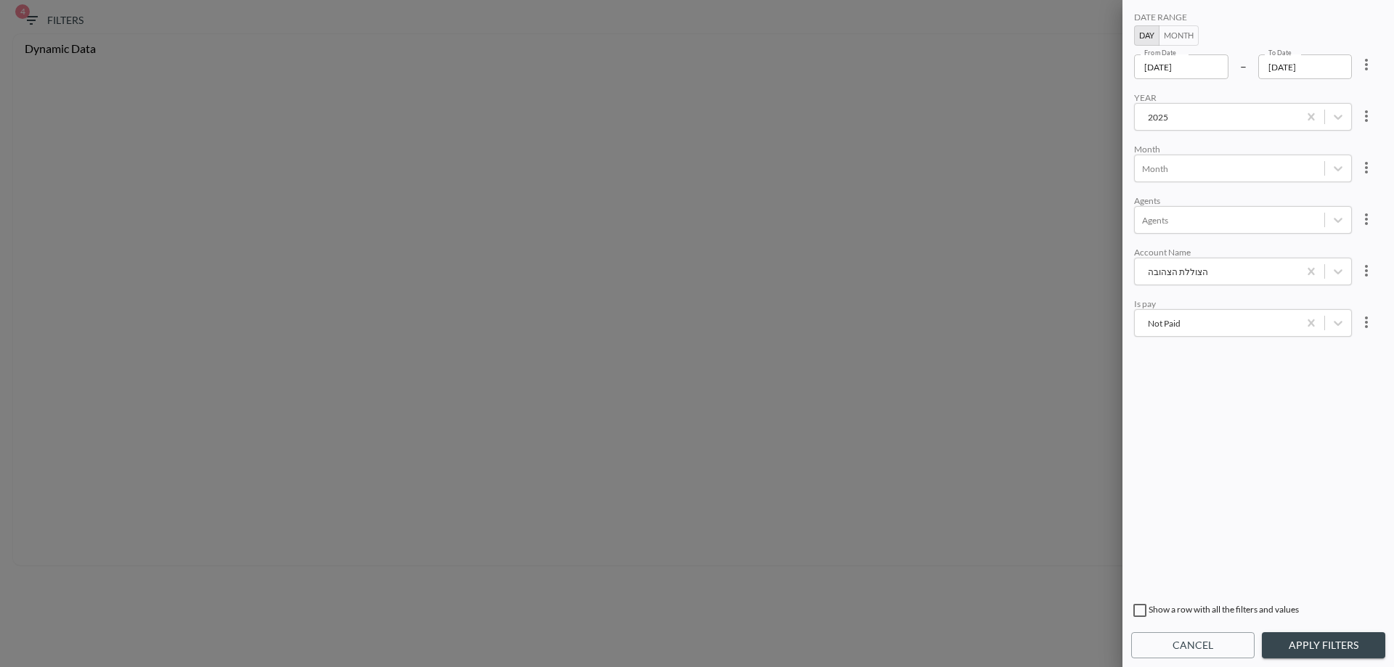
click at [1170, 73] on input "[DATE]" at bounding box center [1181, 66] width 94 height 25
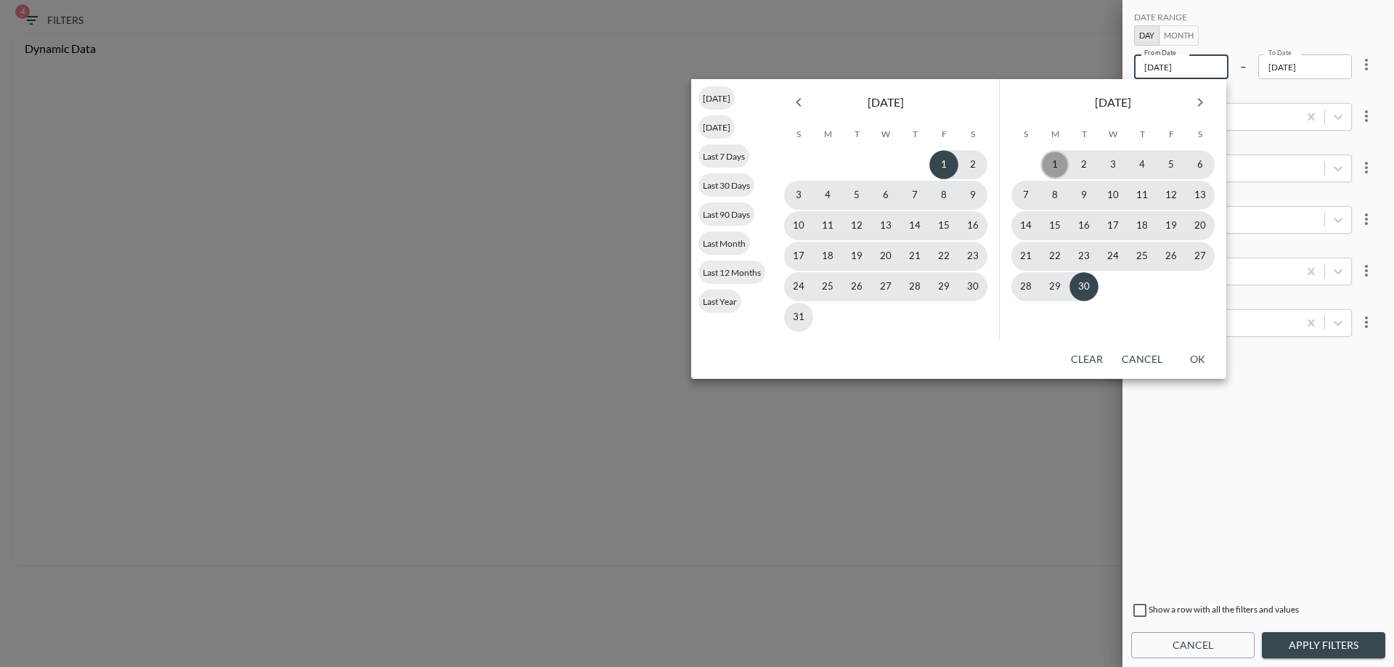
click at [1048, 163] on button "1" at bounding box center [1054, 164] width 29 height 29
type input "[DATE]"
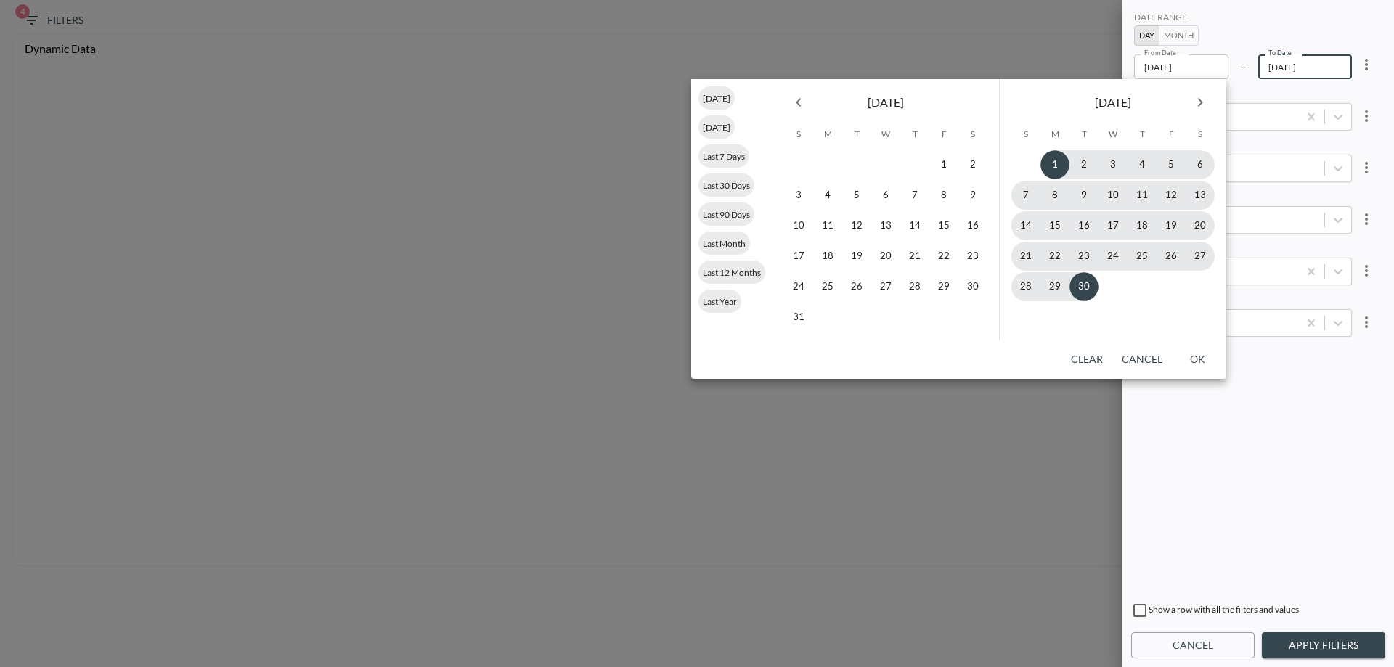
click at [1335, 645] on button "Apply Filters" at bounding box center [1323, 645] width 123 height 27
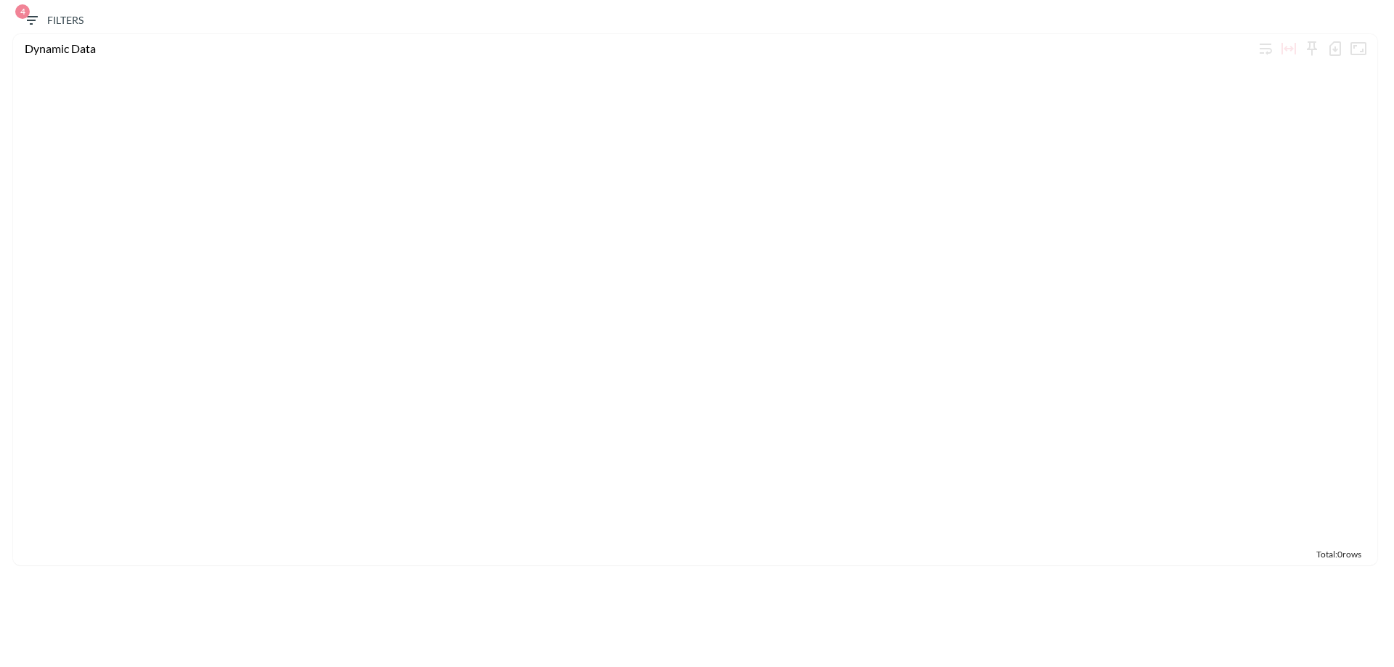
click at [44, 24] on span "4 Filters" at bounding box center [53, 21] width 61 height 18
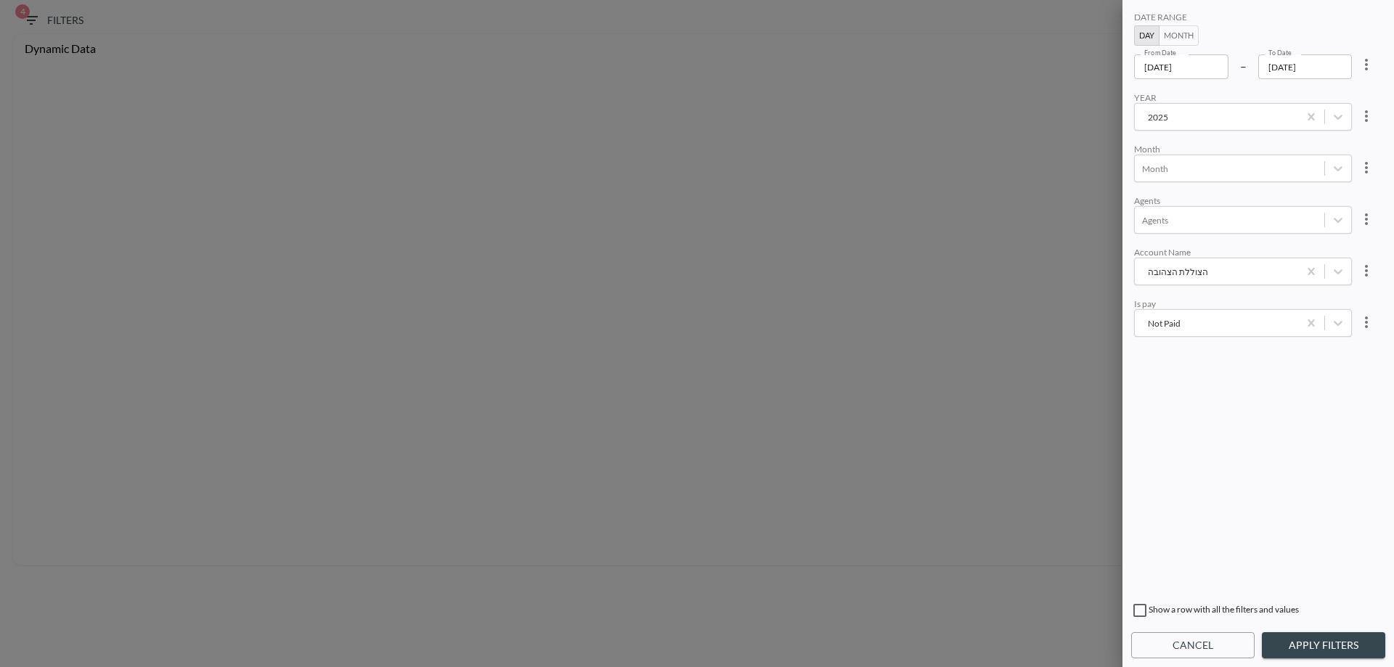
click at [1200, 274] on div "הצוללת הצהובה" at bounding box center [1216, 272] width 149 height 14
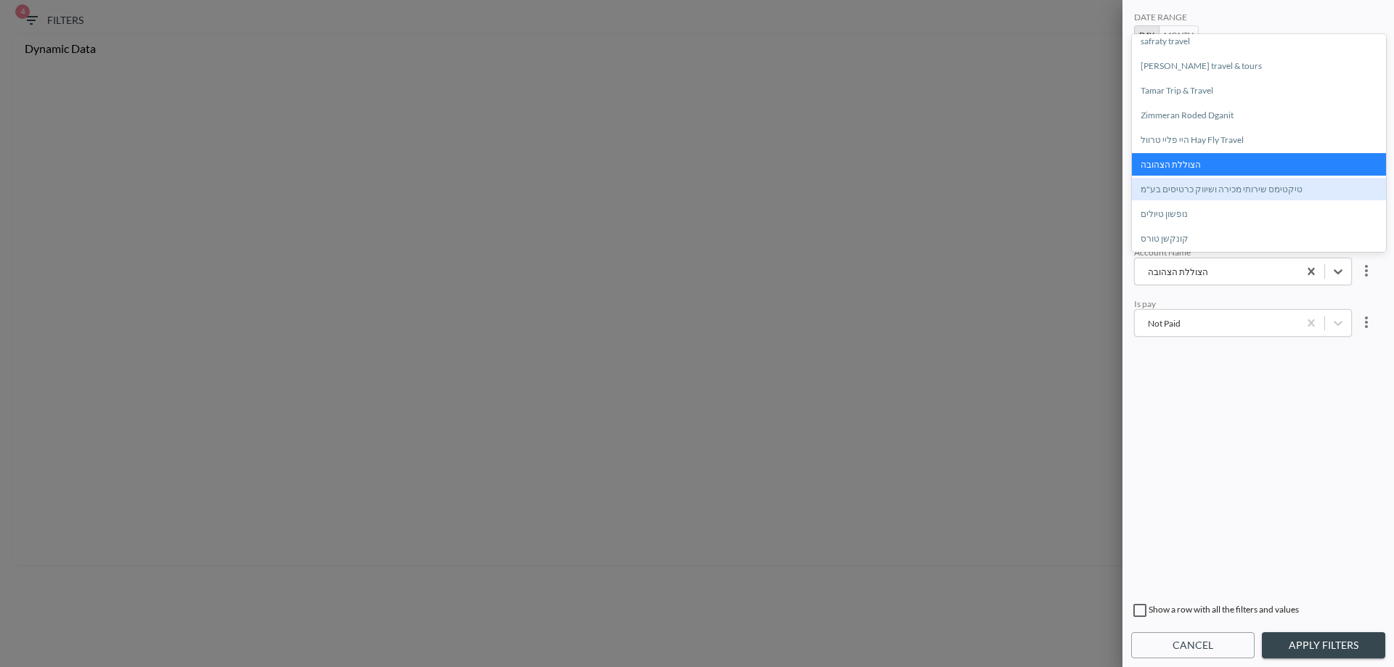
click at [1212, 189] on div "טיקטימס שירותי מכירה ושיווק כרטיסים בע"מ" at bounding box center [1259, 189] width 254 height 23
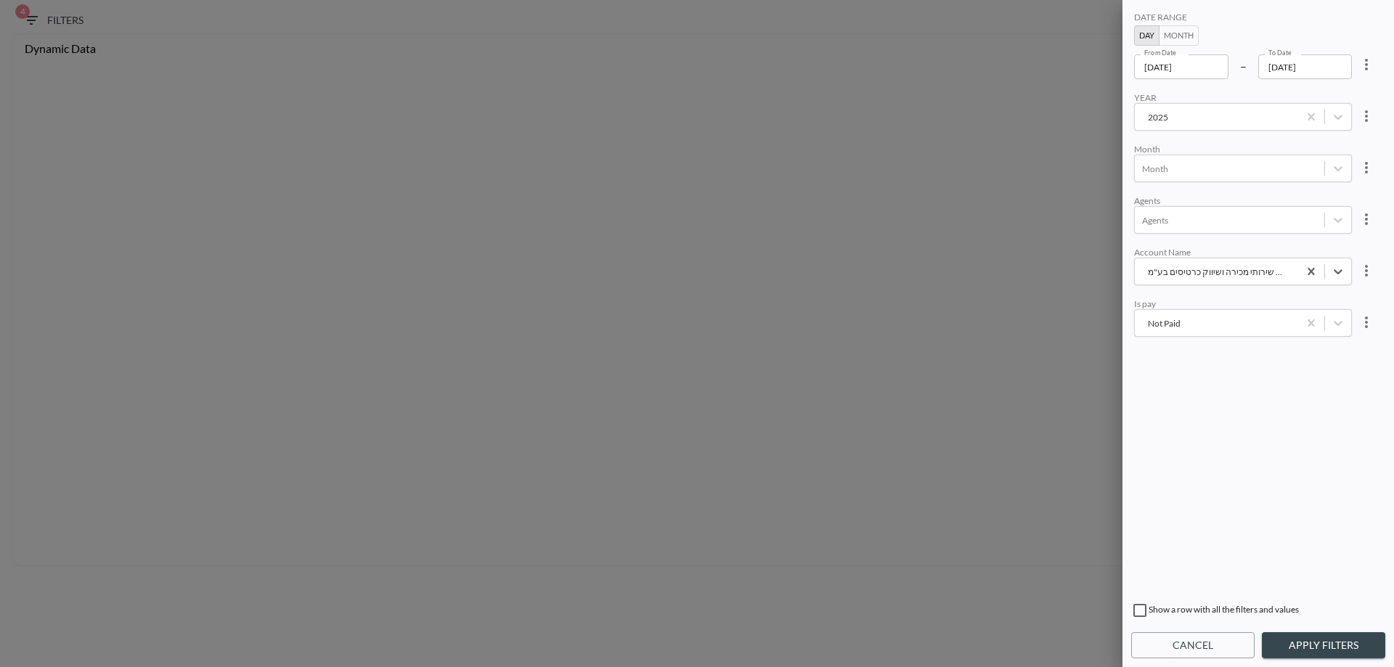
click at [1316, 650] on button "Apply Filters" at bounding box center [1323, 645] width 123 height 27
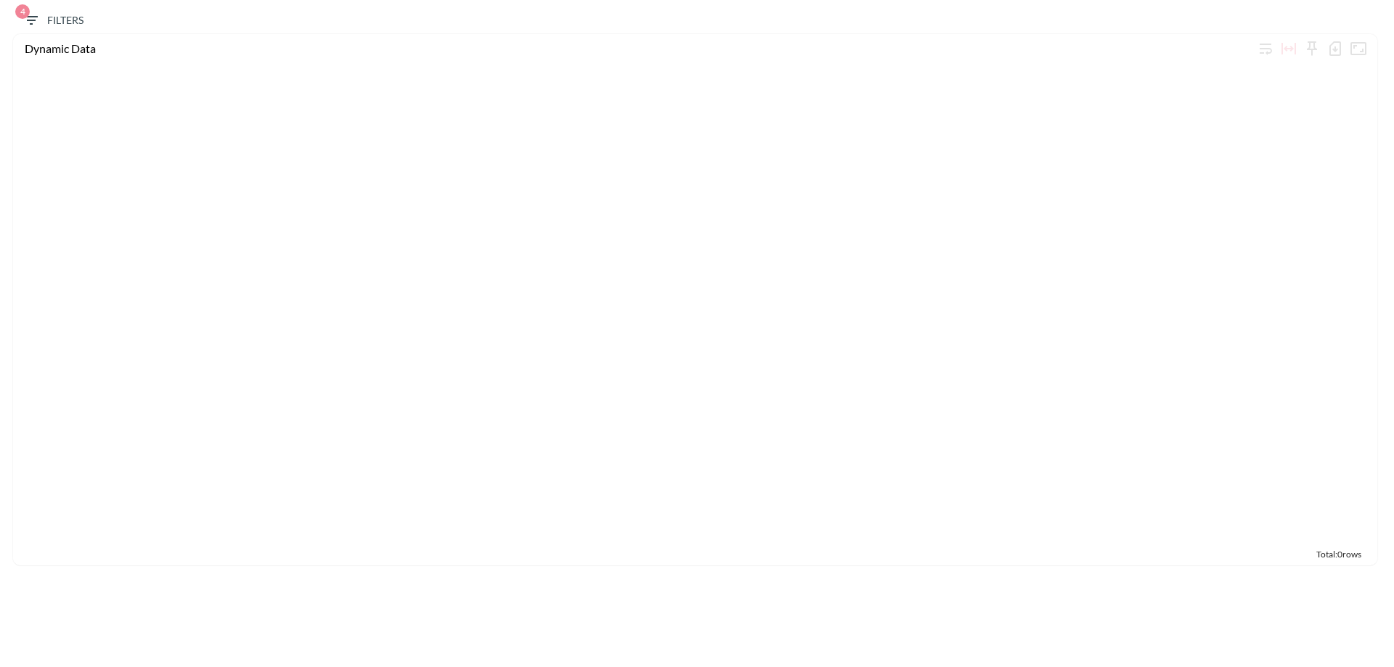
click at [44, 30] on button "4 Filters" at bounding box center [53, 20] width 73 height 27
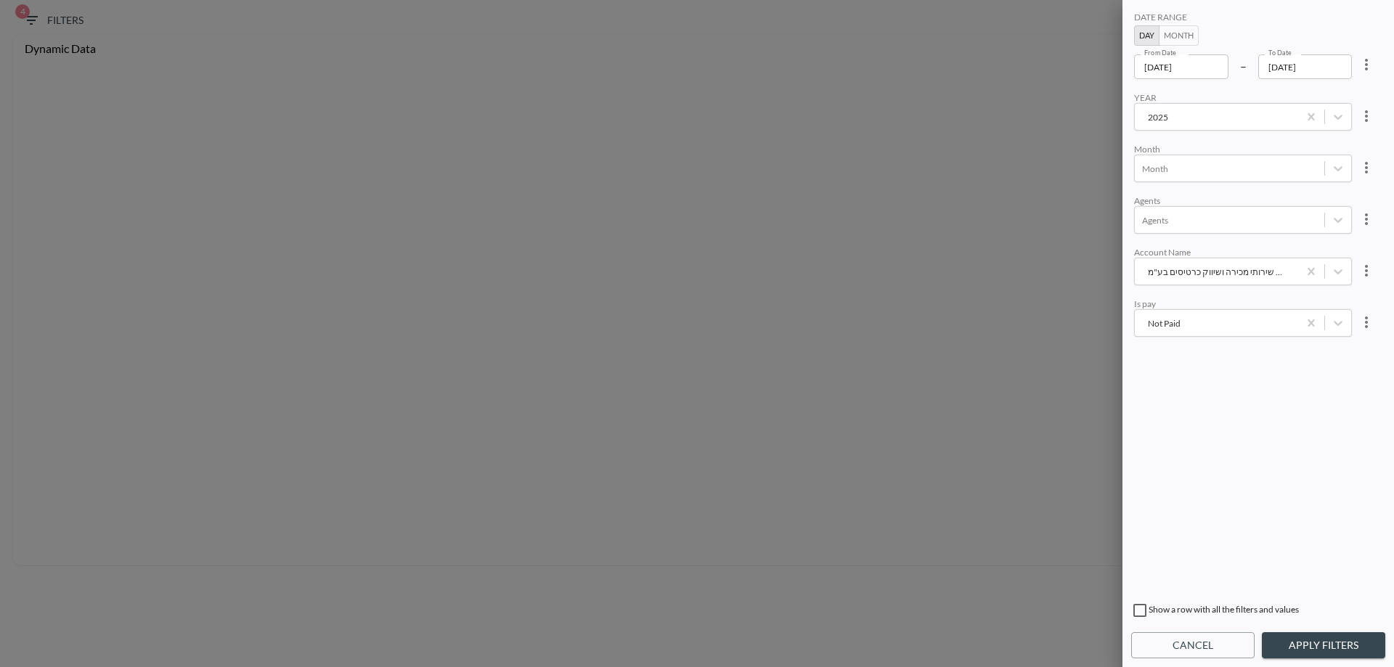
click at [1180, 277] on div at bounding box center [1216, 272] width 149 height 14
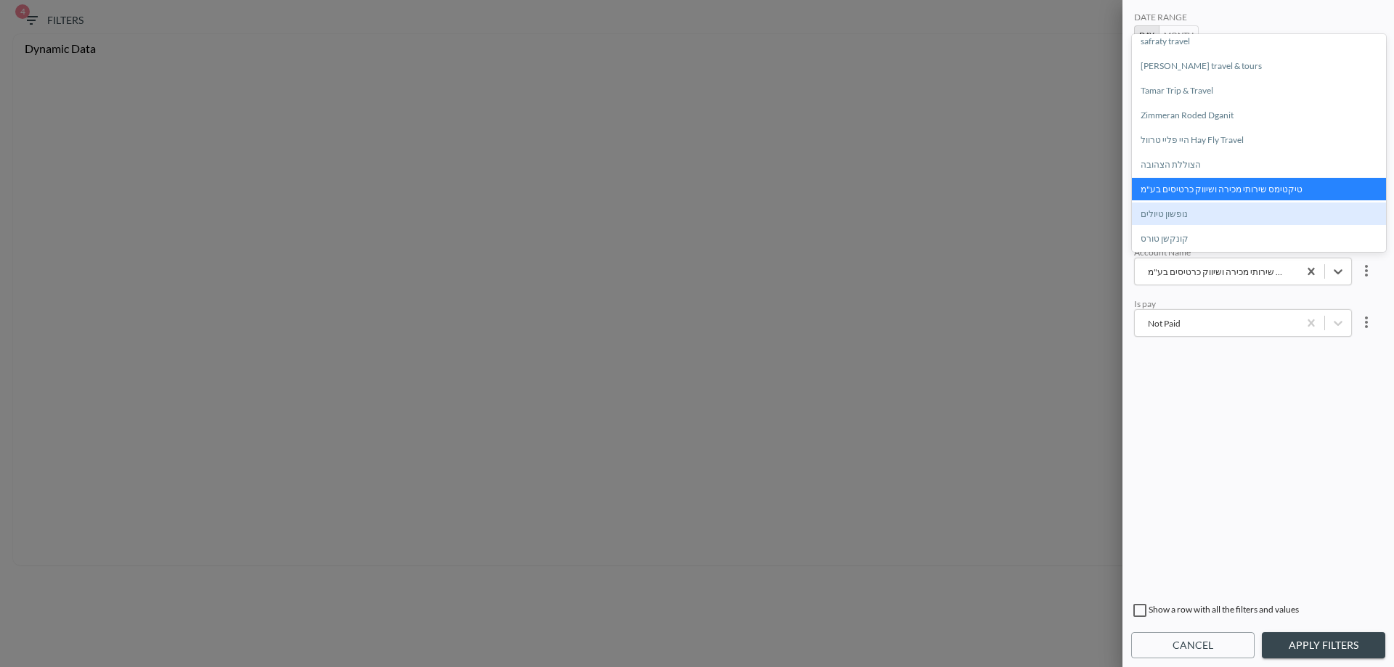
click at [1179, 218] on div "נופשון טיולים" at bounding box center [1259, 214] width 254 height 23
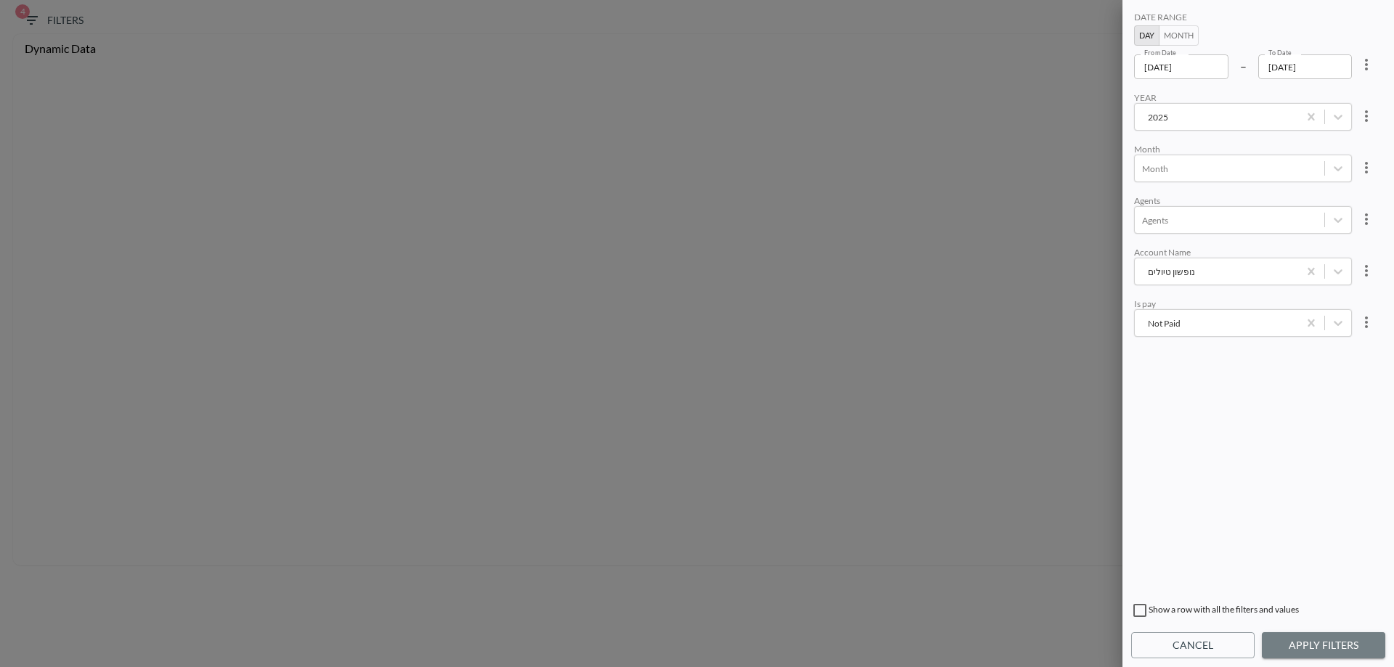
click at [1326, 638] on button "Apply Filters" at bounding box center [1323, 645] width 123 height 27
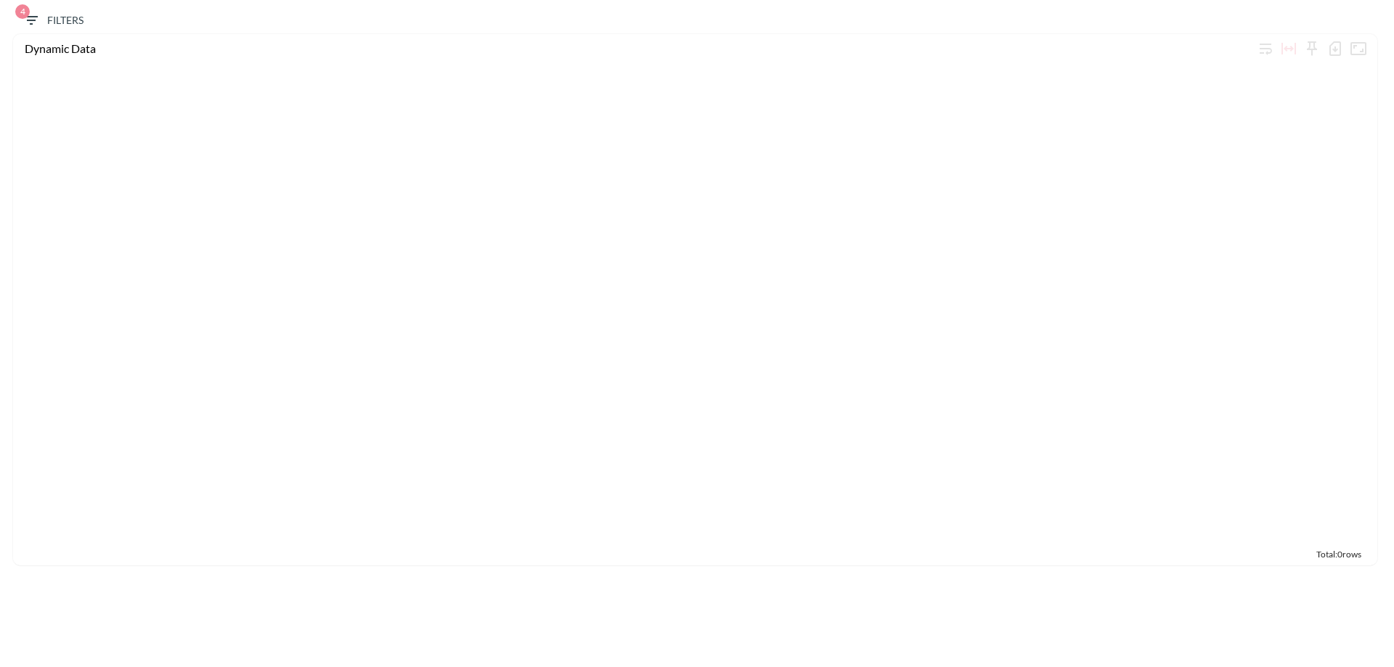
click at [58, 28] on span "4 Filters" at bounding box center [53, 21] width 61 height 18
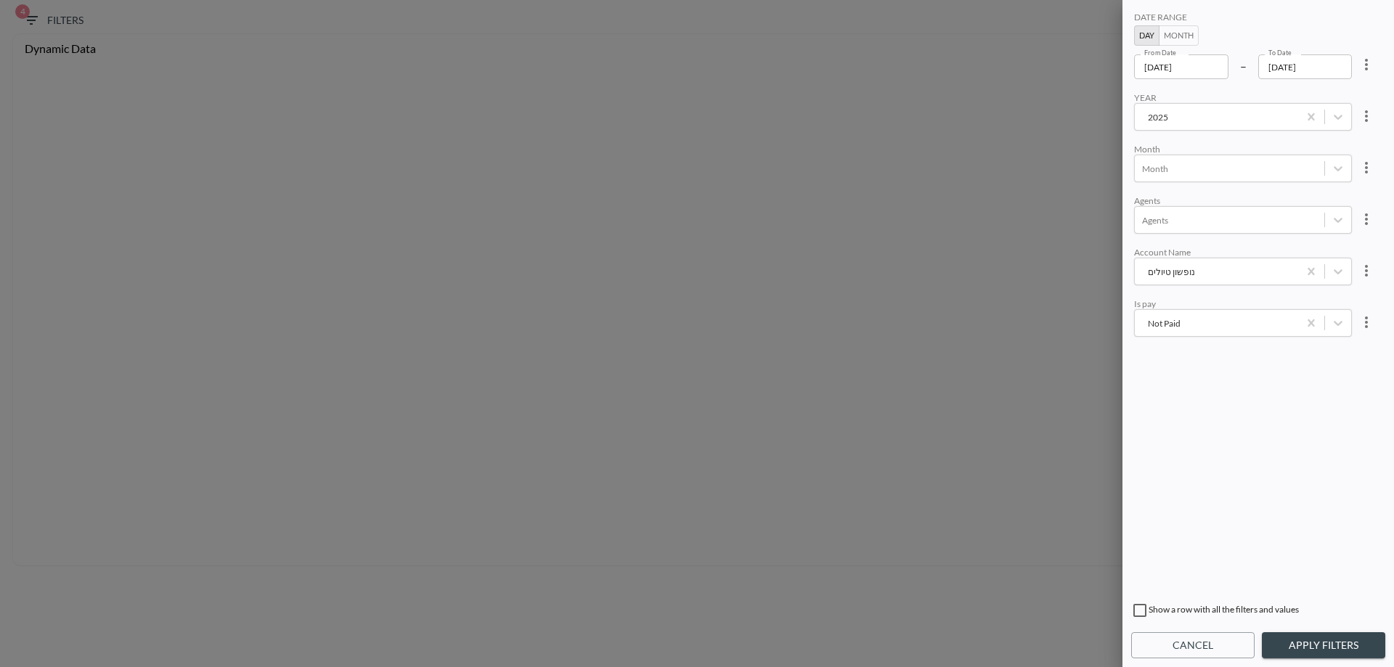
click at [1150, 274] on div "נופשון טיולים" at bounding box center [1216, 272] width 149 height 14
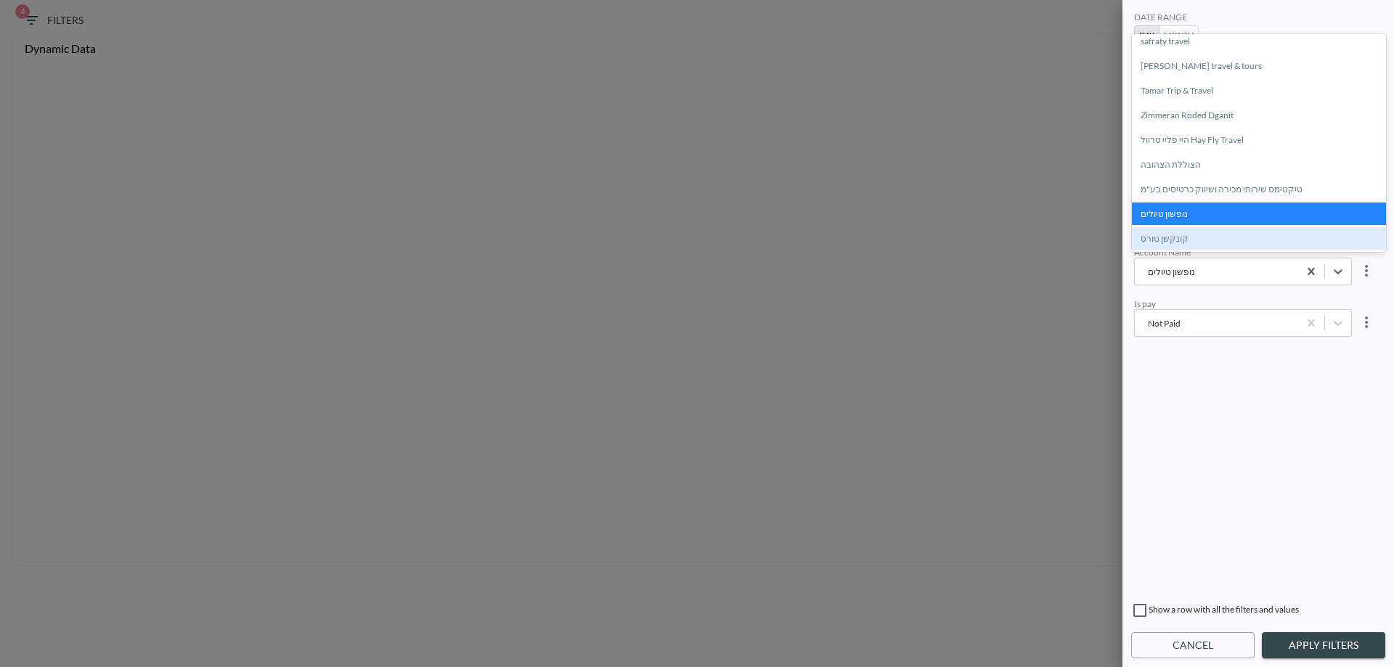
click at [1205, 241] on div "קונקשן טורס" at bounding box center [1259, 238] width 254 height 23
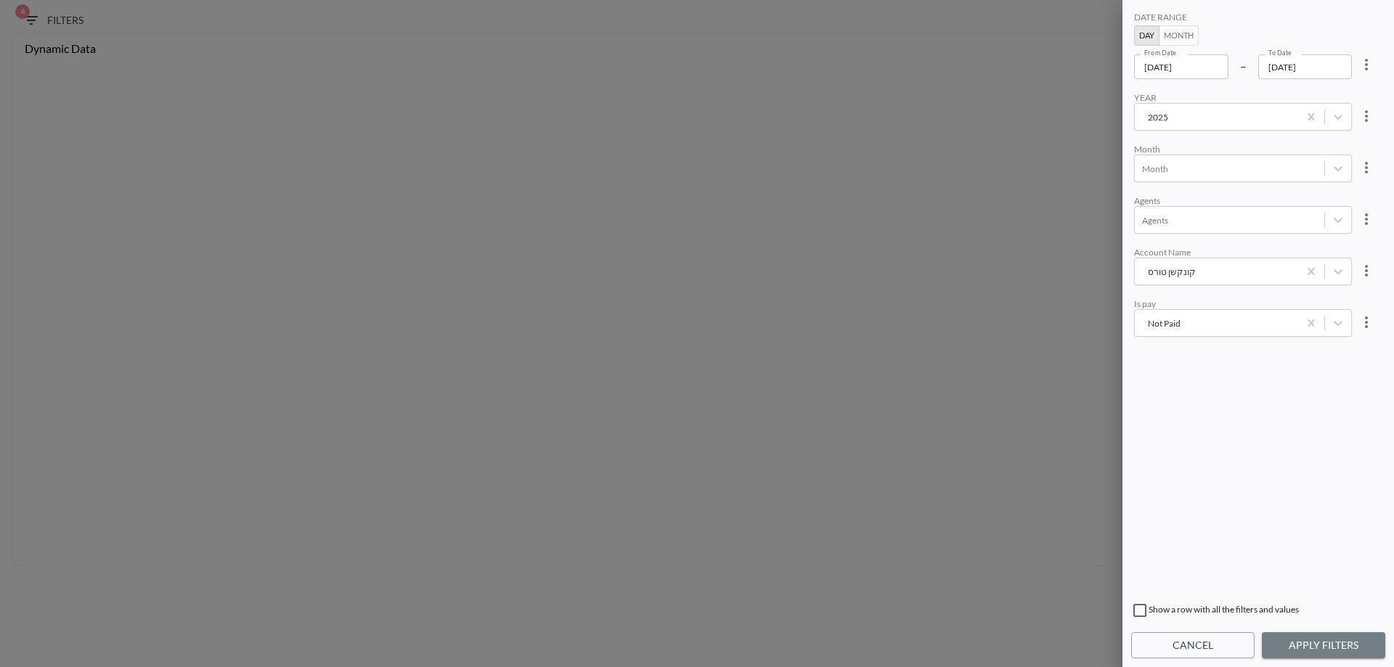
click at [1333, 643] on button "Apply Filters" at bounding box center [1323, 645] width 123 height 27
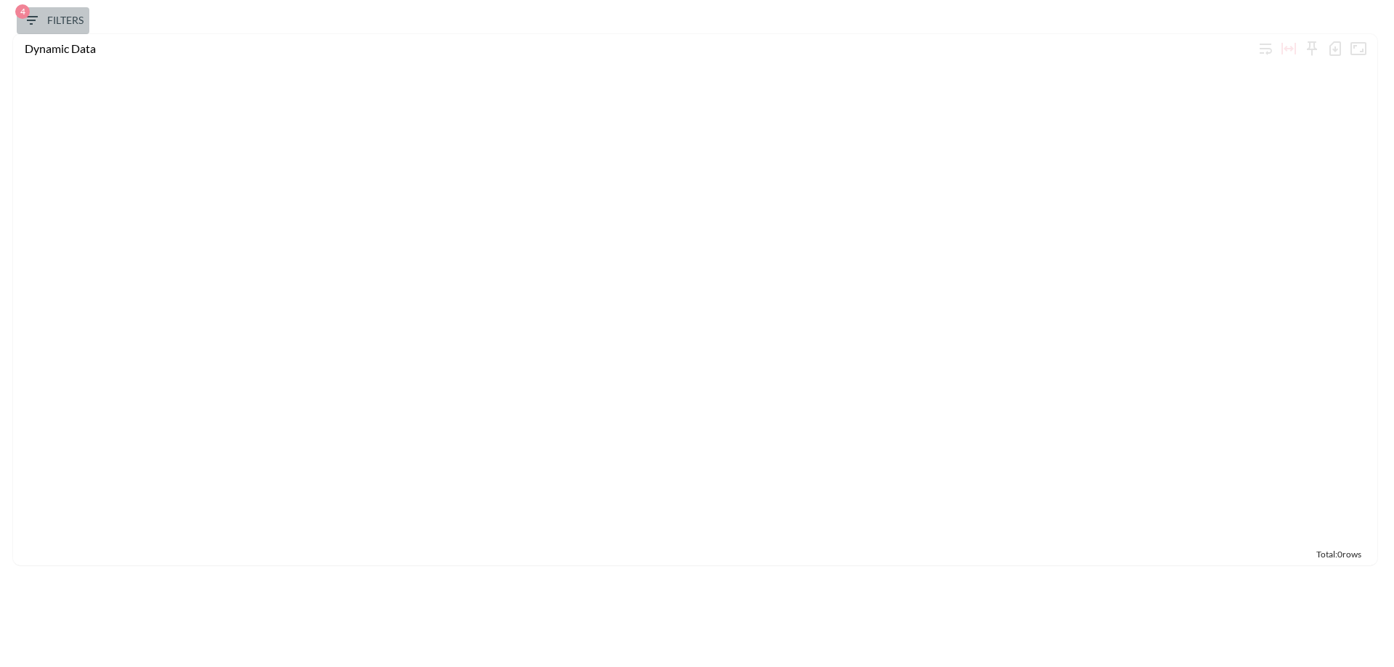
click at [65, 20] on span "4 Filters" at bounding box center [53, 21] width 61 height 18
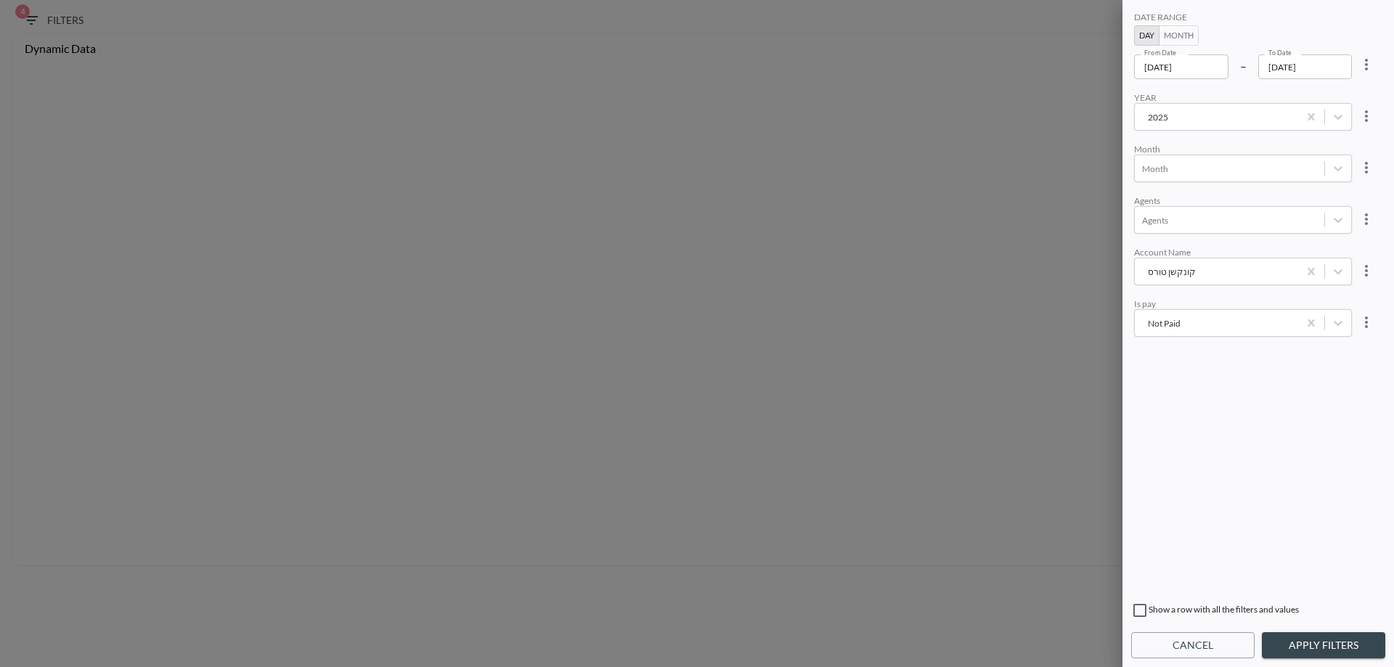
click at [1182, 77] on input "[DATE]" at bounding box center [1181, 66] width 94 height 25
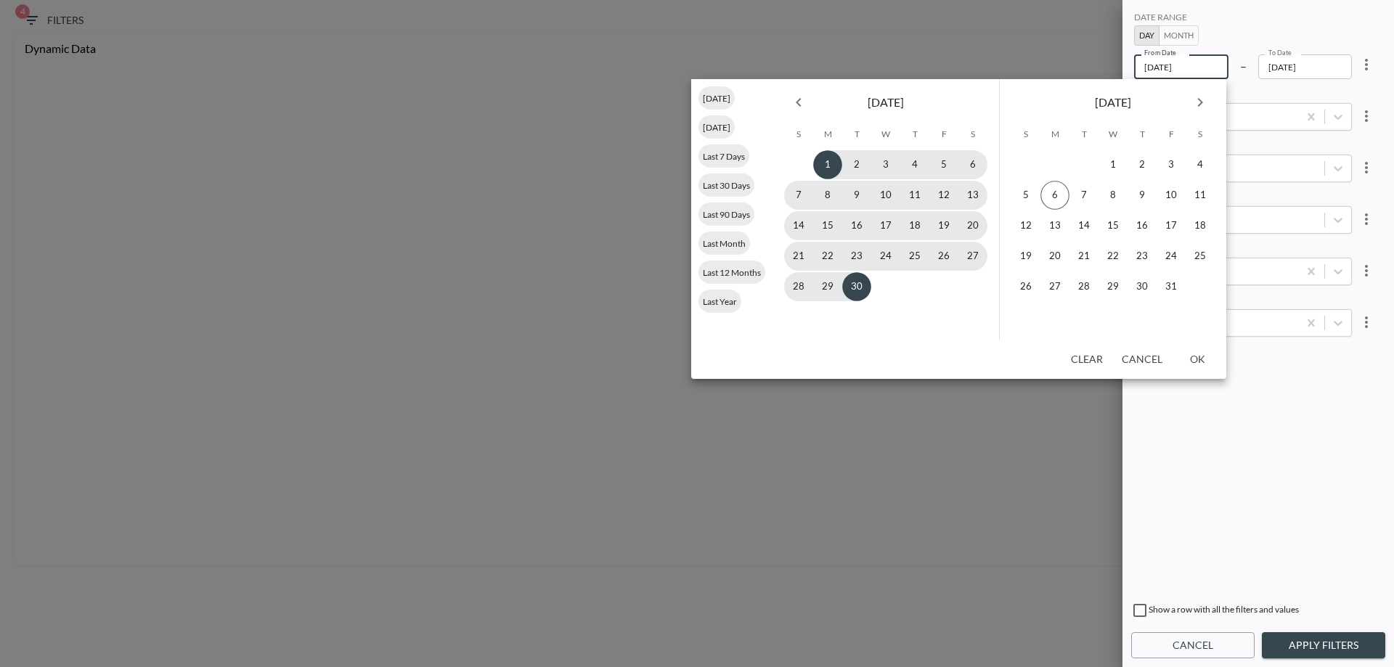
click at [794, 96] on icon "Previous month" at bounding box center [798, 102] width 17 height 17
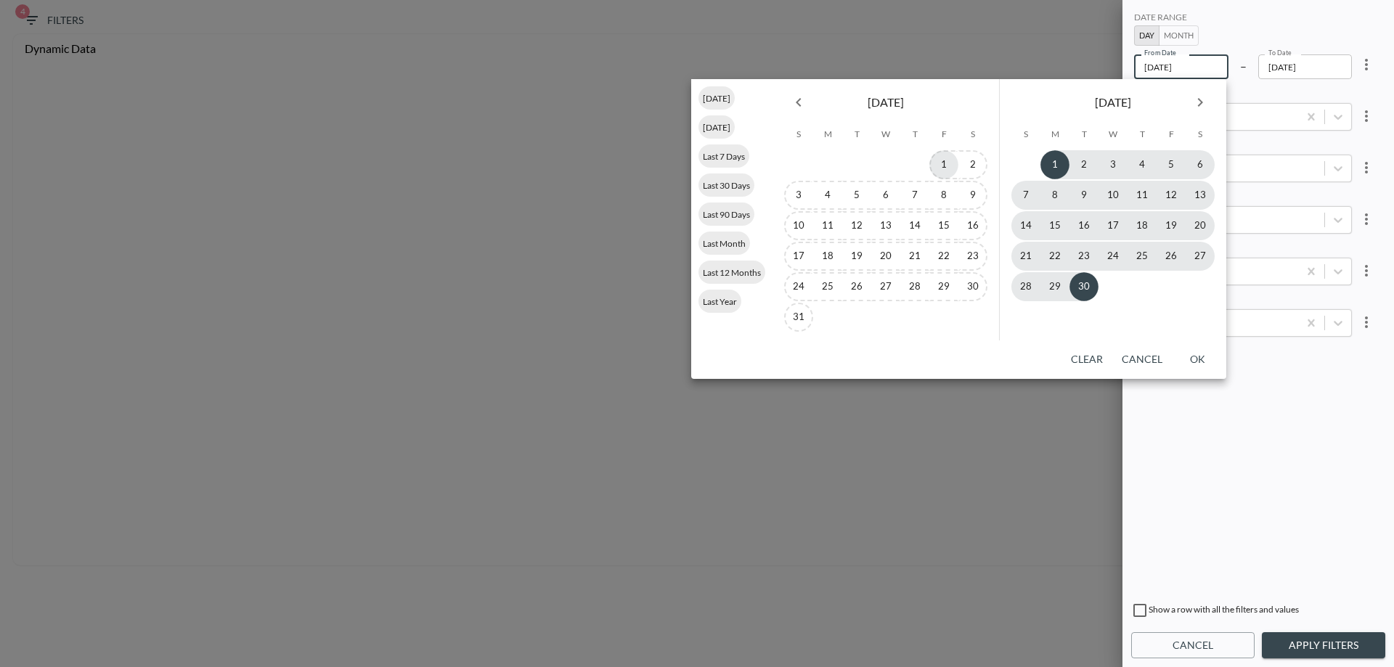
click at [940, 166] on button "1" at bounding box center [943, 164] width 29 height 29
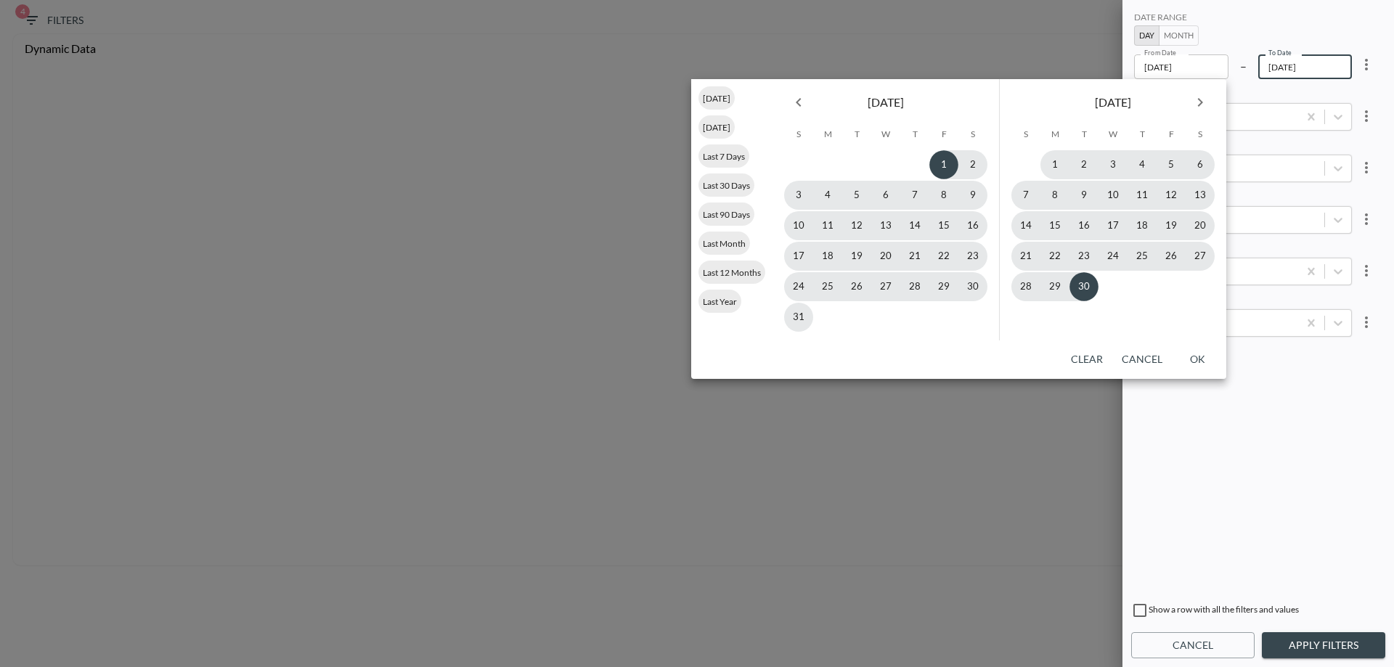
type input "[DATE]"
click at [1192, 360] on button "OK" at bounding box center [1197, 359] width 46 height 27
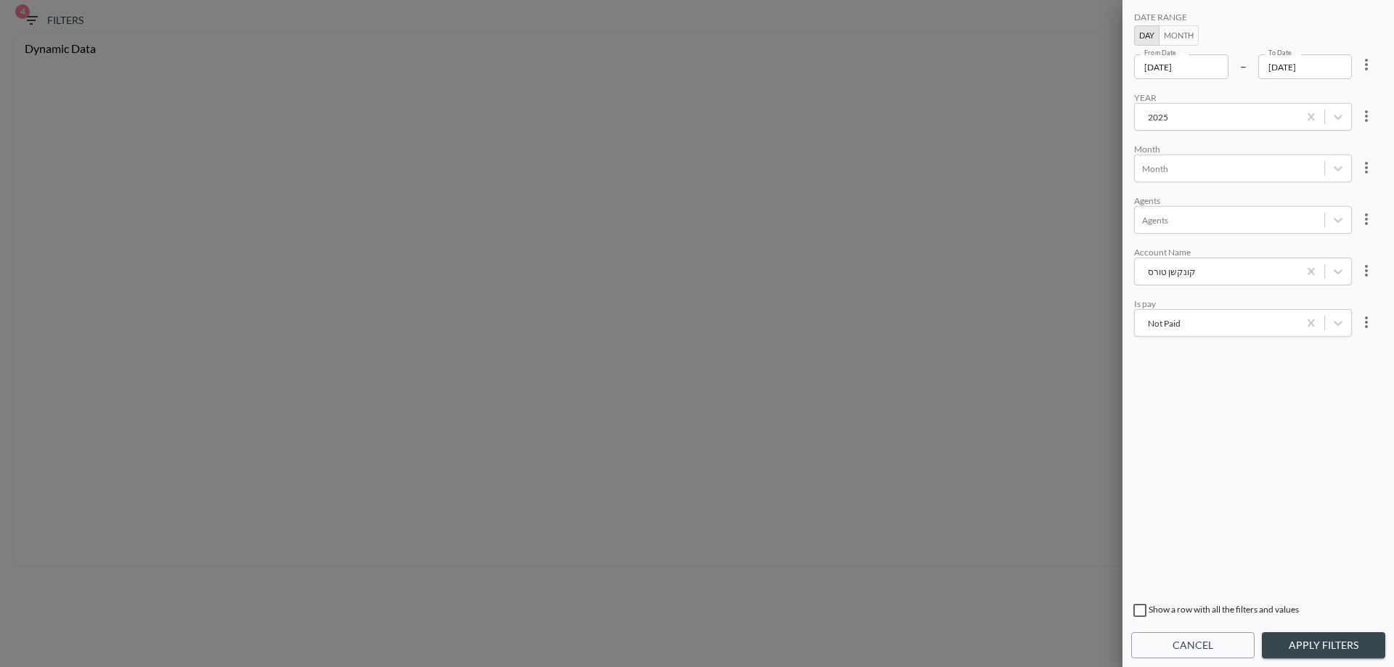
click at [1343, 638] on button "Apply Filters" at bounding box center [1323, 645] width 123 height 27
